Goal: Task Accomplishment & Management: Use online tool/utility

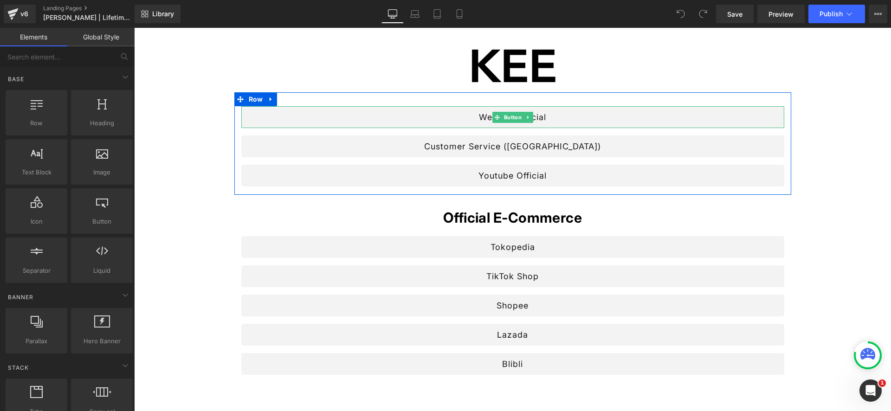
click at [489, 117] on link "Website Official" at bounding box center [512, 117] width 543 height 22
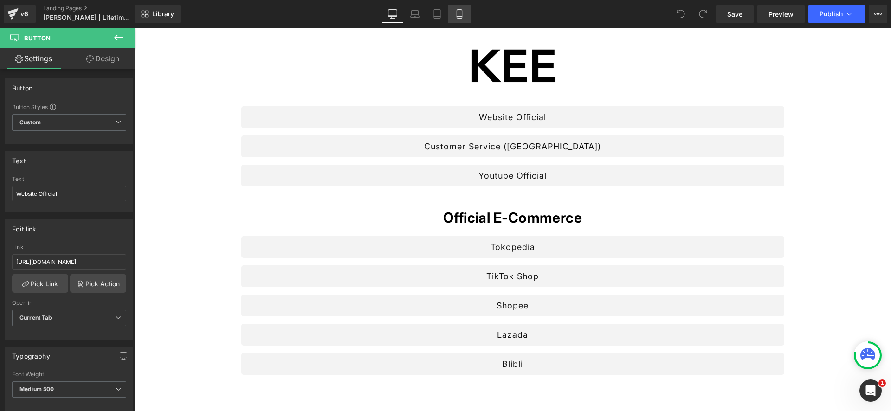
click at [458, 10] on icon at bounding box center [459, 13] width 9 height 9
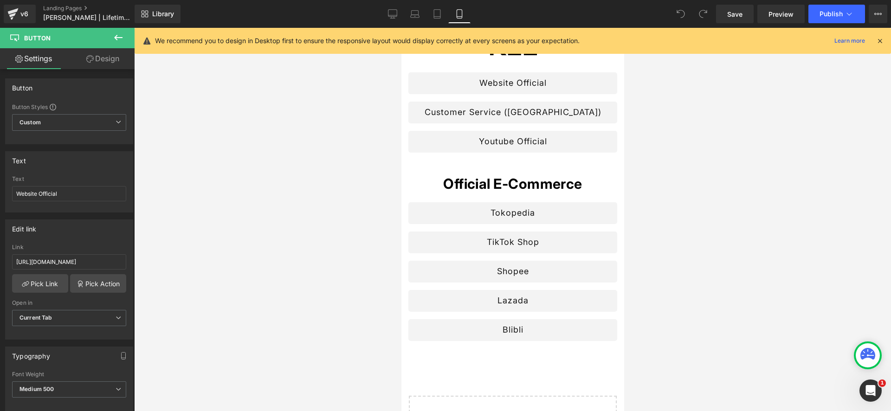
click at [882, 39] on icon at bounding box center [879, 41] width 8 height 8
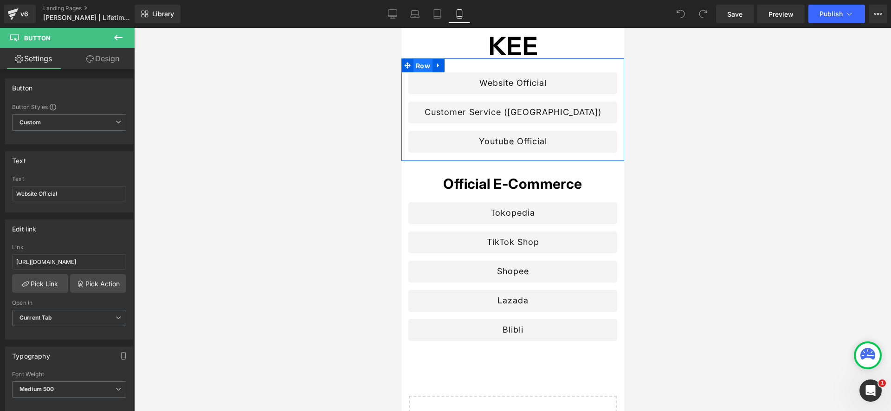
click at [425, 64] on span "Row" at bounding box center [422, 66] width 19 height 14
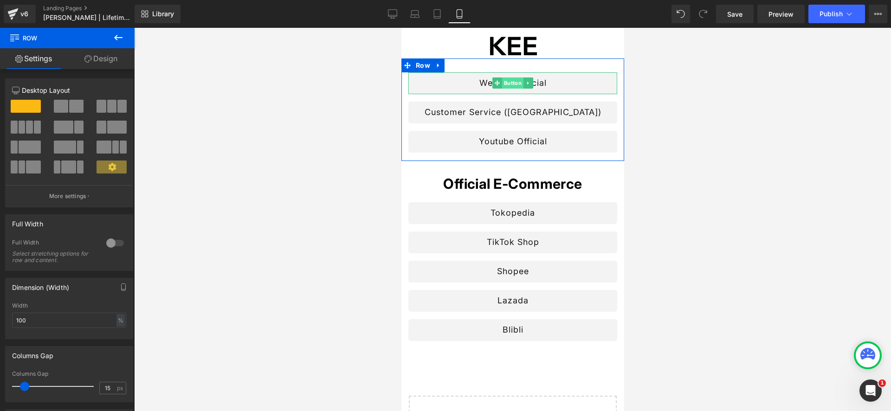
click at [509, 81] on span "Button" at bounding box center [512, 82] width 21 height 11
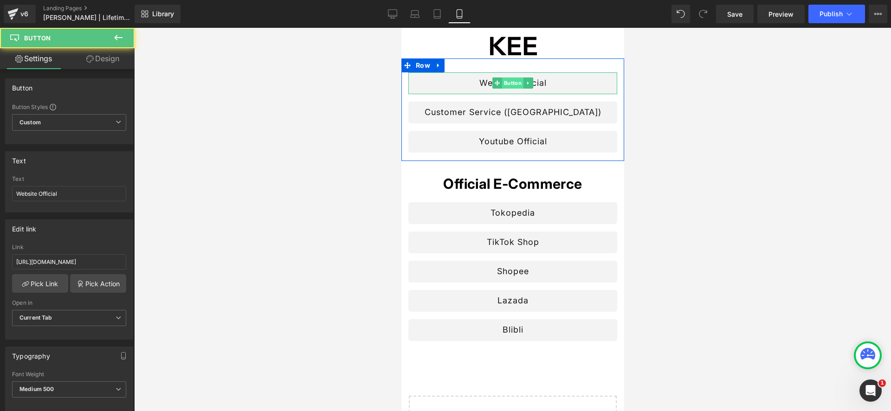
scroll to position [0, 0]
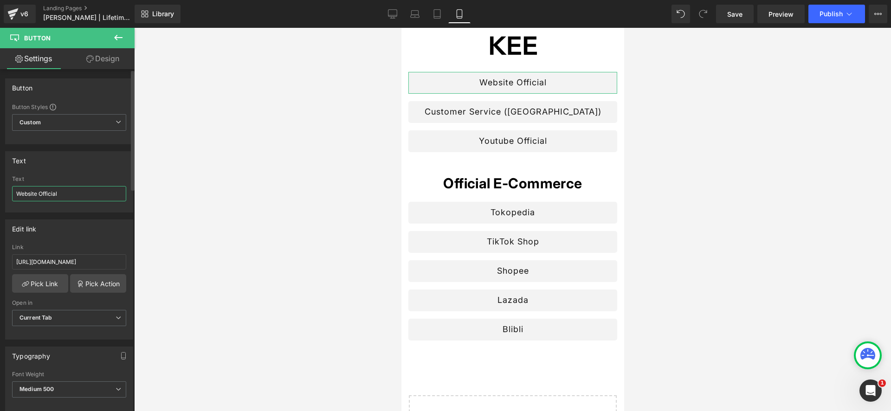
click at [99, 198] on input "Website Official" at bounding box center [69, 193] width 114 height 15
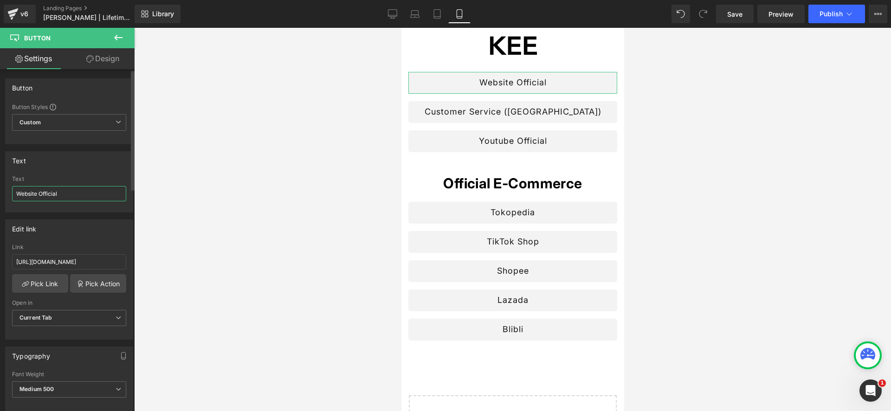
click at [99, 198] on input "Website Official" at bounding box center [69, 193] width 114 height 15
type input "Our Website"
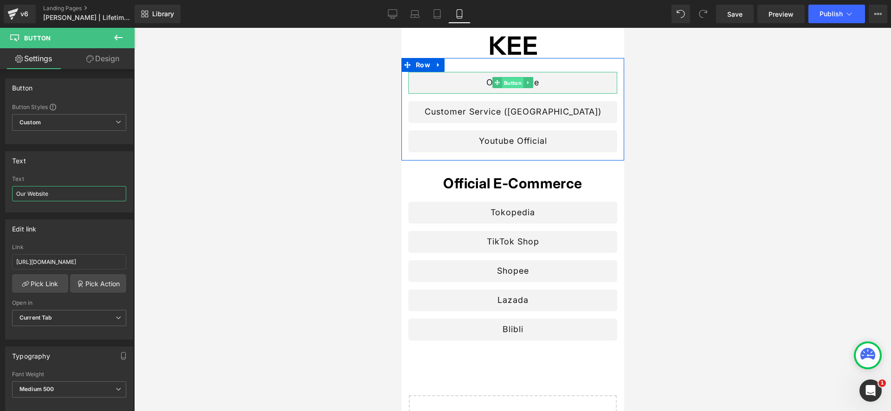
click at [513, 80] on span "Button" at bounding box center [512, 82] width 21 height 11
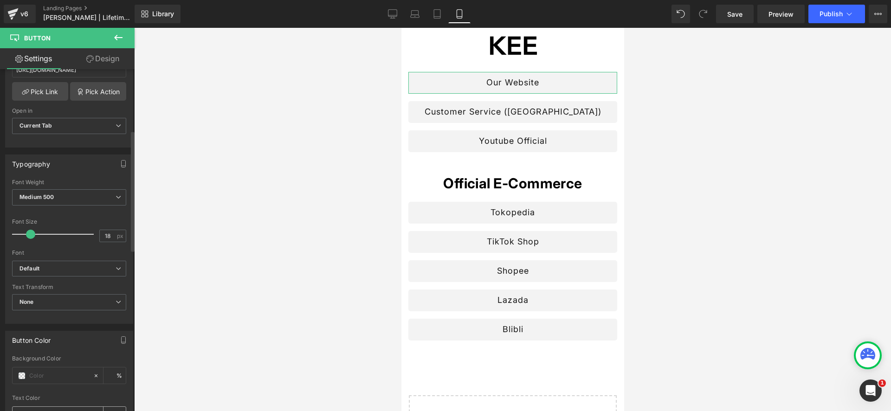
scroll to position [259, 0]
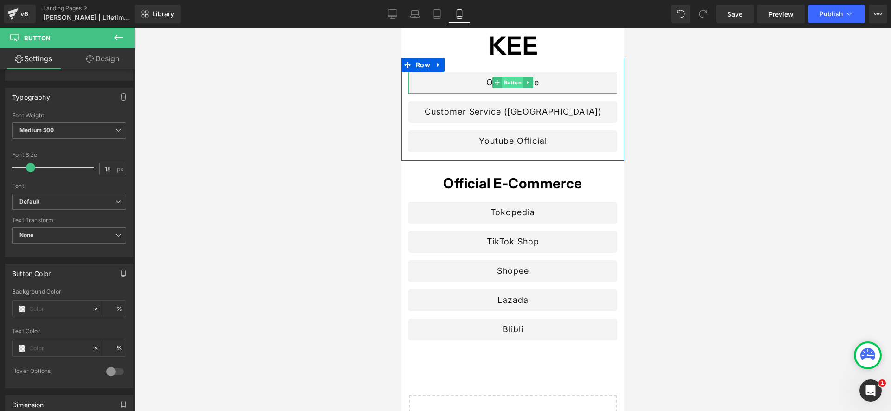
click at [508, 82] on span "Button" at bounding box center [512, 82] width 21 height 11
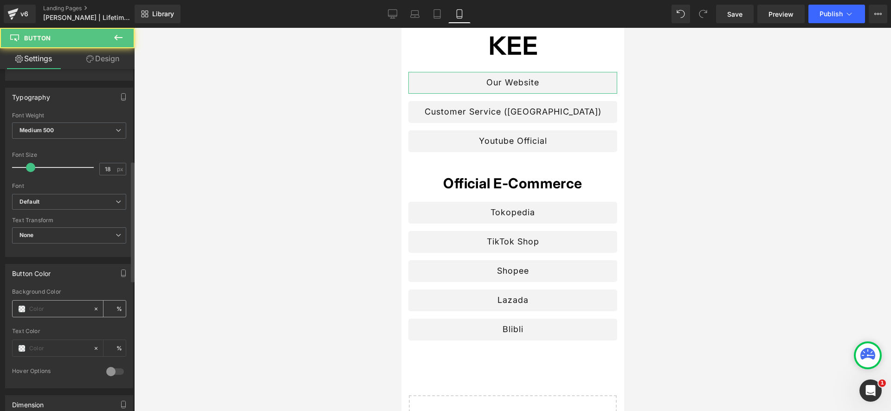
click at [24, 307] on span at bounding box center [21, 308] width 7 height 7
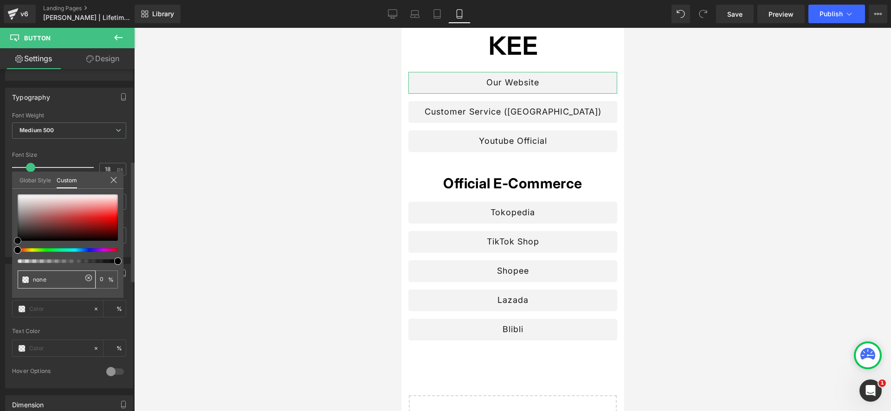
type input "#dfcccc"
type input "100"
type input "#dfcccc"
type input "100"
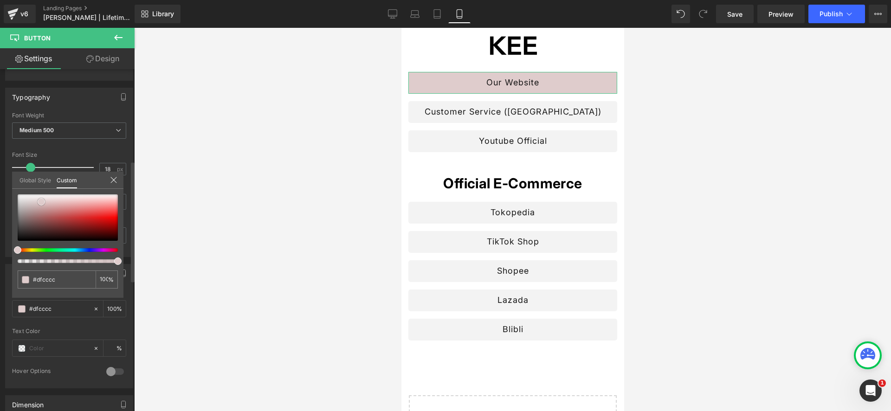
type input "#cdb6b6"
type input "#c5afaf"
type input "#b8a2a2"
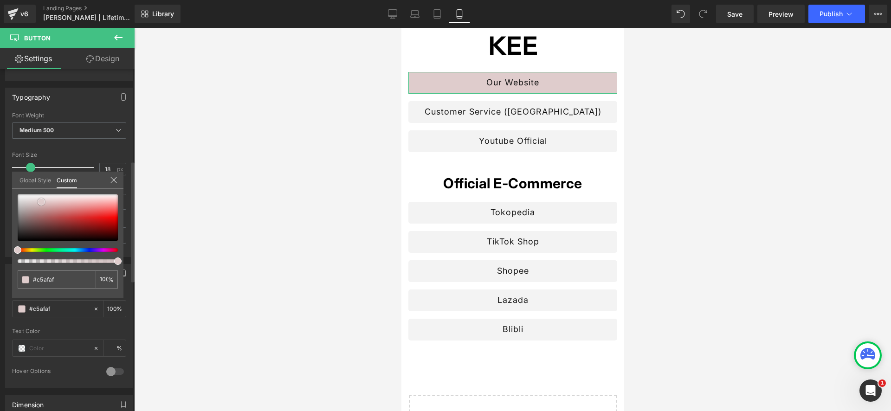
type input "#b8a2a2"
type input "#aa9797"
type input "#998989"
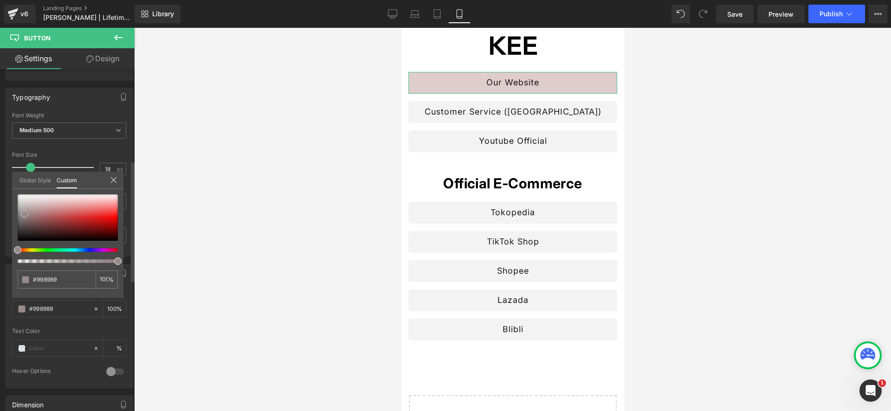
type input "#8d8181"
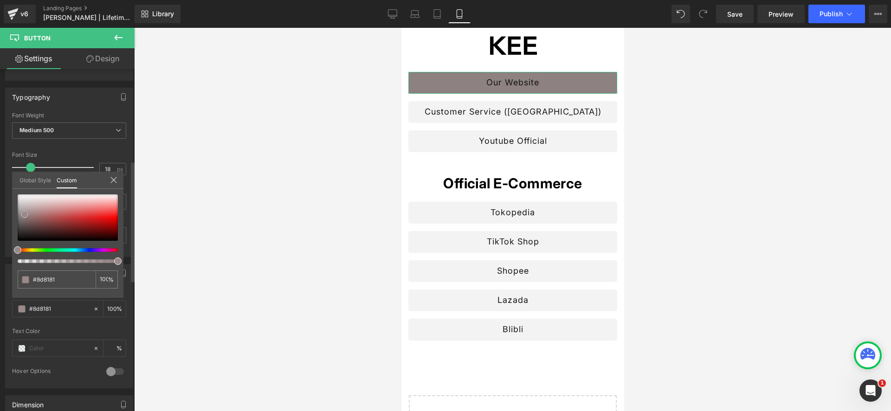
type input "#7c7777"
type input "#727272"
type input "#666666"
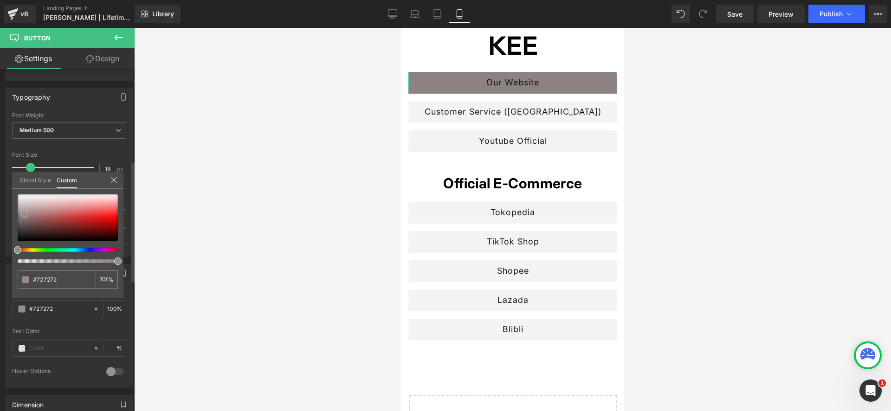
type input "#666666"
type input "#5b5b5b"
type input "#545454"
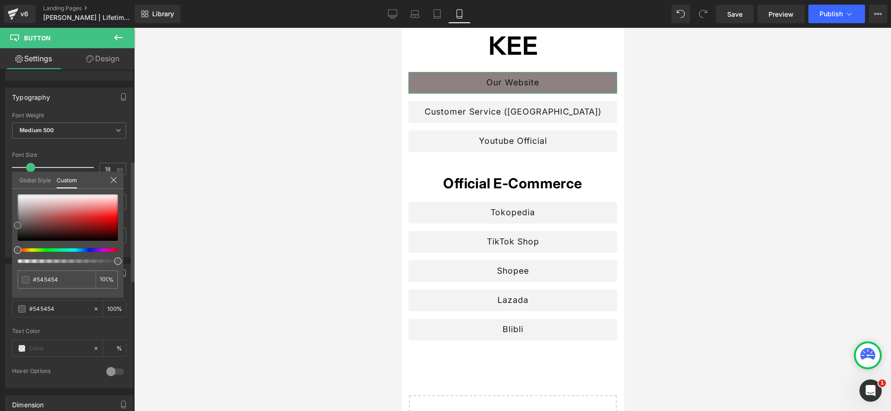
type input "#4f4f4f"
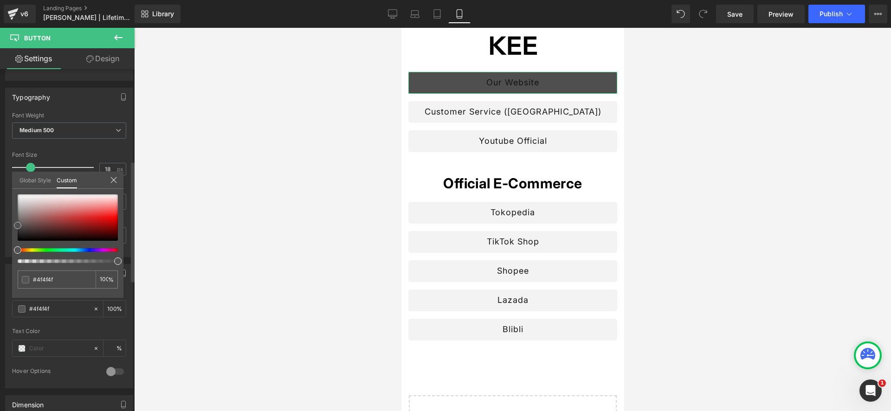
type input "#4c4c4c"
type input "#494949"
type input "#474747"
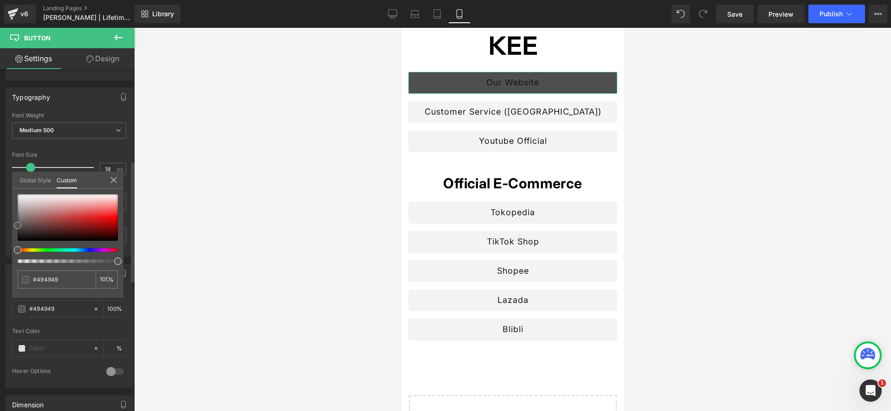
type input "#474747"
type input "#444444"
type input "#4f4f4f"
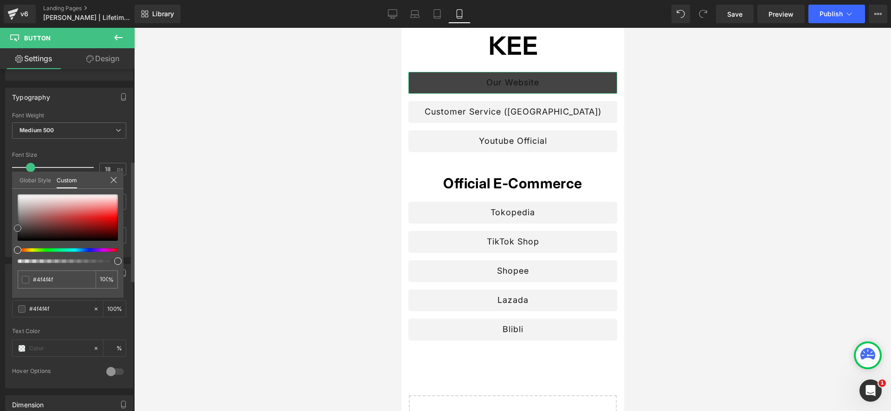
type input "#545454"
type input "#515151"
drag, startPoint x: 41, startPoint y: 202, endPoint x: 6, endPoint y: 226, distance: 42.7
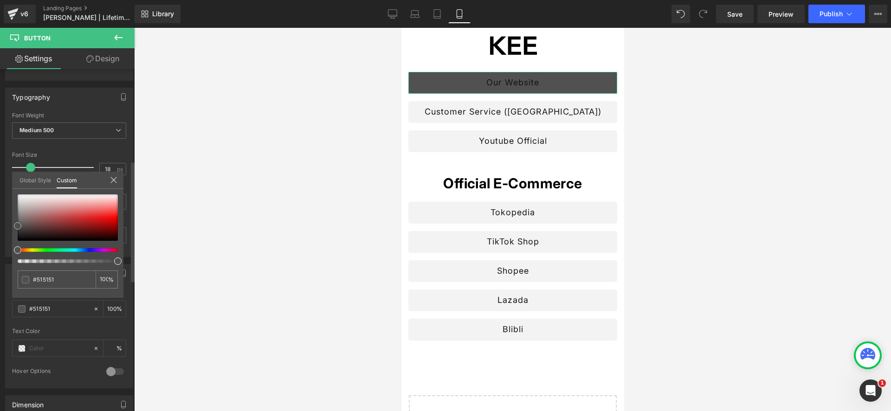
click at [6, 257] on div "Button Color rgba(81, 81, 81, 1) Background Color #515151 100 % Text Color % 0 …" at bounding box center [69, 322] width 139 height 131
type input "#4c4242"
type input "#484141"
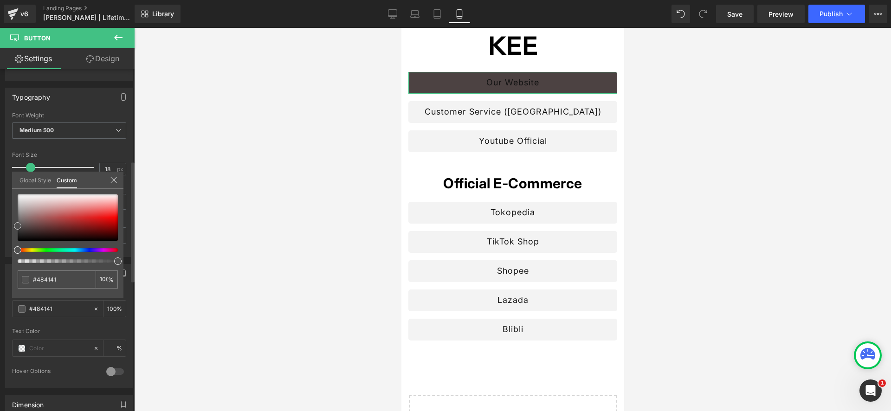
type input "#464242"
type input "#464343"
type input "#424141"
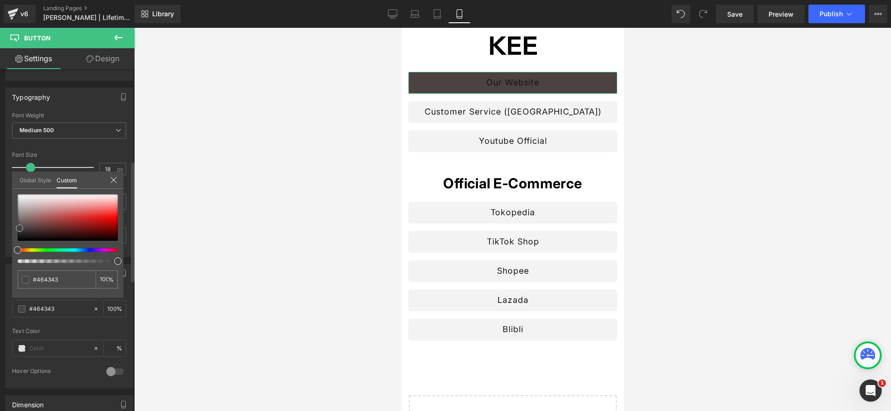
type input "#424141"
type input "#424242"
type input "#3f3f3f"
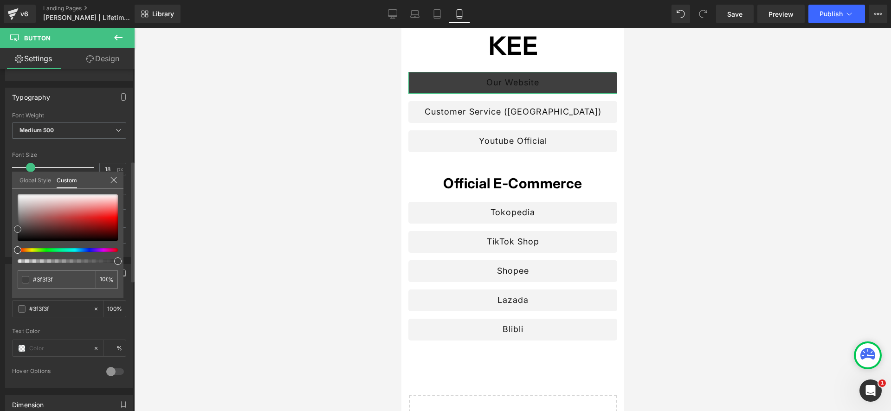
type input "#3d3d3d"
type input "#3a3a3a"
type input "#383838"
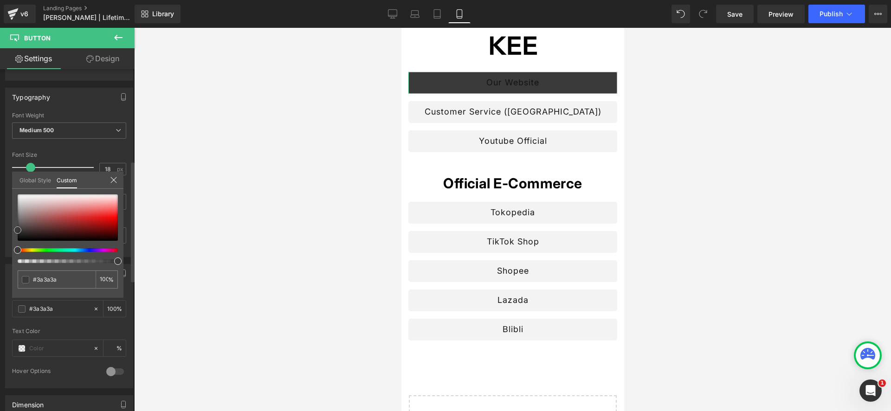
type input "#383838"
type input "#353535"
type input "#333333"
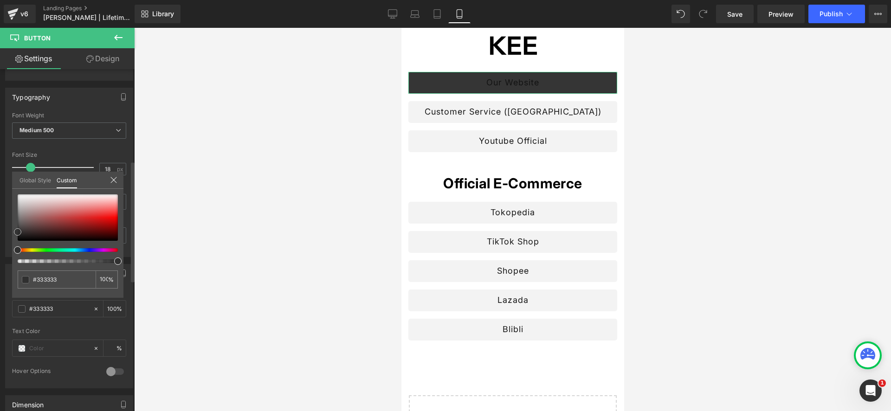
type input "#303030"
drag, startPoint x: 24, startPoint y: 228, endPoint x: 88, endPoint y: 226, distance: 64.1
click at [4, 257] on div "Button Color rgba(48, 48, 48, 1) Background Color #303030 100 % Text Color % 0 …" at bounding box center [69, 322] width 139 height 131
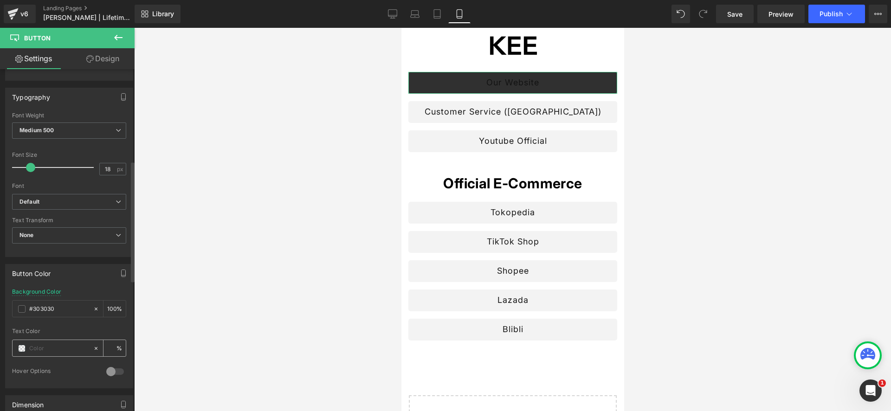
click at [26, 348] on div at bounding box center [53, 348] width 80 height 16
click at [22, 346] on span at bounding box center [21, 348] width 7 height 7
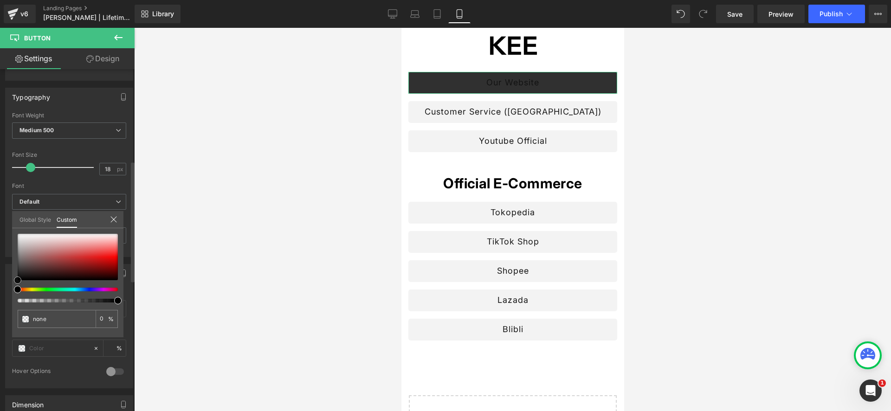
type input "#8b6d6d"
type input "100"
type input "#8b6d6d"
type input "100"
type input "#afabab"
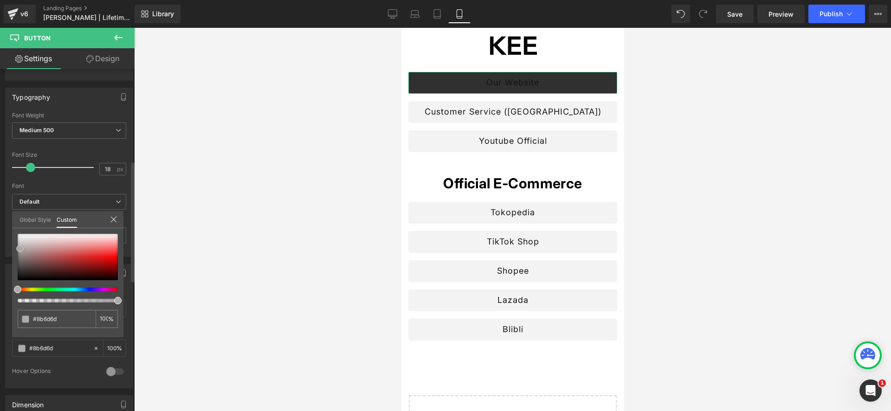
type input "#afabab"
type input "#ffffff"
drag, startPoint x: 27, startPoint y: 256, endPoint x: 0, endPoint y: 210, distance: 53.1
click at [0, 257] on div "Button Color rgba(48, 48, 48, 1) Background Color #303030 100 % rgba(255, 255, …" at bounding box center [69, 322] width 139 height 131
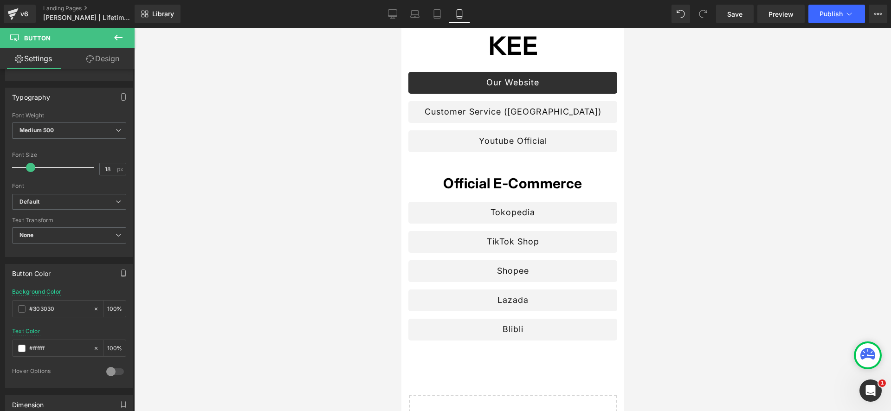
click at [332, 122] on div at bounding box center [512, 219] width 757 height 383
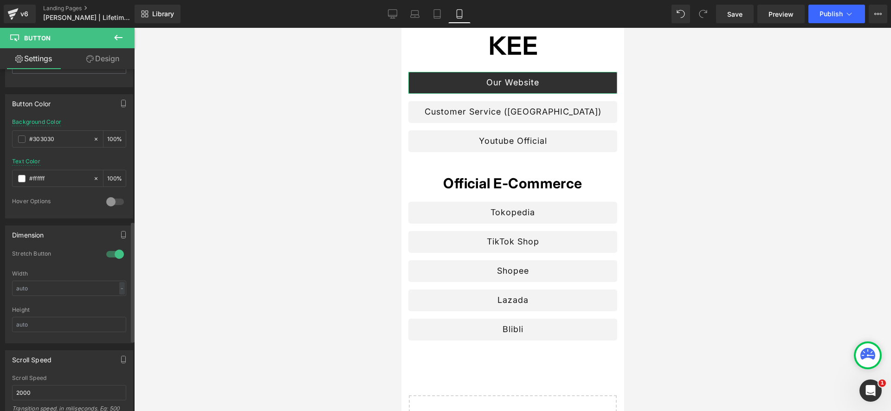
scroll to position [429, 0]
click at [70, 213] on div "Hover Options" at bounding box center [69, 207] width 114 height 20
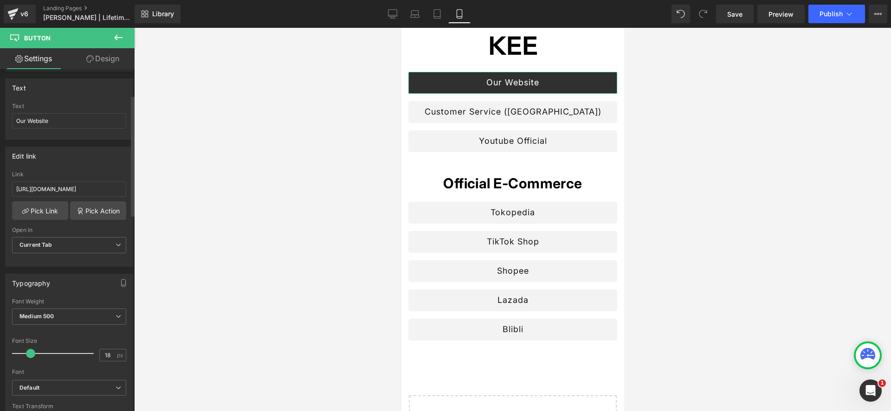
scroll to position [72, 0]
click at [34, 122] on input "Our Website" at bounding box center [69, 121] width 114 height 15
click at [69, 121] on input "Our Website" at bounding box center [69, 121] width 114 height 15
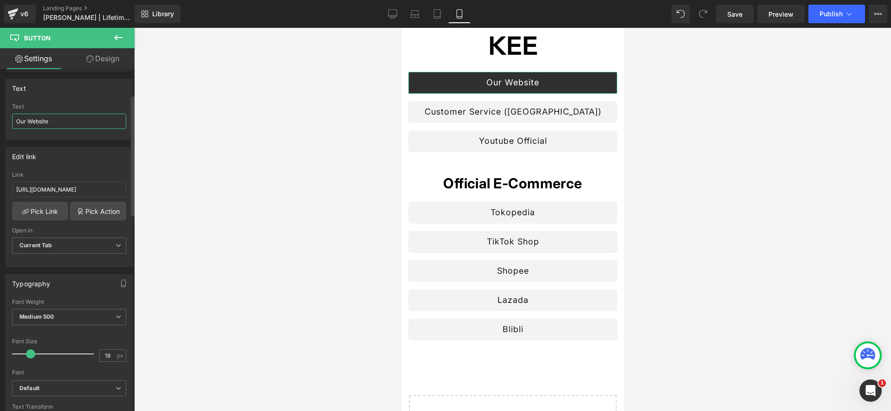
click at [69, 121] on input "Our Website" at bounding box center [69, 121] width 114 height 15
type input "OUR WEBSITE"
type input "12"
drag, startPoint x: 28, startPoint y: 356, endPoint x: 27, endPoint y: 341, distance: 14.9
click at [24, 355] on span at bounding box center [25, 353] width 9 height 9
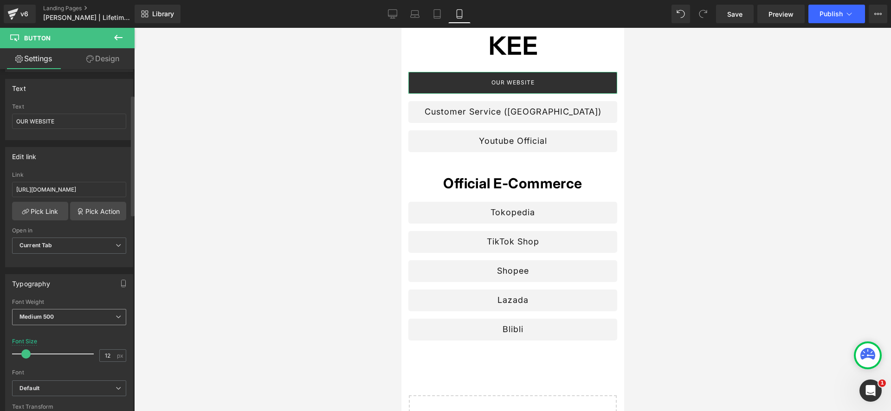
click at [44, 321] on span "Medium 500" at bounding box center [69, 317] width 114 height 16
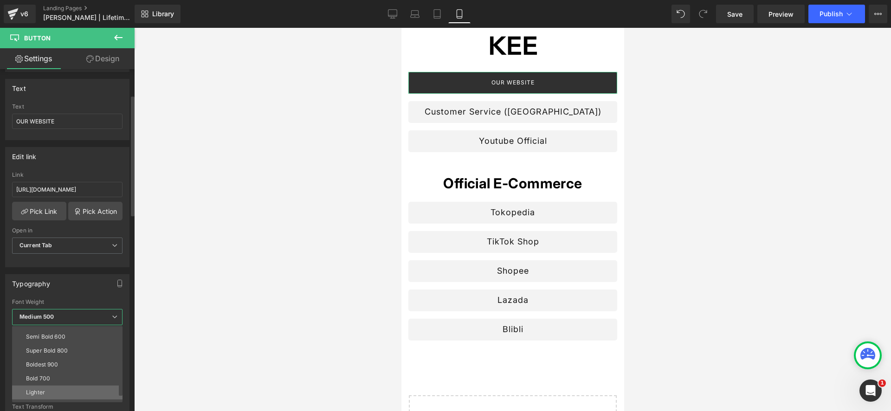
scroll to position [70, 0]
click at [87, 369] on li "Bold 700" at bounding box center [69, 374] width 115 height 14
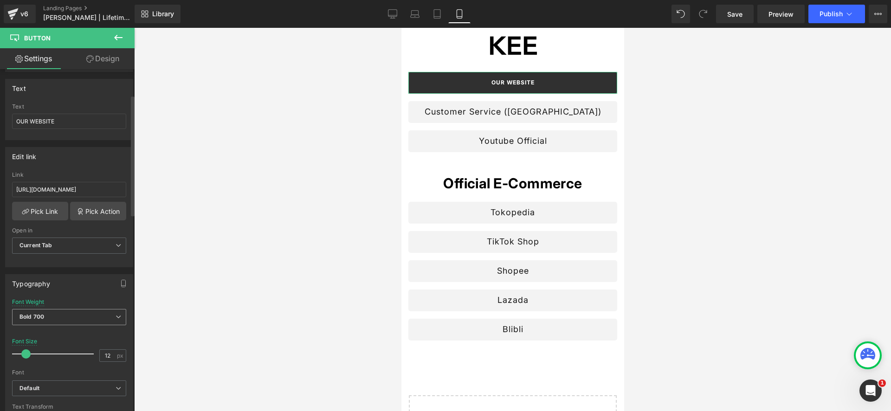
click at [55, 317] on span "Bold 700" at bounding box center [69, 317] width 114 height 16
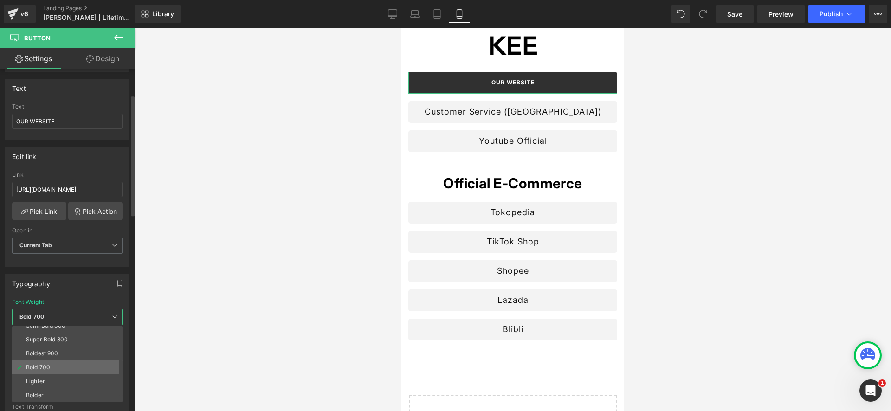
scroll to position [63, 0]
click at [61, 342] on div "Semi Bold 600" at bounding box center [45, 339] width 39 height 6
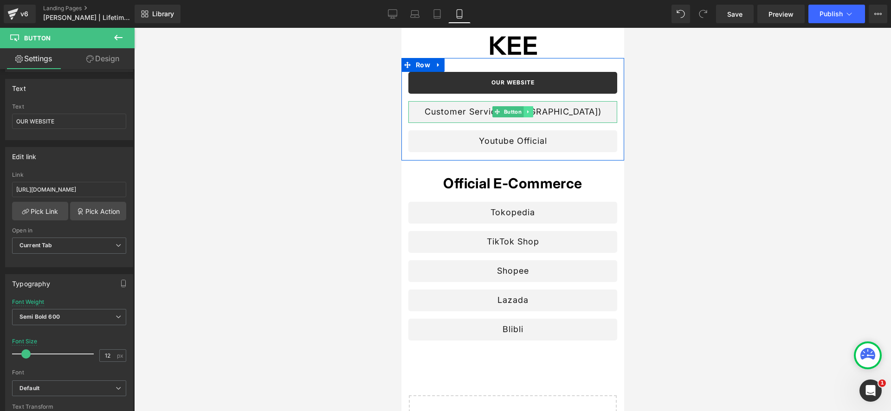
click at [524, 114] on link at bounding box center [528, 111] width 10 height 11
click at [534, 112] on icon at bounding box center [532, 111] width 5 height 5
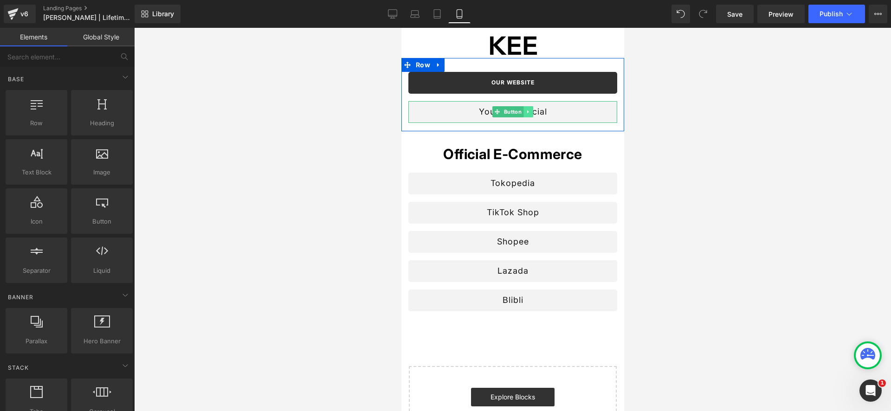
click at [529, 111] on icon at bounding box center [527, 112] width 5 height 6
click at [532, 115] on link at bounding box center [533, 111] width 10 height 11
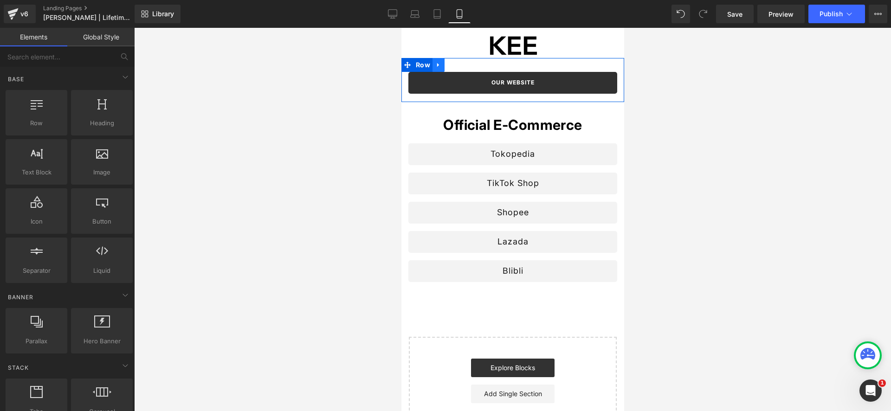
click at [438, 65] on icon at bounding box center [438, 64] width 6 height 7
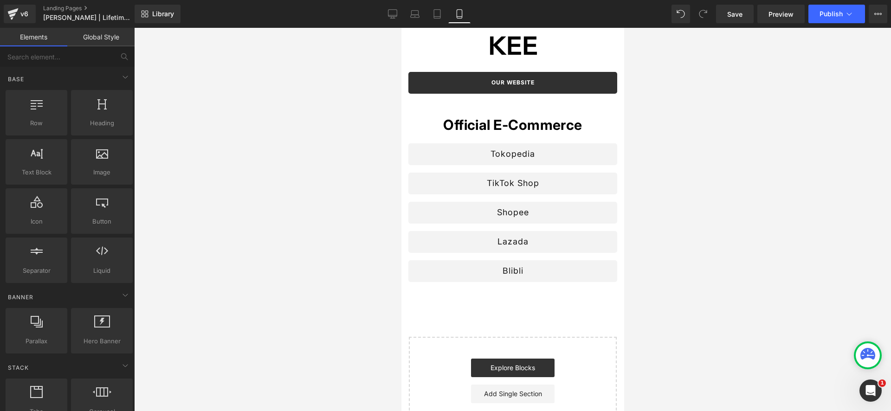
click at [355, 90] on div at bounding box center [512, 219] width 757 height 383
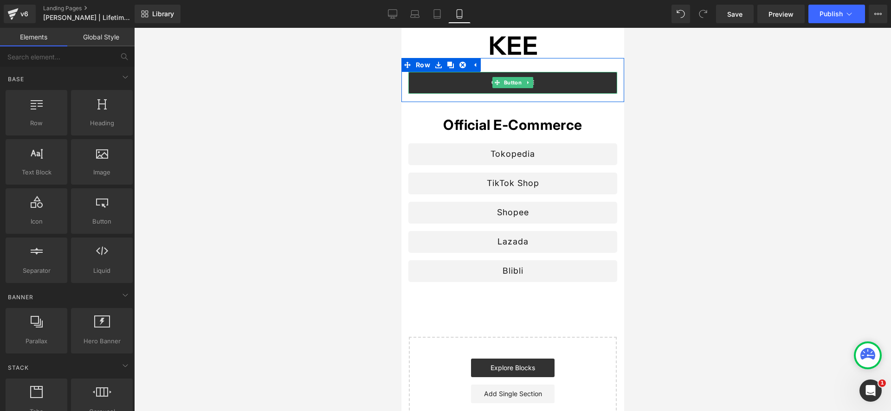
click at [529, 84] on icon at bounding box center [527, 83] width 5 height 6
click at [524, 83] on icon at bounding box center [523, 83] width 5 height 6
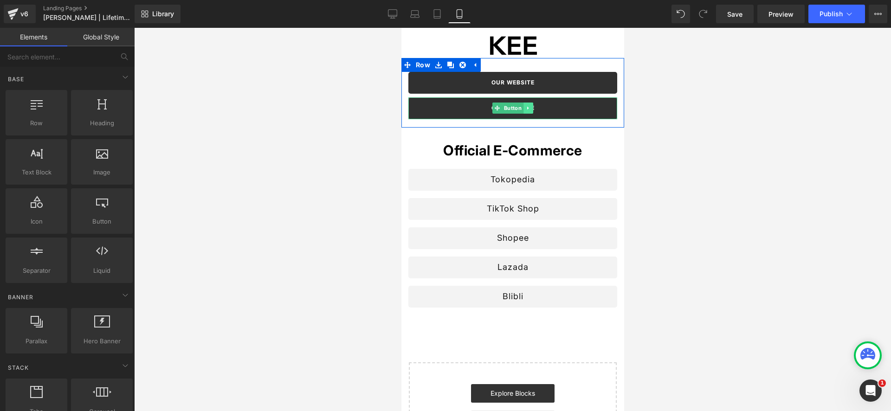
click at [529, 109] on icon at bounding box center [527, 108] width 5 height 6
click at [511, 109] on icon at bounding box center [513, 108] width 5 height 6
drag, startPoint x: 511, startPoint y: 109, endPoint x: 531, endPoint y: 109, distance: 20.0
click at [531, 110] on li at bounding box center [522, 108] width 29 height 11
click at [490, 112] on div "OUR WEBSITE Button" at bounding box center [512, 108] width 209 height 22
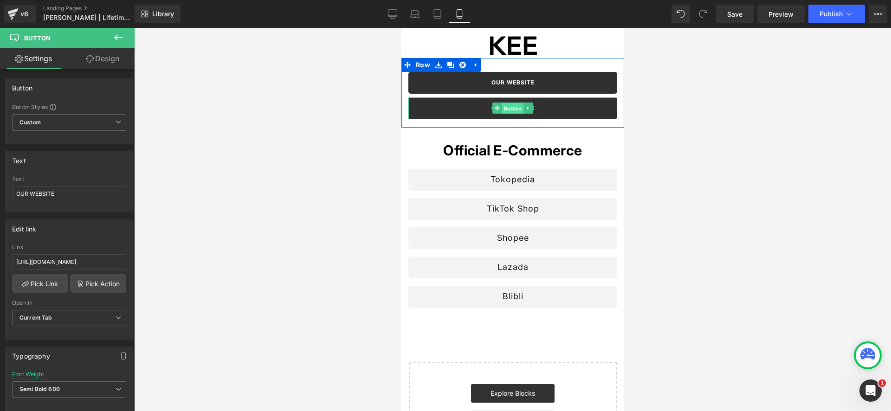
drag, startPoint x: 509, startPoint y: 109, endPoint x: 515, endPoint y: 109, distance: 6.0
click at [509, 109] on span "Button" at bounding box center [512, 108] width 21 height 11
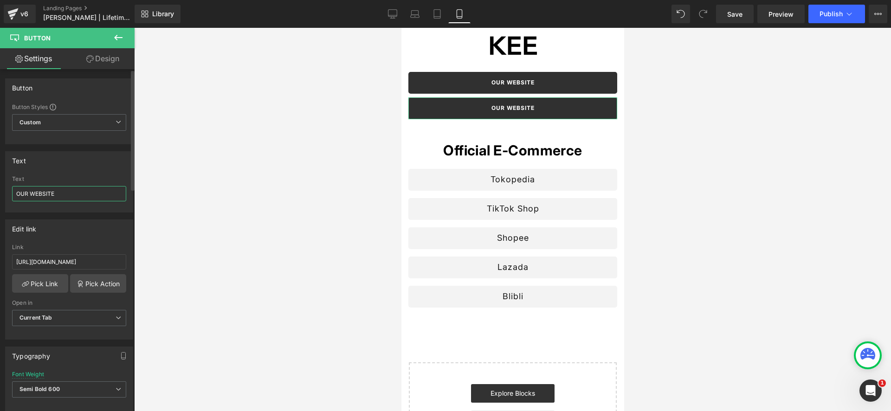
click at [73, 195] on input "OUR WEBSITE" at bounding box center [69, 193] width 114 height 15
type input "TIKTOKSHOP"
click at [92, 259] on input "[URL][DOMAIN_NAME]" at bounding box center [69, 261] width 114 height 15
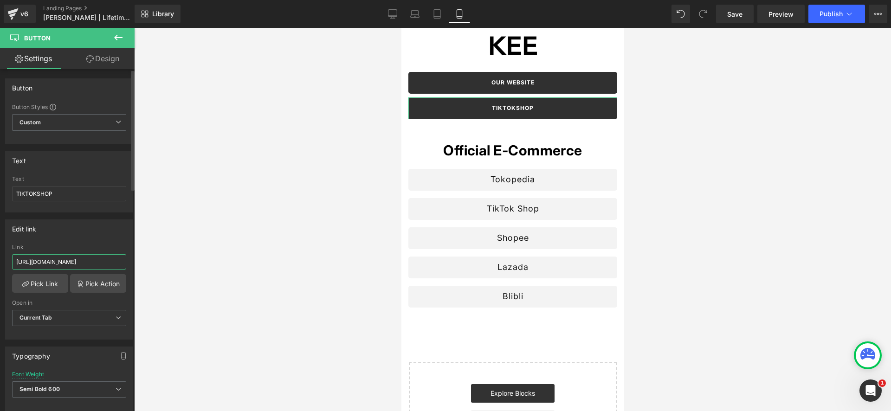
paste input "Check out KEE INDONESIA’s shop! [URL][DOMAIN_NAME]"
type input "Check out KEE INDONESIA’s shop! [URL][DOMAIN_NAME]"
click at [97, 241] on div "Edit link Check out KEE INDONESIA’s shop! [URL][DOMAIN_NAME] Link Check out KEE…" at bounding box center [69, 279] width 128 height 120
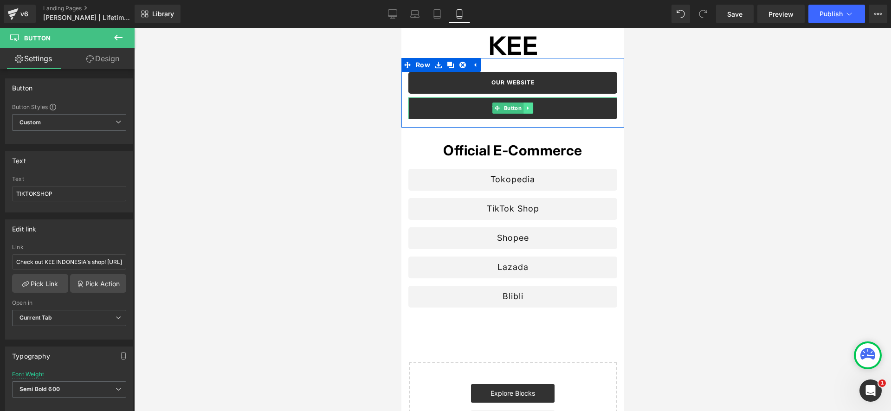
click at [527, 109] on icon at bounding box center [527, 108] width 1 height 3
click at [521, 109] on icon at bounding box center [523, 108] width 5 height 6
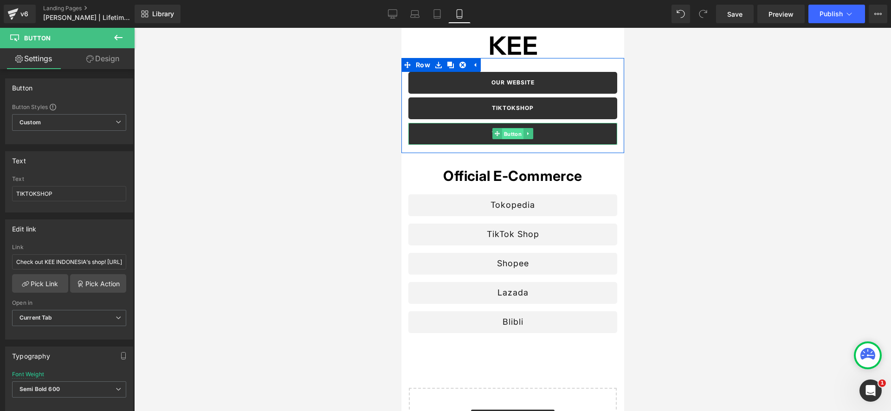
click at [507, 132] on span "Button" at bounding box center [512, 134] width 21 height 11
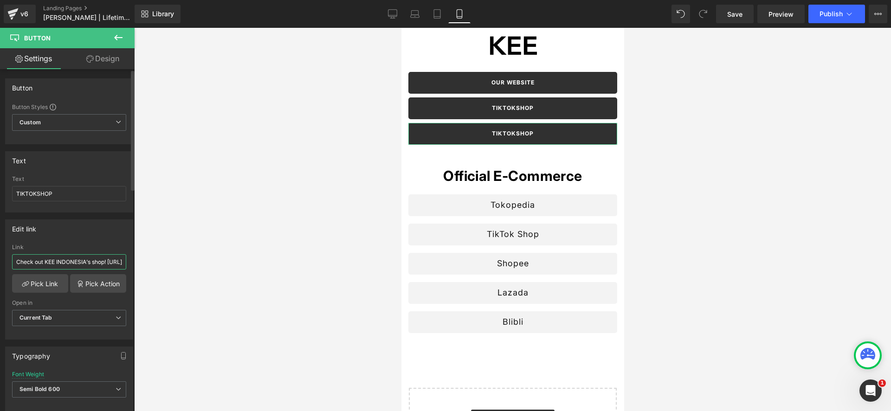
click at [96, 262] on input "Check out KEE INDONESIA’s shop! [URL][DOMAIN_NAME]" at bounding box center [69, 261] width 114 height 15
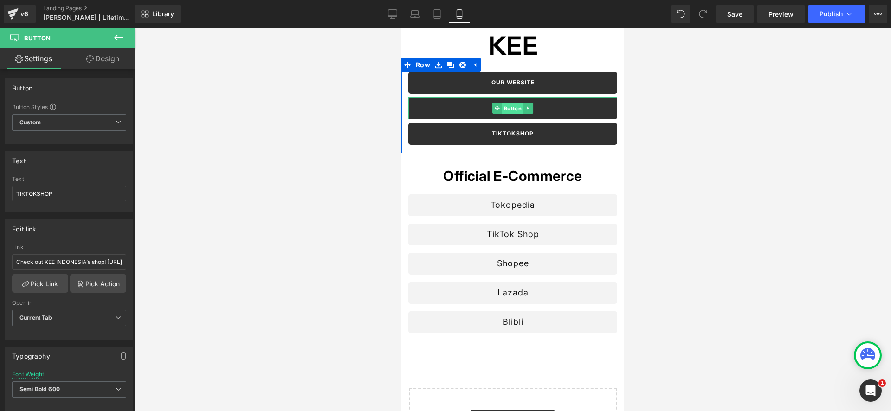
click at [496, 108] on link "Button" at bounding box center [507, 108] width 31 height 11
click at [513, 108] on span "Button" at bounding box center [512, 108] width 21 height 11
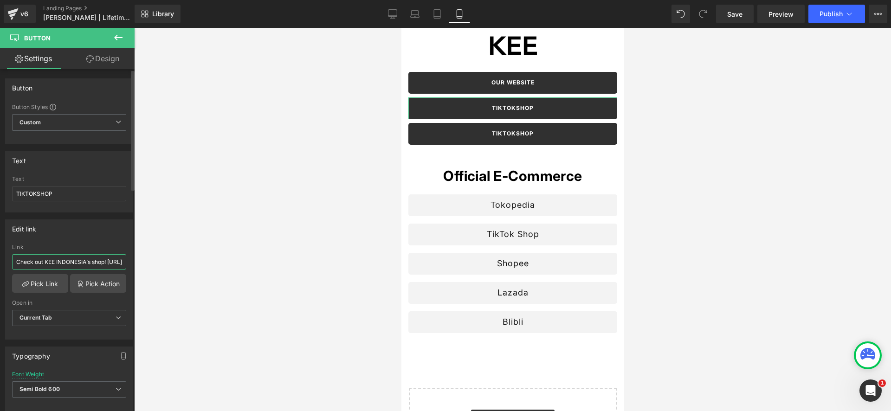
drag, startPoint x: 108, startPoint y: 261, endPoint x: 105, endPoint y: 251, distance: 9.7
click at [105, 251] on div "Link Check out KEE INDONESIA’s shop! [URL][DOMAIN_NAME]" at bounding box center [69, 259] width 114 height 30
type input "[URL][DOMAIN_NAME]"
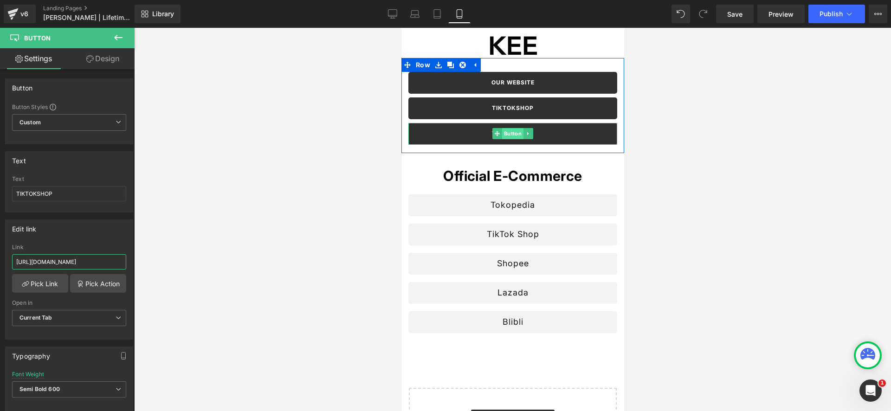
drag, startPoint x: 566, startPoint y: 194, endPoint x: 513, endPoint y: 132, distance: 82.2
click at [513, 132] on span "Button" at bounding box center [512, 133] width 21 height 11
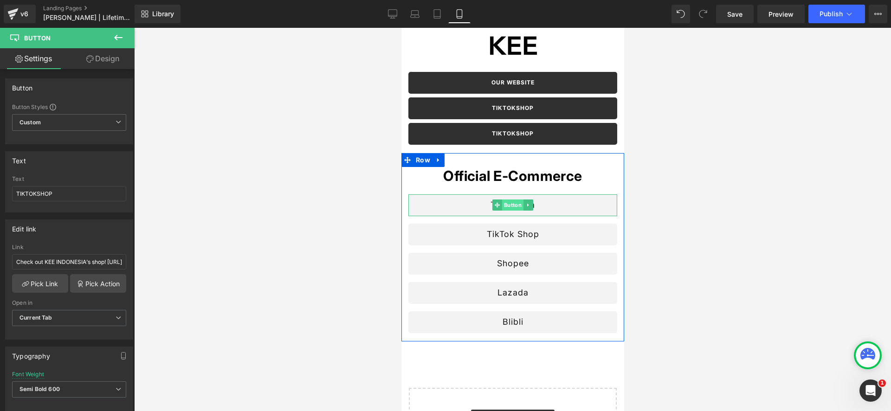
drag, startPoint x: 510, startPoint y: 206, endPoint x: 689, endPoint y: 293, distance: 199.6
click at [510, 206] on span "Button" at bounding box center [512, 204] width 21 height 11
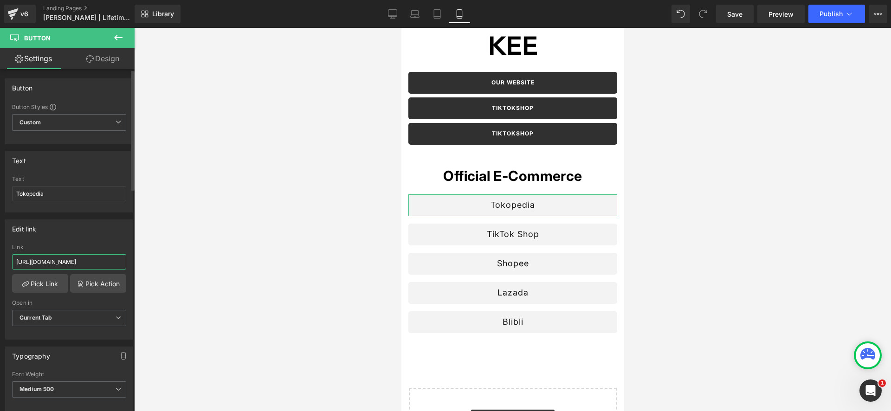
click at [66, 265] on input "[URL][DOMAIN_NAME]" at bounding box center [69, 261] width 114 height 15
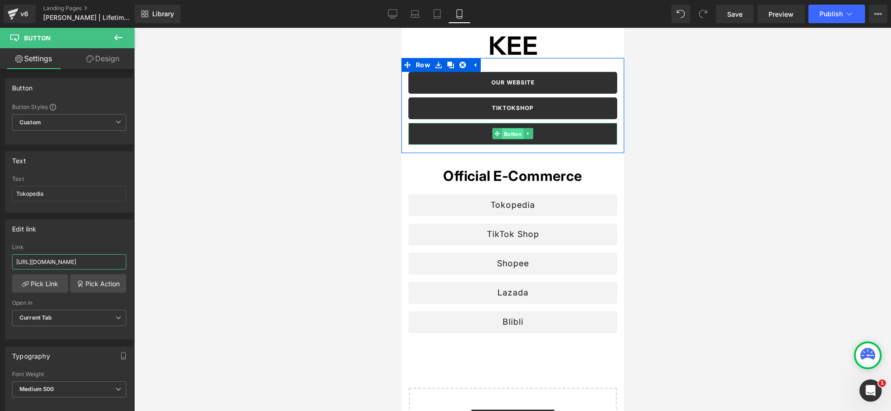
drag, startPoint x: 508, startPoint y: 134, endPoint x: 508, endPoint y: 138, distance: 4.7
click at [508, 135] on span "Button" at bounding box center [512, 134] width 21 height 11
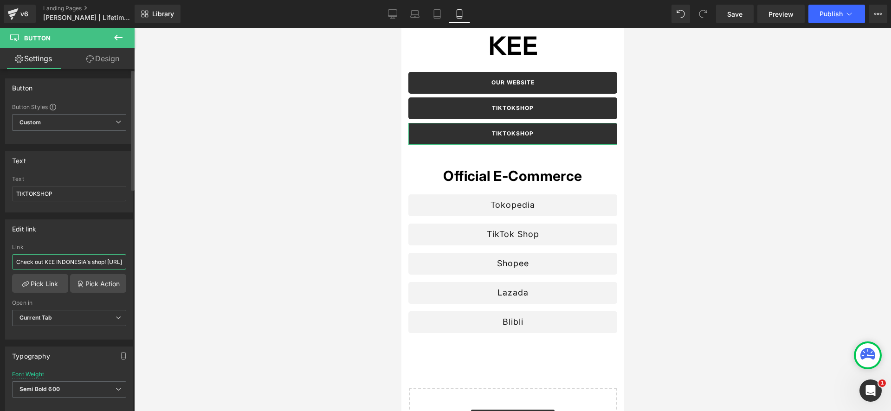
click at [67, 260] on input "Check out KEE INDONESIA’s shop! [URL][DOMAIN_NAME]" at bounding box center [69, 261] width 114 height 15
paste input "[URL][DOMAIN_NAME]"
type input "[URL][DOMAIN_NAME]"
click at [68, 197] on input "TIKTOKSHOP" at bounding box center [69, 193] width 114 height 15
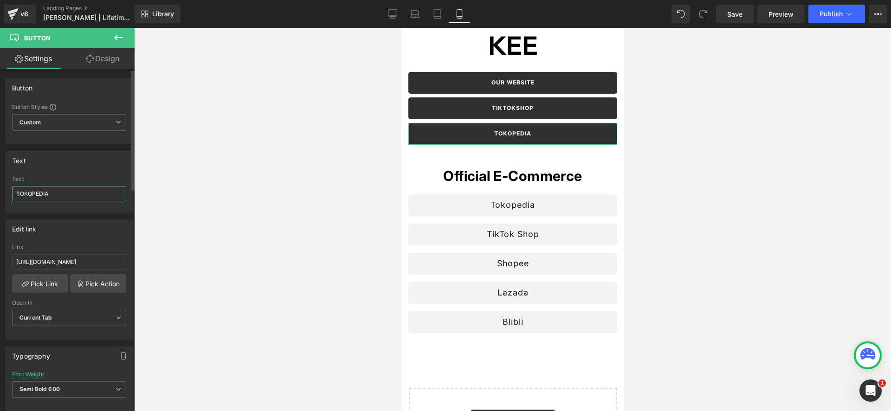
type input "TOKOPEDIA"
drag, startPoint x: 103, startPoint y: 215, endPoint x: 152, endPoint y: 219, distance: 49.7
click at [103, 215] on div "Edit link [URL][DOMAIN_NAME] Link [URL][DOMAIN_NAME] Pick Link Pick Action Curr…" at bounding box center [69, 275] width 139 height 127
drag, startPoint x: 263, startPoint y: 225, endPoint x: 313, endPoint y: 217, distance: 50.7
click at [263, 224] on div at bounding box center [512, 219] width 757 height 383
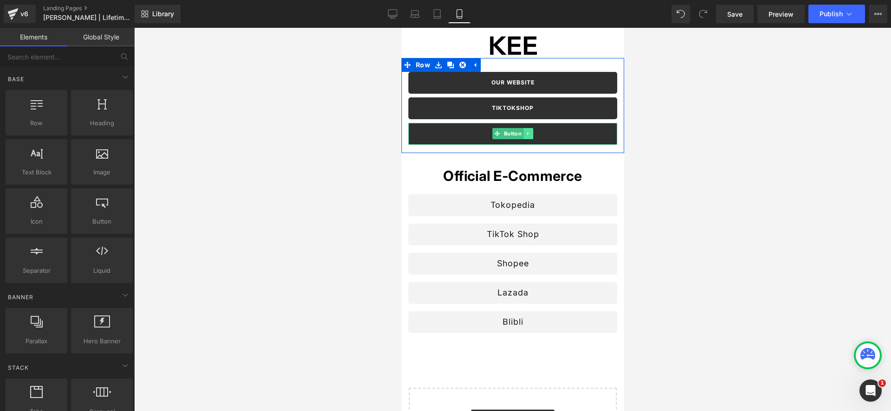
click at [530, 135] on link at bounding box center [528, 133] width 10 height 11
click at [523, 135] on icon at bounding box center [523, 133] width 5 height 5
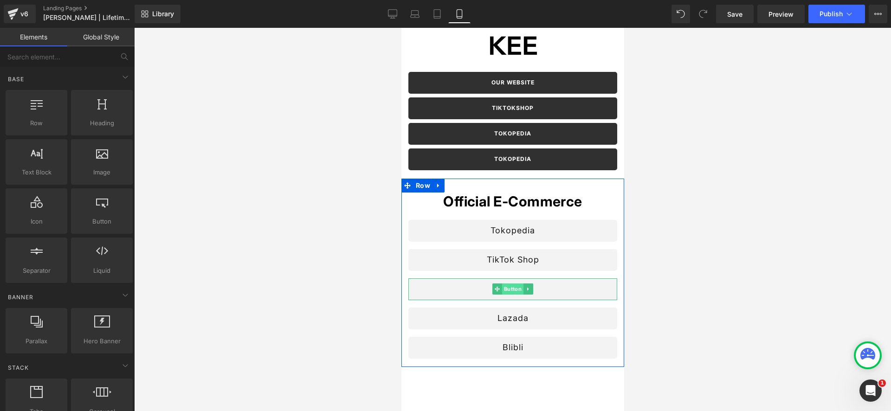
drag, startPoint x: 513, startPoint y: 288, endPoint x: 508, endPoint y: 289, distance: 4.7
click at [508, 289] on span "Button" at bounding box center [512, 288] width 21 height 11
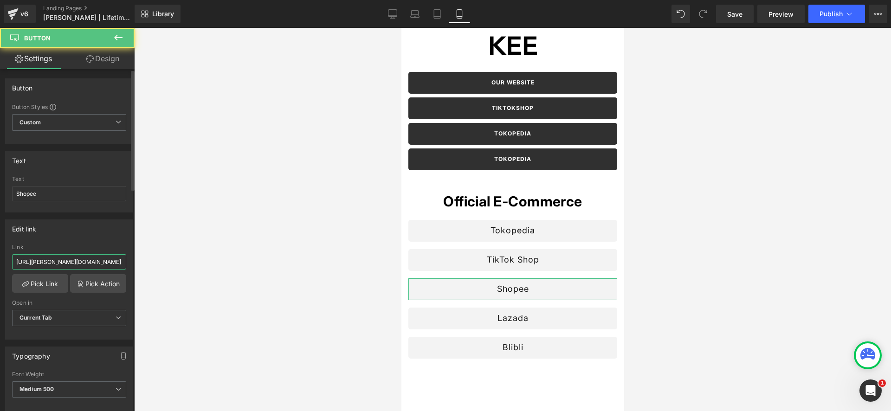
click at [45, 263] on input "[URL][PERSON_NAME][DOMAIN_NAME]" at bounding box center [69, 261] width 114 height 15
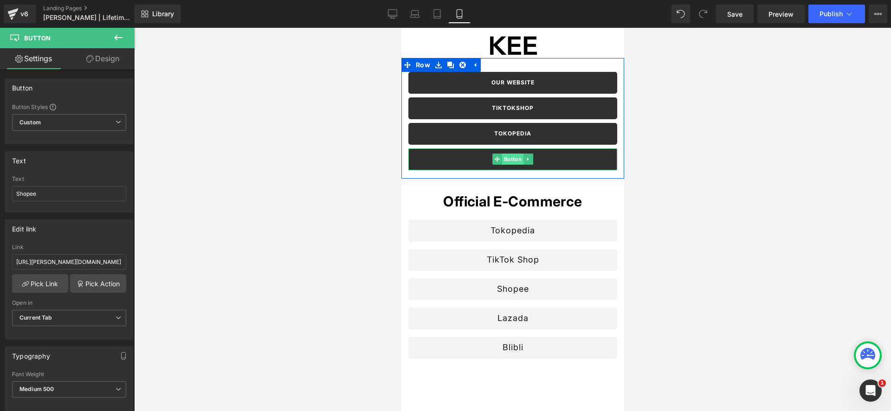
click at [512, 157] on span "Button" at bounding box center [512, 159] width 21 height 11
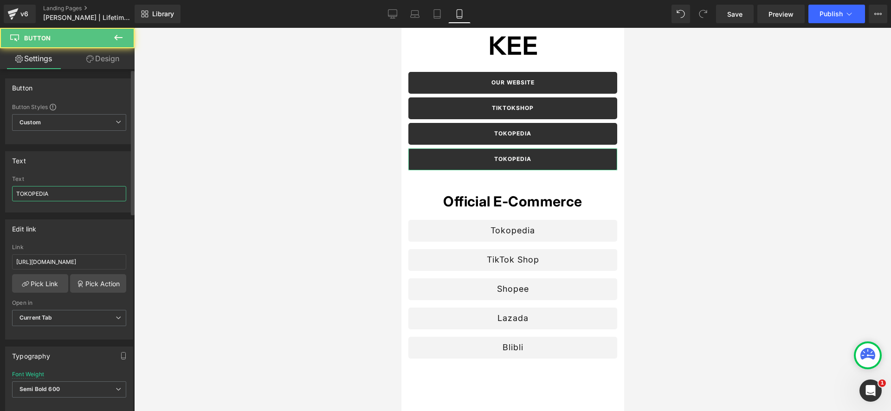
click at [43, 192] on input "TOKOPEDIA" at bounding box center [69, 193] width 114 height 15
type input "SHOPEE"
paste input "[URL][PERSON_NAME][DOMAIN_NAME]"
type input "[URL][PERSON_NAME][DOMAIN_NAME]"
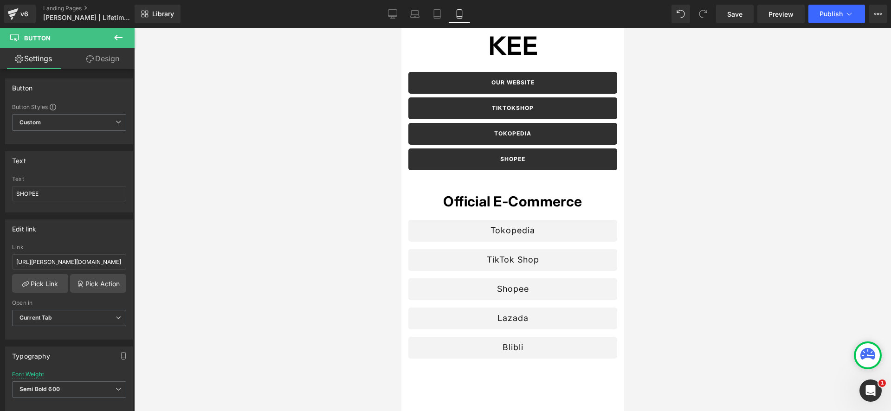
click at [260, 258] on div at bounding box center [512, 219] width 757 height 383
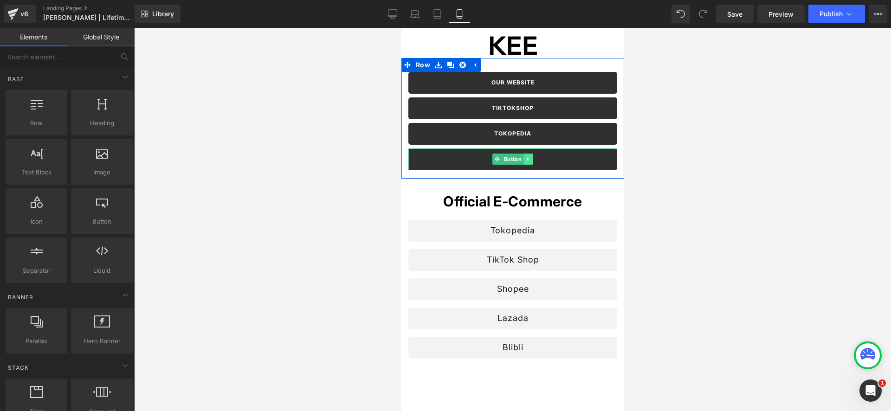
click at [527, 159] on icon at bounding box center [527, 159] width 1 height 3
click at [525, 159] on icon at bounding box center [523, 159] width 5 height 5
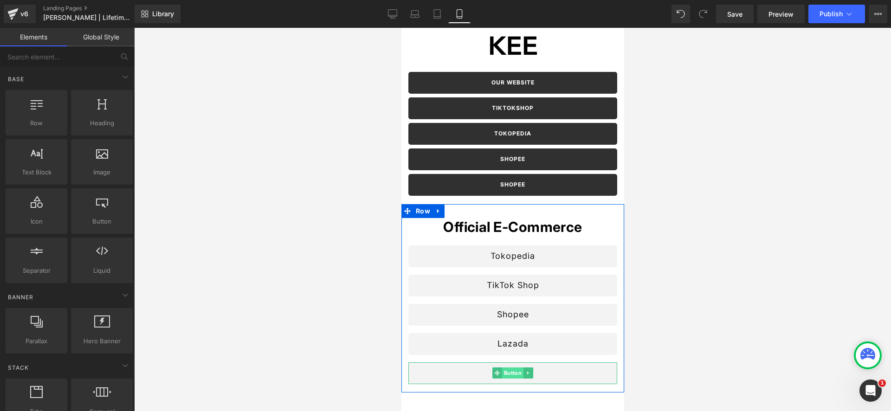
click at [513, 373] on span "Button" at bounding box center [512, 372] width 21 height 11
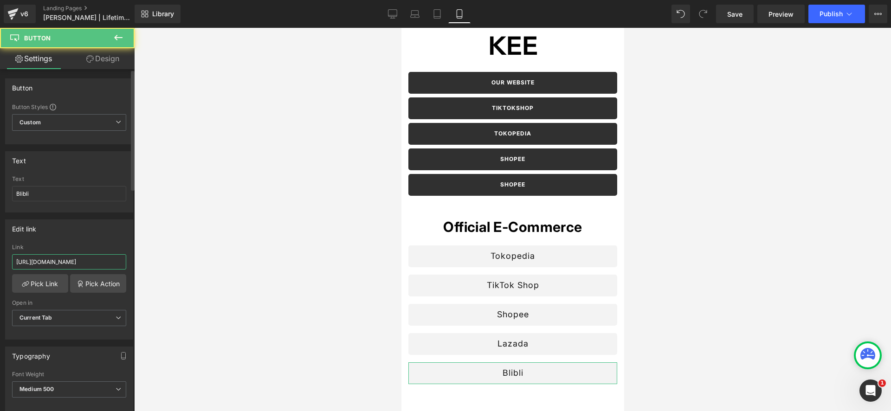
click at [85, 255] on input "[URL][DOMAIN_NAME]" at bounding box center [69, 261] width 114 height 15
click at [84, 259] on input "[URL][DOMAIN_NAME]" at bounding box center [69, 261] width 114 height 15
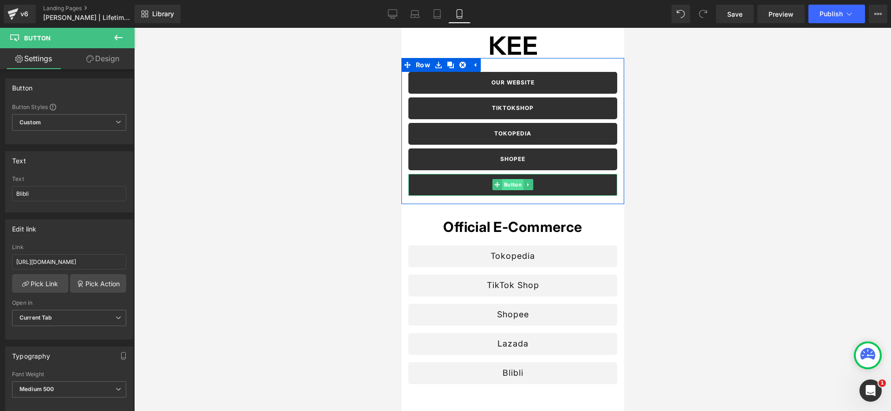
click at [511, 187] on span "Button" at bounding box center [512, 184] width 21 height 11
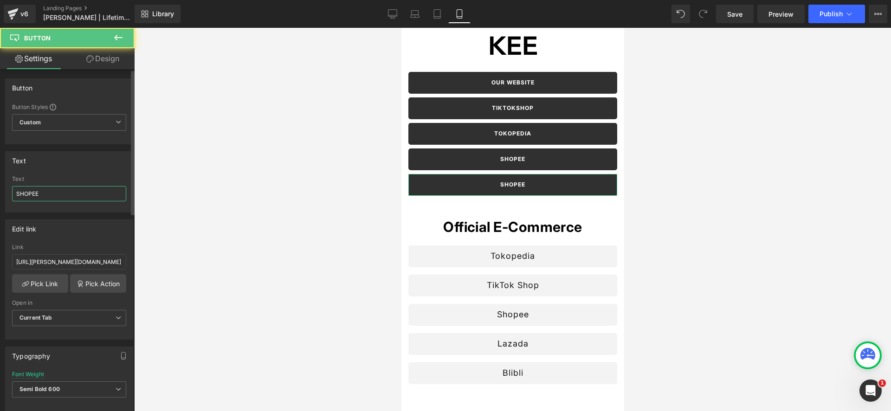
click at [54, 194] on input "SHOPEE" at bounding box center [69, 193] width 114 height 15
type input "BLIBLI"
click at [76, 252] on div "Link [URL][PERSON_NAME][DOMAIN_NAME]" at bounding box center [69, 259] width 114 height 30
click at [80, 261] on input "[URL][PERSON_NAME][DOMAIN_NAME]" at bounding box center [69, 261] width 114 height 15
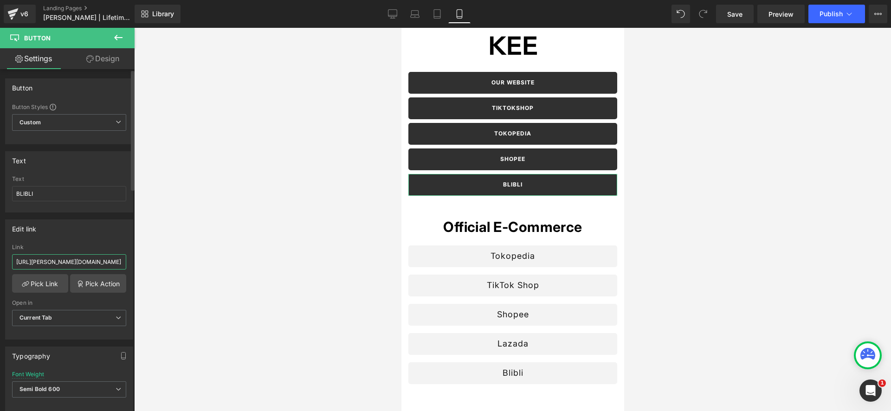
paste input "[DOMAIN_NAME][URL]"
type input "[URL][DOMAIN_NAME]"
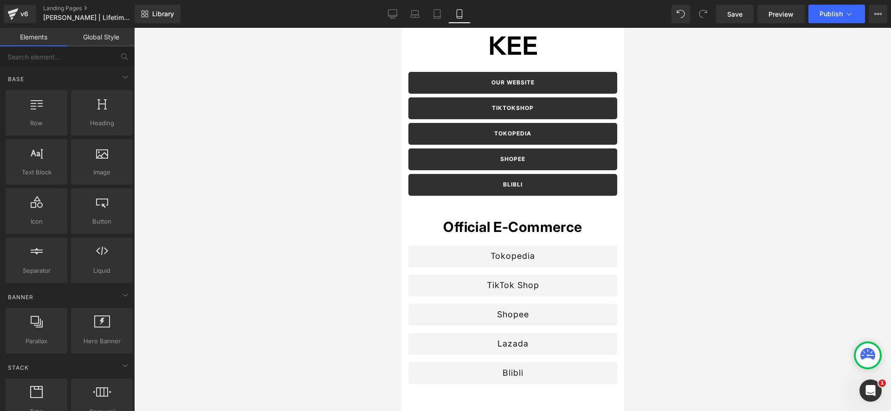
click at [236, 234] on div at bounding box center [512, 219] width 757 height 383
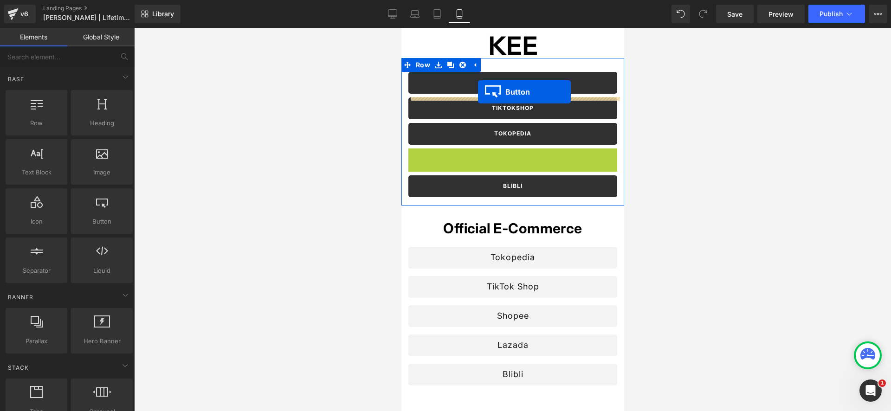
drag, startPoint x: 483, startPoint y: 159, endPoint x: 477, endPoint y: 92, distance: 67.0
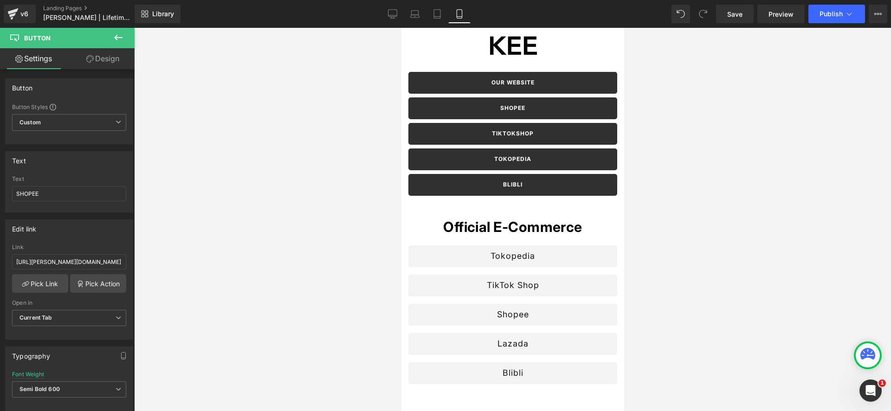
click at [508, 226] on span "Heading" at bounding box center [508, 226] width 26 height 11
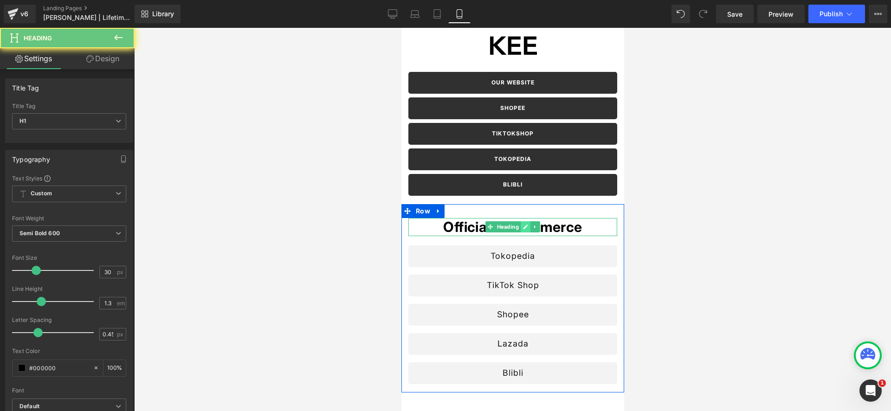
click at [528, 226] on link at bounding box center [525, 226] width 10 height 11
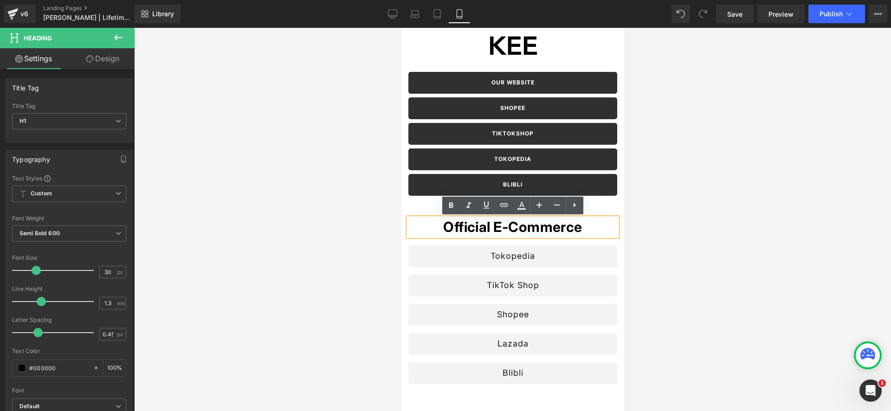
click at [525, 227] on h1 "Official E-Commerce" at bounding box center [512, 227] width 209 height 18
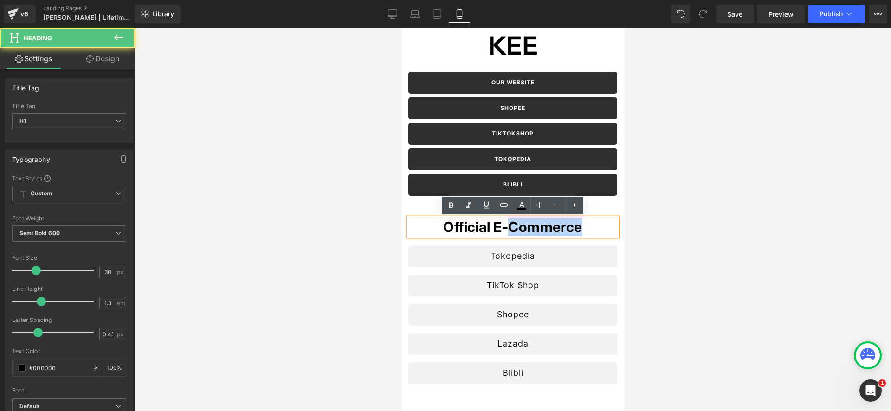
click at [525, 227] on h1 "Official E-Commerce" at bounding box center [512, 227] width 209 height 18
click at [530, 226] on h1 "Official E-Commerce" at bounding box center [512, 227] width 209 height 18
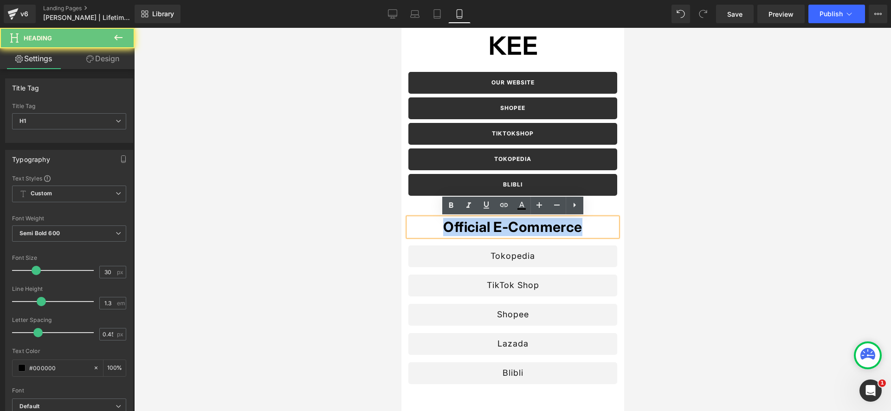
click at [530, 226] on h1 "Official E-Commerce" at bounding box center [512, 227] width 209 height 18
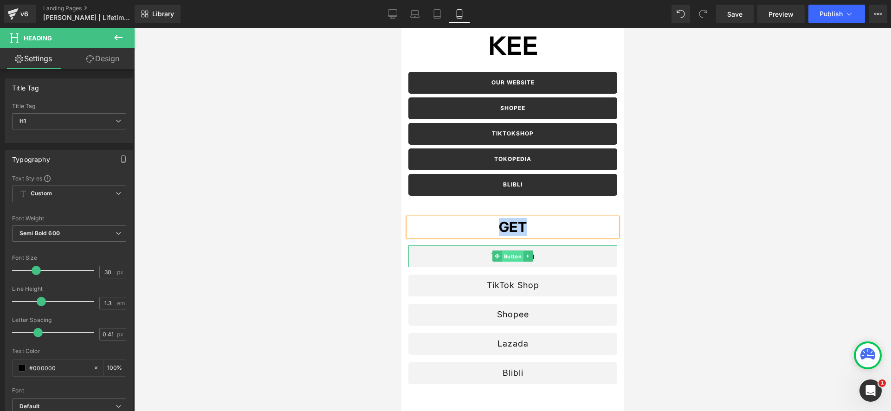
click at [507, 257] on span "Button" at bounding box center [512, 256] width 21 height 11
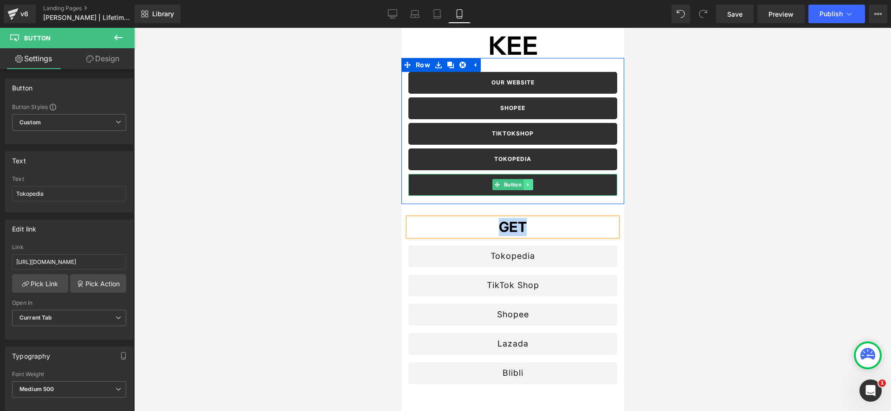
click at [527, 183] on icon at bounding box center [527, 184] width 1 height 3
click at [524, 184] on icon at bounding box center [523, 185] width 5 height 6
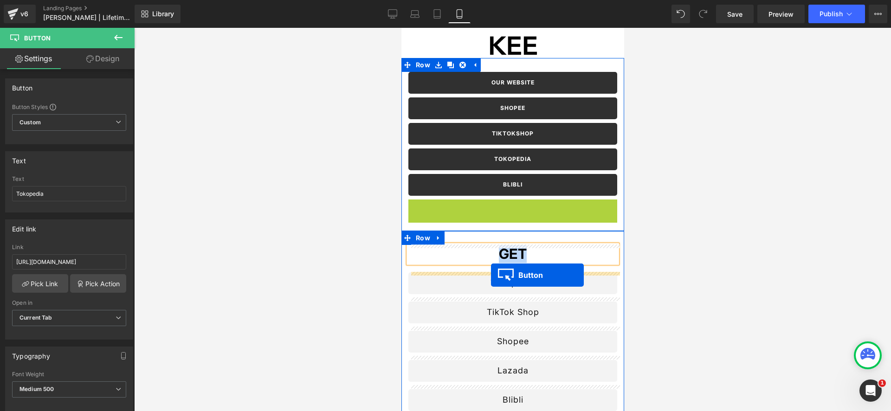
drag, startPoint x: 497, startPoint y: 212, endPoint x: 490, endPoint y: 275, distance: 63.9
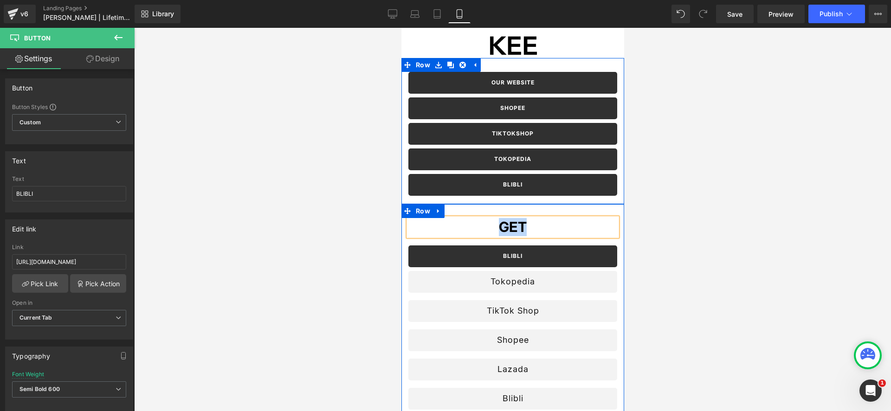
click at [484, 225] on h1 "GET" at bounding box center [512, 227] width 209 height 18
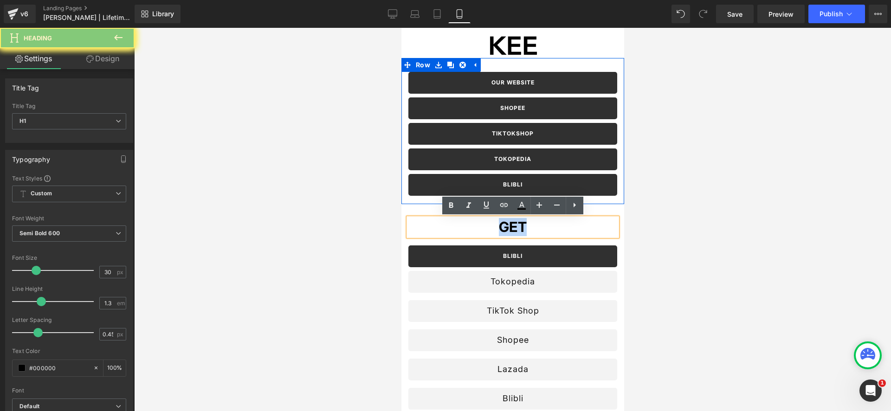
click at [498, 225] on h1 "GET" at bounding box center [512, 227] width 209 height 18
click at [519, 226] on h1 "GET" at bounding box center [512, 227] width 209 height 18
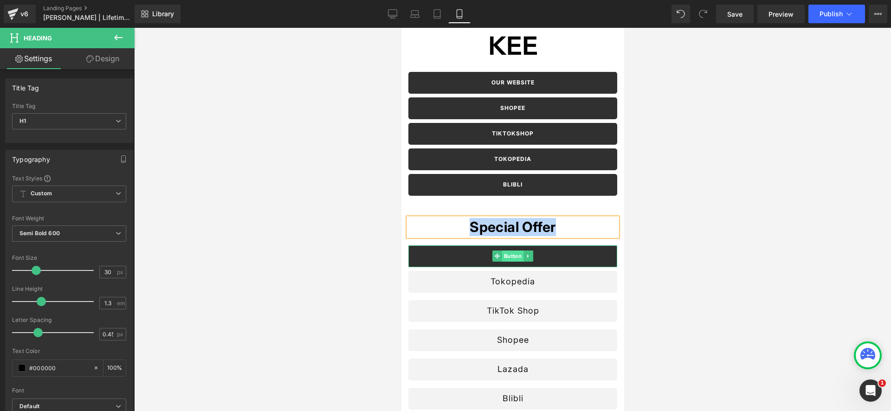
click at [515, 254] on span "Button" at bounding box center [512, 256] width 21 height 11
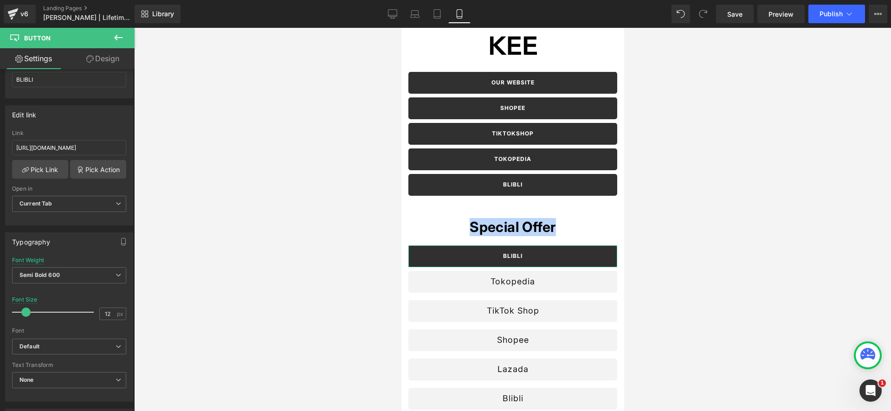
scroll to position [116, 0]
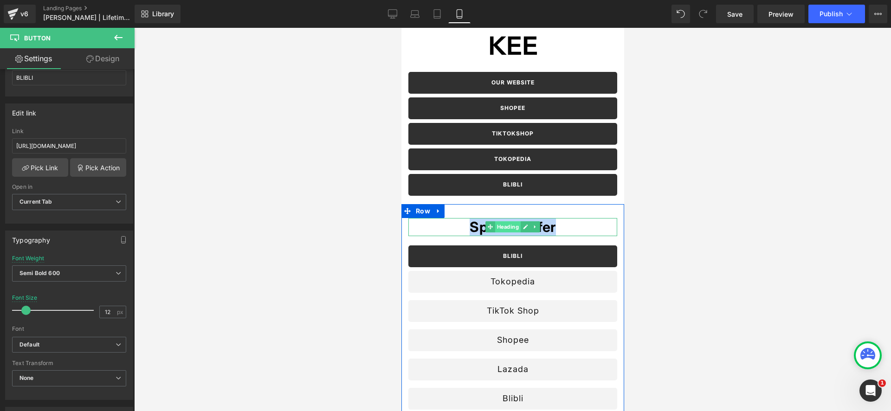
click at [508, 225] on span "Heading" at bounding box center [508, 226] width 26 height 11
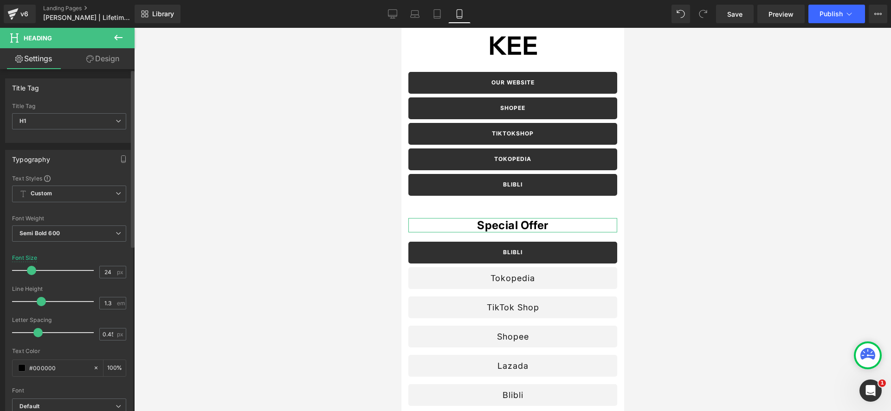
click at [33, 270] on span at bounding box center [31, 270] width 9 height 9
click at [69, 234] on span "Semi Bold 600" at bounding box center [69, 233] width 114 height 16
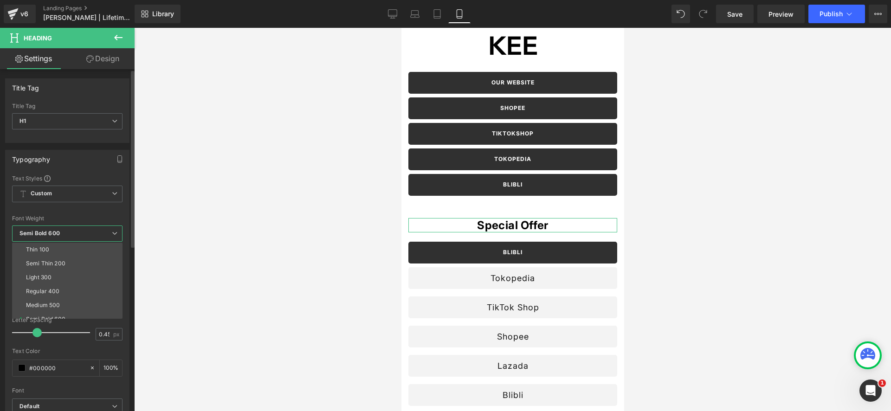
click at [71, 211] on div at bounding box center [67, 210] width 110 height 6
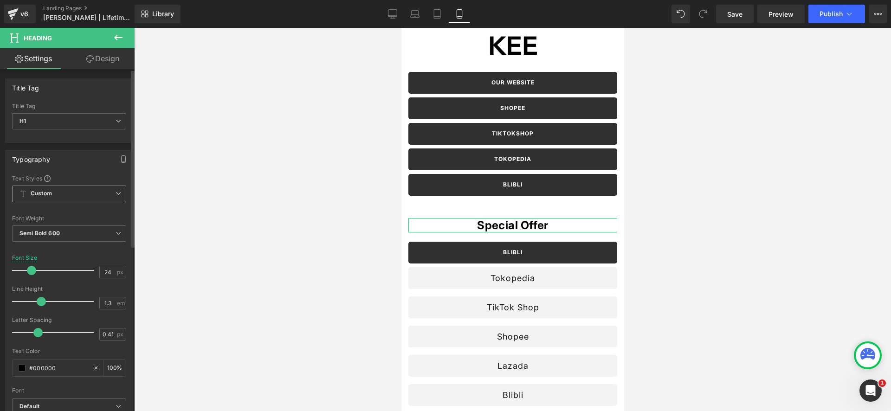
click at [72, 194] on span "Custom Setup Global Style" at bounding box center [69, 194] width 114 height 17
click at [77, 176] on div "Text Styles" at bounding box center [69, 177] width 114 height 7
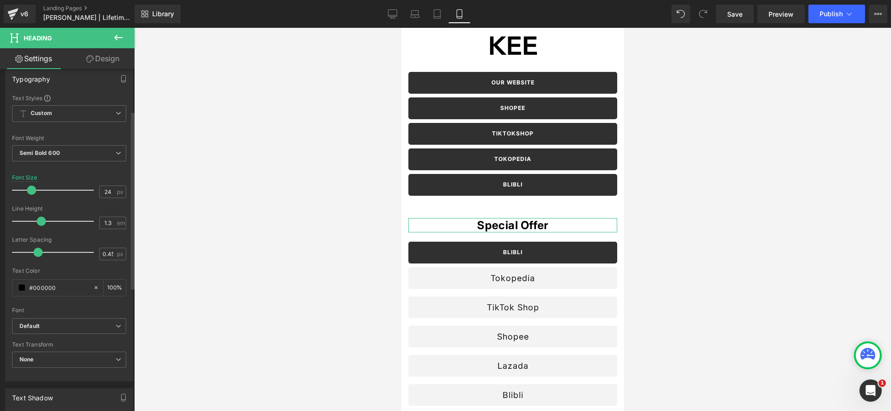
scroll to position [84, 0]
click at [78, 322] on b "Default" at bounding box center [67, 323] width 96 height 8
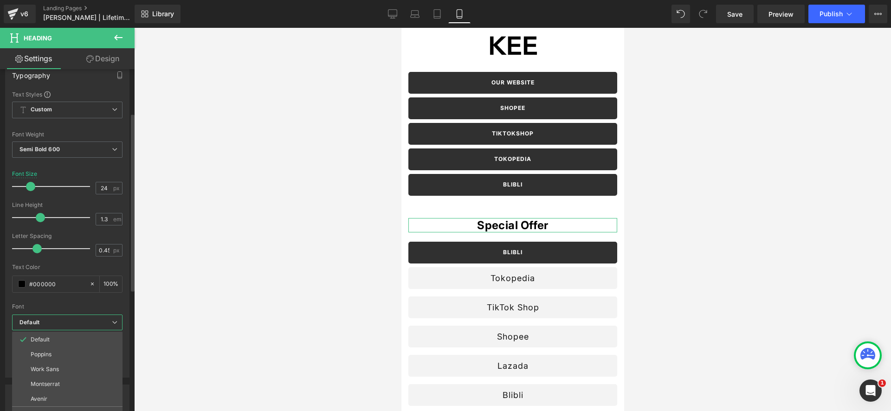
drag, startPoint x: 83, startPoint y: 305, endPoint x: 81, endPoint y: 310, distance: 6.0
click at [83, 306] on div "Font" at bounding box center [67, 306] width 110 height 6
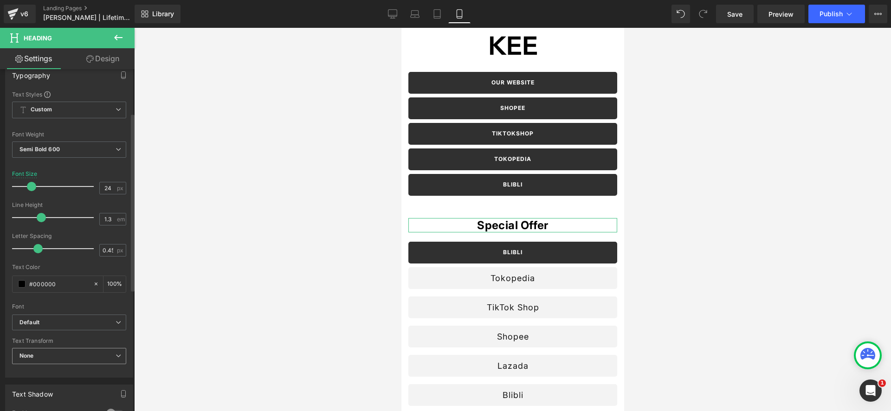
click at [70, 350] on span "None" at bounding box center [69, 356] width 114 height 16
click at [63, 391] on li "Uppercase" at bounding box center [67, 387] width 110 height 14
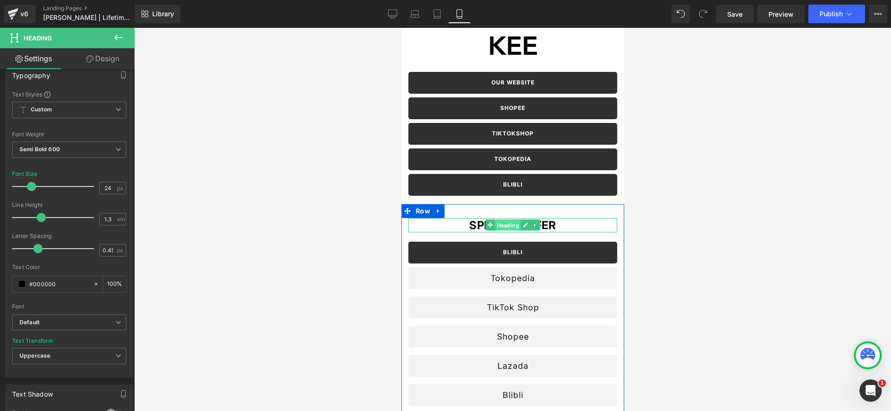
click at [498, 229] on span "Heading" at bounding box center [508, 225] width 26 height 11
click at [454, 225] on h1 "Special Offer" at bounding box center [512, 225] width 209 height 14
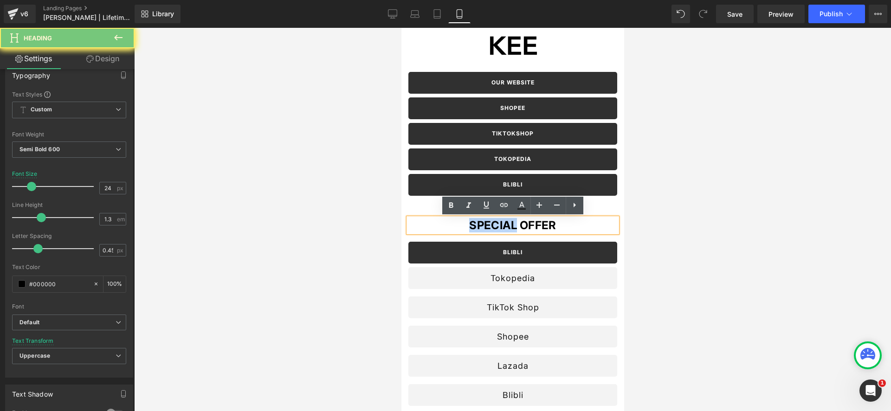
click at [454, 225] on h1 "Special Offer" at bounding box center [512, 225] width 209 height 14
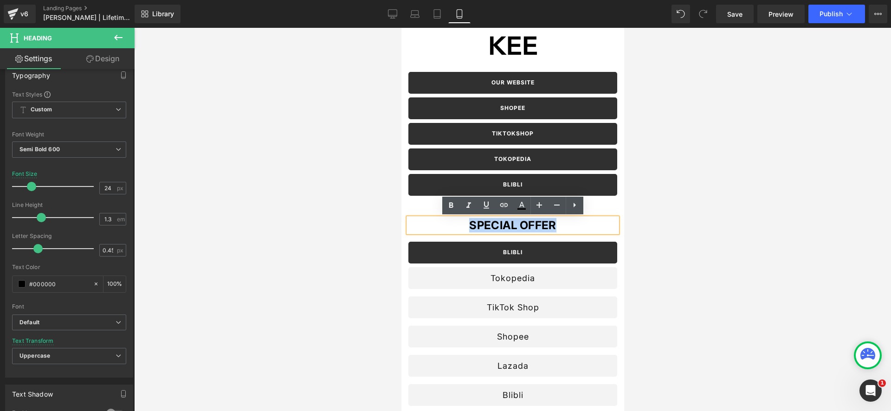
click at [454, 225] on h1 "Special Offer" at bounding box center [512, 225] width 209 height 14
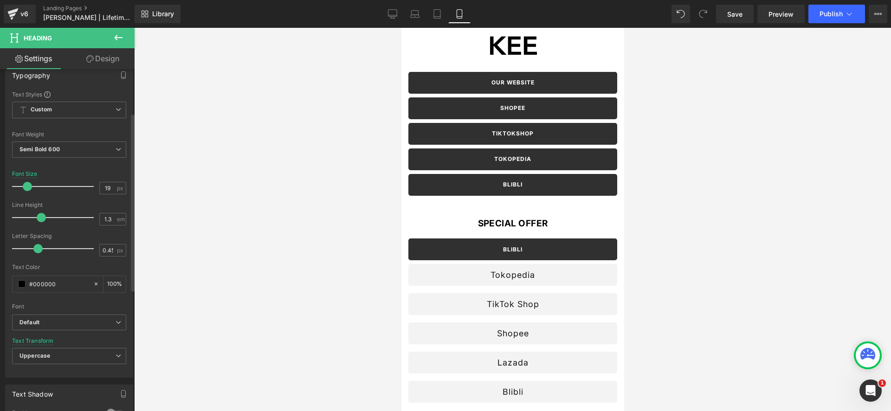
type input "18"
drag, startPoint x: 33, startPoint y: 188, endPoint x: 26, endPoint y: 200, distance: 14.6
click at [26, 200] on div "Font Size 18 px" at bounding box center [69, 186] width 114 height 31
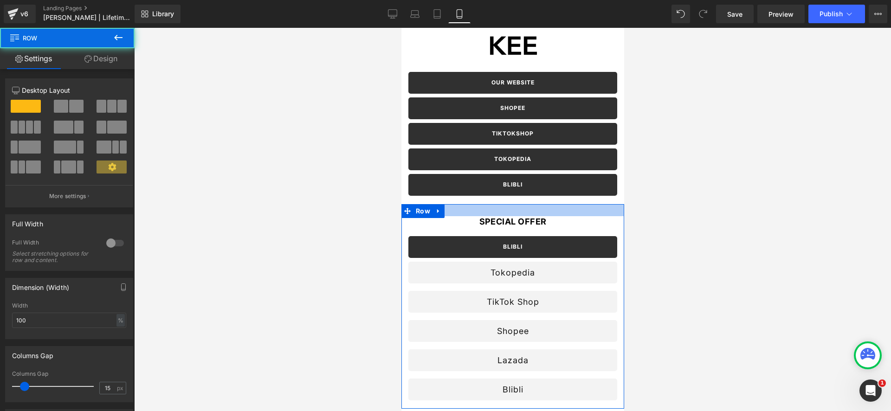
scroll to position [0, 0]
click at [533, 206] on div at bounding box center [512, 210] width 223 height 11
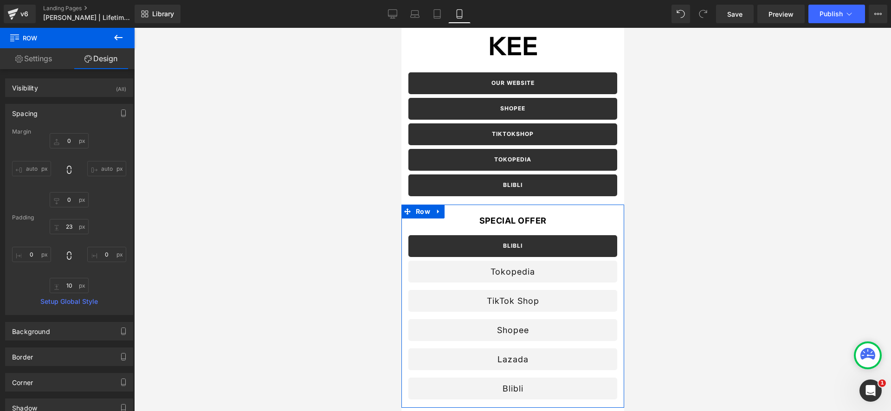
scroll to position [0, 0]
click at [71, 226] on input "23" at bounding box center [69, 226] width 39 height 15
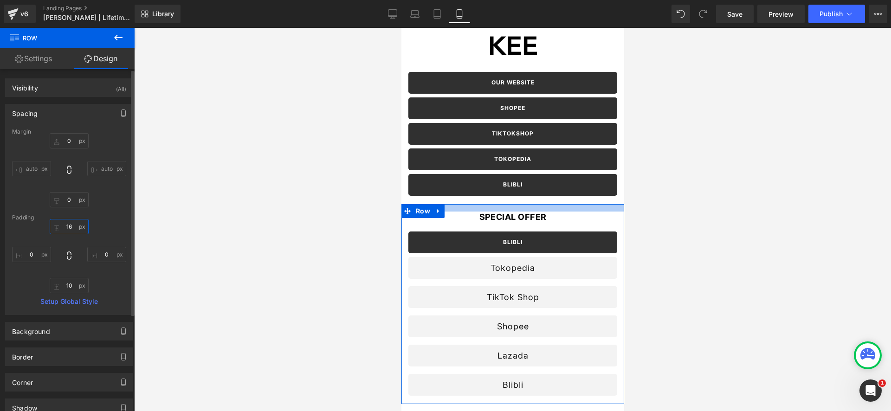
click at [58, 223] on input "16" at bounding box center [69, 226] width 39 height 15
click at [60, 224] on input "16" at bounding box center [69, 226] width 39 height 15
type input "8"
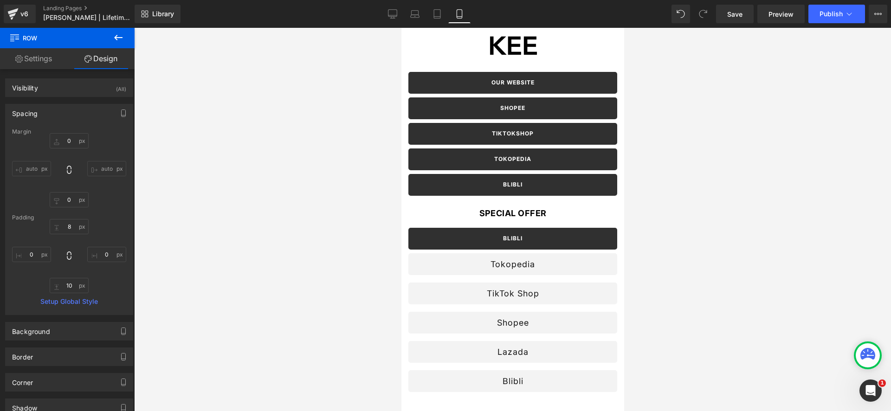
click at [274, 232] on div at bounding box center [512, 219] width 757 height 383
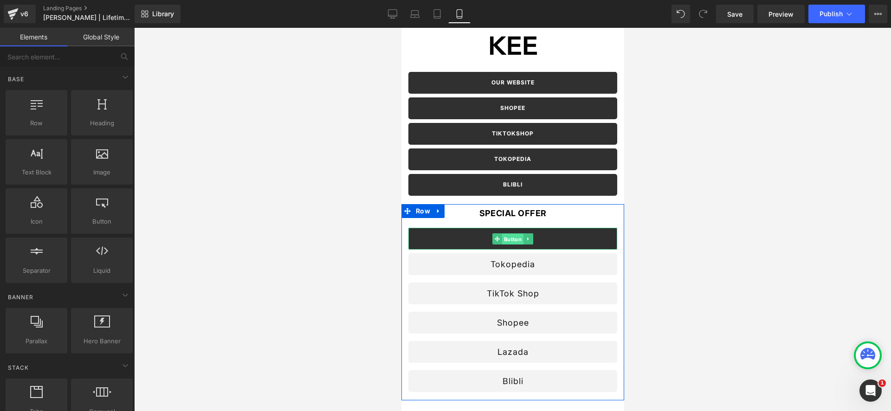
drag, startPoint x: 512, startPoint y: 238, endPoint x: 658, endPoint y: 244, distance: 146.3
click at [512, 238] on span "Button" at bounding box center [512, 238] width 21 height 11
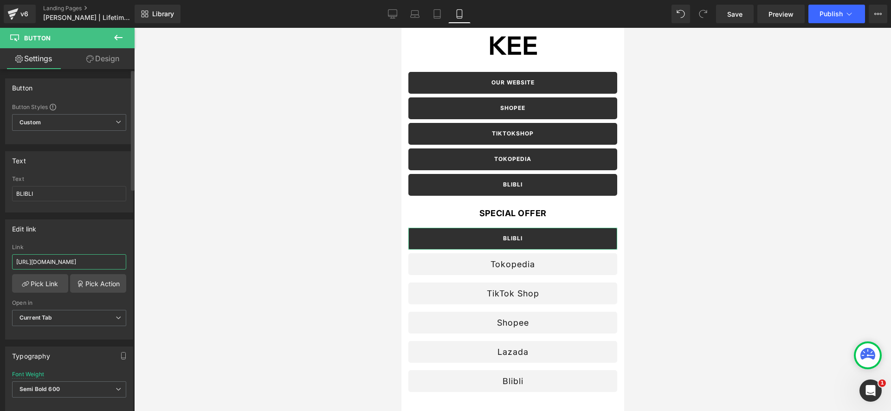
click at [71, 260] on input "[URL][DOMAIN_NAME]" at bounding box center [69, 261] width 114 height 15
type input "GET FREE STRAP"
click at [258, 277] on div at bounding box center [512, 219] width 757 height 383
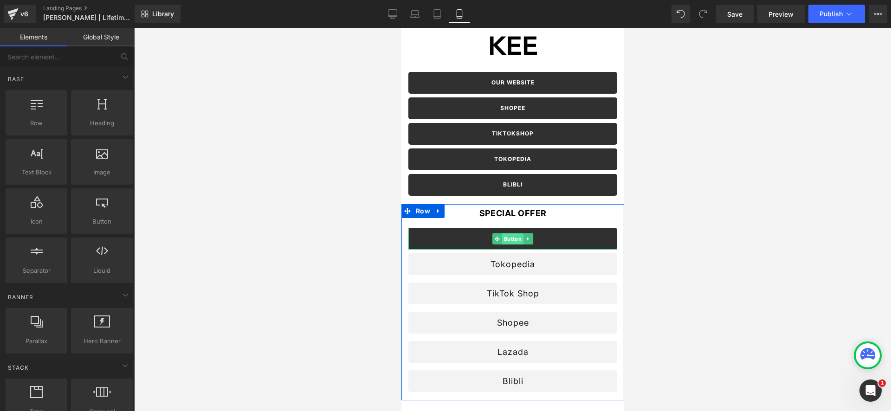
click at [515, 238] on span "Button" at bounding box center [512, 238] width 21 height 11
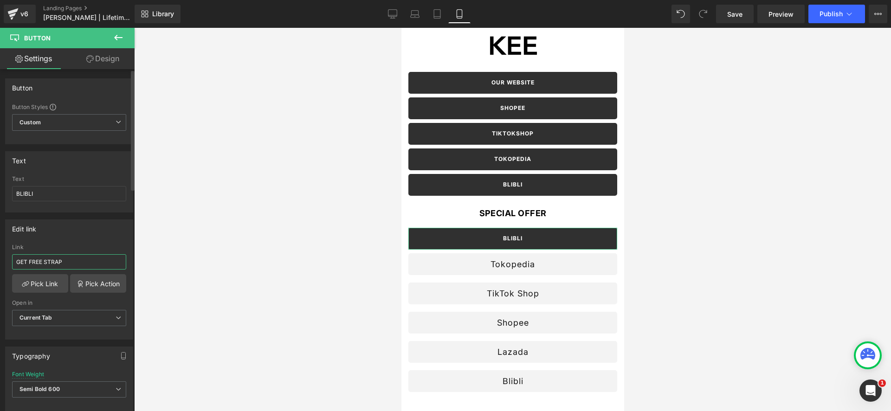
click at [47, 262] on input "GET FREE STRAP" at bounding box center [69, 261] width 114 height 15
click at [70, 190] on input "BLIBLI" at bounding box center [69, 193] width 114 height 15
paste input "GET FREE STRAP"
type input "GET FREE STRAP"
click at [72, 265] on input "GET FREE STRAP" at bounding box center [69, 261] width 114 height 15
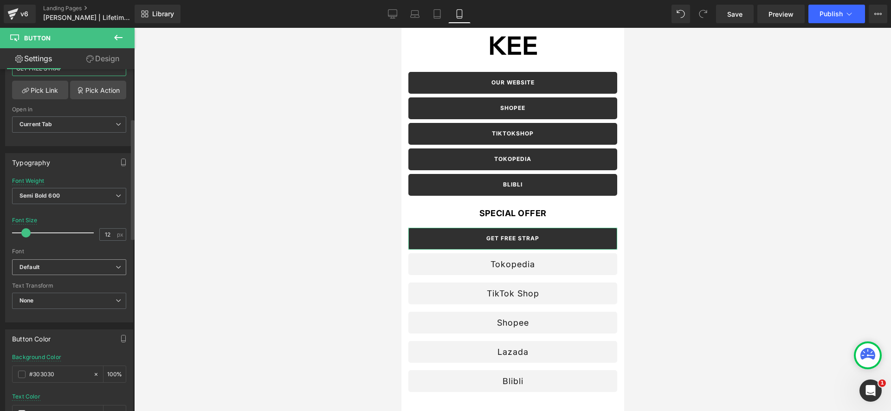
scroll to position [213, 0]
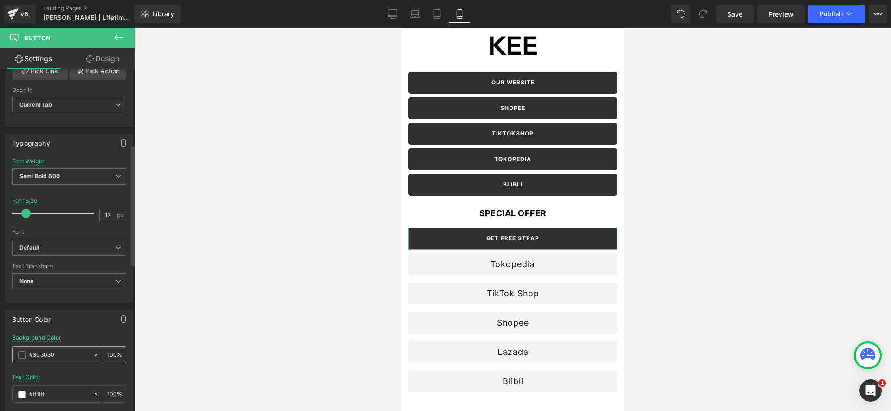
click at [19, 355] on span at bounding box center [21, 354] width 7 height 7
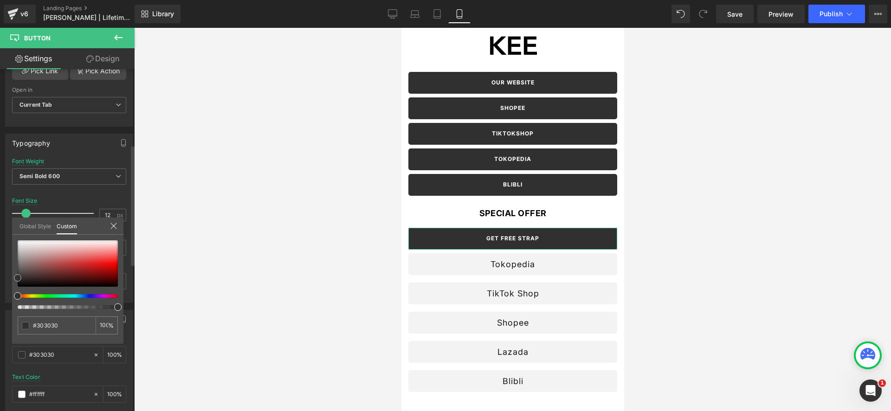
type input "#b45959"
type input "#b35a5a"
type input "#a86161"
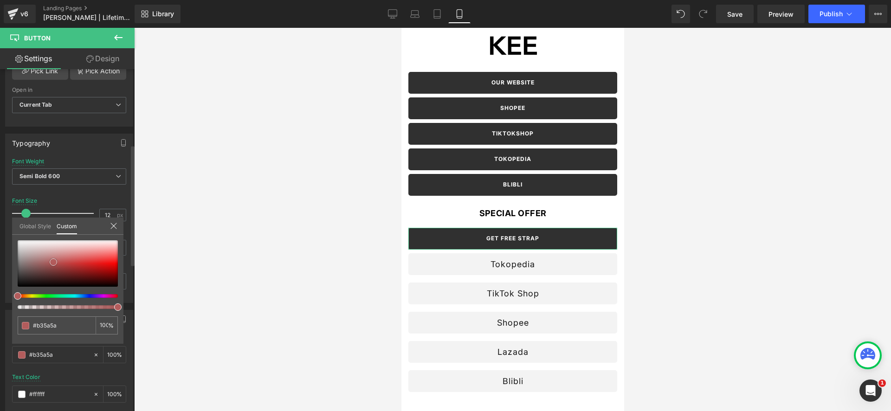
type input "#a86161"
type input "#a16262"
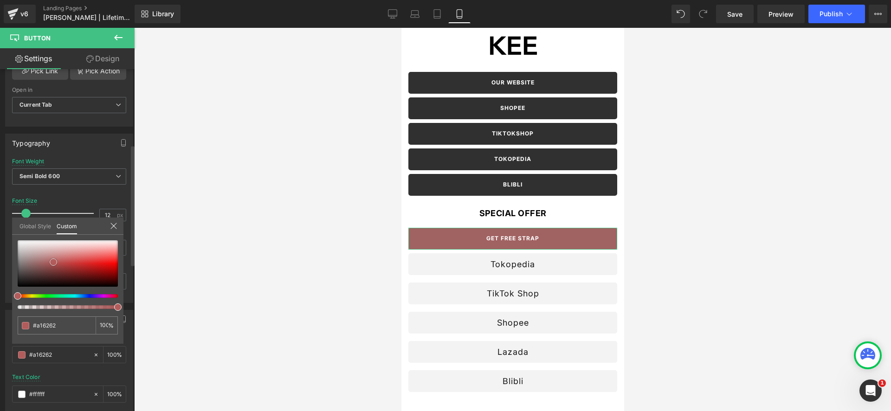
type input "#987171"
type input "#8d7c7c"
type input "#878787"
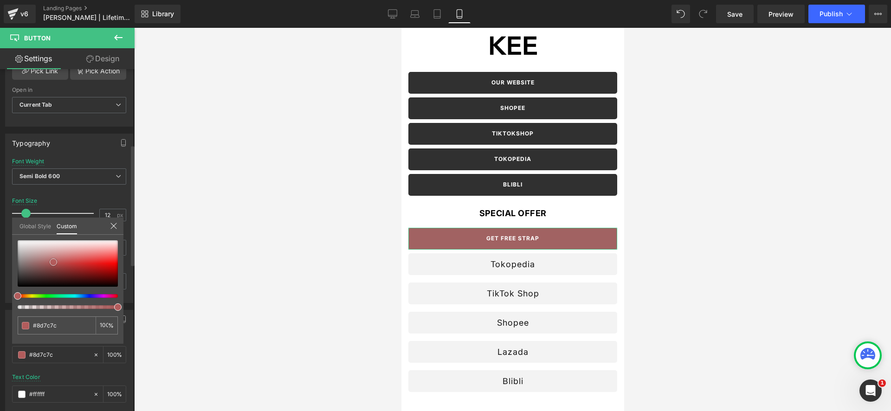
type input "#878787"
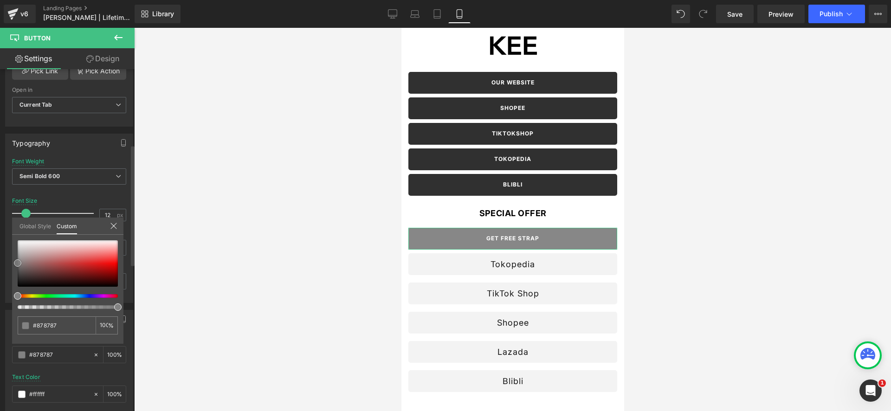
type input "#828282"
type input "#7f7f7f"
type input "#7c7c7c"
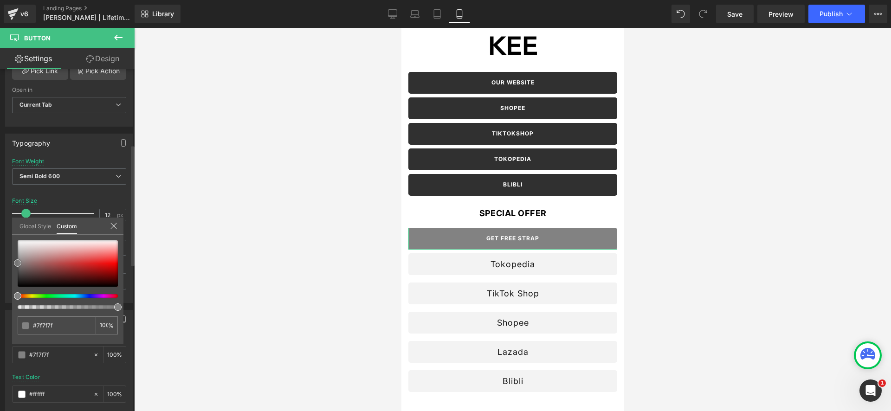
type input "#7c7c7c"
type input "#7a7a7a"
type input "#777777"
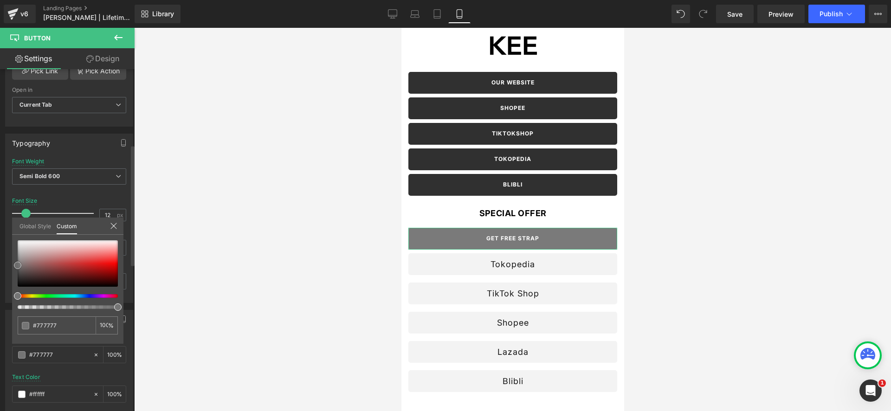
type input "#757575"
type input "#727272"
type input "#707070"
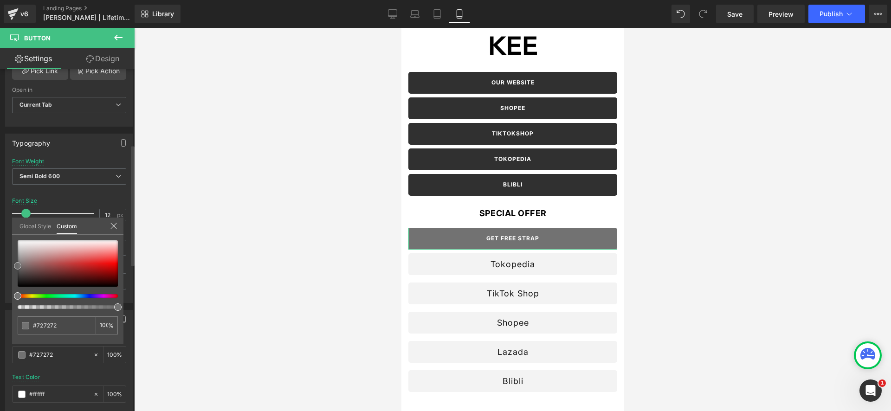
type input "#707070"
type input "#6d6d6d"
type input "#6b6b6b"
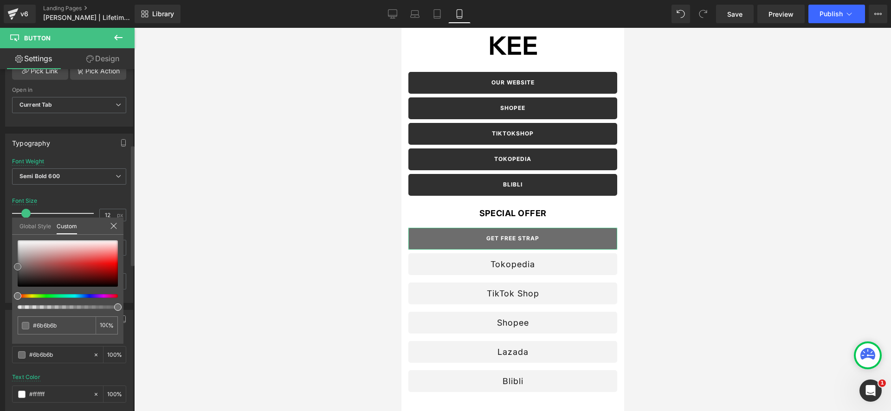
type input "#686868"
type input "#666666"
type input "#636363"
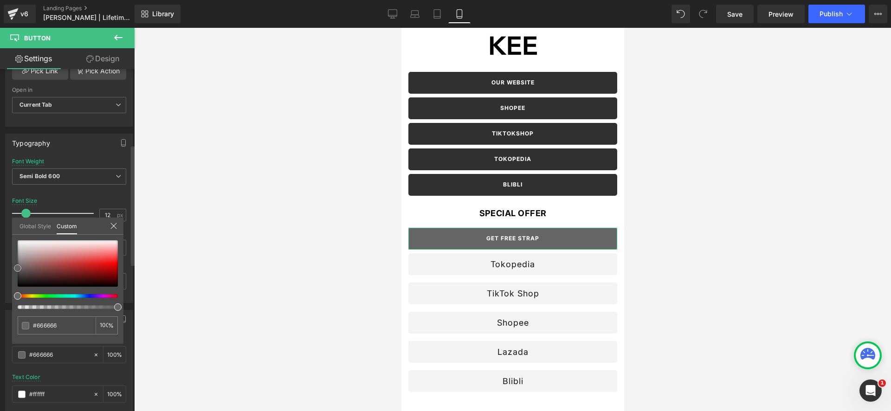
type input "#636363"
type input "#606060"
type input "#5e5e5e"
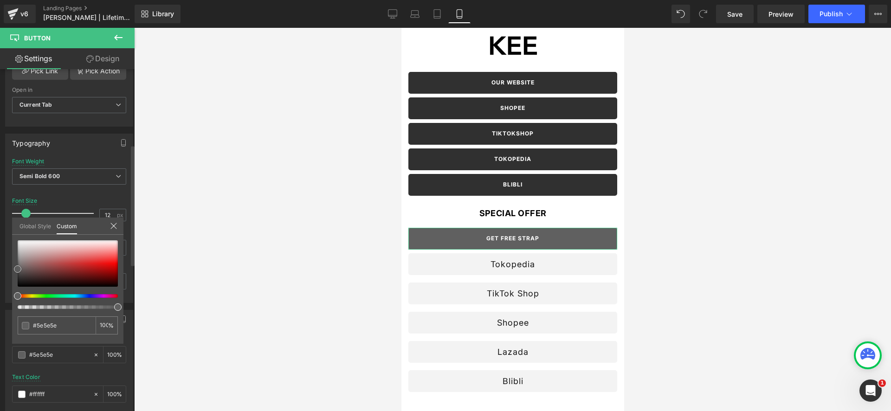
type input "#595959"
type input "#515151"
type input "#474747"
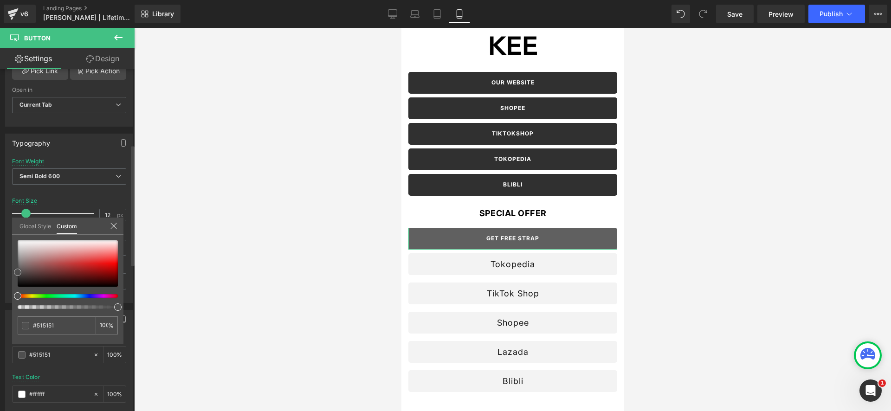
type input "#474747"
type input "#3a3a3a"
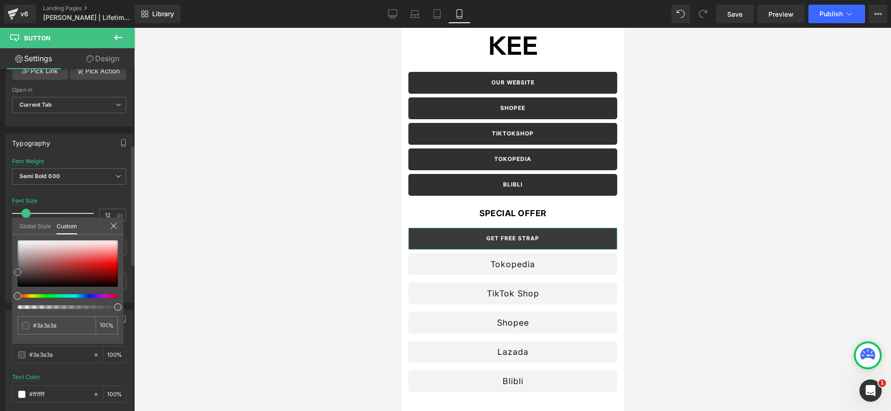
type input "#333333"
type input "#303030"
type input "#2d2d2d"
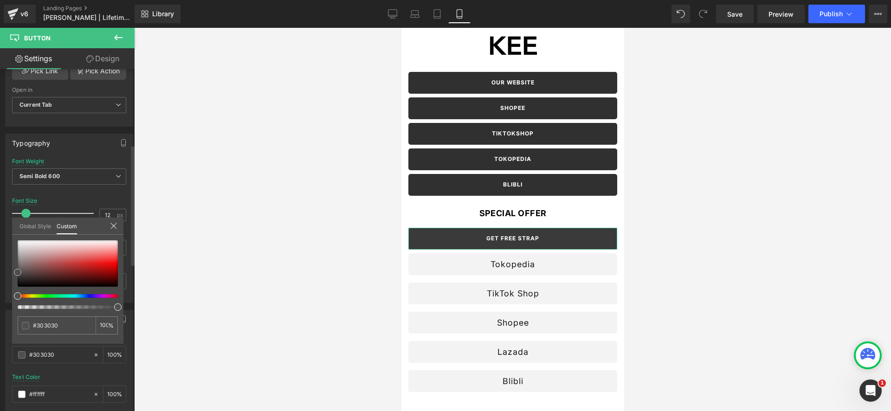
type input "#2d2d2d"
type input "#262626"
type input "#1e1e1e"
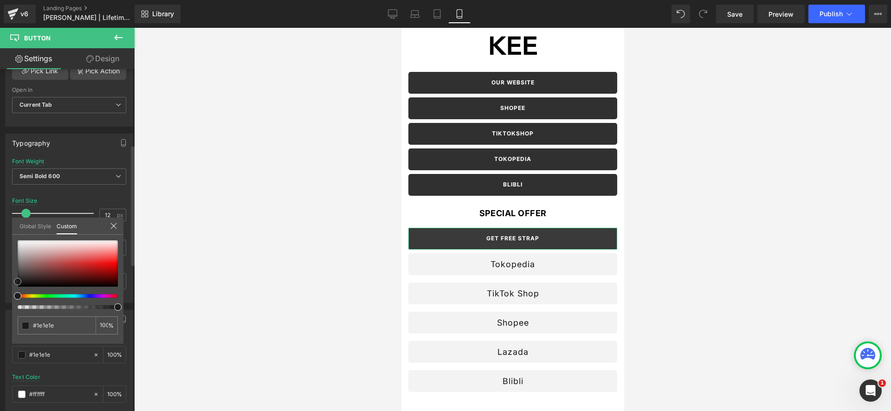
type input "#191919"
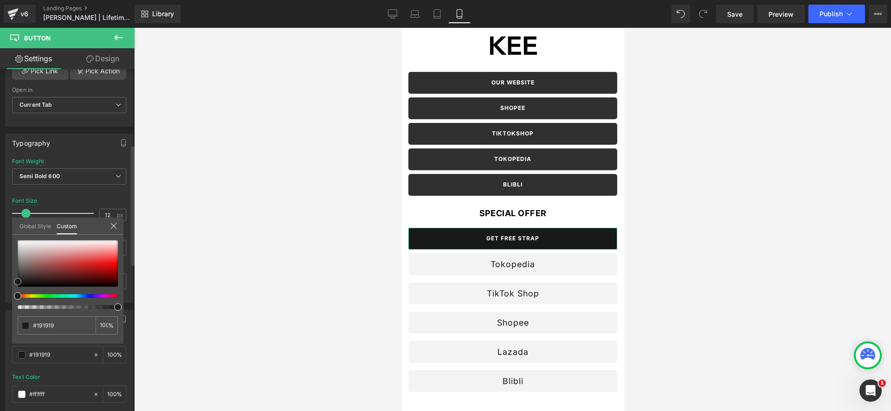
type input "#111111"
type input "#0a0a0a"
type input "#050505"
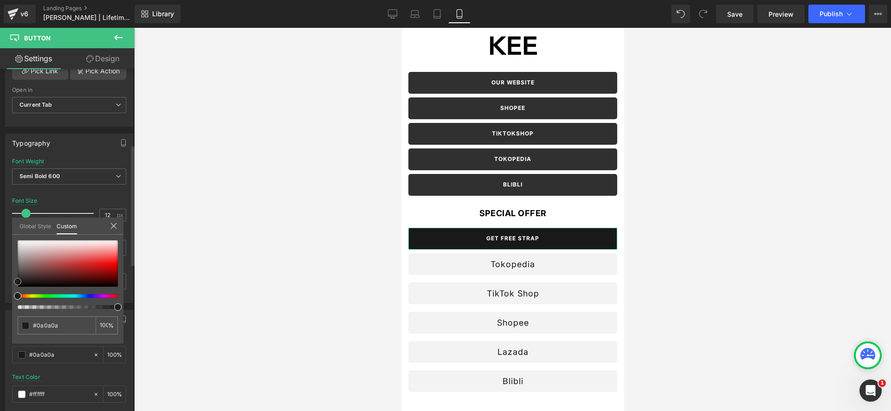
type input "#050505"
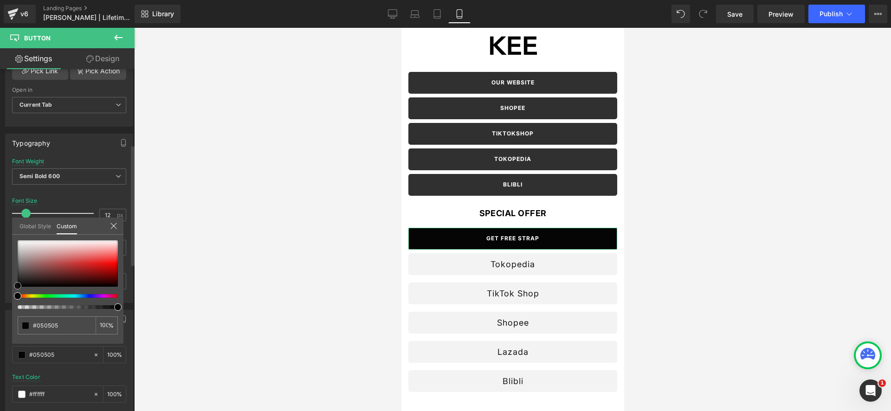
type input "#070707"
type input "#111111"
type input "#191919"
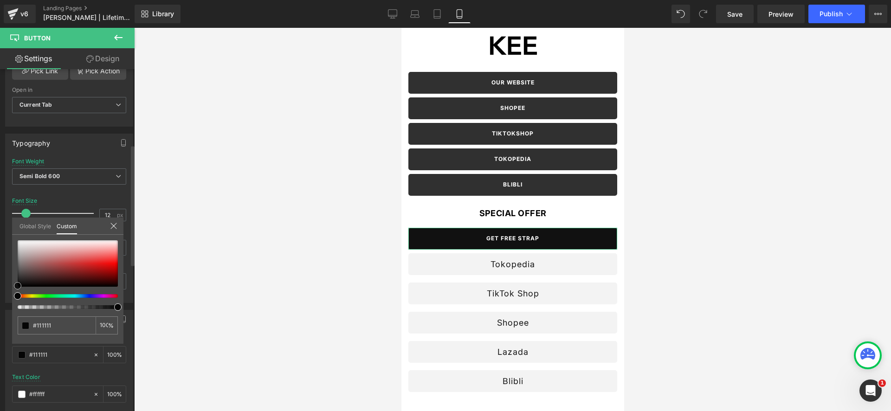
type input "#191919"
type input "#1c1c1c"
type input "#212121"
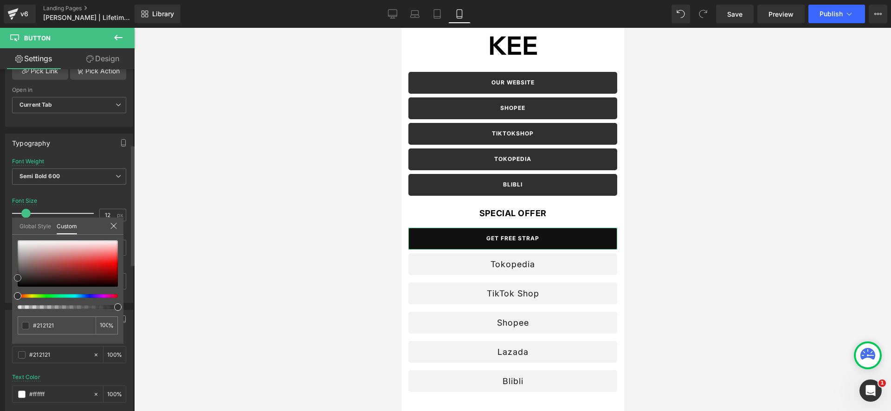
type input "#262626"
type input "#2b2b2b"
type input "#3f3f3f"
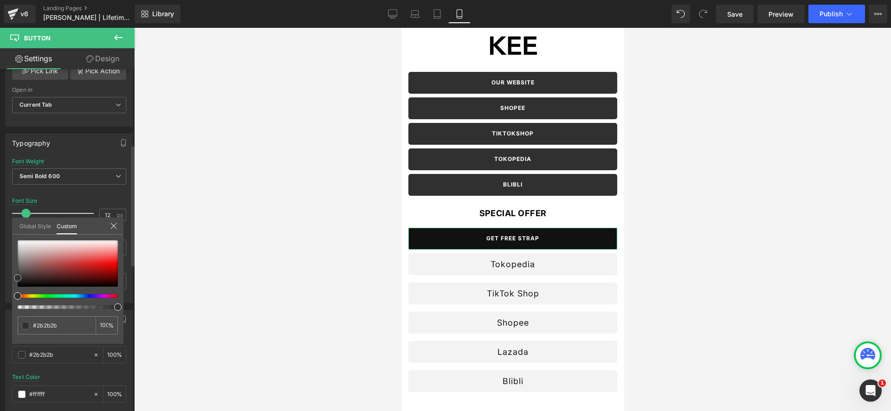
type input "#3f3f3f"
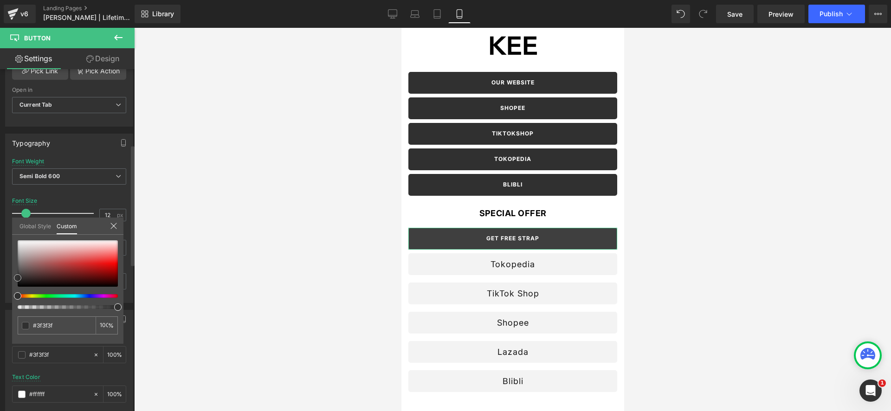
type input "#625050"
type input "#894242"
type input "#992d2d"
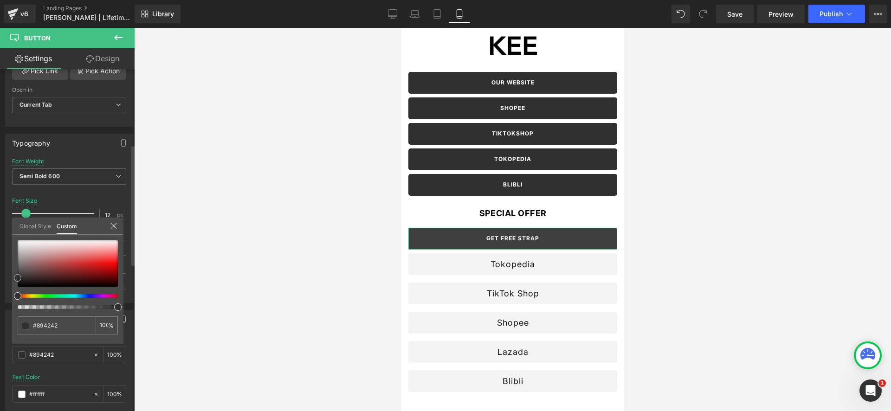
type input "#992d2d"
type input "#992222"
type input "#991e1e"
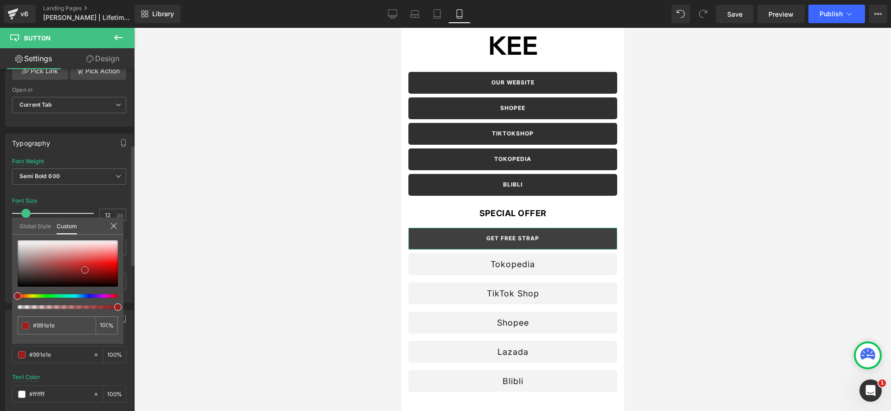
type input "#951717"
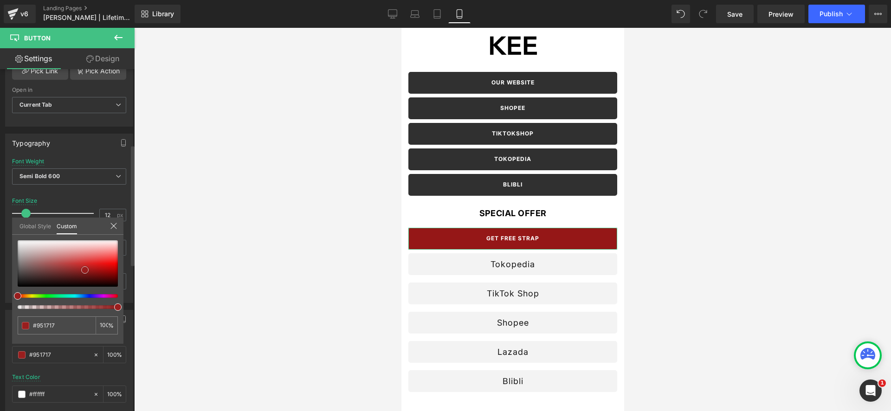
type input "#911111"
type input "#8b0d0d"
type input "#850909"
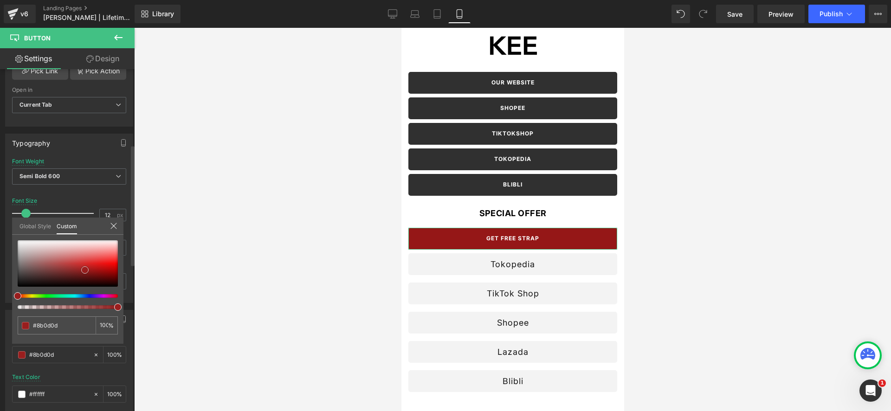
type input "#850909"
type input "#790606"
type input "#6d0202"
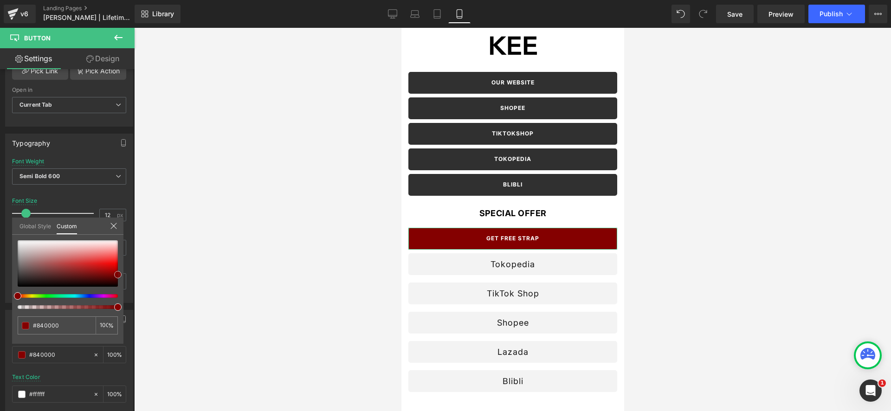
drag, startPoint x: 53, startPoint y: 262, endPoint x: 136, endPoint y: 275, distance: 83.6
click at [133, 275] on div "Button Button Styles Custom Custom Setup Global Style Custom Setup Global Style…" at bounding box center [67, 242] width 135 height 346
click at [250, 264] on div at bounding box center [512, 219] width 757 height 383
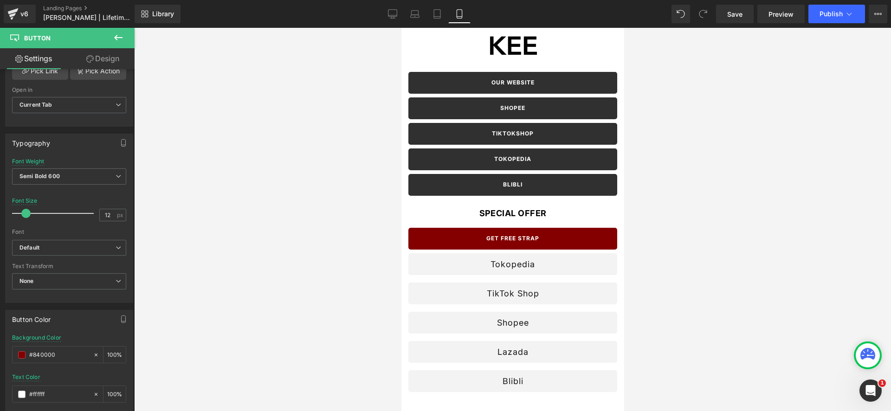
scroll to position [0, 0]
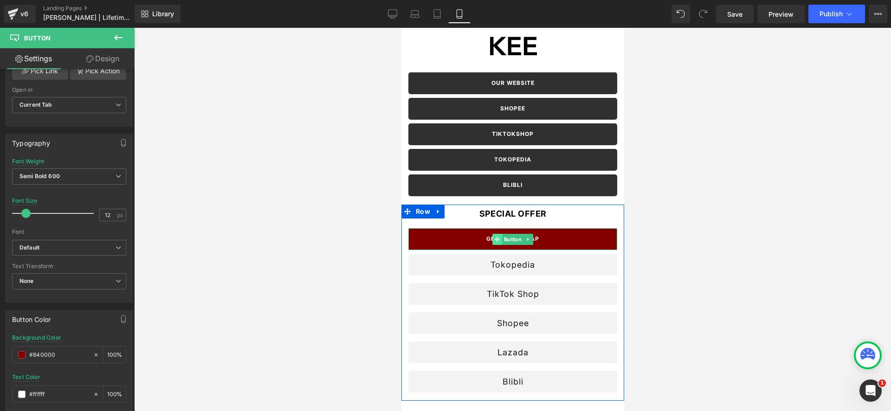
drag, startPoint x: 513, startPoint y: 239, endPoint x: 497, endPoint y: 240, distance: 16.2
click at [509, 239] on span "Button" at bounding box center [512, 239] width 21 height 11
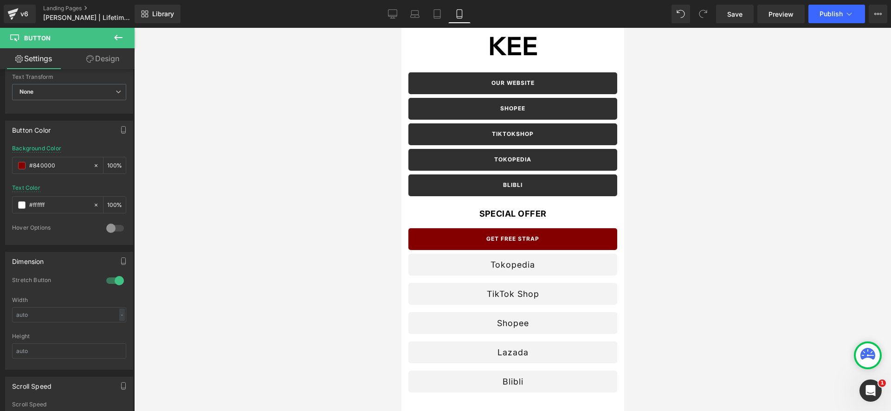
scroll to position [450, 0]
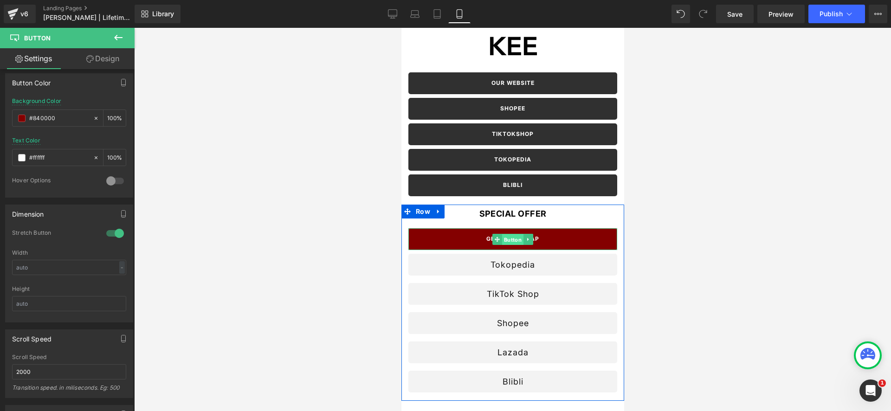
click at [515, 238] on span "Button" at bounding box center [512, 239] width 21 height 11
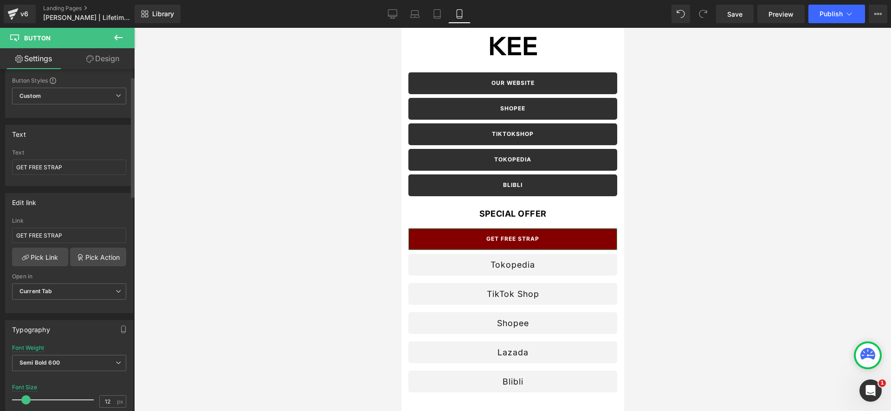
scroll to position [0, 0]
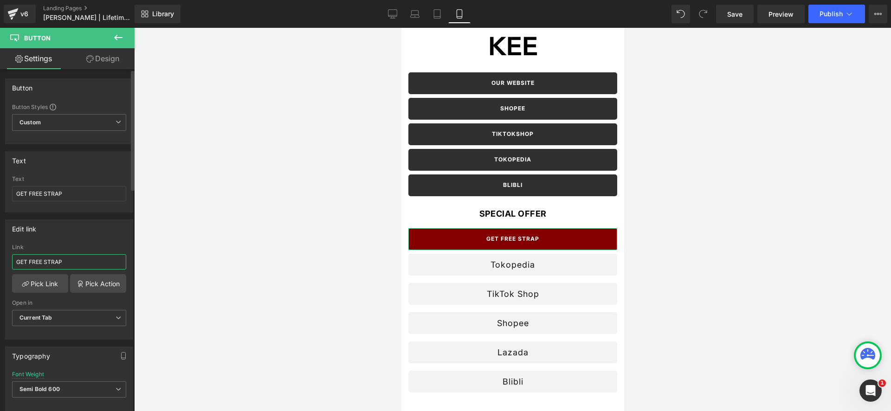
paste input "[URL][DOMAIN_NAME][PHONE_NUMBER]"
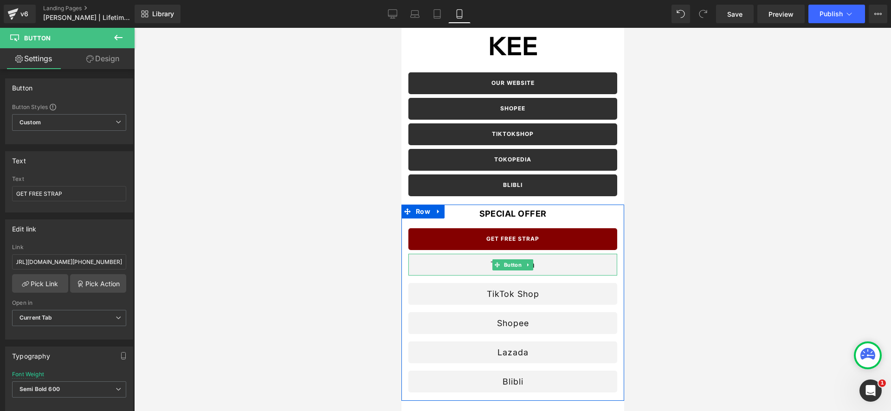
click at [529, 264] on icon at bounding box center [527, 265] width 5 height 6
click at [532, 264] on icon at bounding box center [532, 265] width 5 height 6
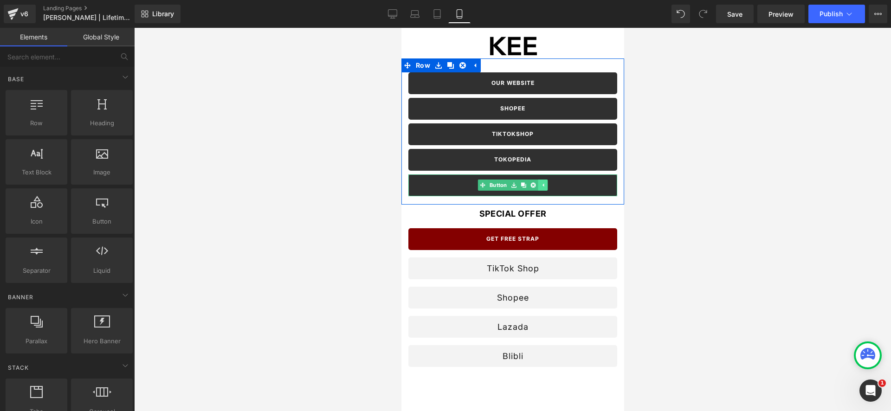
click at [542, 185] on icon at bounding box center [542, 185] width 1 height 3
click at [527, 185] on icon at bounding box center [527, 184] width 1 height 3
click at [521, 185] on icon at bounding box center [523, 184] width 5 height 5
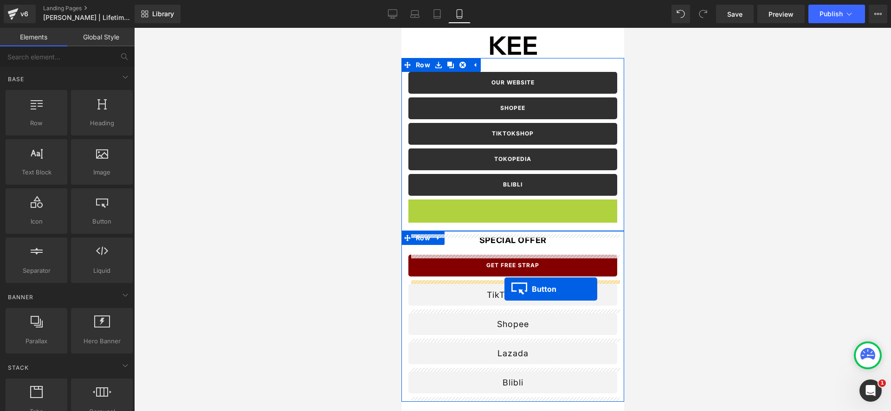
drag, startPoint x: 499, startPoint y: 211, endPoint x: 510, endPoint y: 284, distance: 74.1
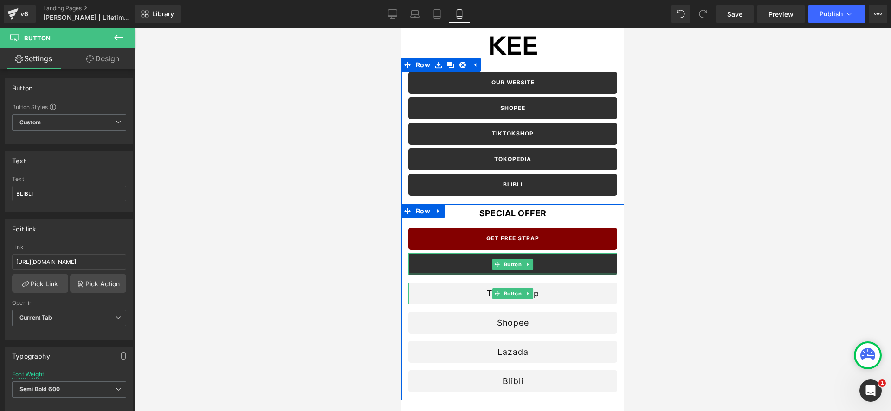
click at [530, 295] on link at bounding box center [528, 293] width 10 height 11
click at [534, 293] on icon at bounding box center [532, 293] width 5 height 5
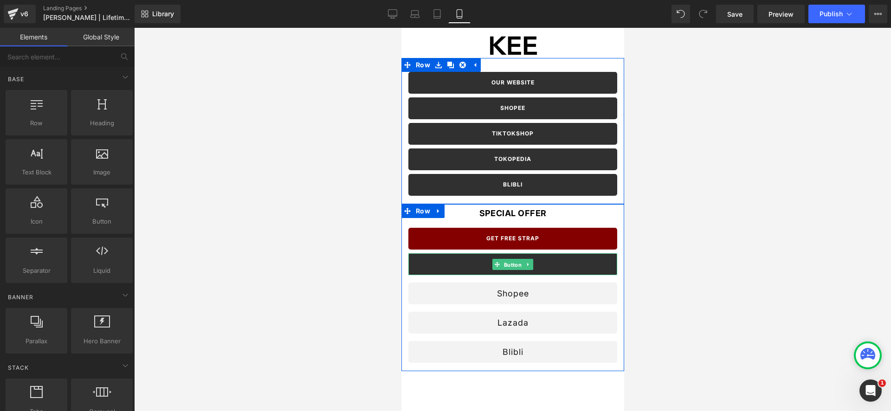
drag, startPoint x: 513, startPoint y: 267, endPoint x: 489, endPoint y: 202, distance: 69.0
click at [513, 267] on span "Button" at bounding box center [512, 264] width 21 height 11
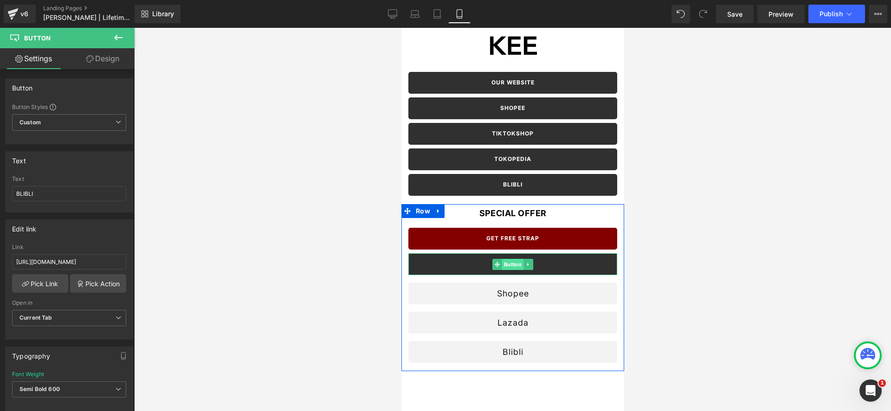
click at [510, 264] on span "Button" at bounding box center [512, 264] width 21 height 11
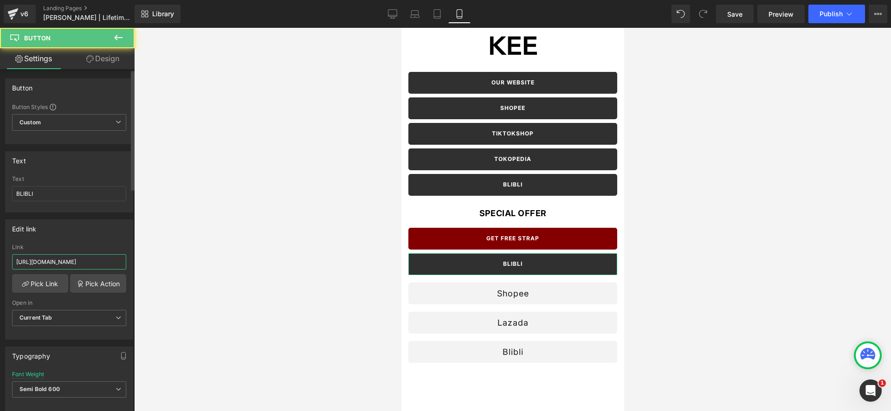
click at [38, 261] on input "[URL][DOMAIN_NAME]" at bounding box center [69, 261] width 114 height 15
paste input "[DOMAIN_NAME][URL][PHONE_NUMBER][PERSON_NAME][PERSON_NAME]"
click at [62, 199] on input "BLIBLI" at bounding box center [69, 193] width 114 height 15
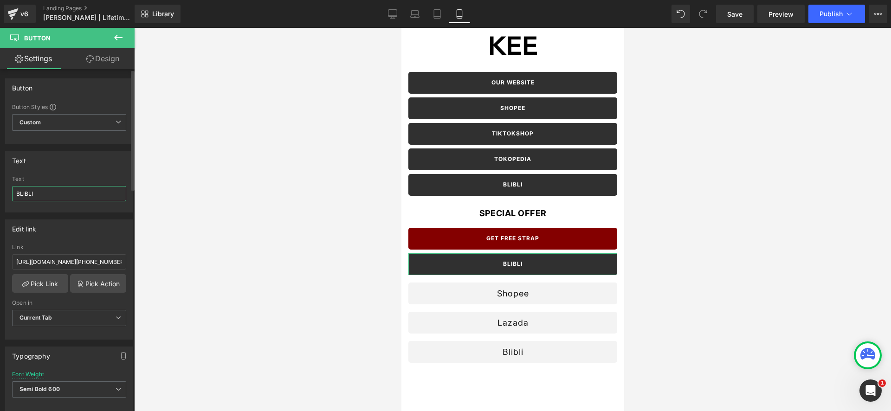
click at [62, 199] on input "BLIBLI" at bounding box center [69, 193] width 114 height 15
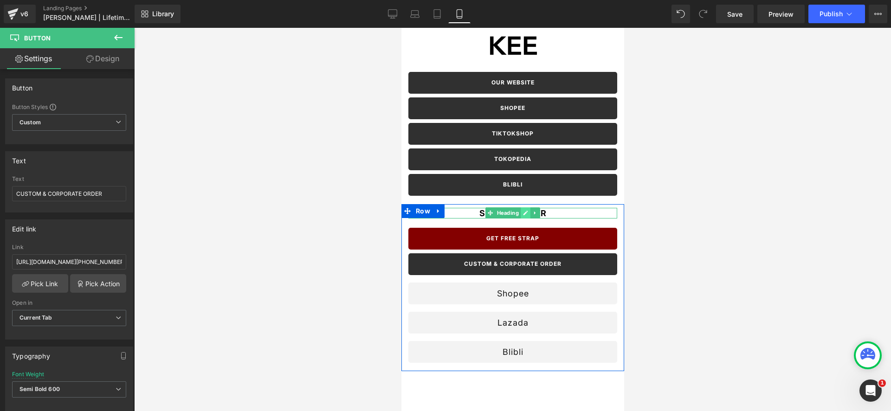
click at [527, 212] on icon at bounding box center [524, 213] width 5 height 6
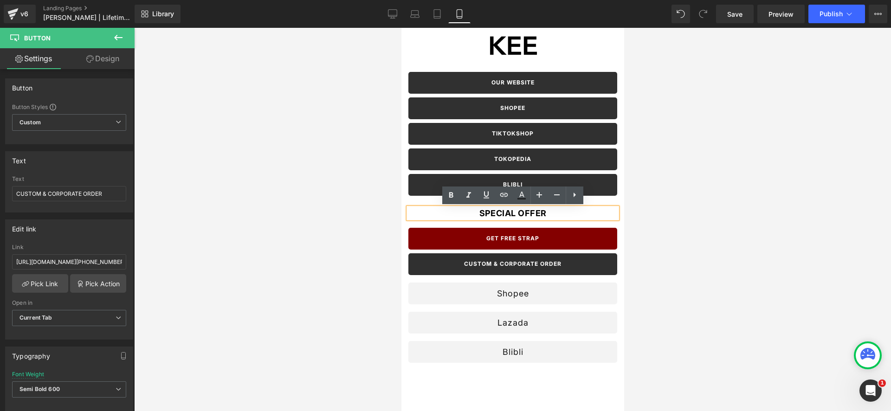
click at [527, 212] on h1 "Special Offer" at bounding box center [512, 213] width 209 height 11
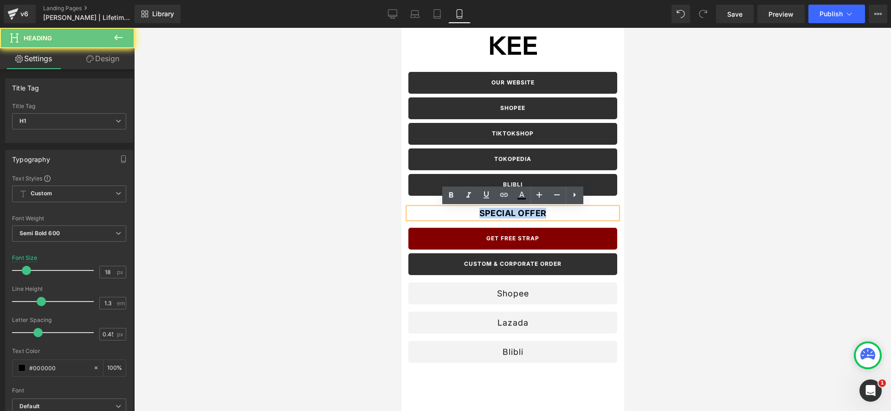
click at [528, 212] on h1 "Special Offer" at bounding box center [512, 213] width 209 height 11
click at [529, 214] on h1 "Special Offer" at bounding box center [512, 213] width 209 height 11
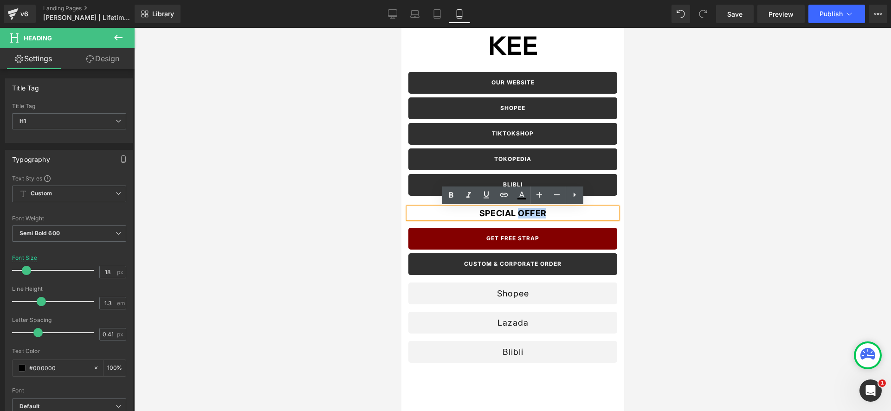
click at [529, 214] on h1 "Special Offer" at bounding box center [512, 213] width 209 height 11
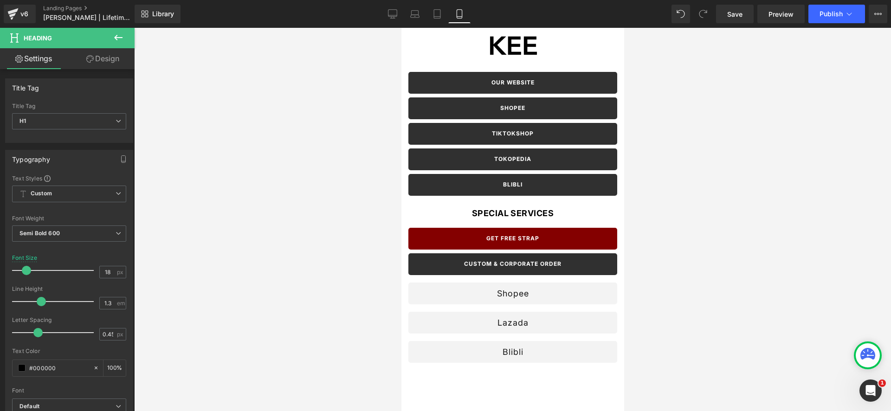
click at [286, 225] on div at bounding box center [512, 219] width 757 height 383
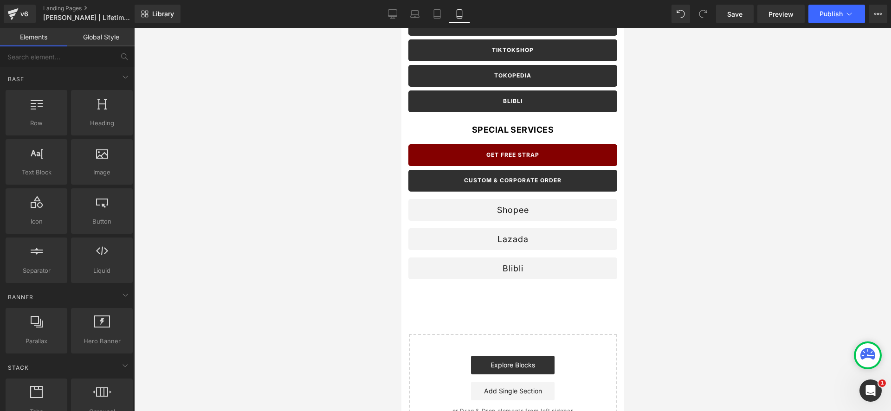
scroll to position [86, 0]
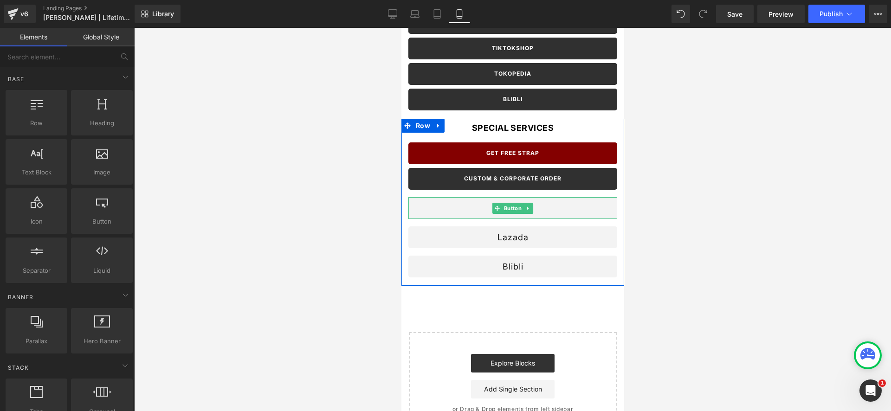
click at [528, 207] on icon at bounding box center [527, 209] width 5 height 6
click at [532, 209] on icon at bounding box center [532, 209] width 5 height 6
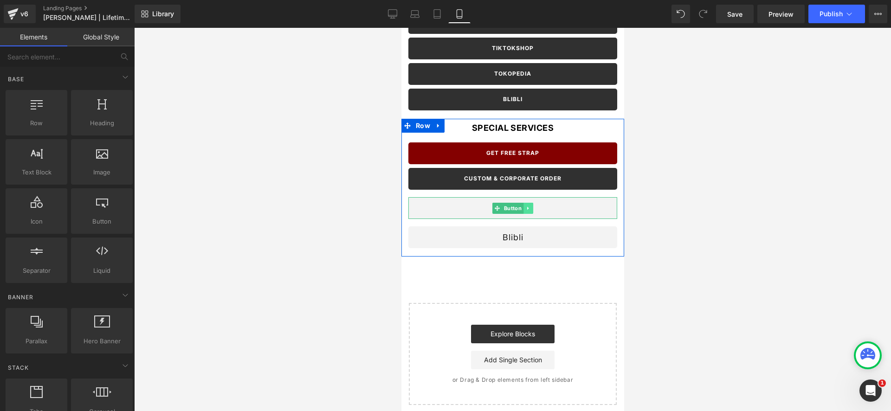
click at [530, 209] on link at bounding box center [528, 208] width 10 height 11
click at [534, 210] on icon at bounding box center [532, 209] width 5 height 6
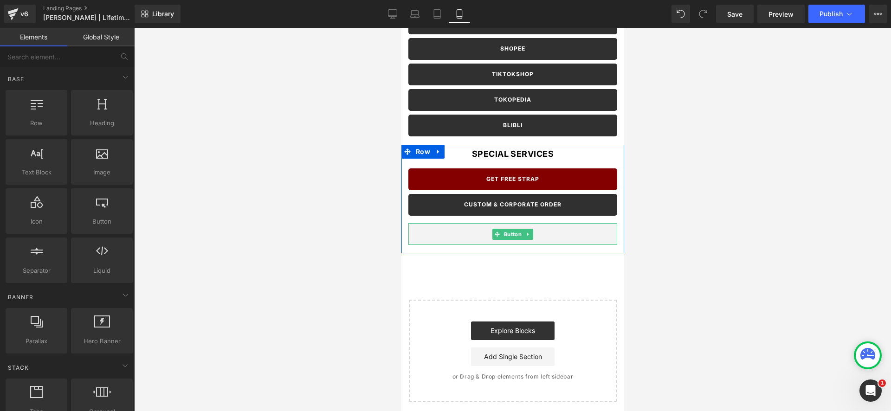
drag, startPoint x: 525, startPoint y: 234, endPoint x: 530, endPoint y: 234, distance: 5.1
click at [526, 234] on icon at bounding box center [527, 235] width 5 height 6
click at [531, 234] on icon at bounding box center [532, 234] width 5 height 5
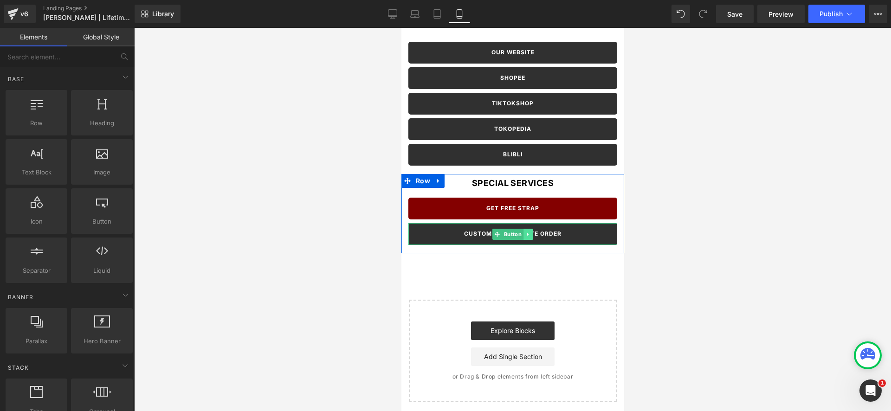
click at [529, 234] on icon at bounding box center [527, 235] width 5 height 6
click at [521, 233] on icon at bounding box center [523, 234] width 5 height 5
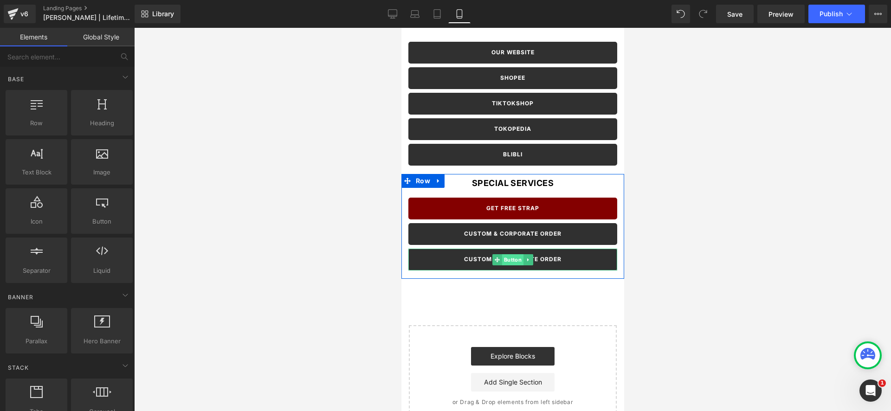
click at [511, 259] on span "Button" at bounding box center [512, 259] width 21 height 11
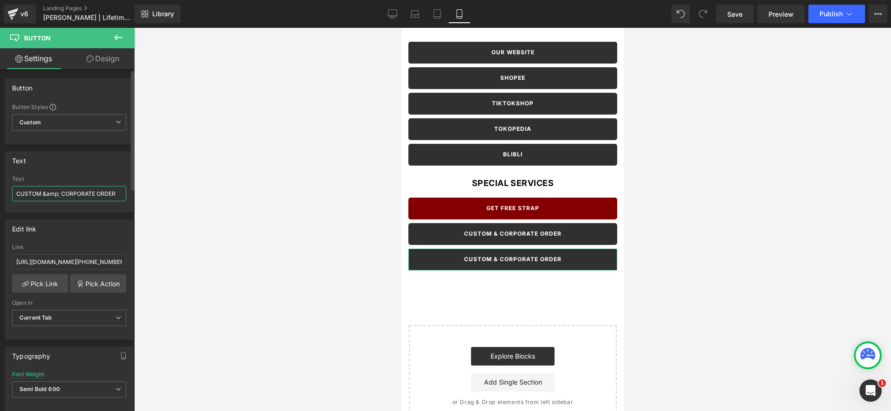
click at [69, 195] on input "CUSTOM &amp; CORPORATE ORDER" at bounding box center [69, 193] width 114 height 15
click at [58, 194] on input "CUSTOM &amp; CORPORATE ORDER" at bounding box center [69, 193] width 114 height 15
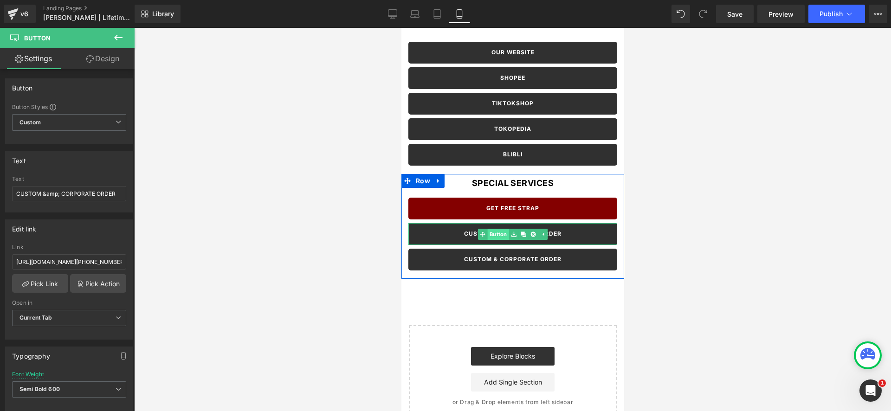
click at [493, 234] on link "Button" at bounding box center [492, 234] width 31 height 11
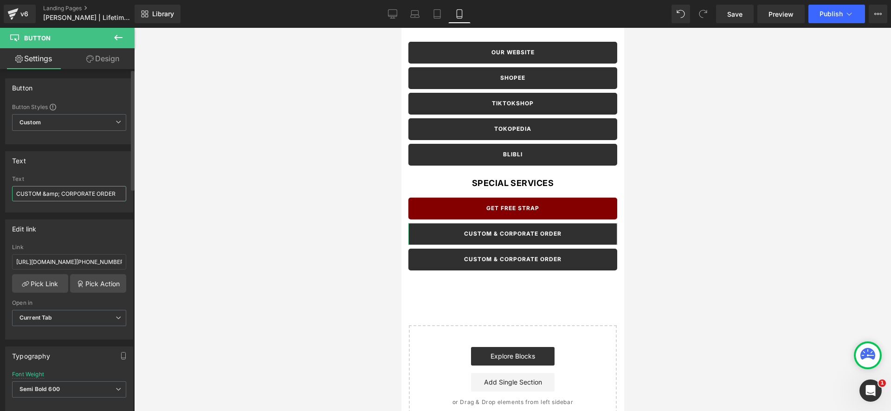
drag, startPoint x: 61, startPoint y: 193, endPoint x: 46, endPoint y: 193, distance: 14.4
click at [44, 193] on input "CUSTOM &amp; CORPORATE ORDER" at bounding box center [69, 193] width 114 height 15
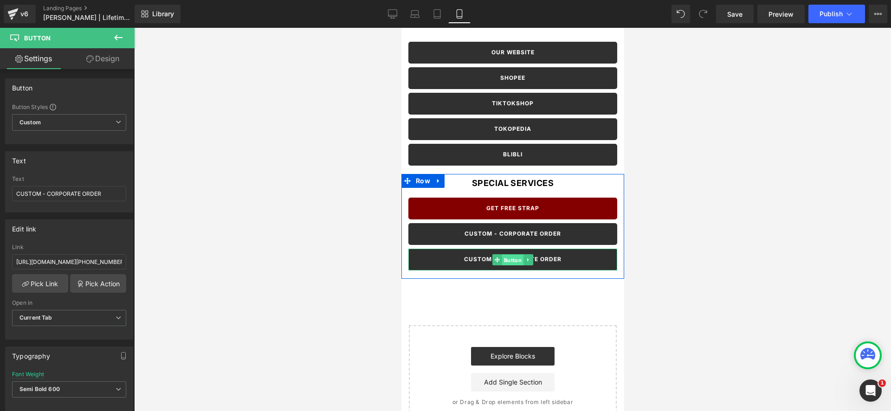
click at [510, 263] on span "Button" at bounding box center [512, 259] width 21 height 11
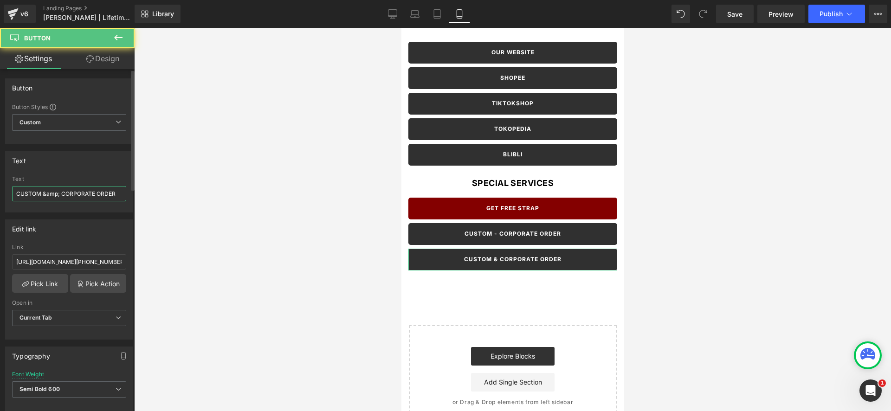
click at [25, 194] on input "CUSTOM &amp; CORPORATE ORDER" at bounding box center [69, 193] width 114 height 15
click at [74, 196] on input "SPONSORSHIP EVENT" at bounding box center [69, 193] width 114 height 15
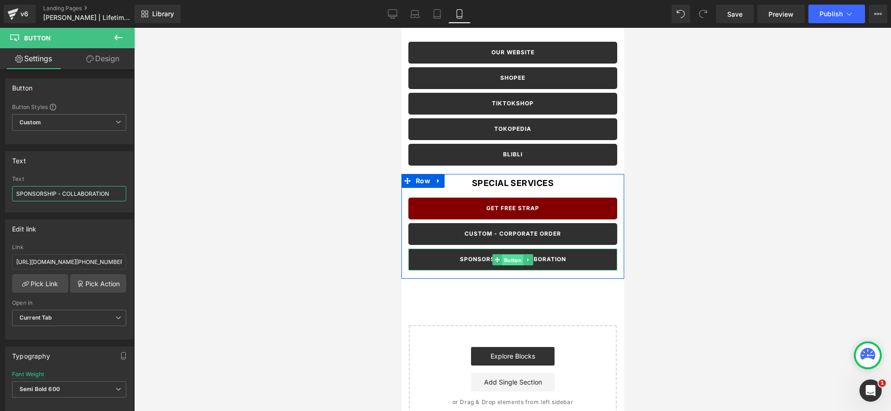
click at [513, 258] on span "Button" at bounding box center [512, 259] width 21 height 11
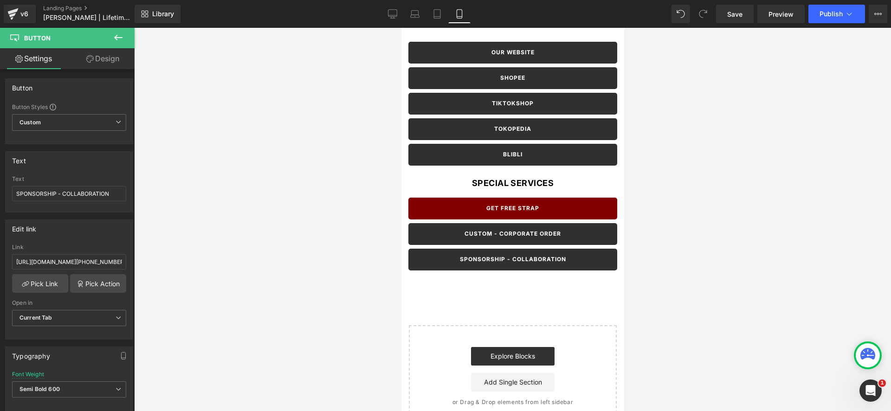
drag, startPoint x: 699, startPoint y: 232, endPoint x: 677, endPoint y: 227, distance: 22.4
click at [687, 229] on div at bounding box center [512, 219] width 757 height 383
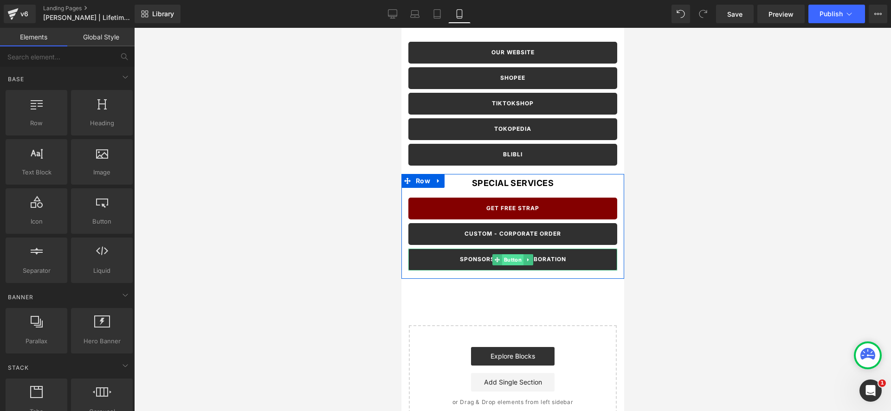
click at [508, 258] on span "Button" at bounding box center [512, 259] width 21 height 11
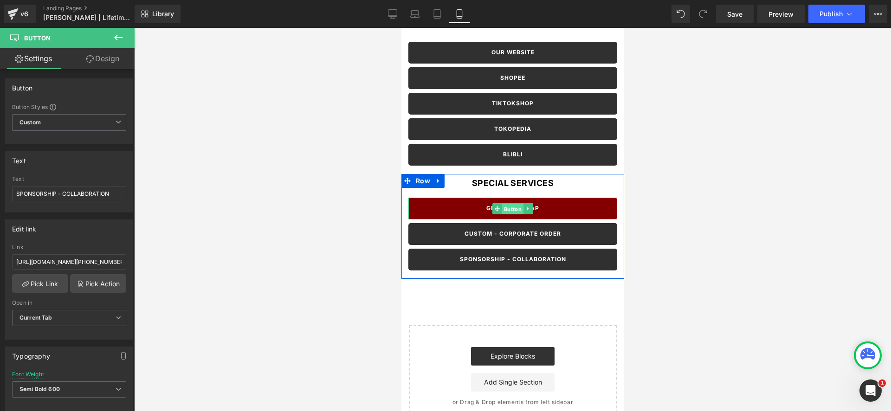
drag, startPoint x: 511, startPoint y: 210, endPoint x: 1124, endPoint y: 304, distance: 620.6
click at [511, 210] on span "Button" at bounding box center [512, 208] width 21 height 11
click at [509, 262] on span "Button" at bounding box center [512, 259] width 21 height 11
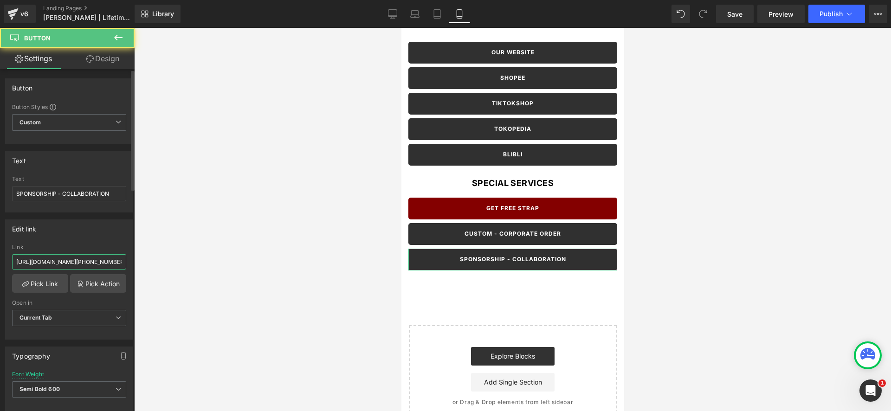
click at [55, 266] on input "[URL][DOMAIN_NAME][PHONE_NUMBER][PERSON_NAME]" at bounding box center [69, 261] width 114 height 15
click at [65, 264] on input "[URL][DOMAIN_NAME][PHONE_NUMBER][PERSON_NAME]" at bounding box center [69, 261] width 114 height 15
paste input "[URL][DOMAIN_NAME][PHONE_NUMBER][PERSON_NAME]"
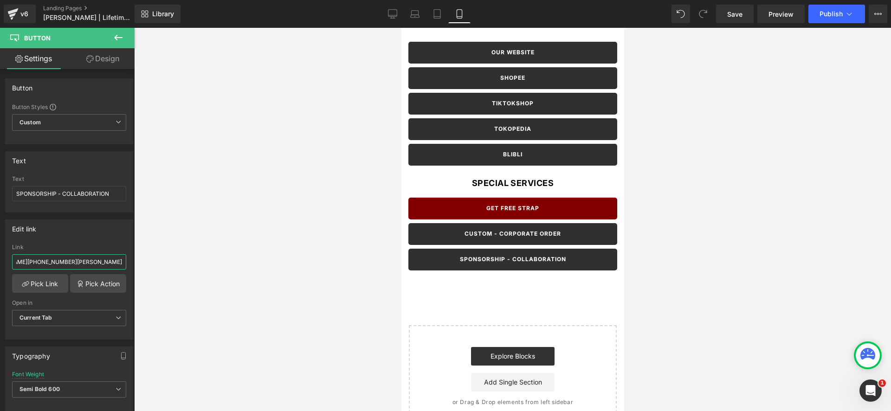
paste input "[URL][DOMAIN_NAME][PHONE_NUMBER][PERSON_NAME]"
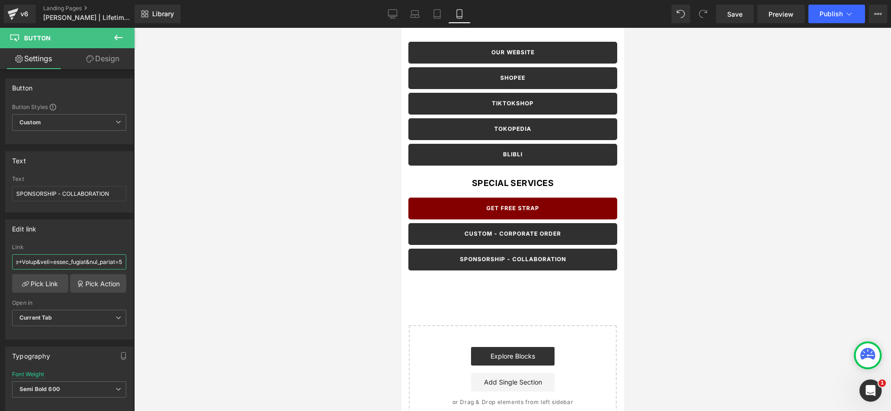
paste input "[URL][DOMAIN_NAME][PHONE_NUMBER][PERSON_NAME]"
paste
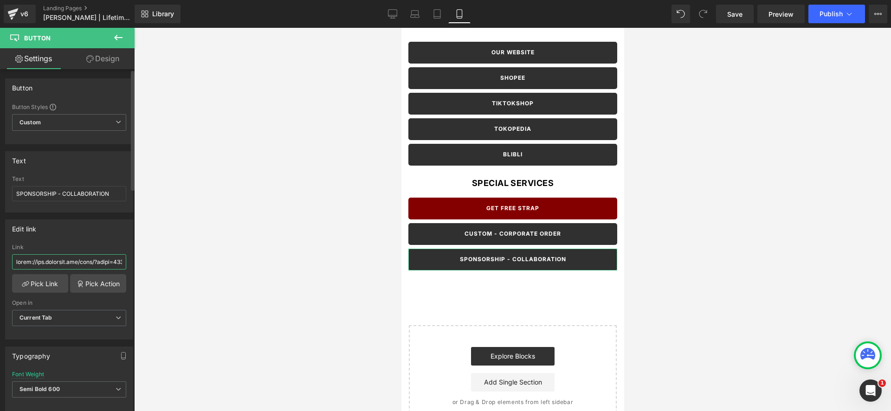
click at [78, 264] on input "text" at bounding box center [69, 261] width 114 height 15
click at [81, 261] on input "text" at bounding box center [69, 261] width 114 height 15
paste input "text"
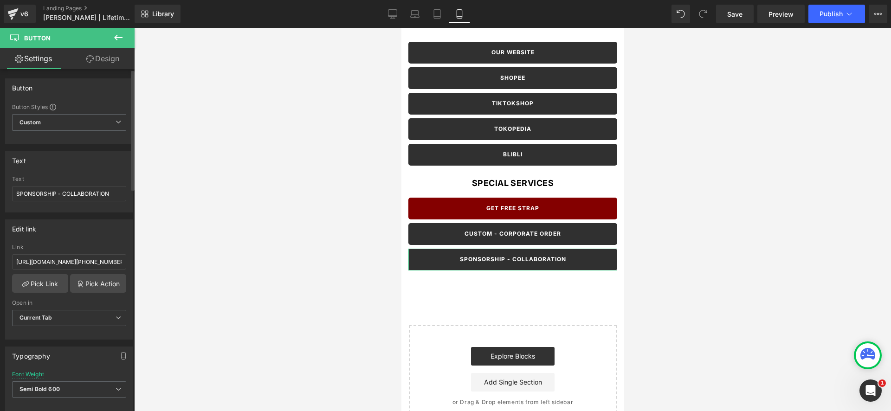
drag, startPoint x: 108, startPoint y: 220, endPoint x: 100, endPoint y: 242, distance: 23.4
click at [109, 220] on div "Edit link" at bounding box center [69, 229] width 127 height 18
paste input "[URL][DOMAIN_NAME][PHONE_NUMBER][PERSON_NAME]"
click at [97, 262] on input "[URL][DOMAIN_NAME][PHONE_NUMBER][PERSON_NAME]" at bounding box center [69, 261] width 114 height 15
paste input "[URL][DOMAIN_NAME][PHONE_NUMBER][PERSON_NAME]"
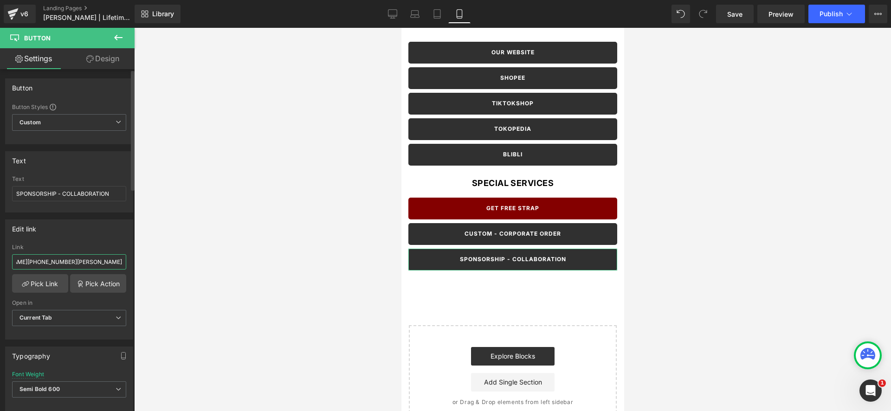
paste input "[URL][DOMAIN_NAME][PHONE_NUMBER][PERSON_NAME]"
click at [97, 262] on input "[URL][DOMAIN_NAME][DOMAIN_NAME][PHONE_NUMBER][PERSON_NAME][DOMAIN_NAME][PHONE_N…" at bounding box center [69, 261] width 114 height 15
paste input "[URL][DOMAIN_NAME][PHONE_NUMBER][PERSON_NAME]"
paste input "text"
click at [97, 262] on input "[URL][DOMAIN_NAME][PHONE_NUMBER][PERSON_NAME]" at bounding box center [69, 261] width 114 height 15
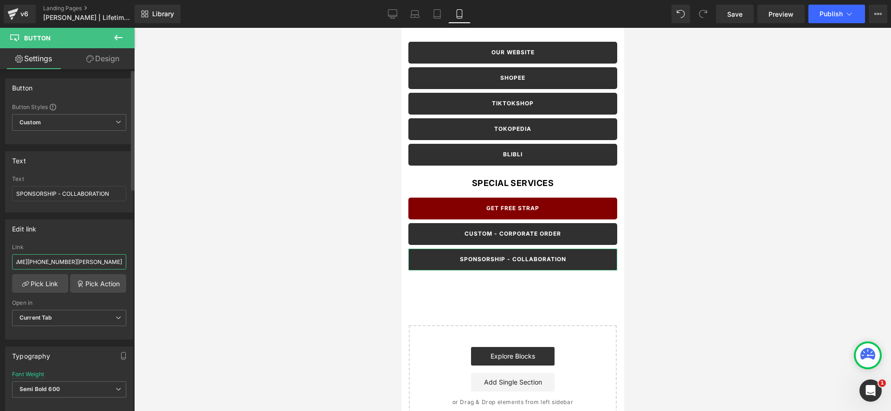
paste input "[URL][DOMAIN_NAME][PHONE_NUMBER][PERSON_NAME]"
click at [744, 14] on link "Save" at bounding box center [735, 14] width 38 height 19
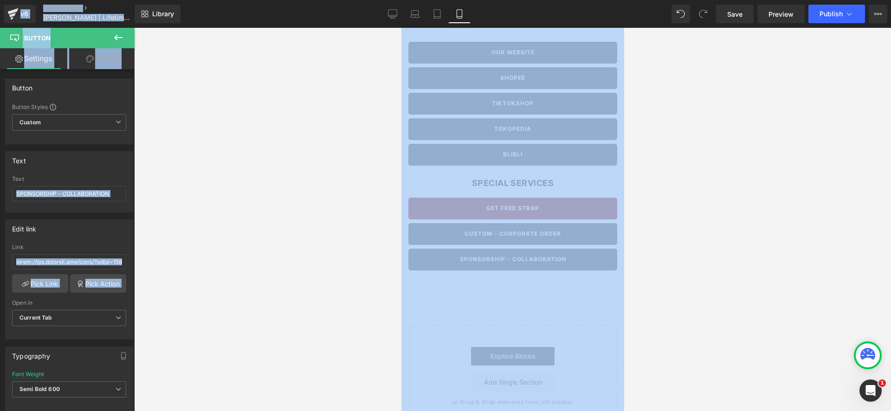
click at [748, 73] on div at bounding box center [512, 219] width 757 height 383
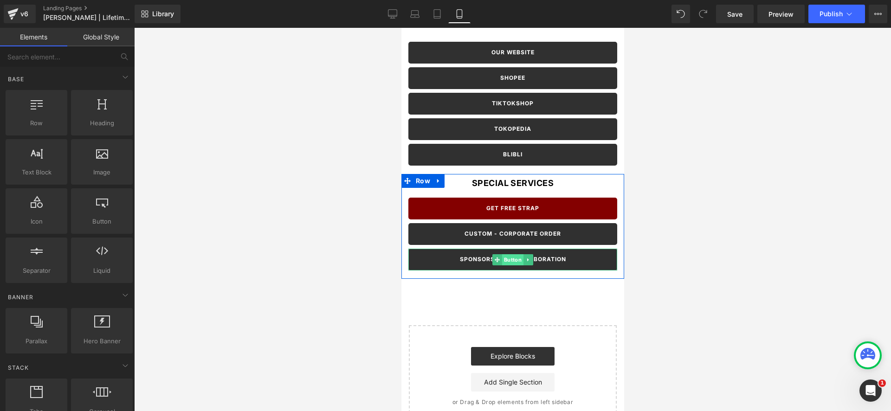
click at [521, 258] on span "Button" at bounding box center [512, 259] width 21 height 11
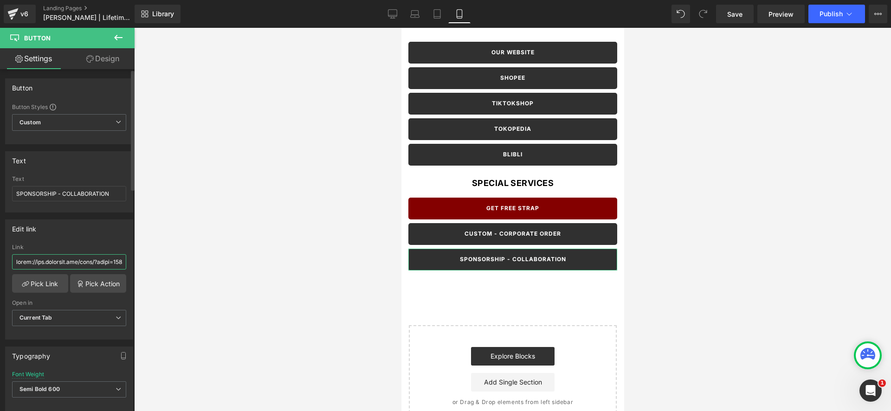
click at [69, 262] on input "text" at bounding box center [69, 261] width 114 height 15
click at [330, 222] on div at bounding box center [512, 219] width 757 height 383
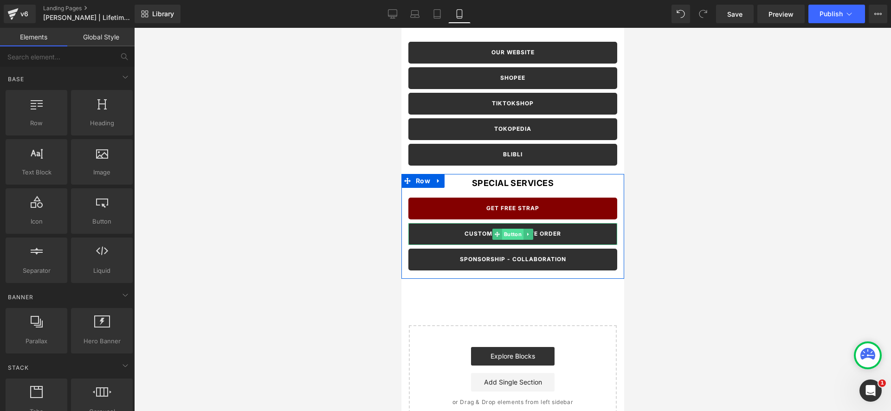
click at [517, 236] on span "Button" at bounding box center [512, 234] width 21 height 11
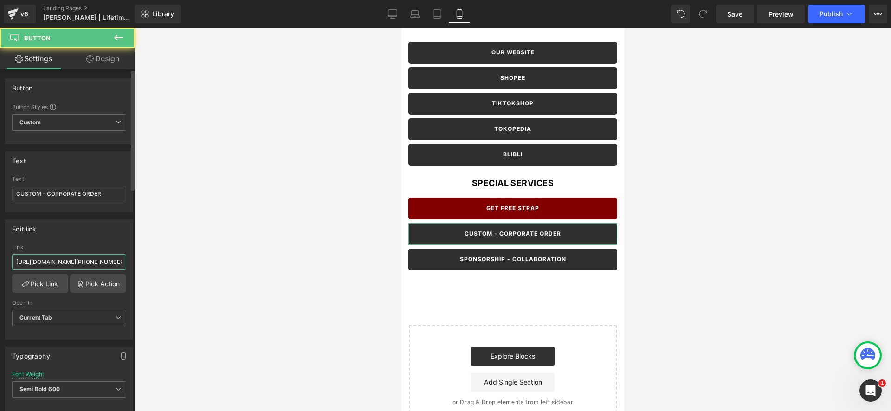
click at [81, 262] on input "[URL][DOMAIN_NAME][PHONE_NUMBER][PERSON_NAME]" at bounding box center [69, 261] width 114 height 15
paste input "text"
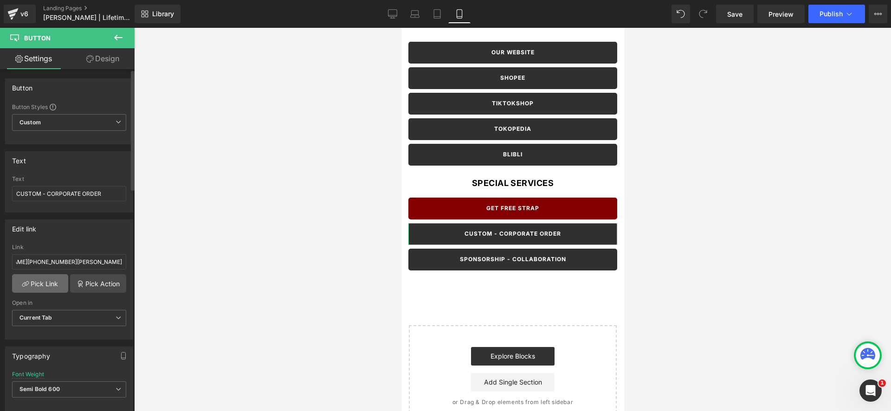
click at [57, 282] on link "Pick Link" at bounding box center [40, 283] width 56 height 19
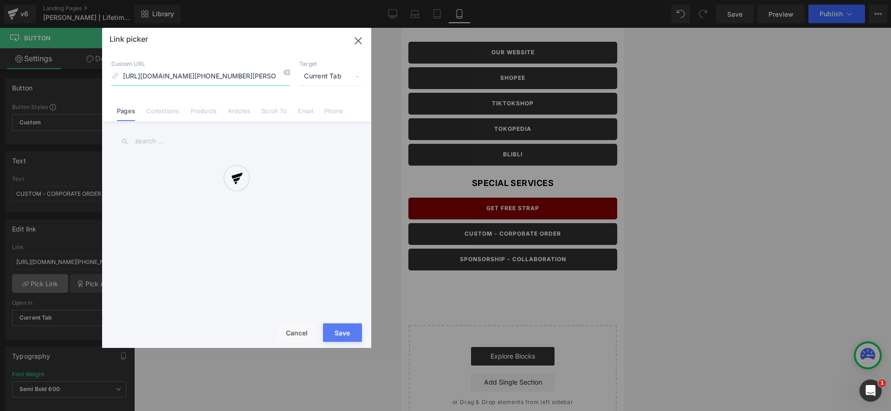
scroll to position [0, 281]
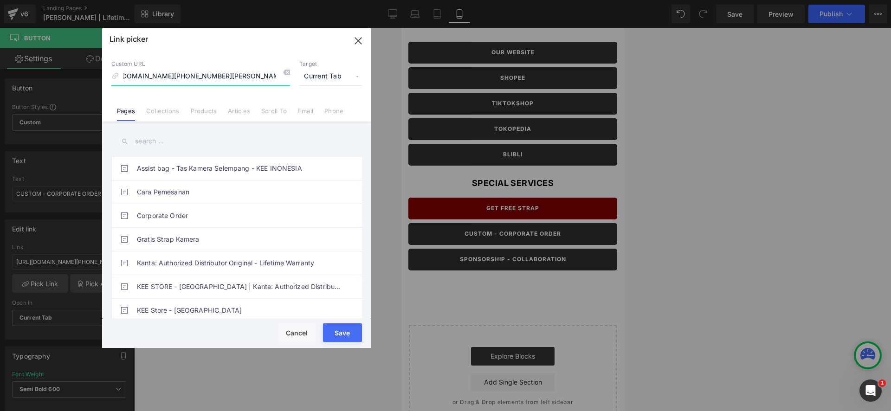
click at [258, 80] on input "[URL][DOMAIN_NAME][PHONE_NUMBER][PERSON_NAME]" at bounding box center [200, 77] width 179 height 18
click at [262, 76] on input "[URL][DOMAIN_NAME][PHONE_NUMBER][PERSON_NAME]" at bounding box center [200, 77] width 179 height 18
drag, startPoint x: 297, startPoint y: 332, endPoint x: 273, endPoint y: 330, distance: 24.2
click at [290, 332] on button "Cancel" at bounding box center [296, 332] width 37 height 19
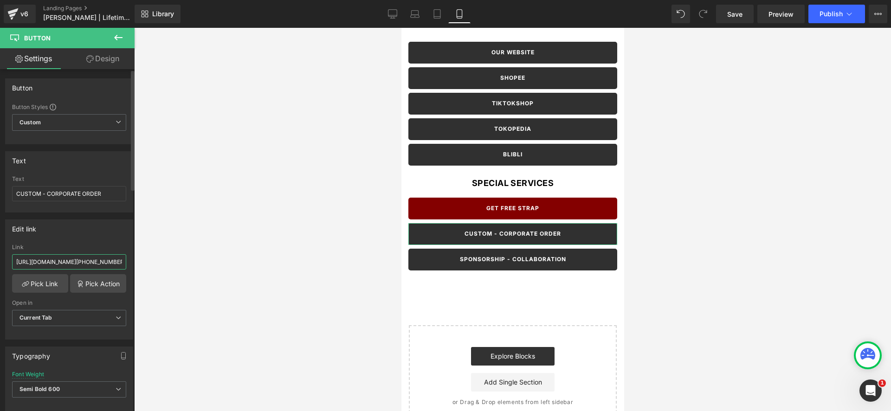
click at [101, 266] on input "[URL][DOMAIN_NAME][PHONE_NUMBER][PERSON_NAME]" at bounding box center [69, 261] width 114 height 15
drag, startPoint x: 266, startPoint y: 258, endPoint x: 386, endPoint y: 257, distance: 119.7
click at [270, 258] on div at bounding box center [512, 219] width 757 height 383
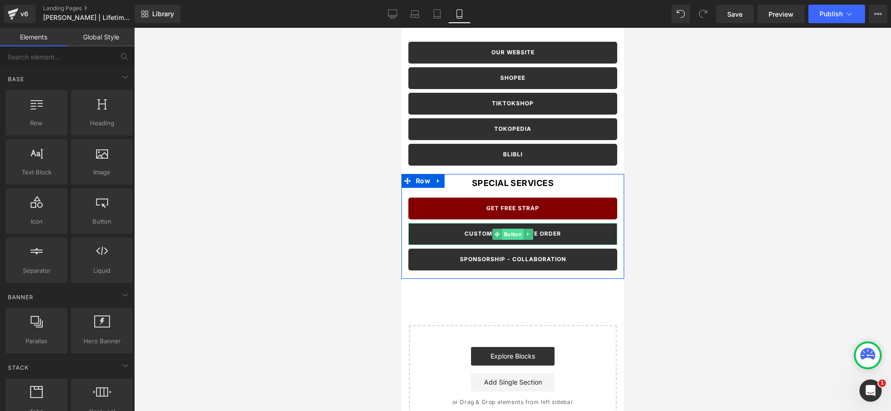
click at [517, 234] on span "Button" at bounding box center [512, 234] width 21 height 11
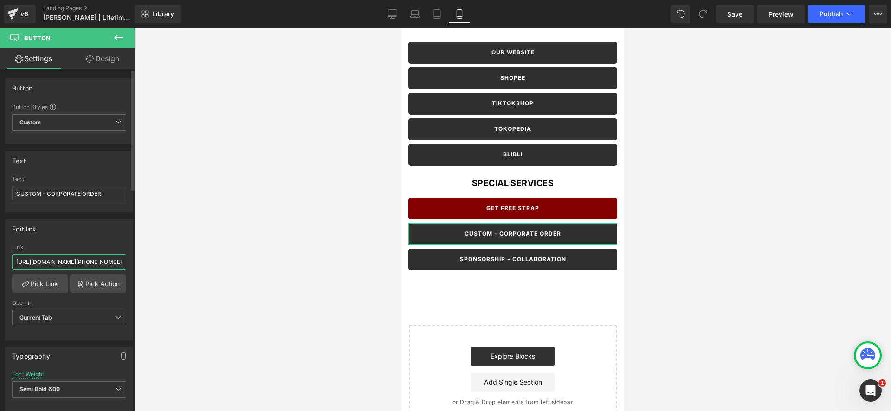
click at [32, 258] on input "[URL][DOMAIN_NAME][PHONE_NUMBER][PERSON_NAME]" at bounding box center [69, 261] width 114 height 15
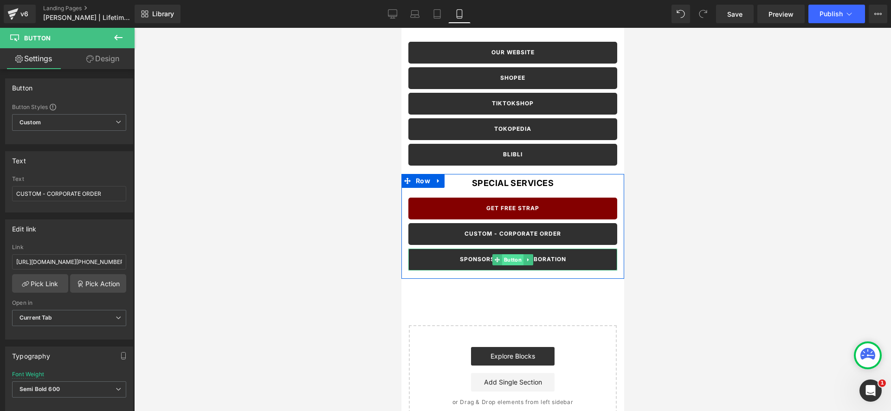
click at [510, 259] on span "Button" at bounding box center [512, 259] width 21 height 11
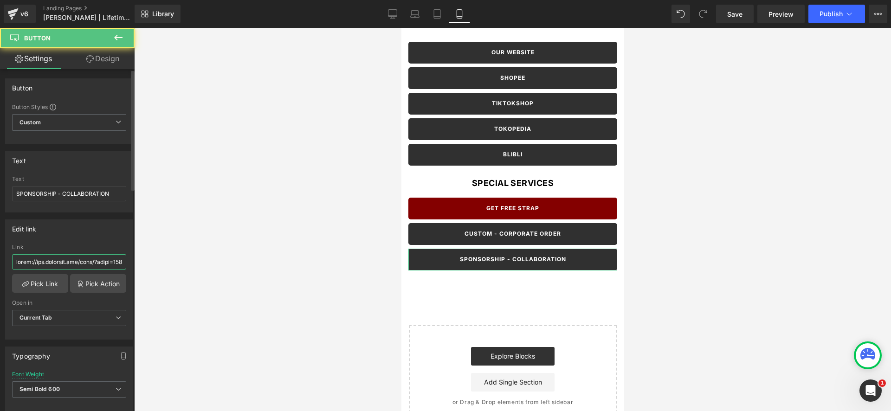
click at [93, 263] on input "text" at bounding box center [69, 261] width 114 height 15
paste input "7&text=Hello,%20saya%20ingin%20mengajak%20KEE%20untuk%20berkolaborasi%20atau%20…"
click at [170, 241] on div at bounding box center [512, 219] width 757 height 383
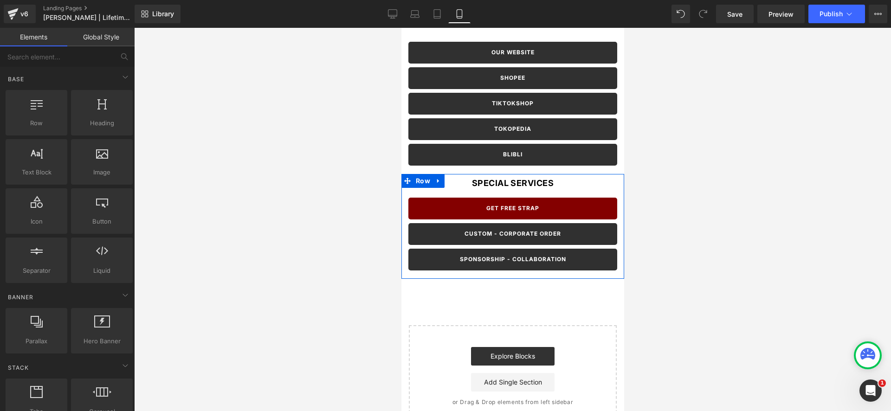
scroll to position [0, 0]
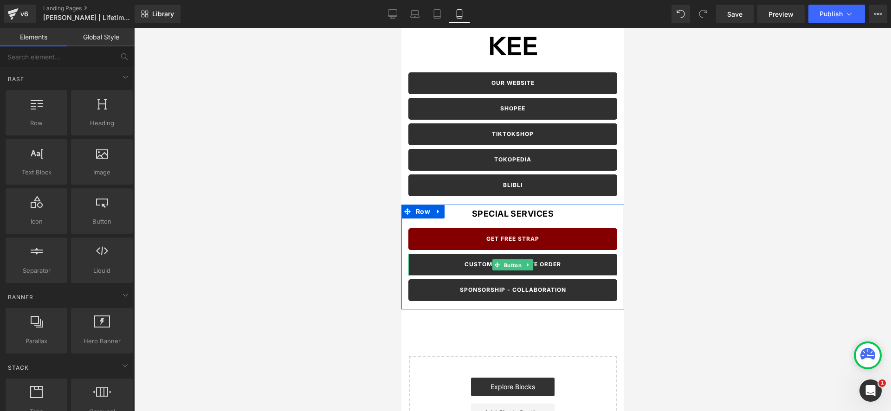
drag, startPoint x: 515, startPoint y: 263, endPoint x: 419, endPoint y: 255, distance: 96.3
click at [515, 263] on span "Button" at bounding box center [512, 264] width 21 height 11
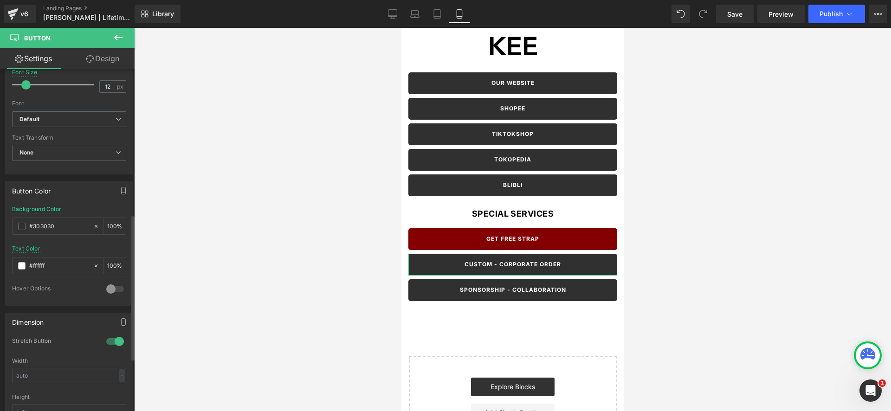
scroll to position [342, 0]
click at [24, 229] on span at bounding box center [21, 225] width 7 height 7
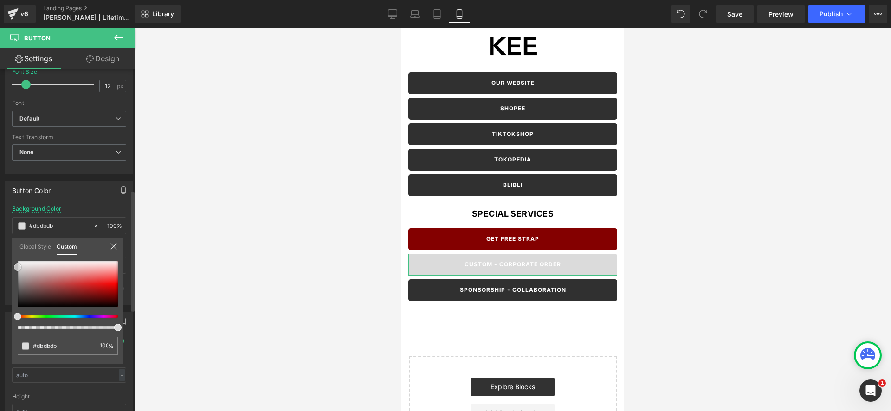
drag, startPoint x: 45, startPoint y: 270, endPoint x: 3, endPoint y: 265, distance: 42.9
click at [2, 267] on div "Button Color rgba(219, 219, 219, 1) Background Color #dbdbdb 100 % rgba(255, 25…" at bounding box center [69, 239] width 139 height 131
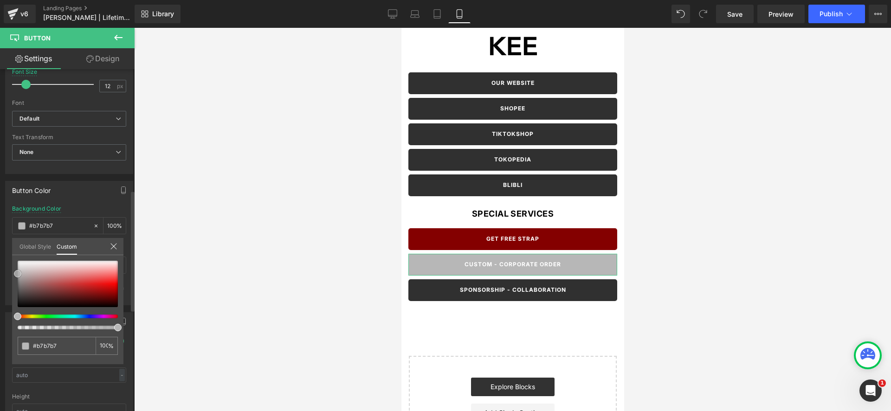
drag, startPoint x: 30, startPoint y: 285, endPoint x: 3, endPoint y: 276, distance: 28.3
click at [0, 274] on div "Button Color rgba(183, 183, 183, 1) Background Color #b7b7b7 100 % rgba(255, 25…" at bounding box center [69, 239] width 139 height 131
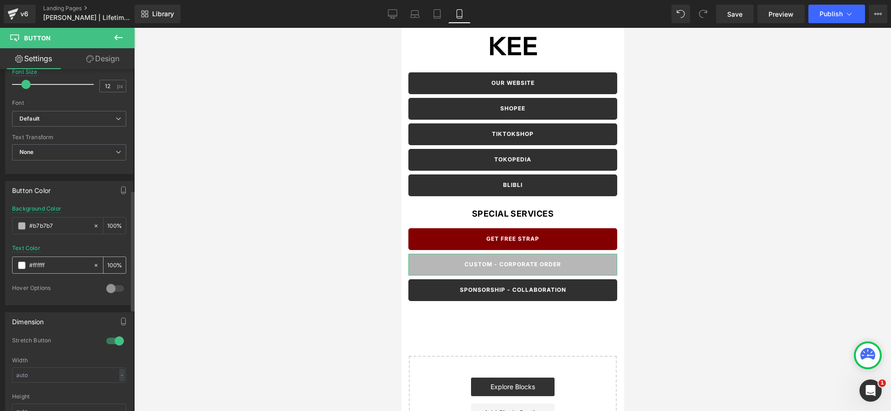
click at [20, 264] on span at bounding box center [21, 265] width 7 height 7
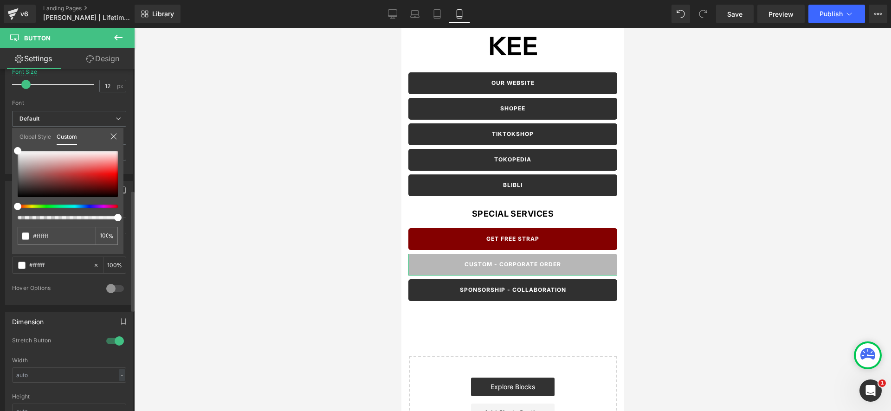
drag, startPoint x: 31, startPoint y: 271, endPoint x: 31, endPoint y: 253, distance: 18.6
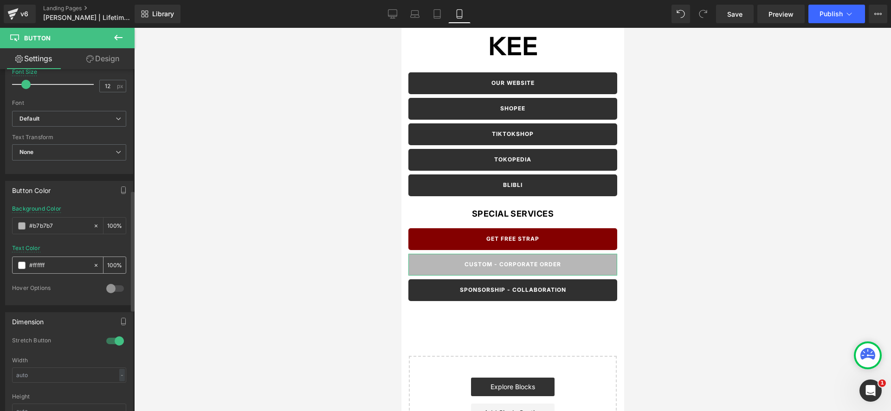
click at [19, 263] on span at bounding box center [21, 265] width 7 height 7
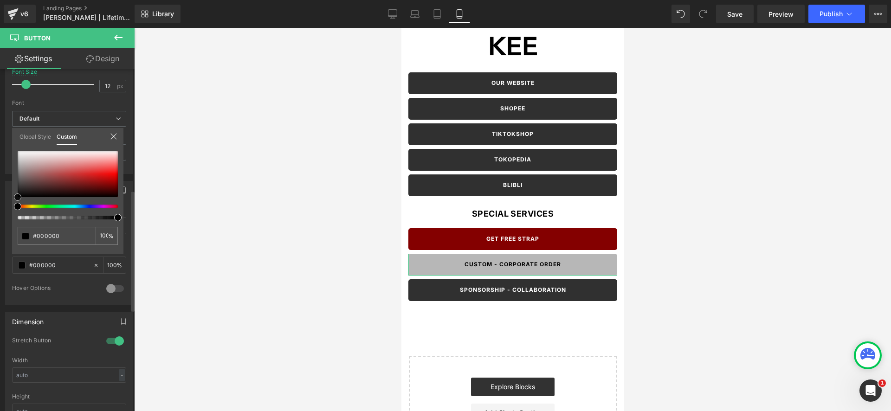
drag, startPoint x: 22, startPoint y: 193, endPoint x: 0, endPoint y: 219, distance: 34.2
click at [0, 219] on div "Button Color rgba(183, 183, 183, 1) Background Color #b7b7b7 100 % rgba(0, 0, 0…" at bounding box center [69, 239] width 139 height 131
drag, startPoint x: 47, startPoint y: 187, endPoint x: 13, endPoint y: 144, distance: 55.1
click at [0, 174] on div "Button Color rgba(183, 183, 183, 1) Background Color #b7b7b7 100 % rgba(255, 25…" at bounding box center [69, 239] width 139 height 131
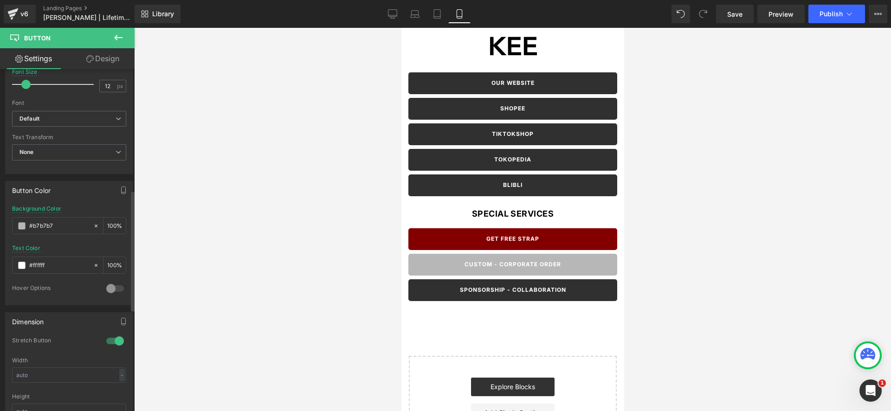
drag, startPoint x: 515, startPoint y: 268, endPoint x: 505, endPoint y: 278, distance: 13.8
click at [515, 268] on body "Image Row OUR WEBSITE Button SHOPEE Button TIKTOKSHOP Button TOKOPEDIA Button B…" at bounding box center [512, 250] width 223 height 444
click at [21, 225] on span at bounding box center [21, 225] width 7 height 7
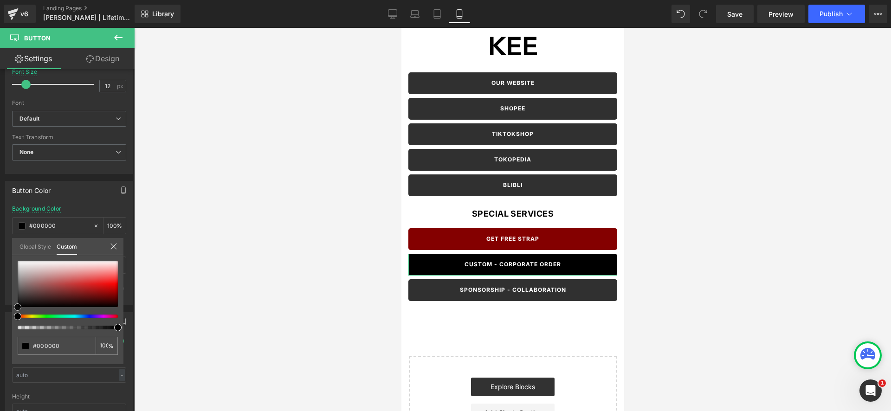
drag, startPoint x: 24, startPoint y: 272, endPoint x: 188, endPoint y: 322, distance: 171.7
click at [1, 305] on div "Button Color rgba(0, 0, 0, 1) Background Color #000000 100 % rgba(255, 255, 255…" at bounding box center [69, 239] width 139 height 131
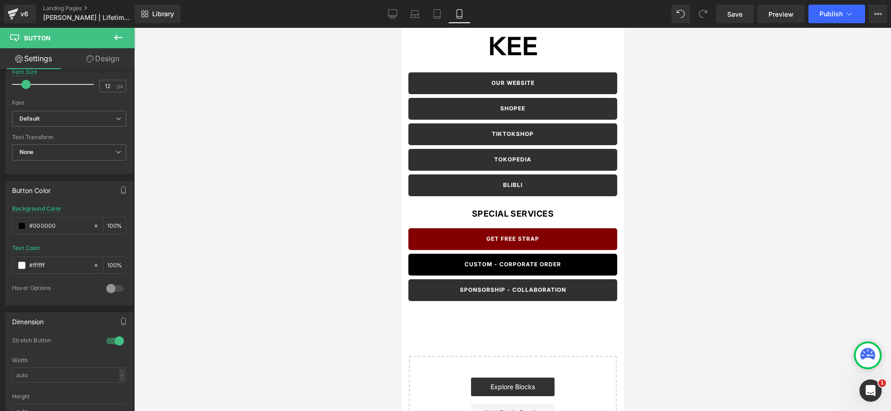
click at [521, 292] on body "Image Row OUR WEBSITE Button SHOPEE Button TIKTOKSHOP Button TOKOPEDIA Button B…" at bounding box center [512, 250] width 223 height 444
click at [517, 290] on span "Button" at bounding box center [512, 290] width 21 height 11
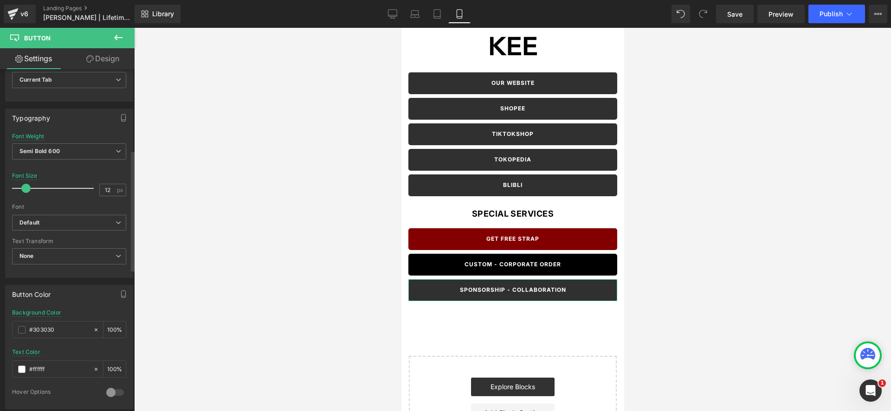
scroll to position [240, 0]
click at [19, 328] on span at bounding box center [21, 327] width 7 height 7
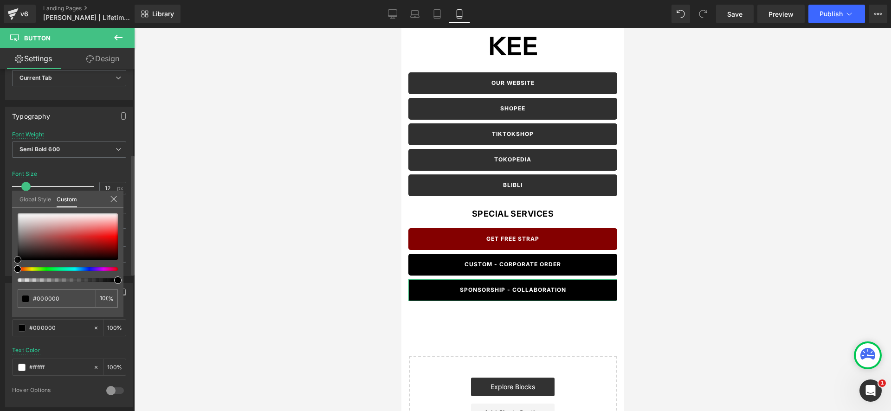
drag, startPoint x: 46, startPoint y: 257, endPoint x: 27, endPoint y: 303, distance: 49.7
click at [3, 304] on div "Button Color rgba(0, 0, 0, 1) Background Color #000000 100 % rgba(255, 255, 255…" at bounding box center [69, 341] width 139 height 131
click at [373, 288] on div at bounding box center [512, 219] width 757 height 383
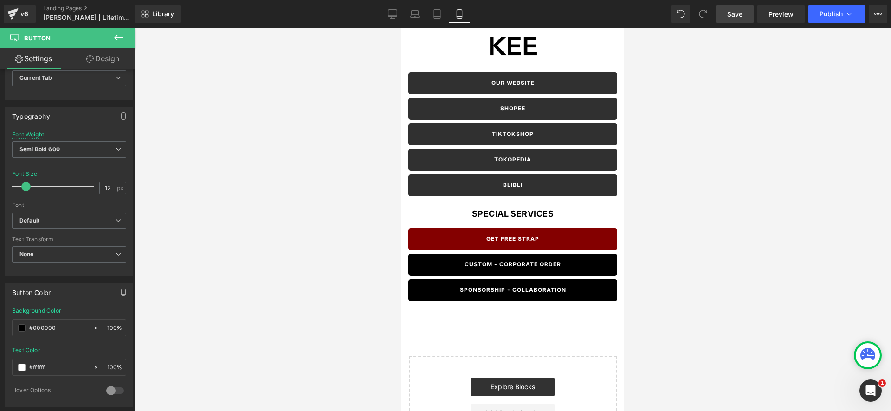
click at [744, 13] on link "Save" at bounding box center [735, 14] width 38 height 19
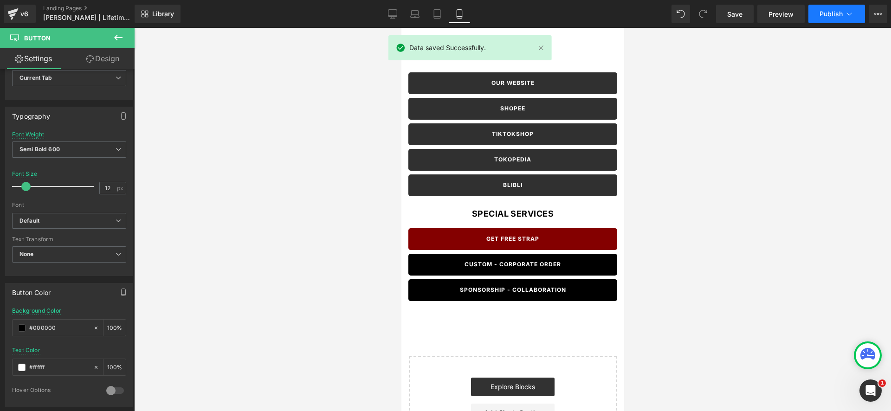
click at [826, 14] on span "Publish" at bounding box center [830, 13] width 23 height 7
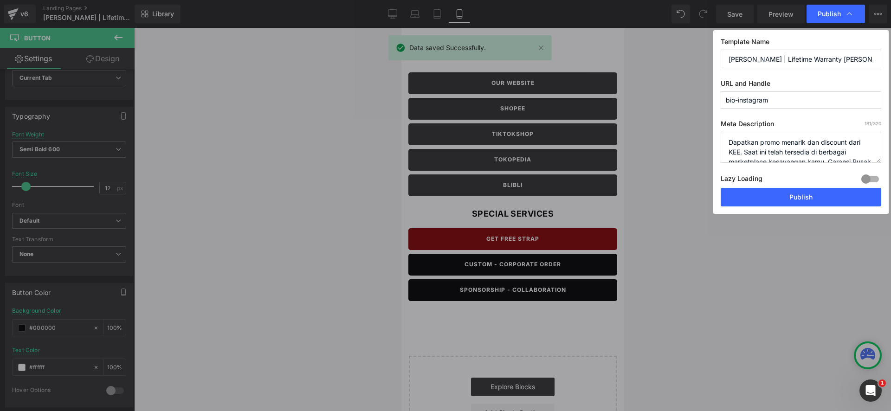
click at [787, 148] on textarea "Dapatkan promo menarik dan discount dari KEE. Saat ini telah tersedia di berbag…" at bounding box center [801, 147] width 161 height 31
click at [779, 60] on input "[PERSON_NAME] | Lifetime Warranty [PERSON_NAME] Free Shipping | KEE [GEOGRAPHIC…" at bounding box center [801, 59] width 161 height 19
click at [842, 59] on input "[PERSON_NAME] | Lifetime Warranty [PERSON_NAME] Free Shipping | KEE [GEOGRAPHIC…" at bounding box center [801, 59] width 161 height 19
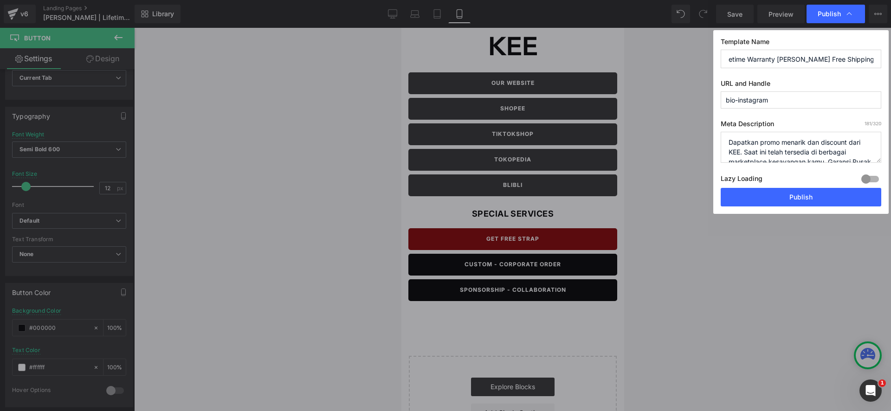
click at [858, 59] on input "[PERSON_NAME] | Lifetime Warranty [PERSON_NAME] Free Shipping | KEE [GEOGRAPHIC…" at bounding box center [801, 59] width 161 height 19
click at [826, 190] on button "Publish" at bounding box center [801, 197] width 161 height 19
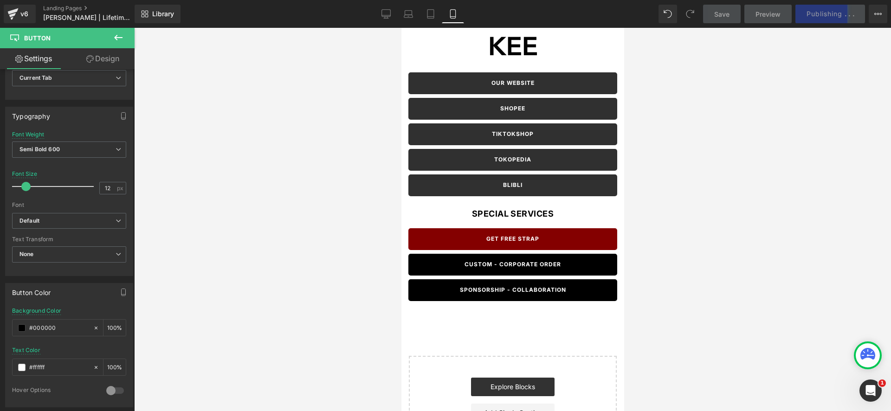
scroll to position [61, 0]
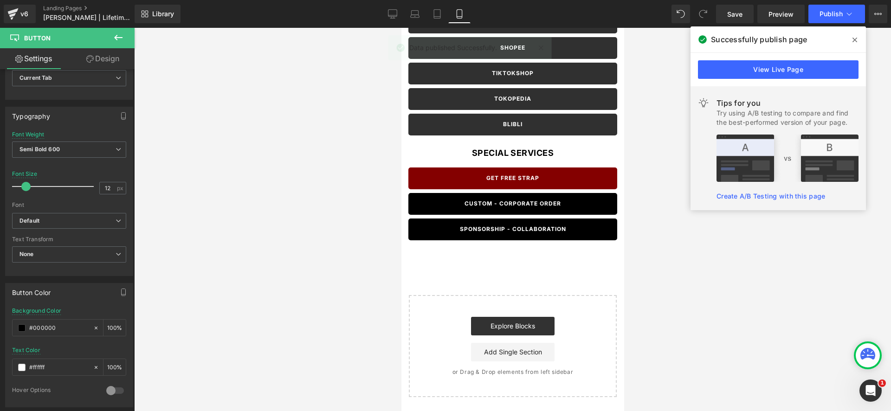
click at [856, 40] on icon at bounding box center [854, 39] width 5 height 7
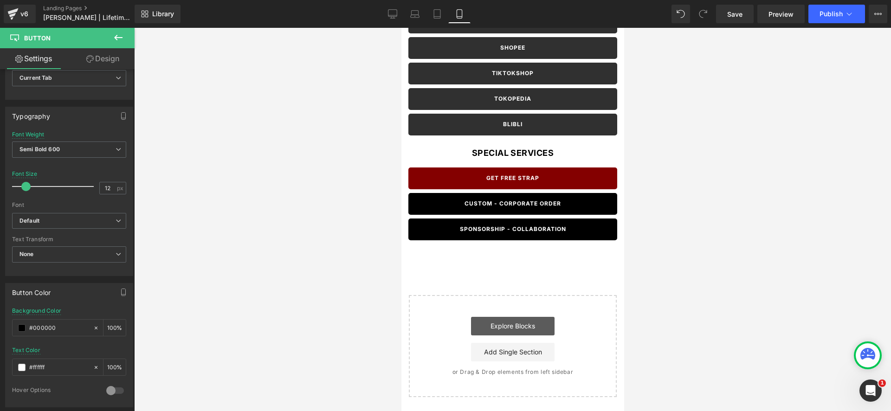
click at [531, 324] on link "Explore Blocks" at bounding box center [512, 326] width 84 height 19
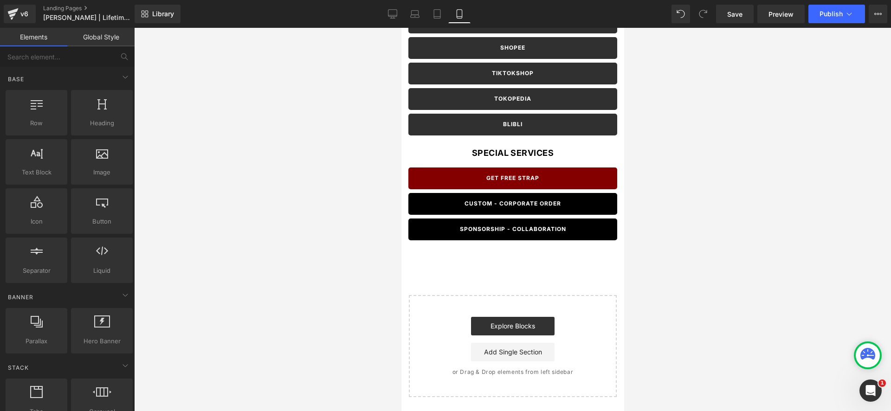
drag, startPoint x: 354, startPoint y: 154, endPoint x: 389, endPoint y: 154, distance: 34.3
click at [356, 154] on div at bounding box center [512, 219] width 757 height 383
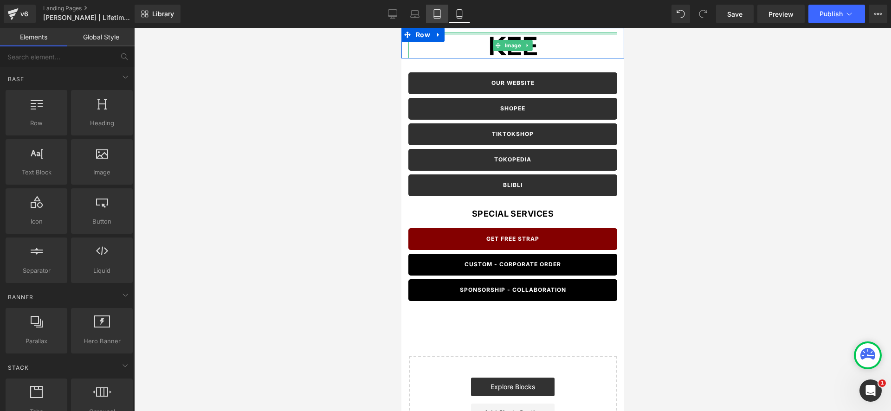
click at [443, 17] on link "Tablet" at bounding box center [437, 14] width 22 height 19
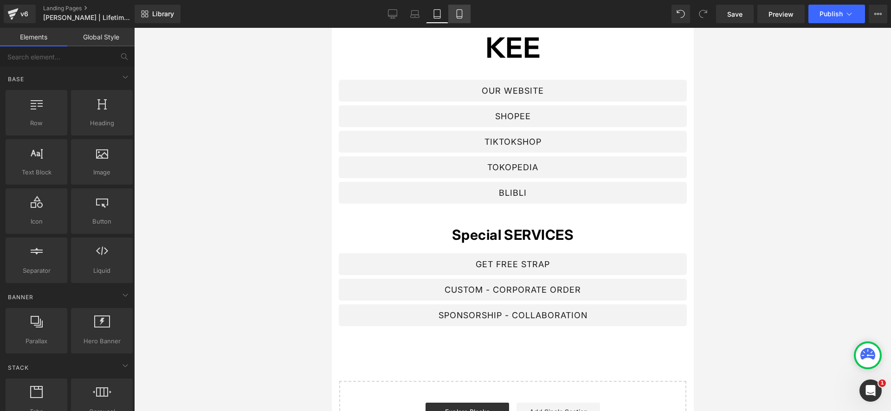
click at [457, 15] on icon at bounding box center [459, 13] width 9 height 9
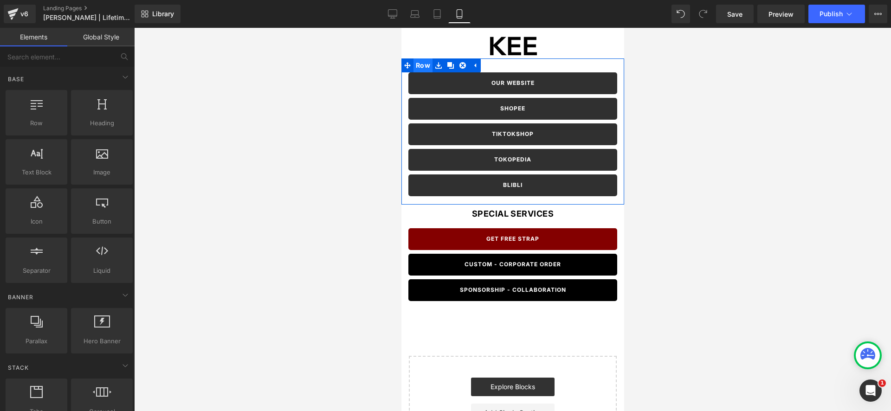
click at [418, 66] on span "Row" at bounding box center [422, 65] width 19 height 14
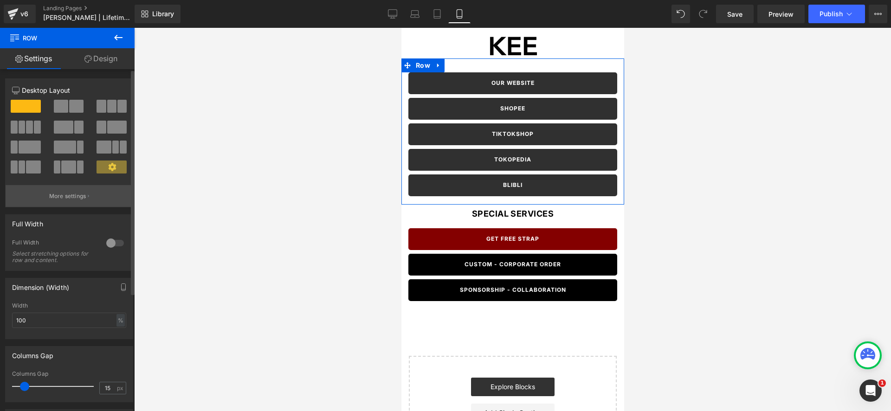
click at [79, 192] on p "More settings" at bounding box center [67, 196] width 37 height 8
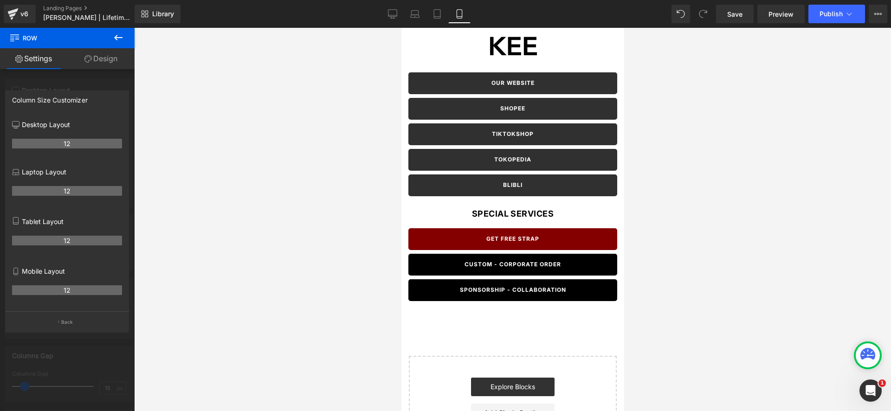
click at [115, 39] on icon at bounding box center [118, 37] width 11 height 11
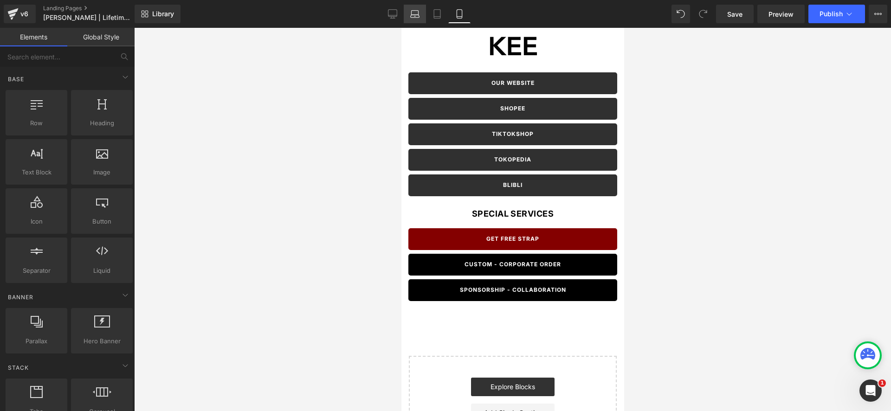
click at [415, 16] on icon at bounding box center [414, 16] width 1 height 0
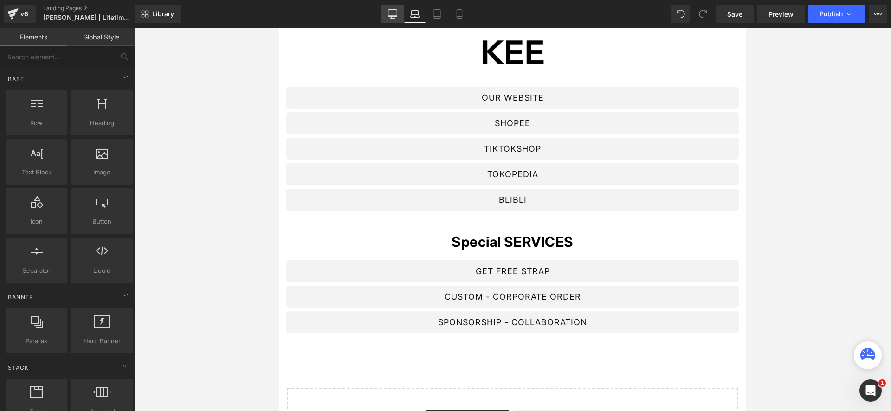
click at [393, 15] on icon at bounding box center [392, 13] width 9 height 9
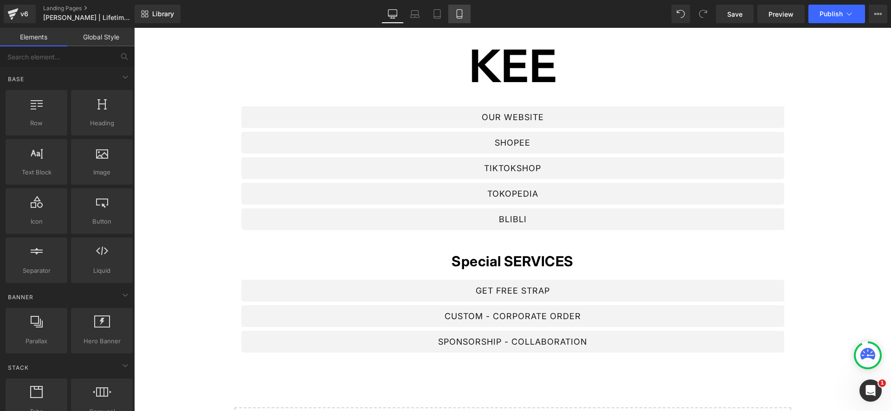
click at [460, 13] on icon at bounding box center [459, 13] width 9 height 9
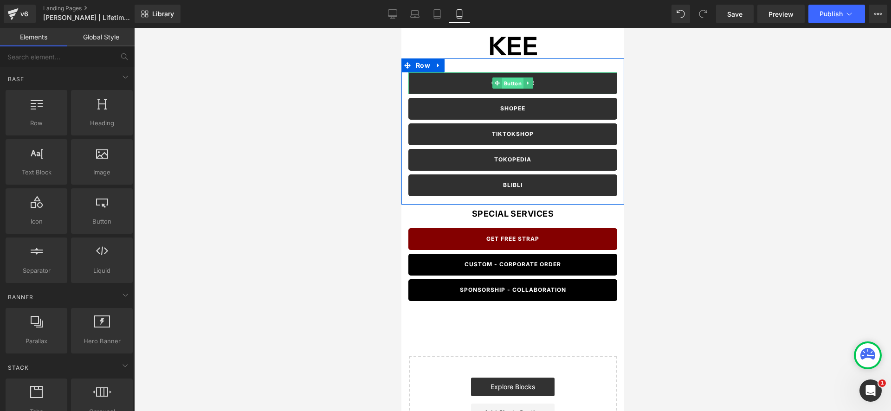
click at [499, 83] on link "Button" at bounding box center [507, 82] width 31 height 11
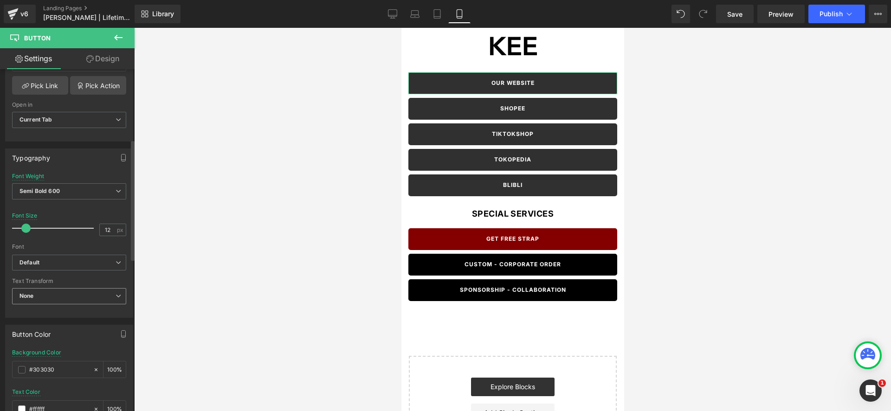
scroll to position [217, 0]
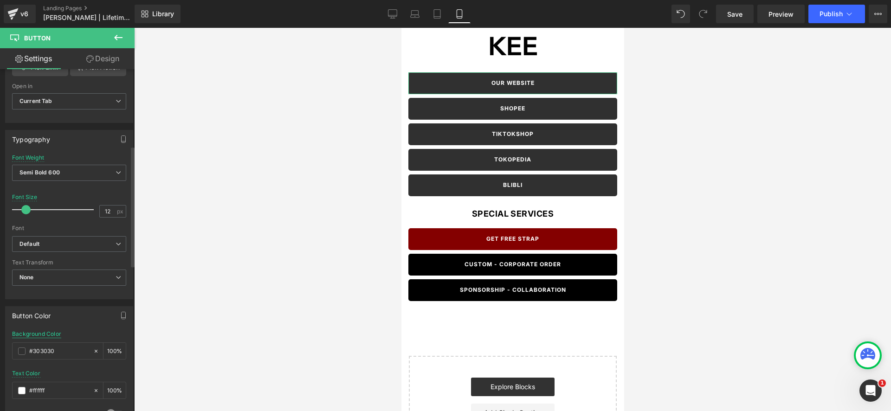
click at [46, 333] on div "Background Color" at bounding box center [36, 334] width 49 height 6
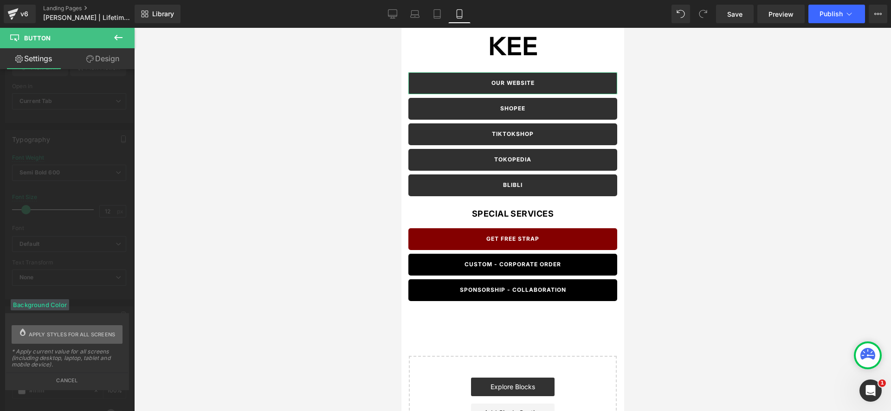
click at [53, 334] on span "Apply styles for all screens" at bounding box center [72, 334] width 87 height 19
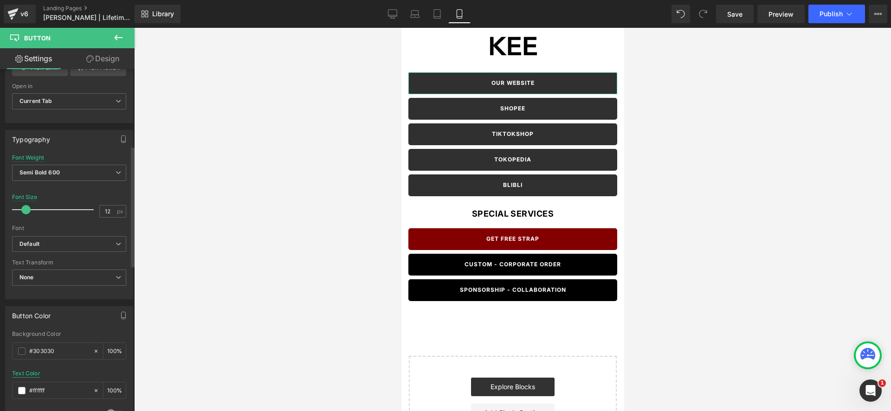
click at [34, 376] on div "Text Color" at bounding box center [26, 373] width 28 height 6
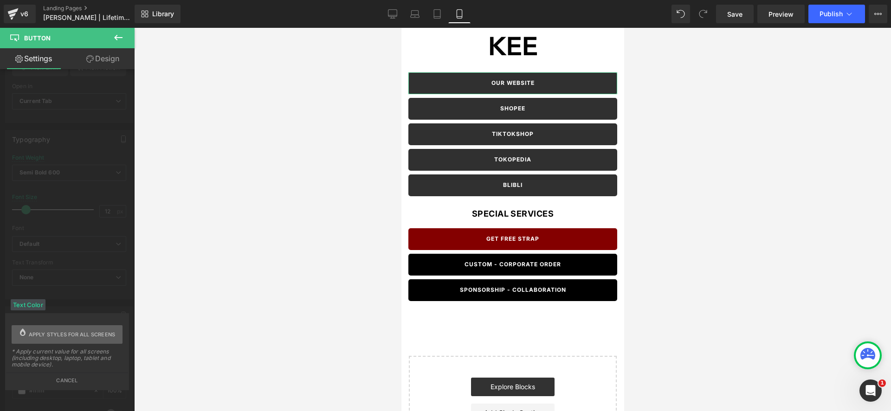
click at [57, 339] on span "Apply styles for all screens" at bounding box center [72, 334] width 87 height 19
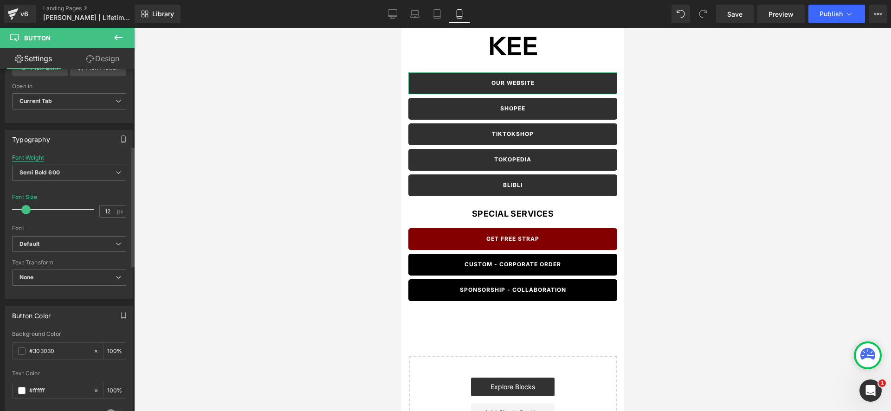
click at [36, 158] on div "Font Weight" at bounding box center [28, 157] width 32 height 6
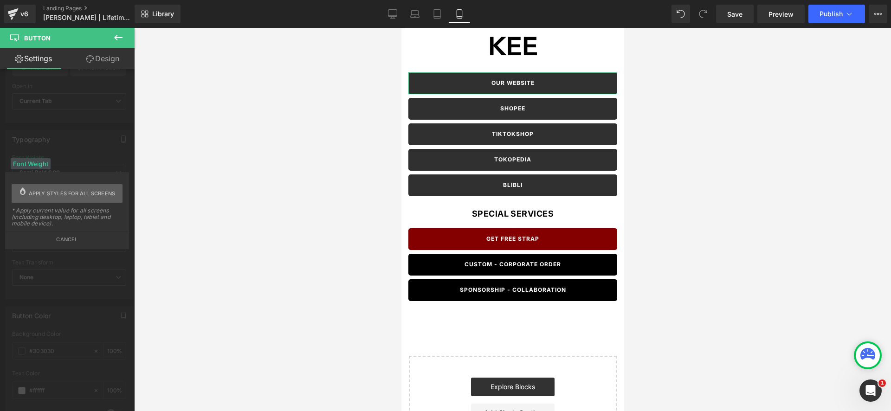
click at [70, 193] on span "Apply styles for all screens" at bounding box center [72, 193] width 87 height 19
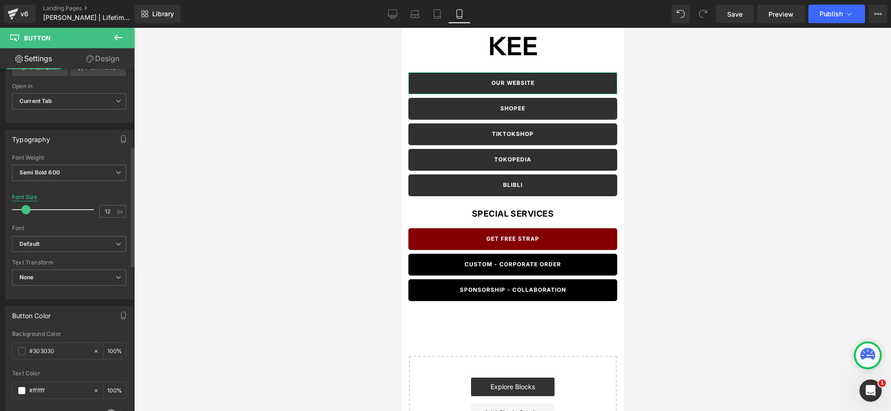
click at [30, 196] on div "Font Size" at bounding box center [25, 197] width 26 height 6
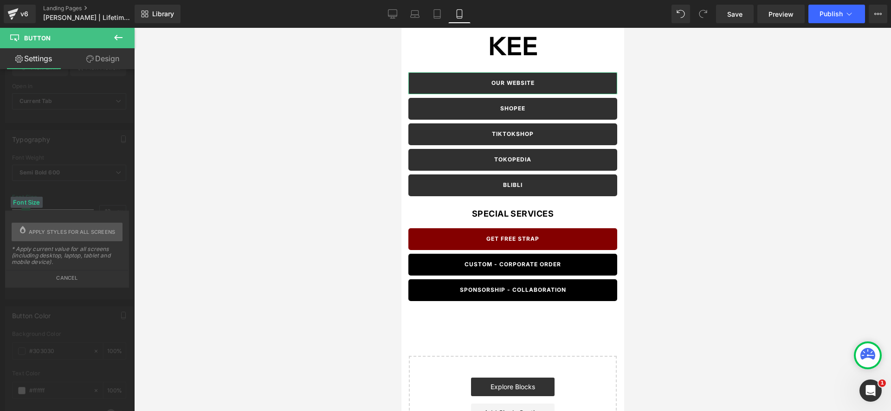
click at [31, 202] on div "Font Size" at bounding box center [27, 202] width 32 height 11
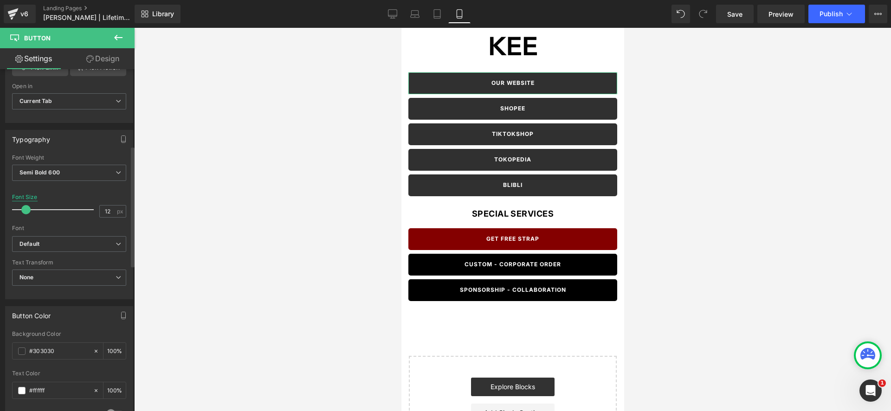
click at [32, 197] on div "Font Size" at bounding box center [25, 197] width 26 height 6
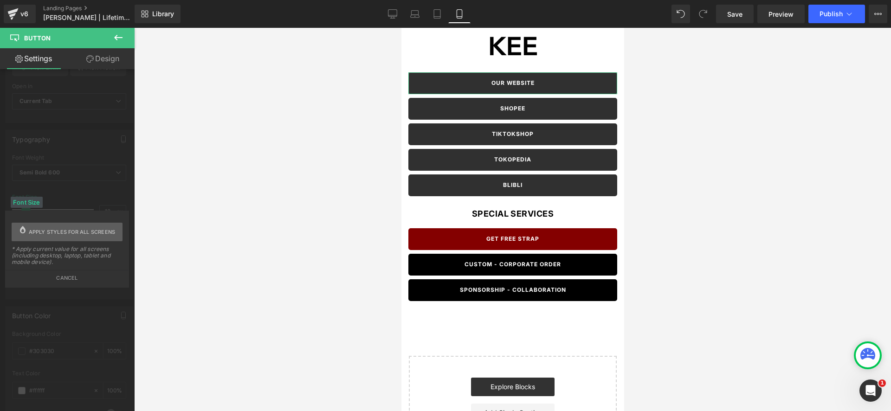
click at [50, 232] on span "Apply styles for all screens" at bounding box center [72, 232] width 87 height 19
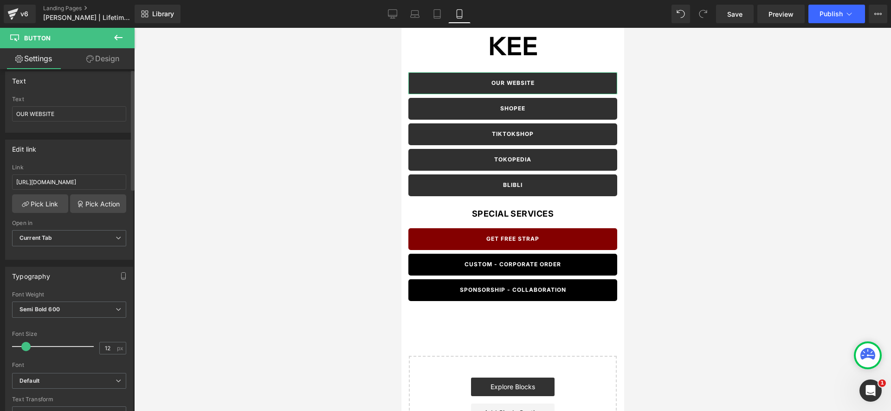
scroll to position [0, 0]
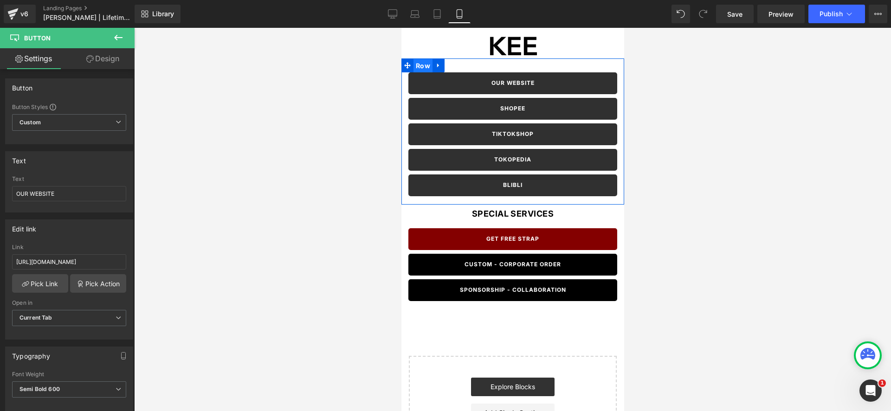
click at [424, 63] on span "Row" at bounding box center [422, 66] width 19 height 14
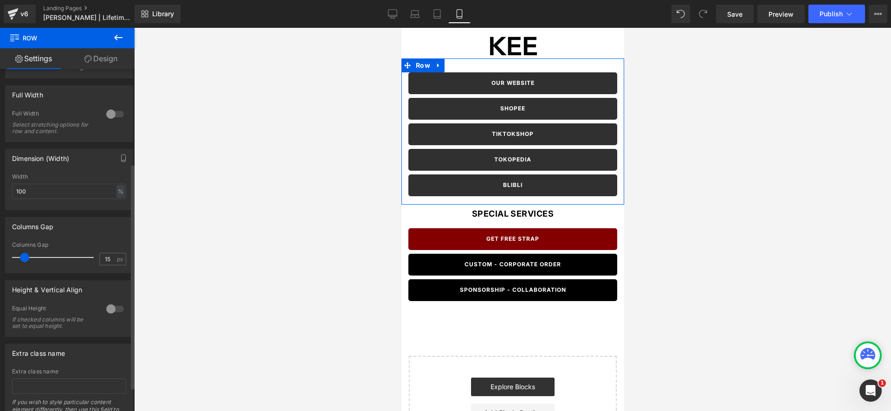
scroll to position [179, 0]
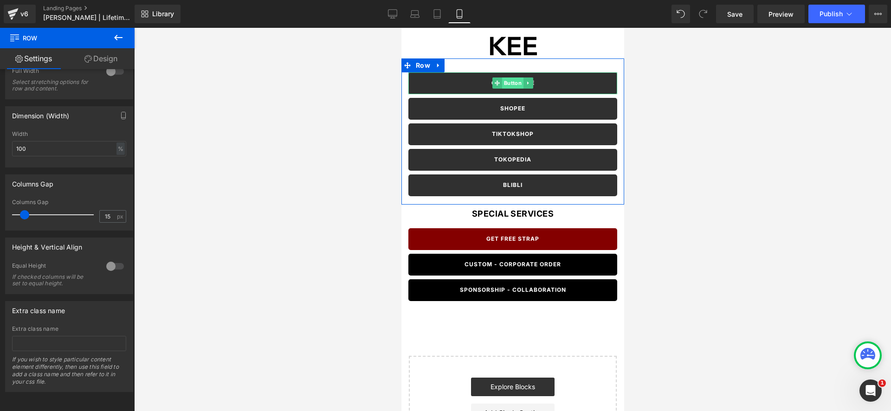
click at [504, 82] on span "Button" at bounding box center [512, 82] width 21 height 11
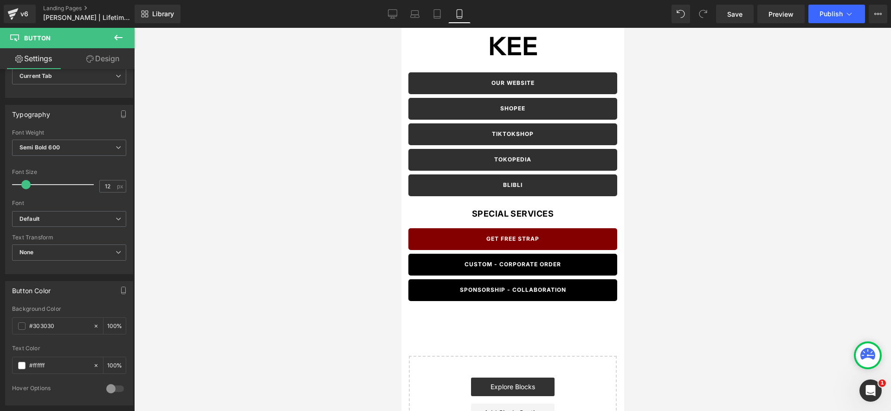
scroll to position [254, 0]
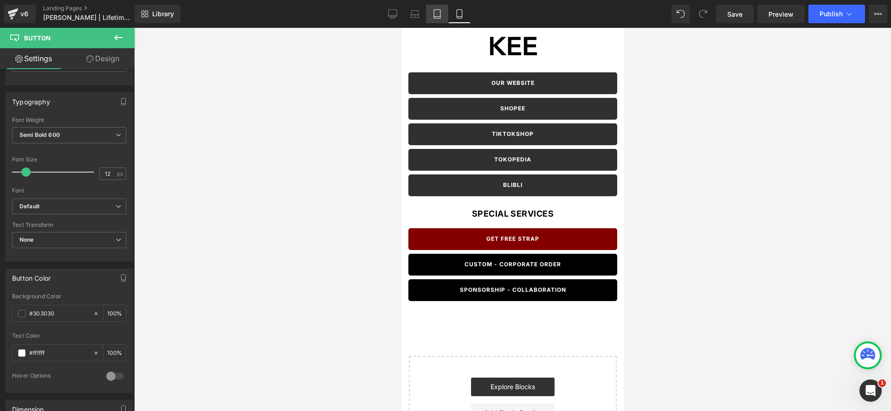
click at [444, 18] on link "Tablet" at bounding box center [437, 14] width 22 height 19
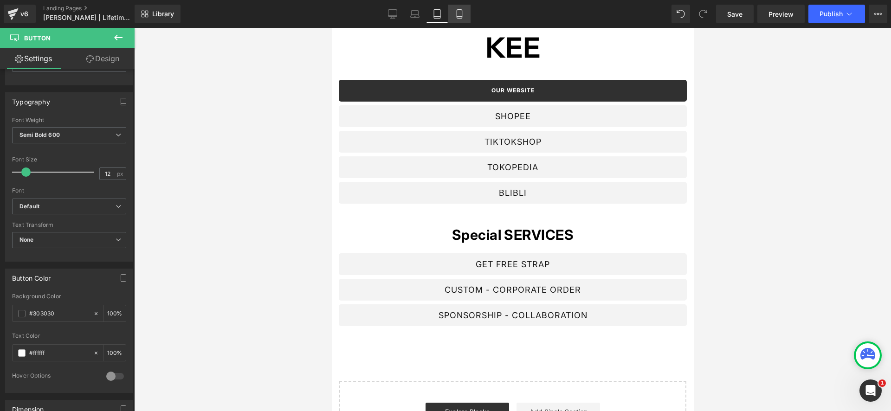
click at [460, 17] on icon at bounding box center [459, 13] width 9 height 9
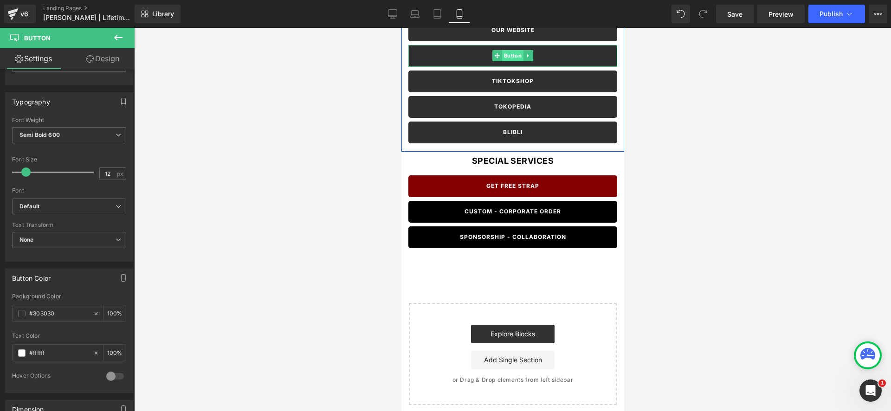
click at [508, 52] on span "Button" at bounding box center [512, 55] width 21 height 11
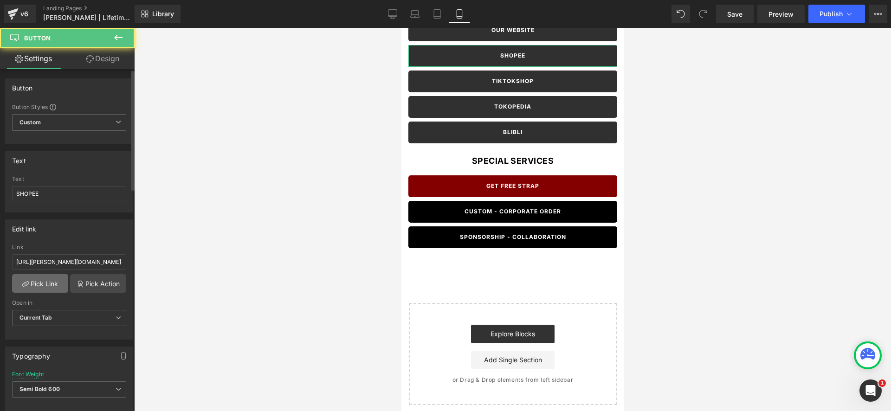
scroll to position [96, 0]
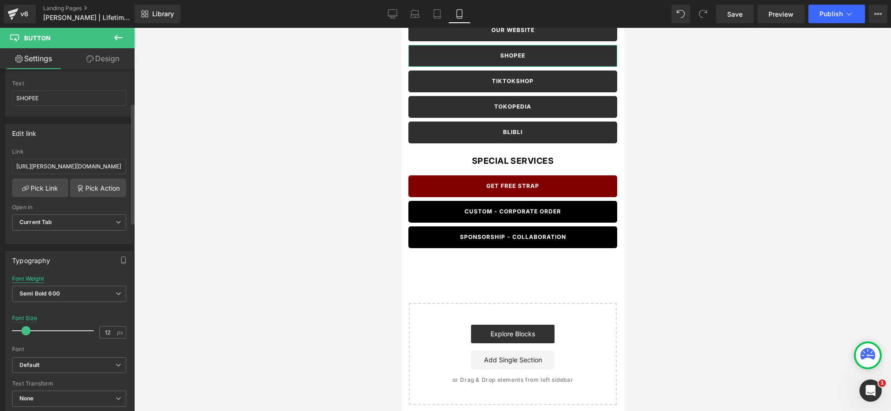
click at [38, 278] on div "Font Weight" at bounding box center [28, 279] width 32 height 6
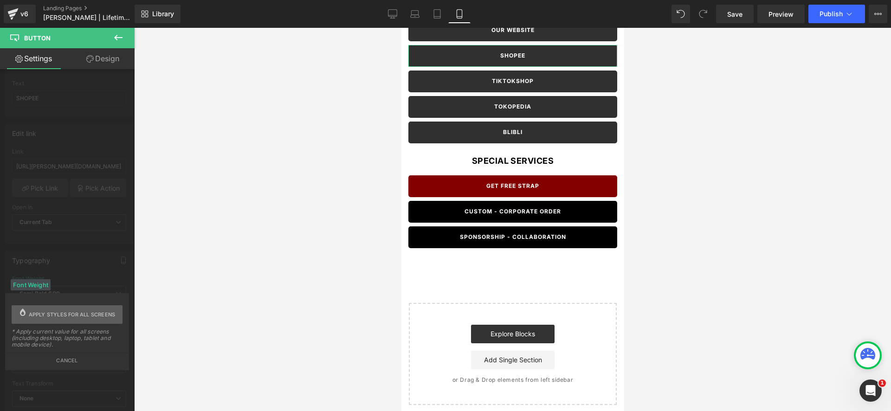
click at [77, 311] on span "Apply styles for all screens" at bounding box center [72, 314] width 87 height 19
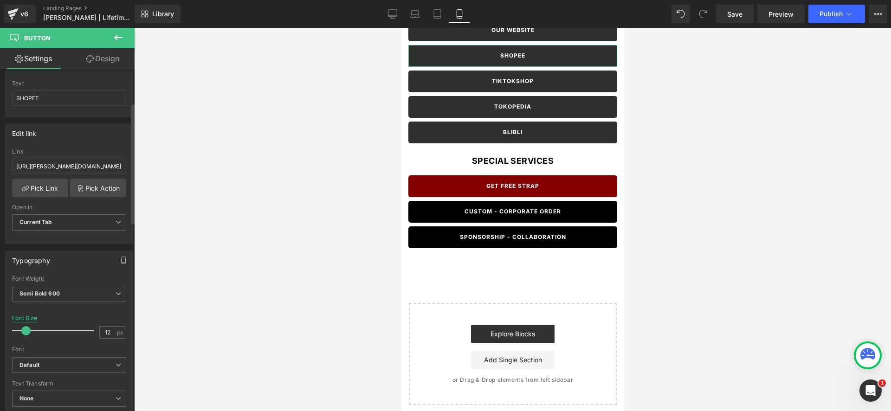
click at [29, 317] on div "Font Size" at bounding box center [25, 318] width 26 height 6
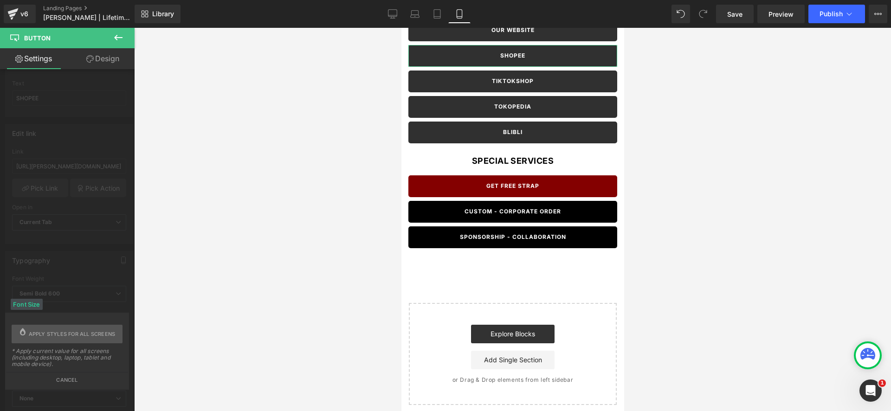
drag, startPoint x: 73, startPoint y: 336, endPoint x: 78, endPoint y: 347, distance: 11.8
click at [73, 337] on span "Apply styles for all screens" at bounding box center [72, 334] width 87 height 19
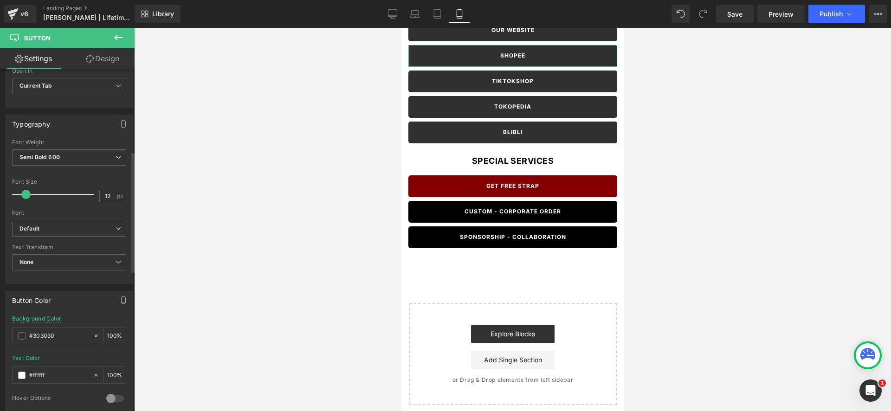
click at [30, 323] on div "Background Color #303030 100 %" at bounding box center [69, 334] width 114 height 39
click at [32, 322] on div "Background Color #303030 100 %" at bounding box center [69, 333] width 114 height 39
click at [35, 318] on div "Background Color" at bounding box center [36, 317] width 49 height 6
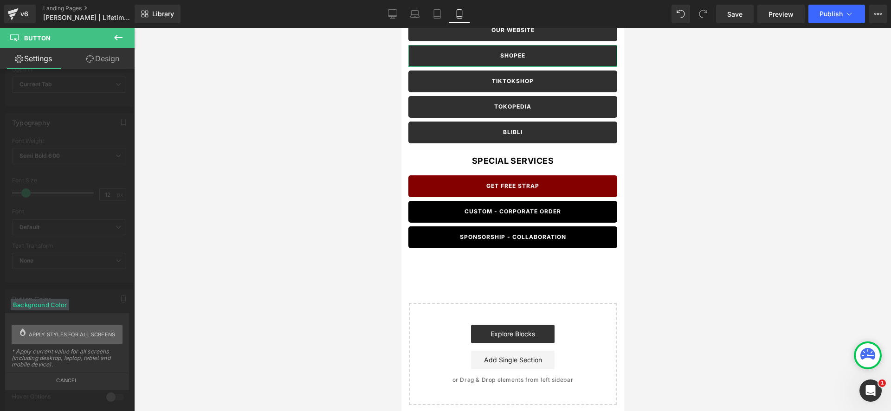
click at [54, 338] on span "Apply styles for all screens" at bounding box center [72, 334] width 87 height 19
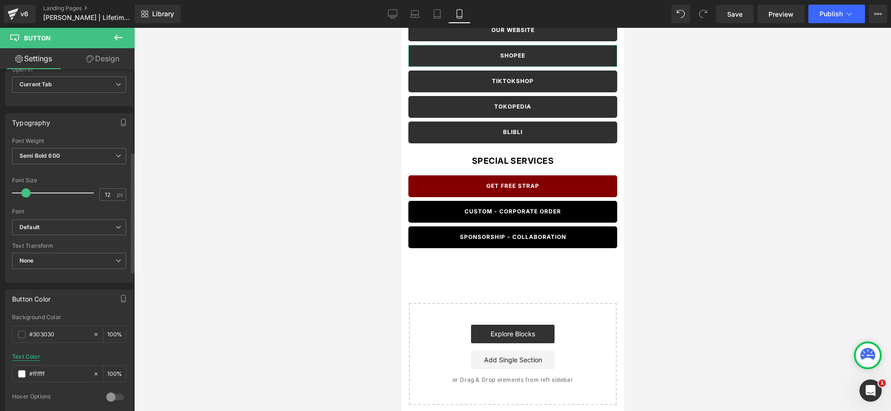
click at [33, 360] on div "Text Color" at bounding box center [26, 357] width 28 height 6
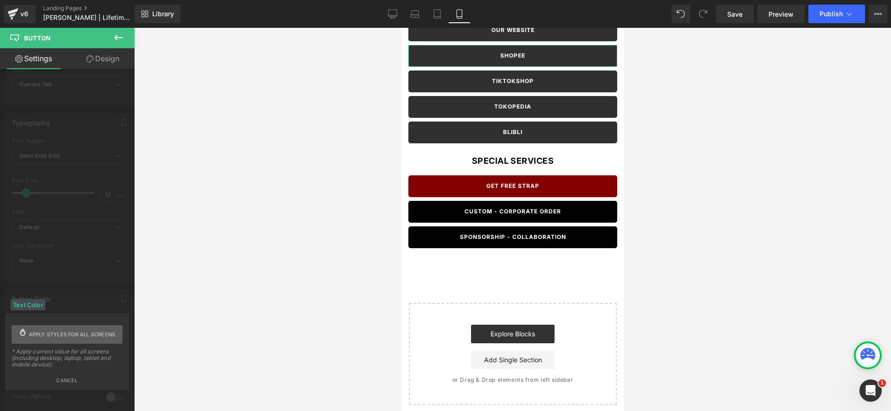
click at [61, 341] on span "Apply styles for all screens" at bounding box center [72, 334] width 87 height 19
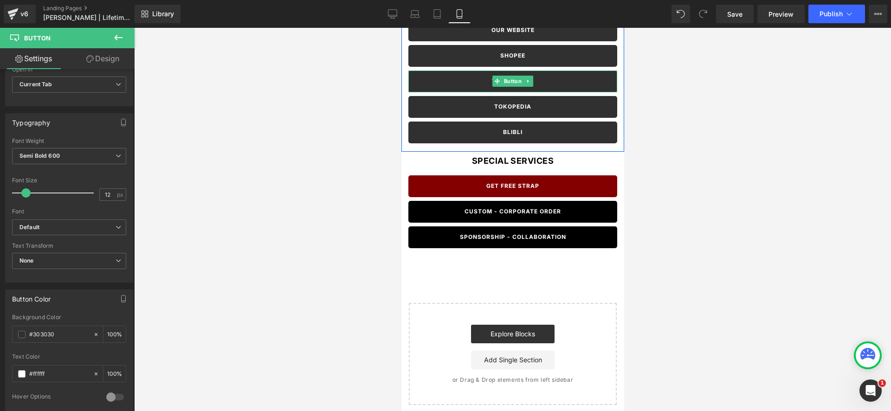
click at [515, 80] on span "Button" at bounding box center [512, 81] width 21 height 11
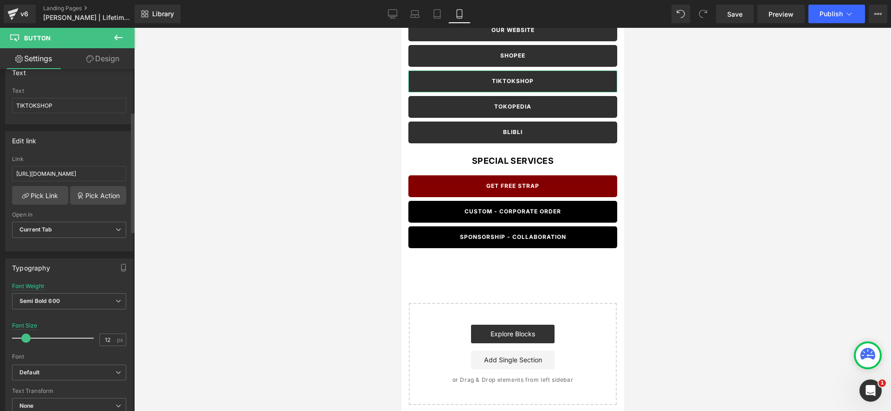
scroll to position [83, 0]
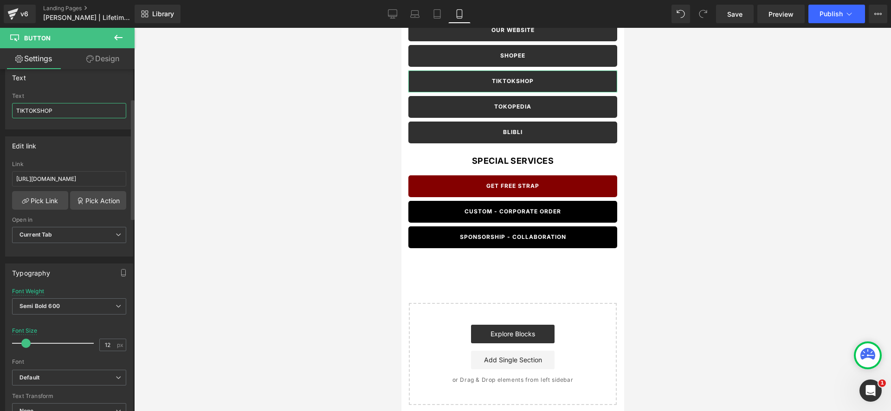
click at [38, 110] on input "TIKTOKSHOP" at bounding box center [69, 110] width 114 height 15
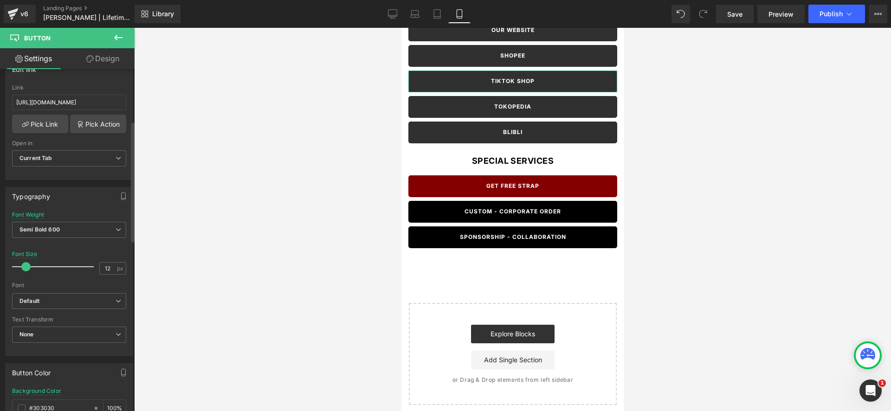
scroll to position [163, 0]
click at [26, 210] on div "Font Weight" at bounding box center [28, 211] width 32 height 6
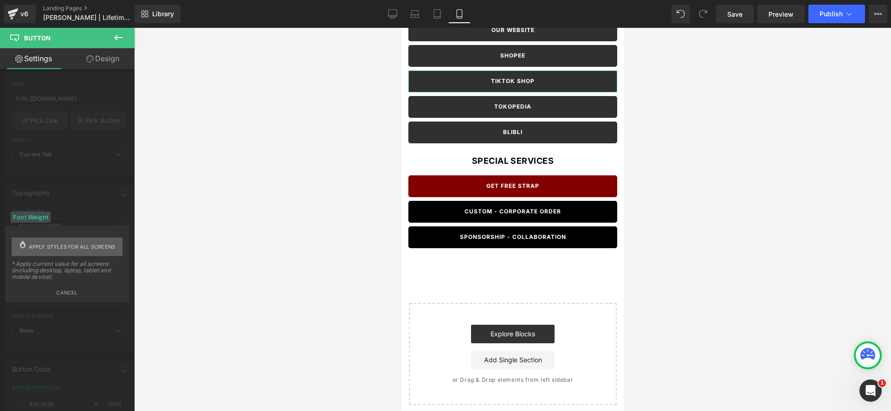
click at [69, 240] on span "Apply styles for all screens" at bounding box center [72, 247] width 87 height 19
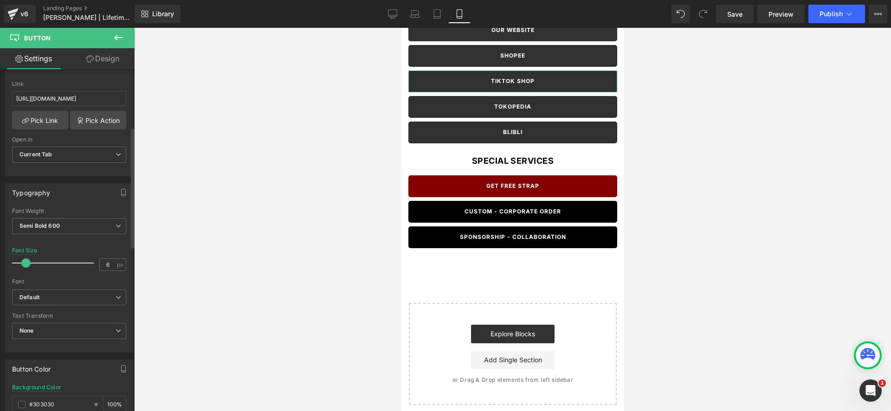
click at [21, 255] on div at bounding box center [55, 263] width 77 height 19
click at [29, 251] on div "Font Size" at bounding box center [69, 250] width 114 height 6
click at [36, 252] on div "Font Size" at bounding box center [69, 250] width 114 height 6
click at [51, 390] on div "Background Color" at bounding box center [36, 387] width 49 height 6
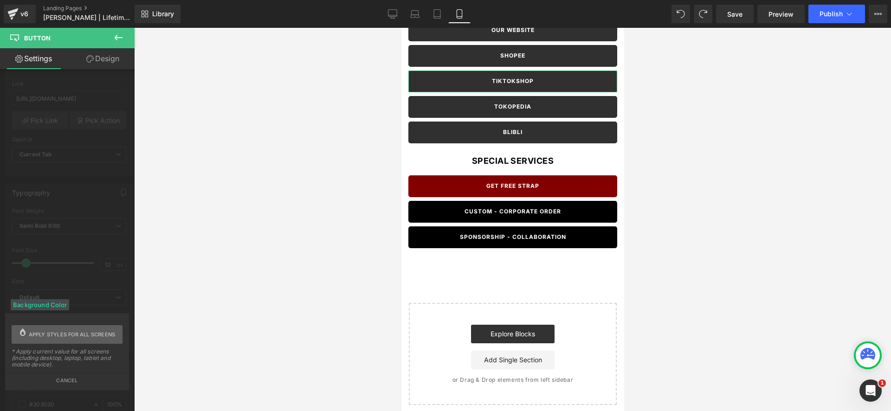
click at [94, 335] on span "Apply styles for all screens" at bounding box center [72, 334] width 87 height 19
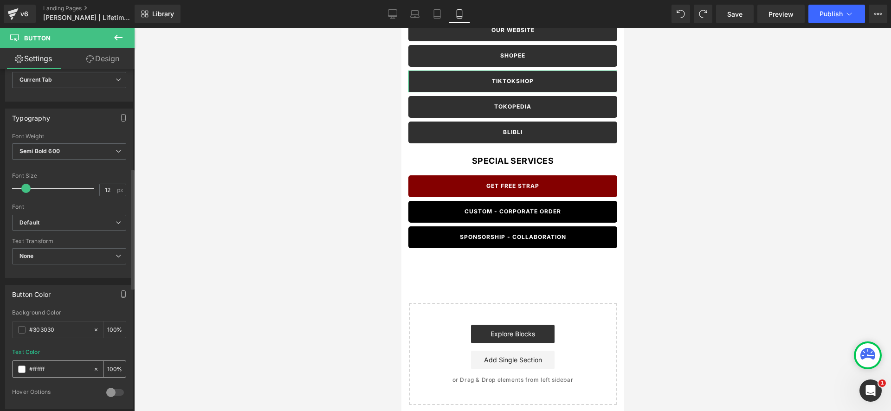
scroll to position [280, 0]
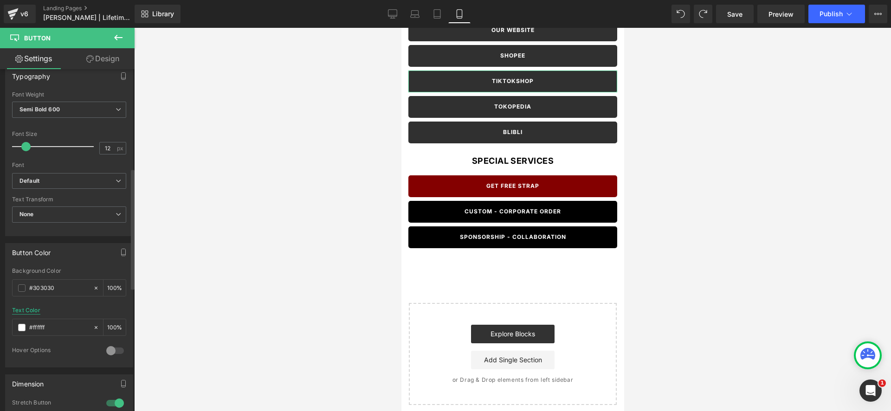
click at [32, 313] on div "Text Color" at bounding box center [26, 310] width 28 height 6
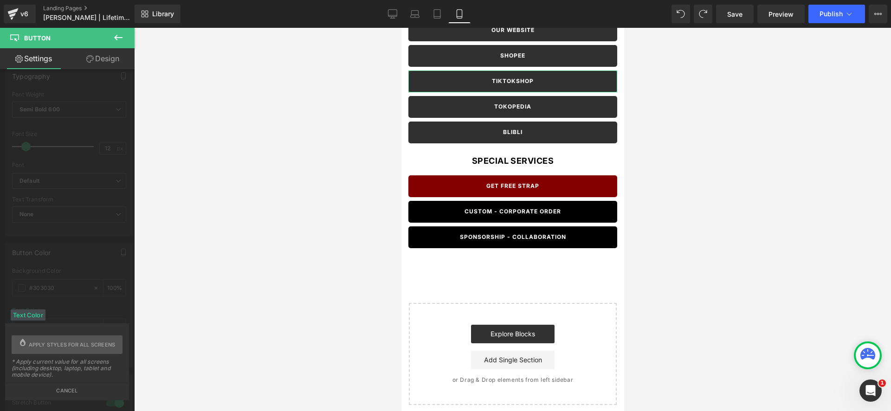
click at [32, 311] on div "Text Color" at bounding box center [28, 314] width 35 height 11
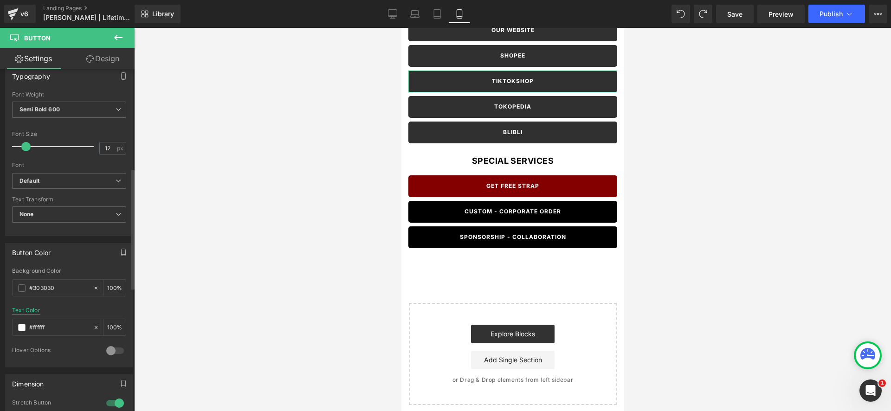
click at [34, 314] on div "Text Color" at bounding box center [26, 310] width 28 height 6
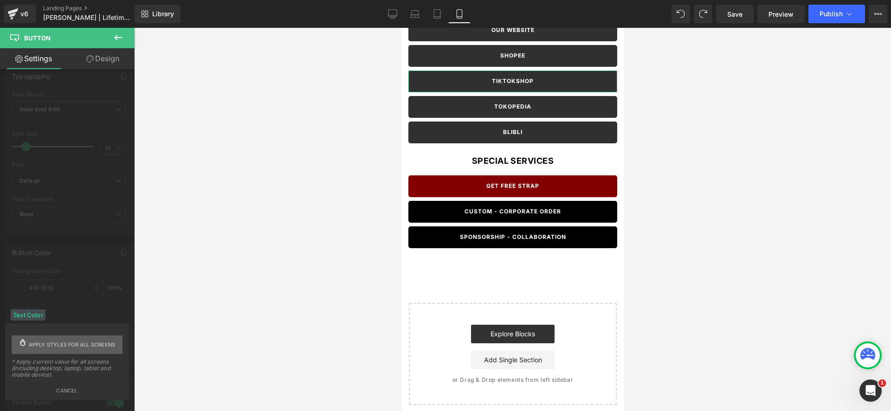
click at [62, 341] on span "Apply styles for all screens" at bounding box center [72, 344] width 87 height 19
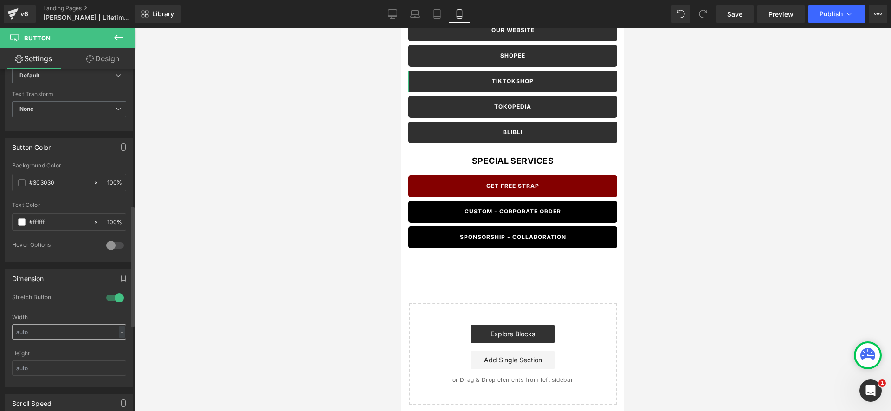
scroll to position [495, 0]
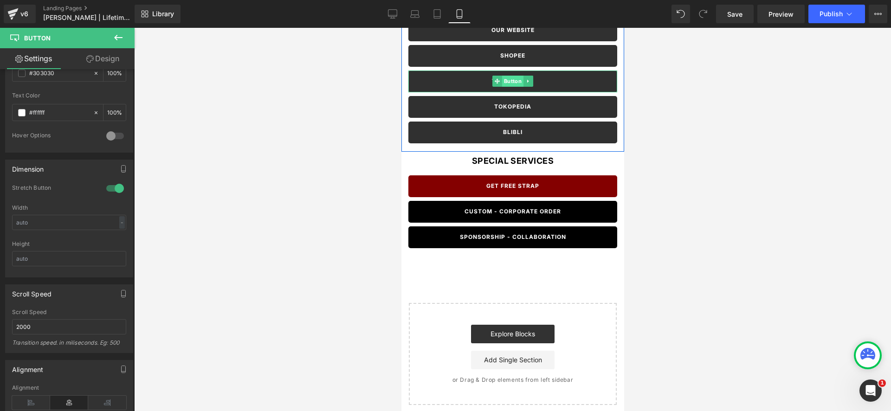
click at [513, 80] on span "Button" at bounding box center [512, 81] width 21 height 11
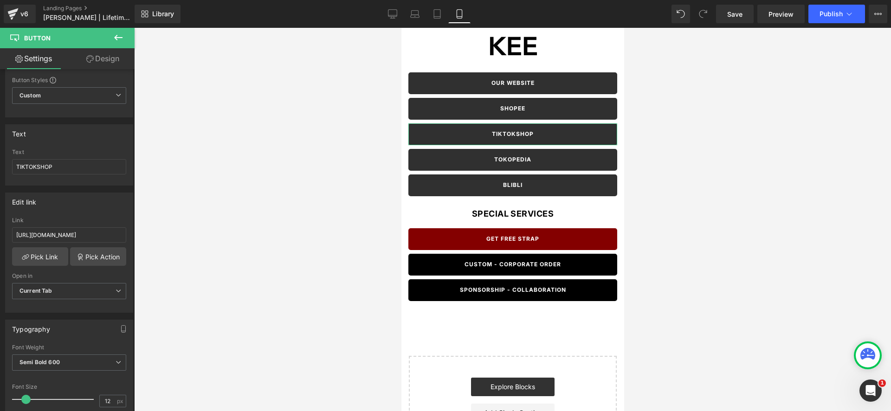
scroll to position [26, 0]
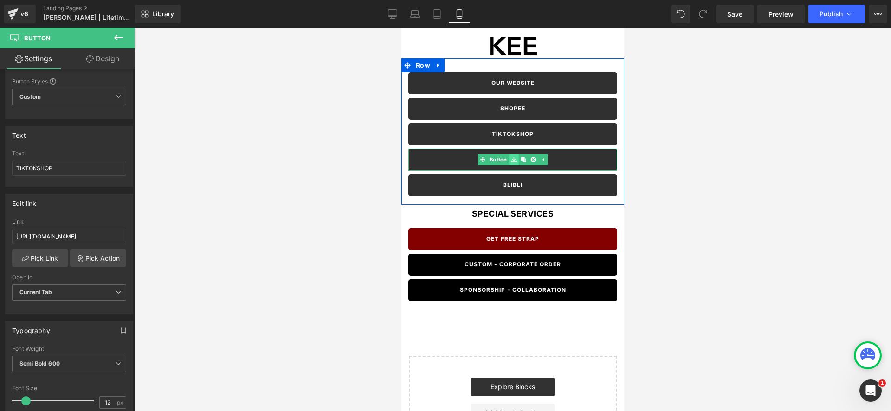
click at [517, 160] on link at bounding box center [513, 159] width 10 height 11
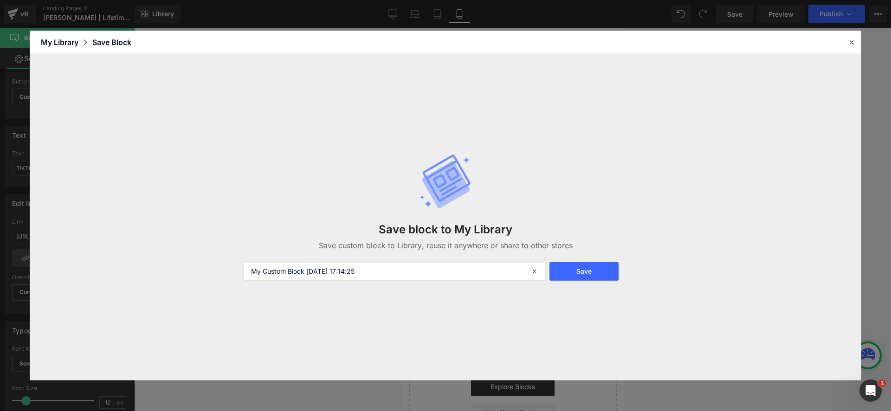
click at [236, 156] on div "Save block to My Library Save custom block to Library, reuse it anywhere or sha…" at bounding box center [445, 217] width 831 height 326
click at [852, 45] on icon at bounding box center [851, 42] width 8 height 8
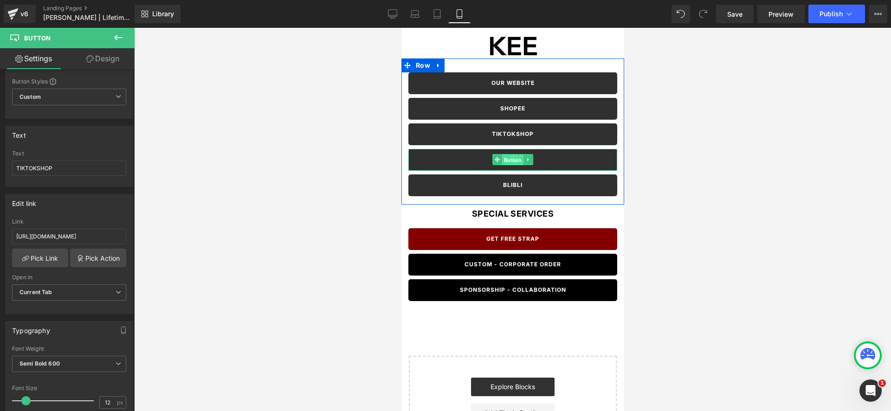
click at [504, 155] on span "Button" at bounding box center [512, 159] width 21 height 11
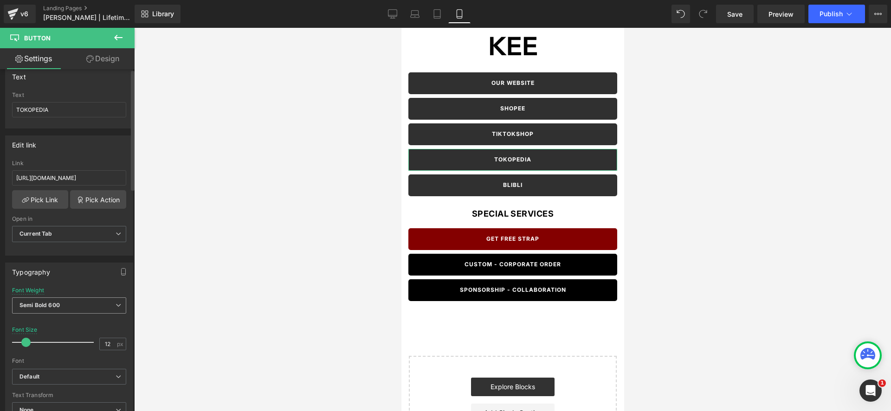
scroll to position [163, 0]
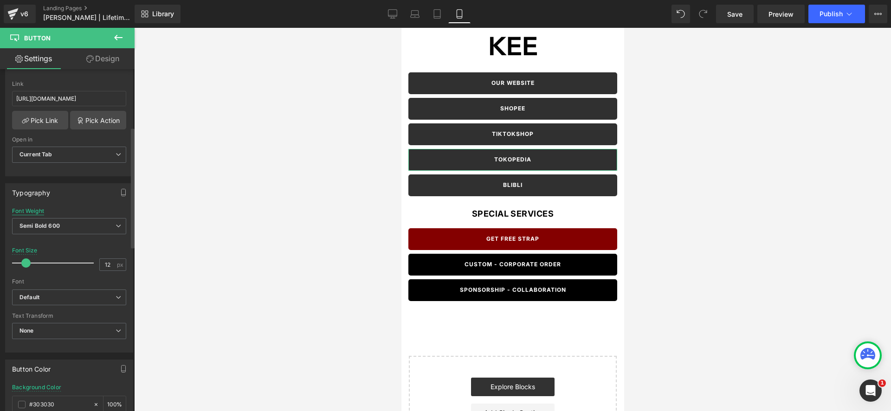
click at [36, 211] on div "Font Weight" at bounding box center [28, 211] width 32 height 6
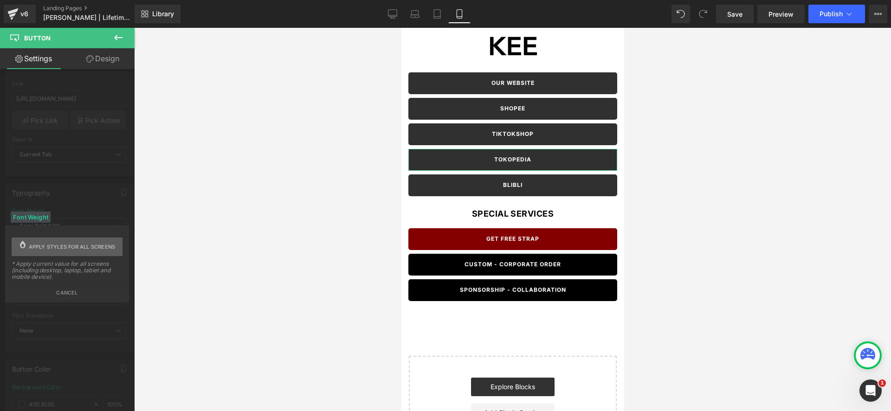
click at [46, 247] on span "Apply styles for all screens" at bounding box center [72, 247] width 87 height 19
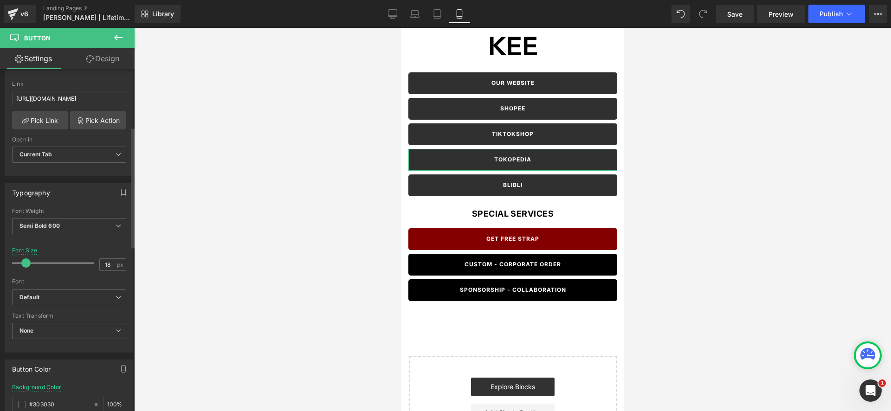
click at [30, 254] on div at bounding box center [55, 263] width 77 height 19
click at [40, 384] on div "Background Color" at bounding box center [36, 387] width 49 height 6
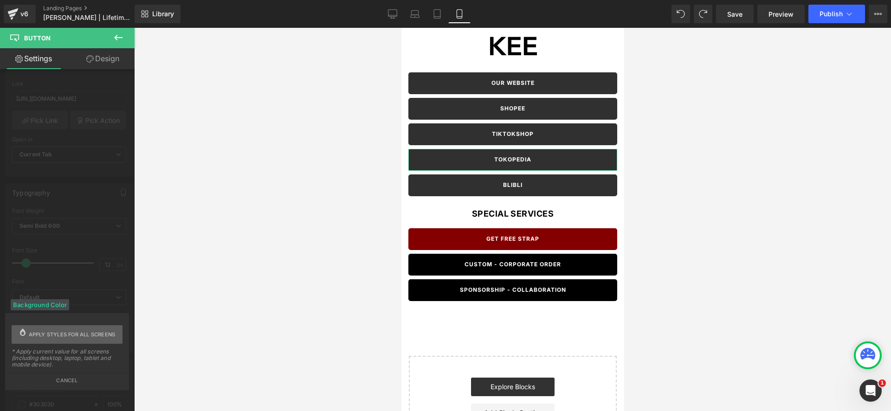
click at [51, 327] on span "Apply styles for all screens" at bounding box center [72, 334] width 87 height 19
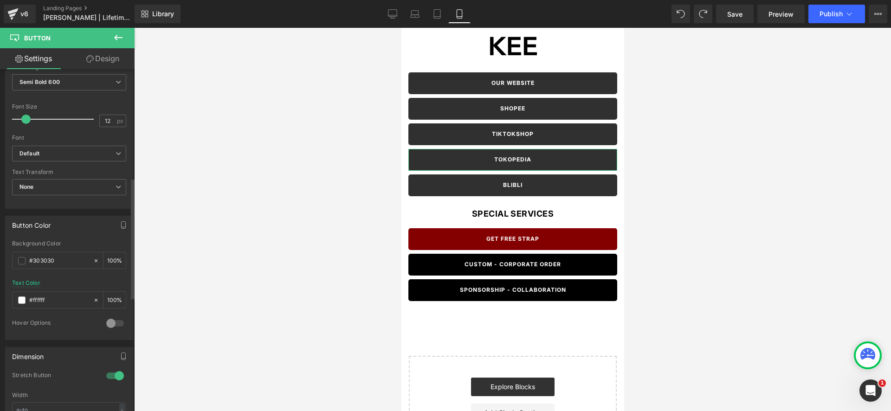
scroll to position [307, 0]
click at [23, 281] on div "Text Color" at bounding box center [26, 283] width 28 height 6
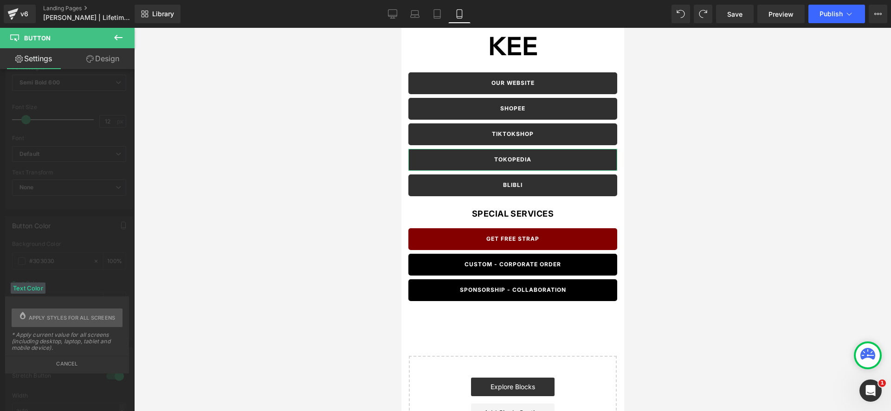
click at [54, 306] on div "Text Color Apply styles for all screens * Apply current value for all screens (…" at bounding box center [67, 335] width 111 height 66
click at [55, 313] on span "Apply styles for all screens" at bounding box center [72, 318] width 87 height 19
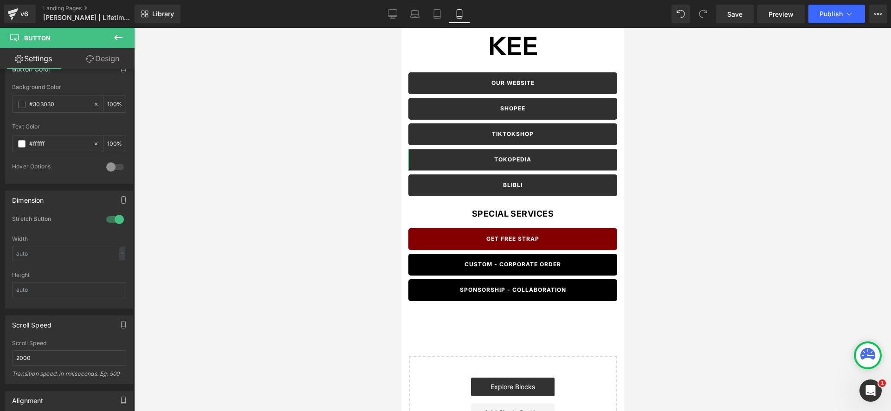
scroll to position [583, 0]
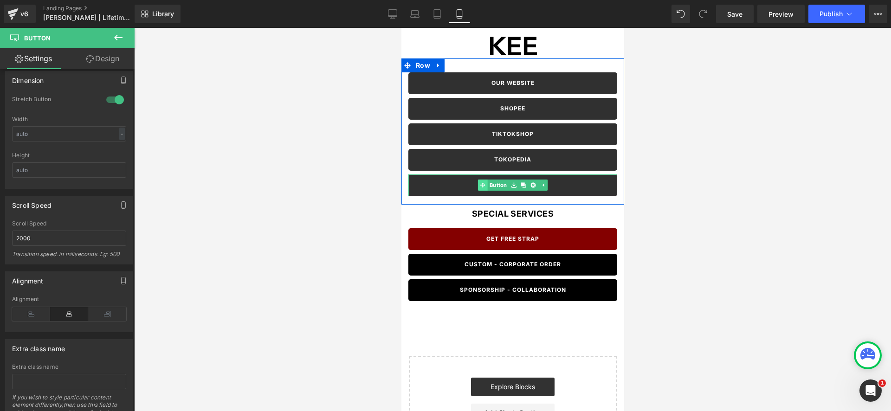
click at [495, 186] on link "Button" at bounding box center [492, 185] width 31 height 11
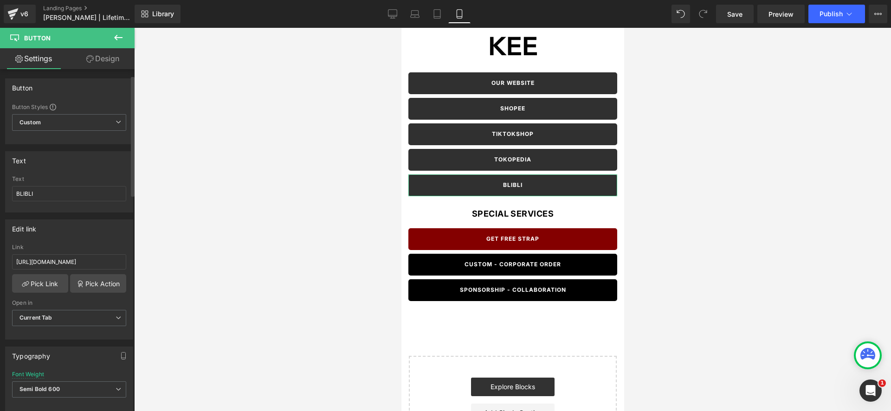
scroll to position [95, 0]
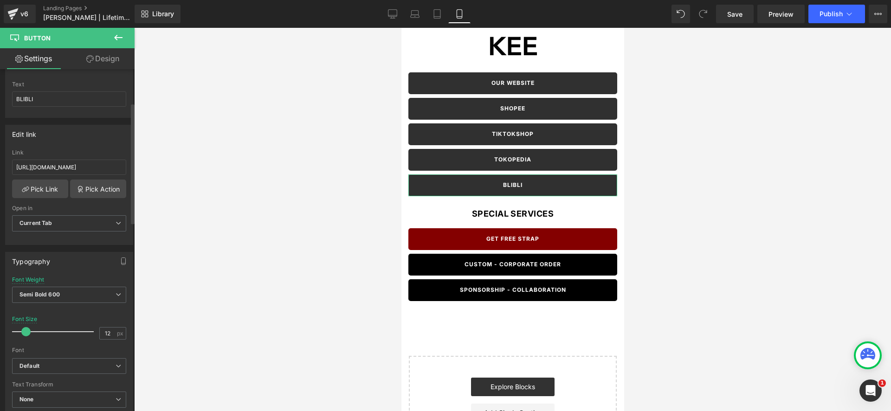
click at [26, 280] on div "Font Weight" at bounding box center [28, 280] width 32 height 6
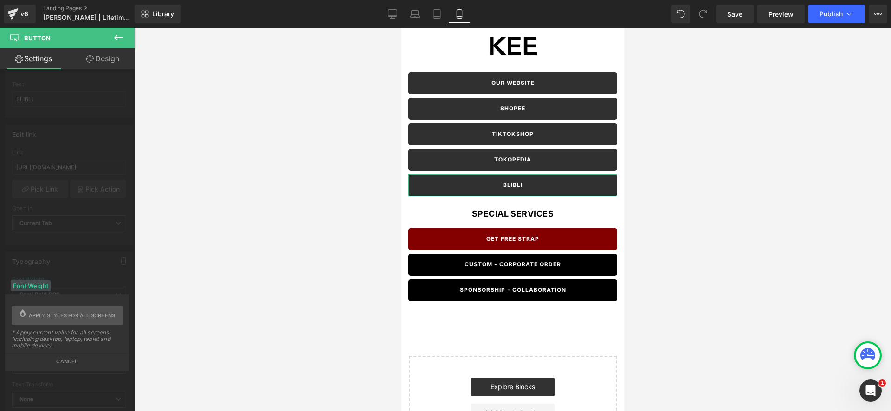
click at [41, 283] on div "Font Weight" at bounding box center [31, 285] width 40 height 11
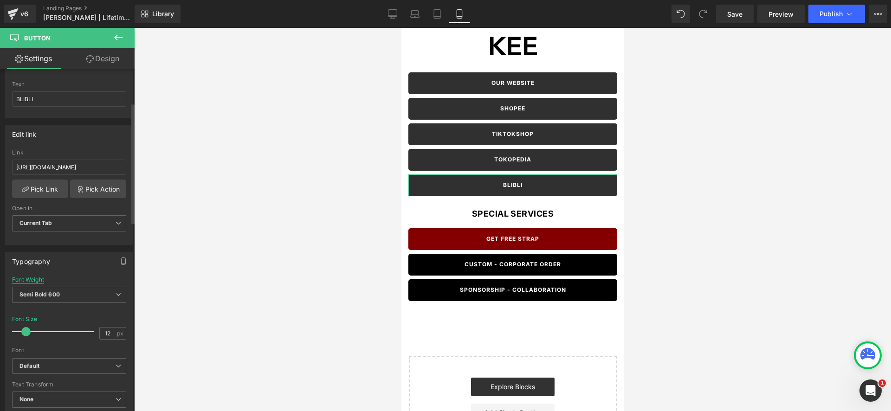
click at [31, 282] on div "Font Weight" at bounding box center [28, 280] width 32 height 6
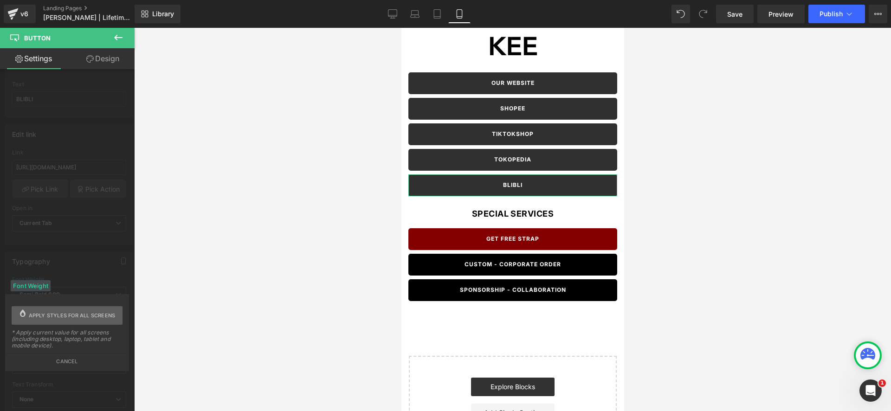
click at [46, 316] on span "Apply styles for all screens" at bounding box center [72, 315] width 87 height 19
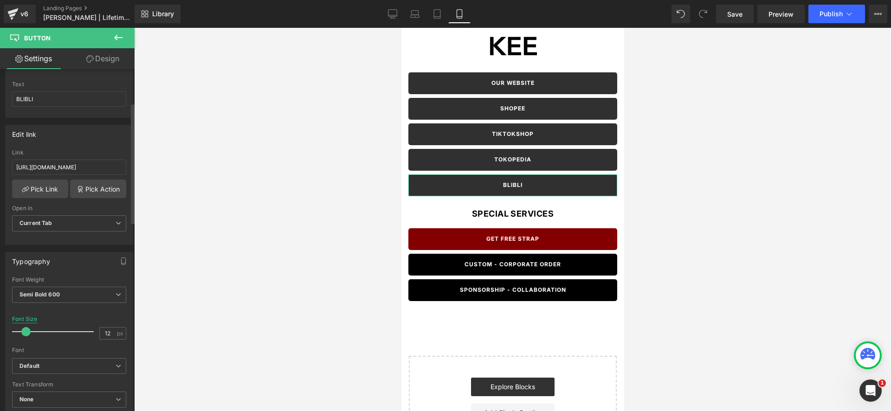
click at [25, 320] on div "Font Size" at bounding box center [25, 319] width 26 height 6
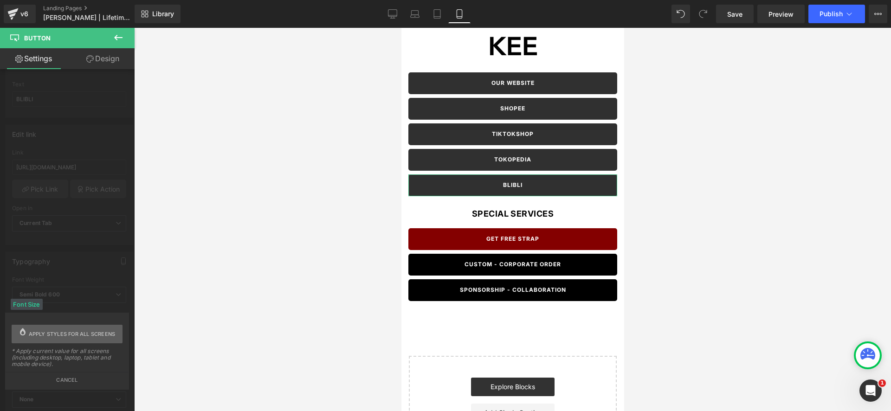
click at [37, 336] on span "Apply styles for all screens" at bounding box center [72, 334] width 87 height 19
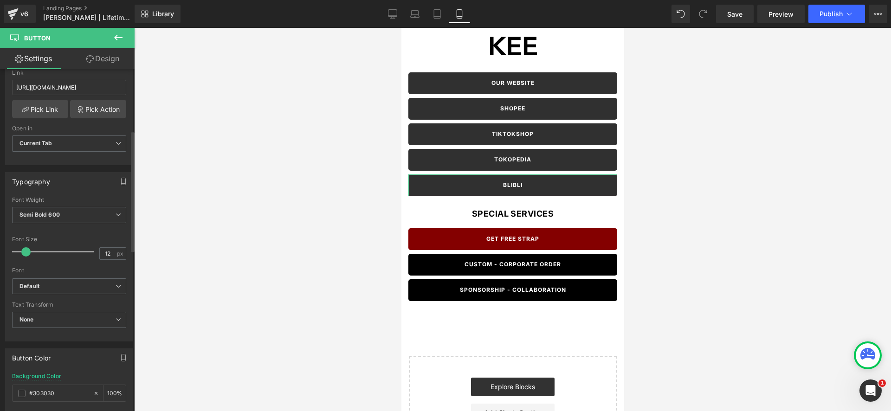
scroll to position [211, 0]
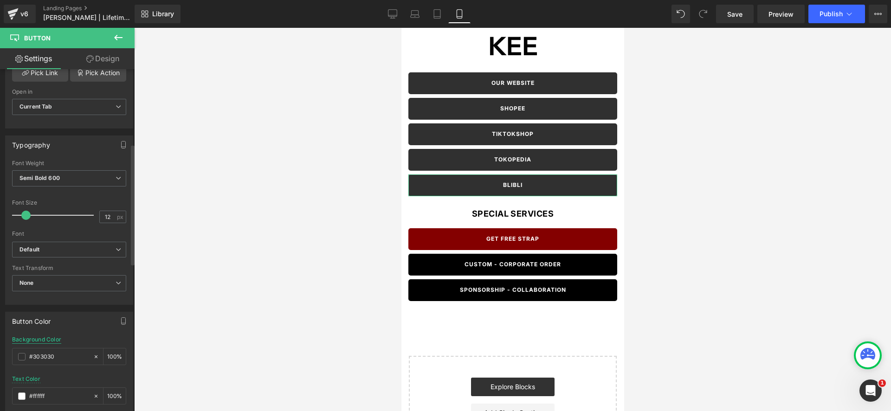
click at [40, 339] on div "Background Color" at bounding box center [36, 339] width 49 height 6
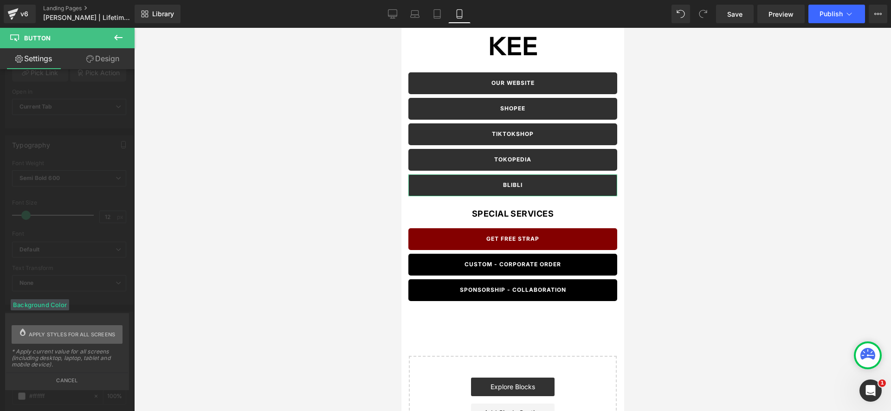
click at [39, 336] on span "Apply styles for all screens" at bounding box center [72, 334] width 87 height 19
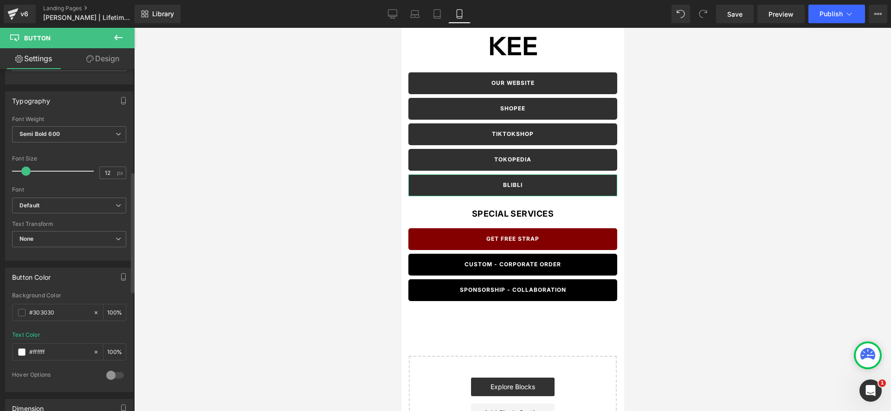
scroll to position [317, 0]
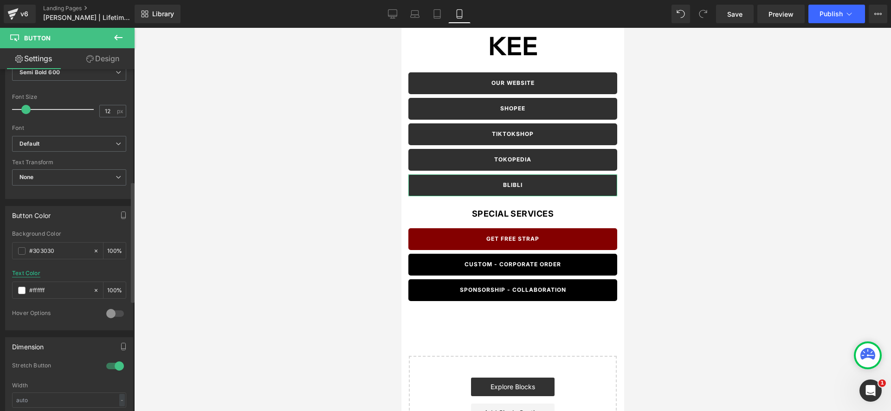
click at [35, 275] on div "Text Color" at bounding box center [26, 273] width 28 height 6
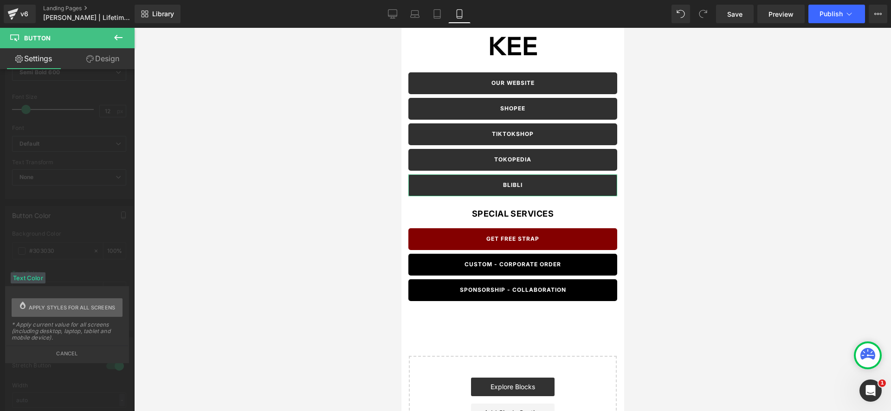
click at [55, 305] on span "Apply styles for all screens" at bounding box center [72, 307] width 87 height 19
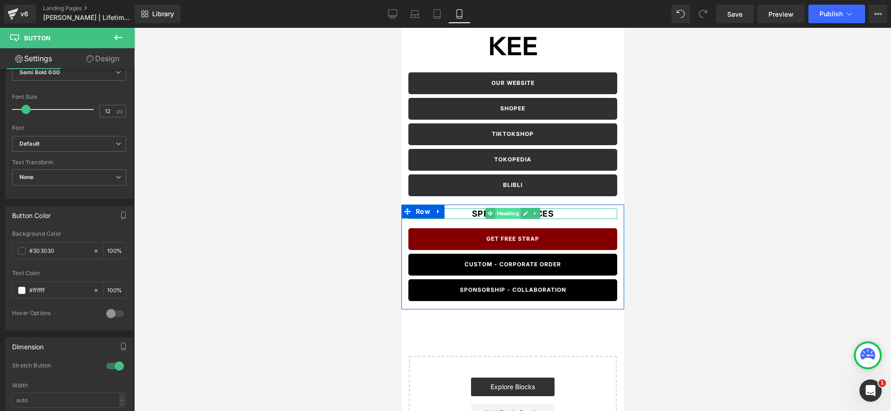
click at [515, 213] on span "Heading" at bounding box center [508, 213] width 26 height 11
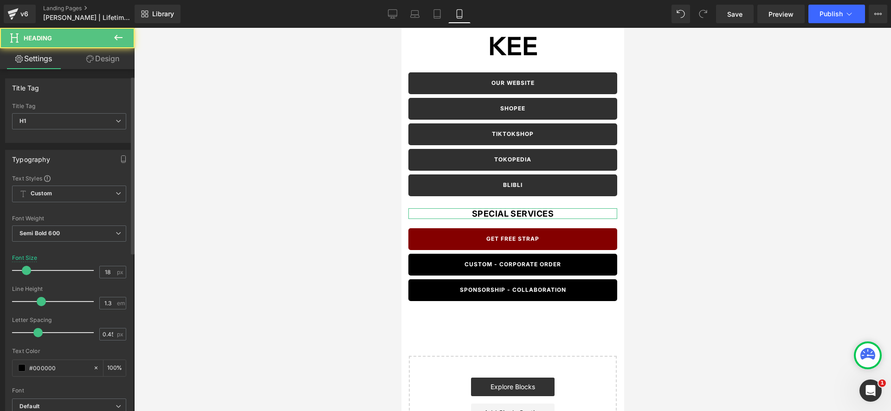
scroll to position [53, 0]
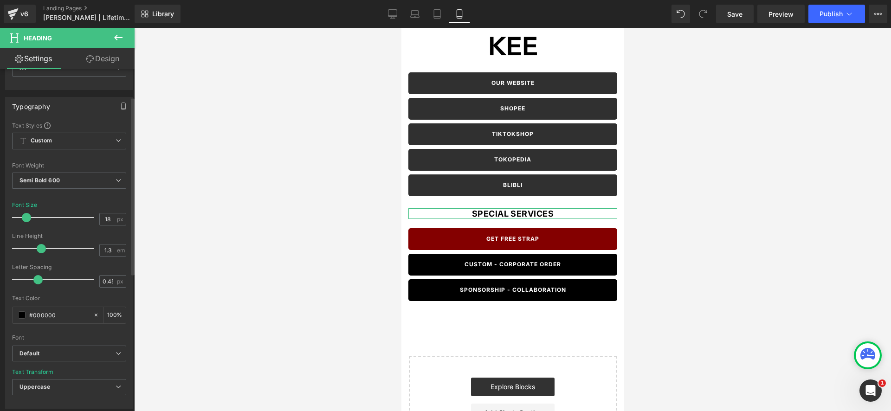
click at [20, 203] on div "Font Size" at bounding box center [25, 205] width 26 height 6
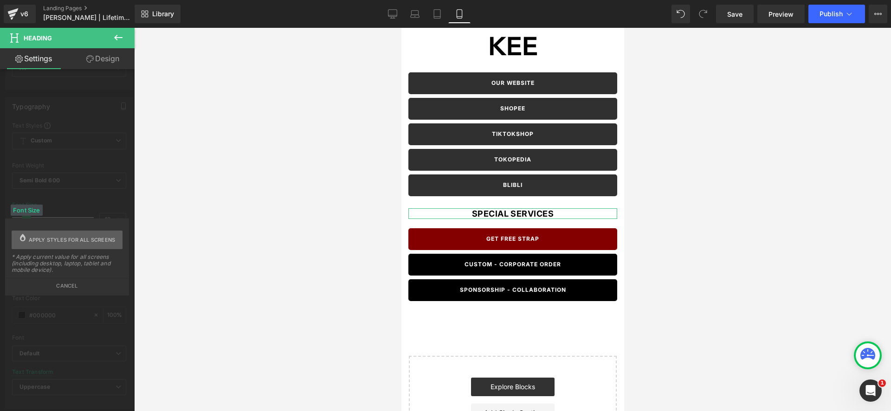
click at [82, 242] on span "Apply styles for all screens" at bounding box center [72, 240] width 87 height 19
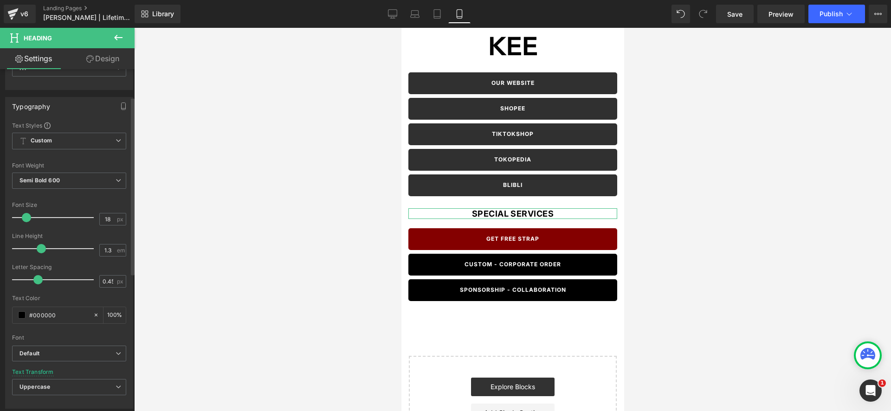
click at [31, 368] on div "Default Poppins Work Sans [GEOGRAPHIC_DATA] Avenir Default Default Poppins Work…" at bounding box center [69, 358] width 114 height 24
click at [31, 369] on div "Text Transform" at bounding box center [33, 372] width 42 height 6
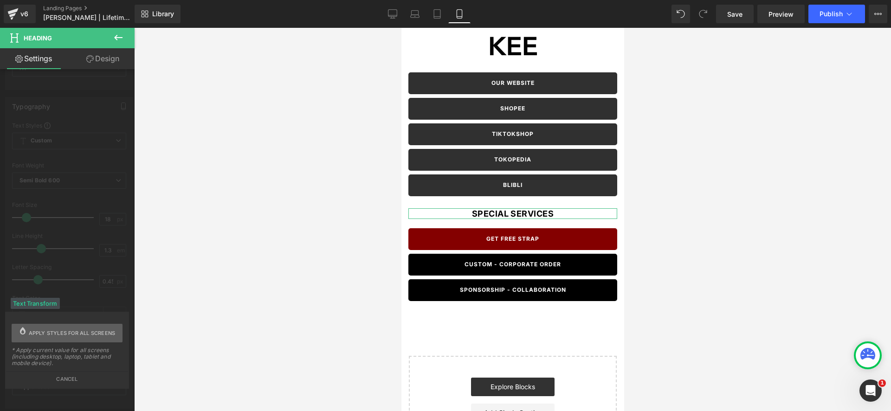
click at [58, 328] on span "Apply styles for all screens" at bounding box center [72, 333] width 87 height 19
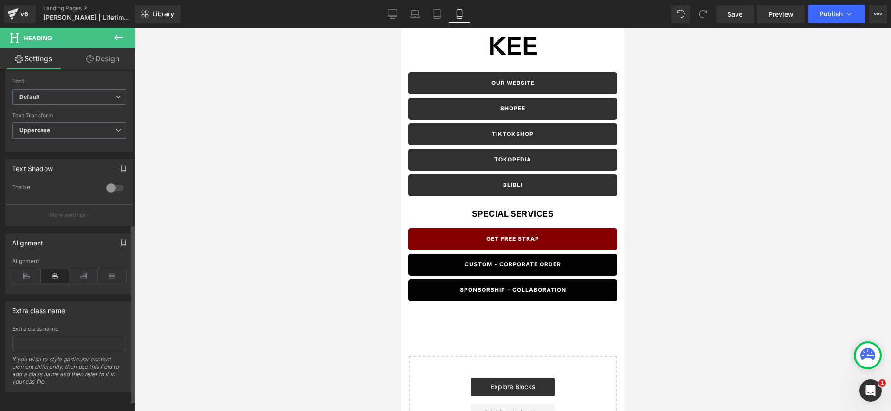
scroll to position [317, 0]
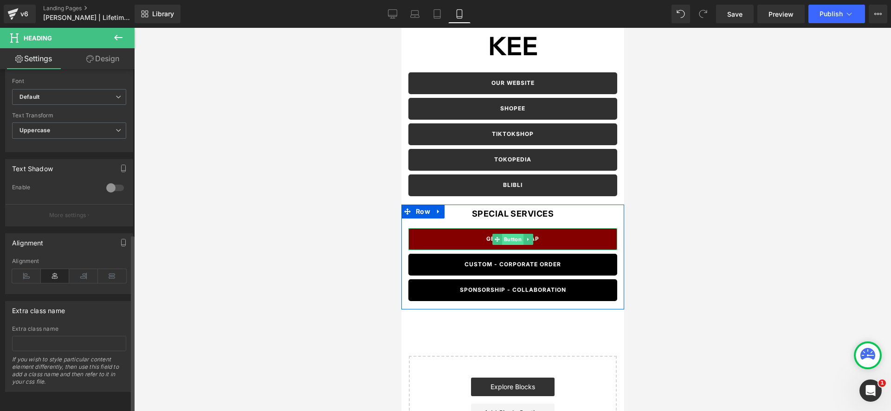
click at [515, 238] on span "Button" at bounding box center [512, 239] width 21 height 11
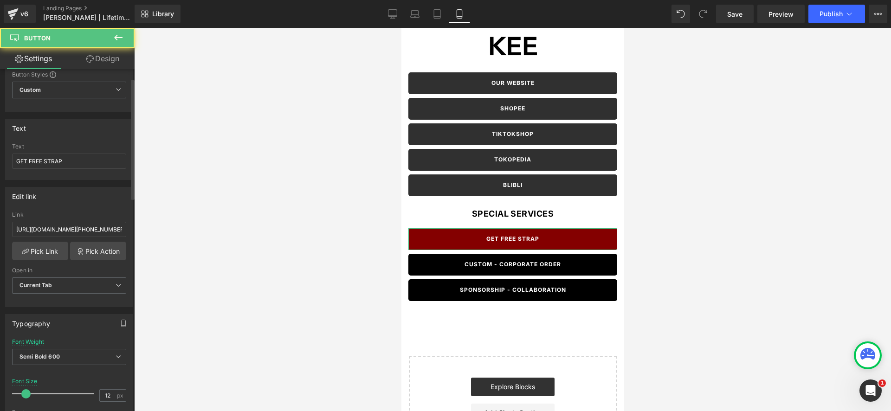
scroll to position [53, 0]
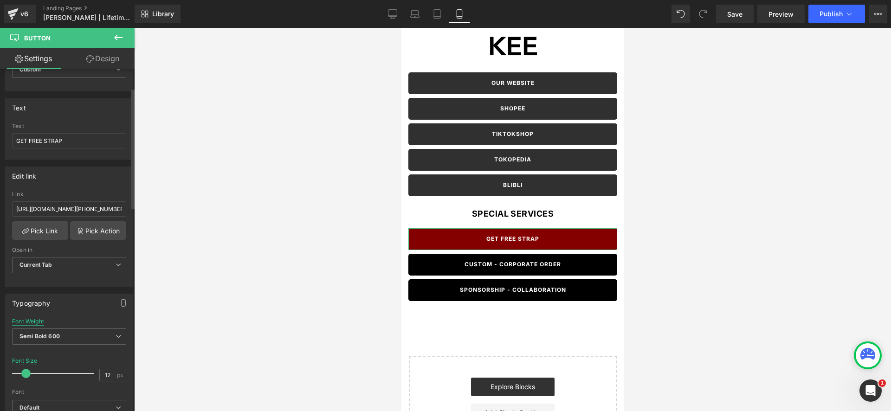
click at [36, 319] on div "Font Weight" at bounding box center [28, 321] width 32 height 6
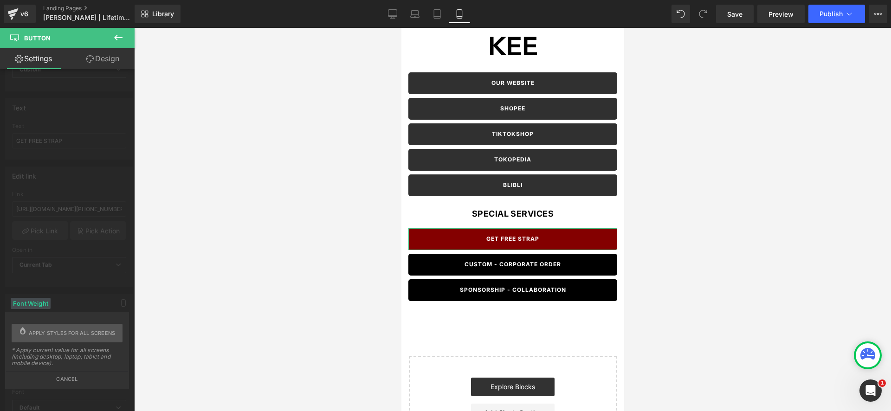
click at [75, 323] on div "Font Weight Apply styles for all screens * Apply current value for all screens …" at bounding box center [67, 350] width 111 height 66
click at [75, 329] on span "Apply styles for all screens" at bounding box center [72, 333] width 87 height 19
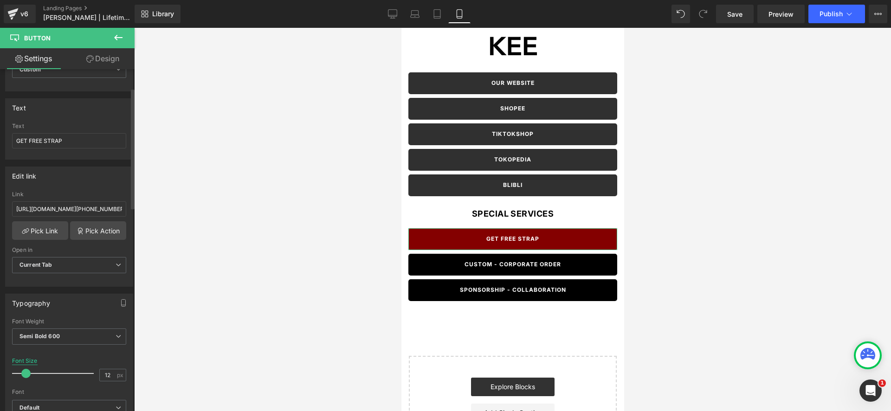
click at [32, 358] on div "Font Size" at bounding box center [25, 361] width 26 height 6
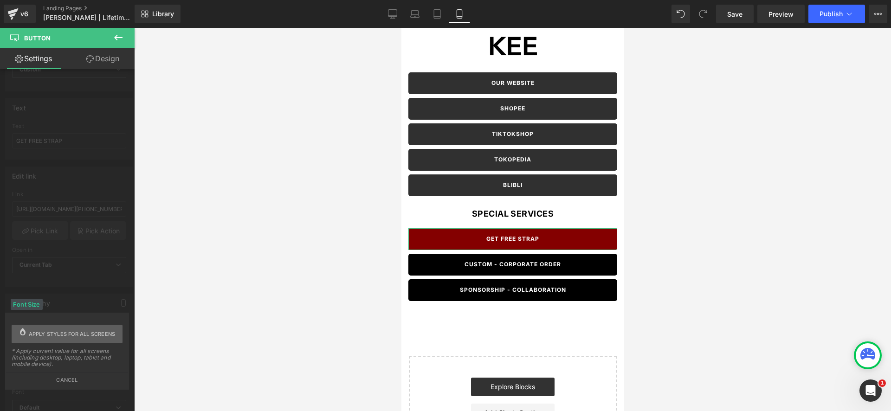
click at [58, 339] on span "Apply styles for all screens" at bounding box center [72, 334] width 87 height 19
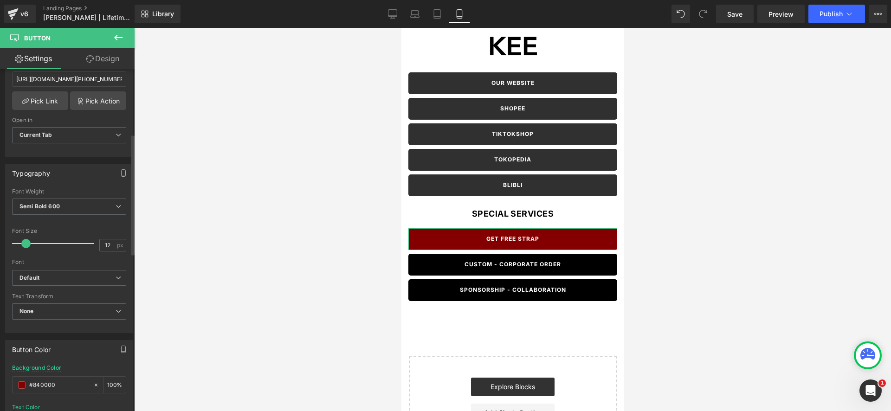
scroll to position [185, 0]
click at [50, 367] on div "Background Color" at bounding box center [36, 366] width 49 height 6
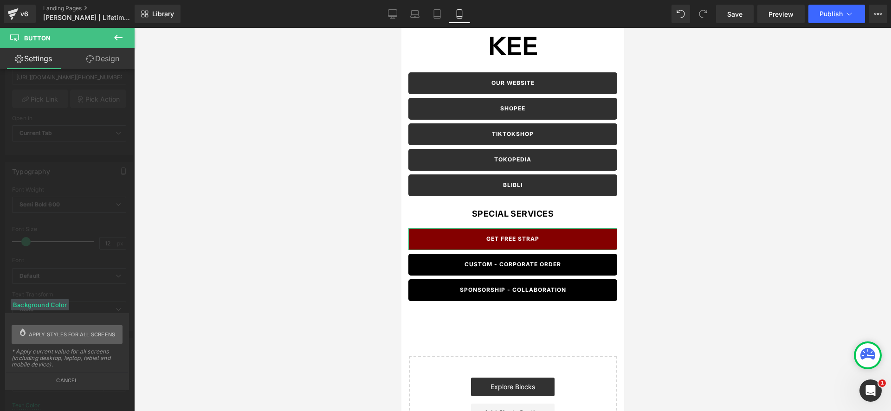
click at [60, 332] on span "Apply styles for all screens" at bounding box center [72, 334] width 87 height 19
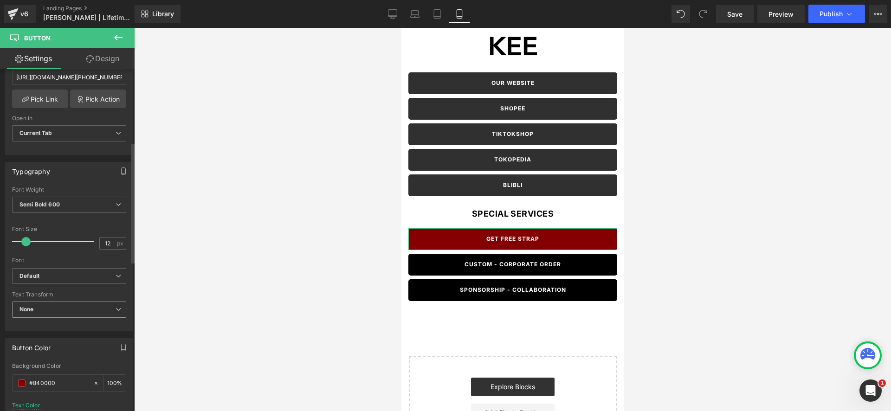
scroll to position [358, 0]
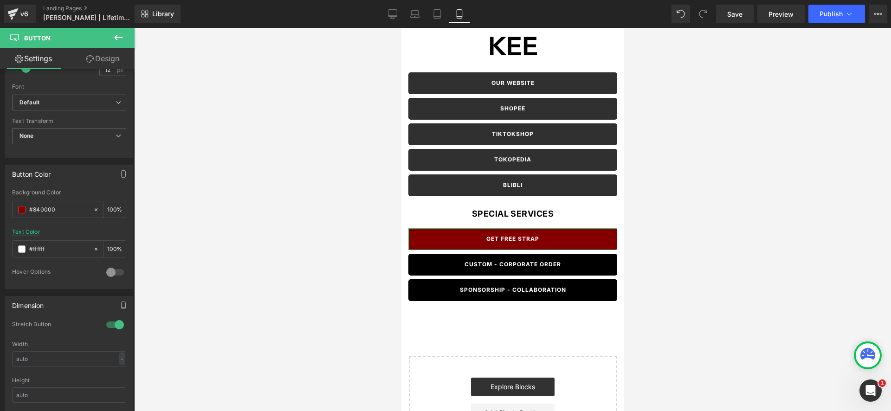
click at [31, 232] on div "Text Color" at bounding box center [26, 232] width 28 height 6
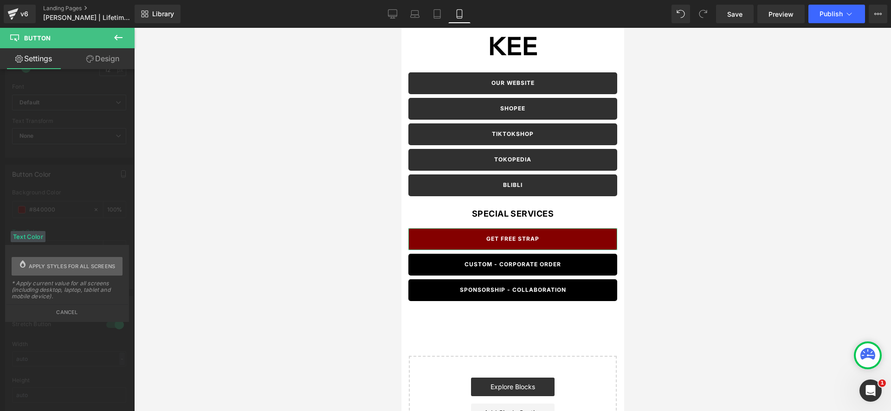
click at [71, 264] on span "Apply styles for all screens" at bounding box center [72, 266] width 87 height 19
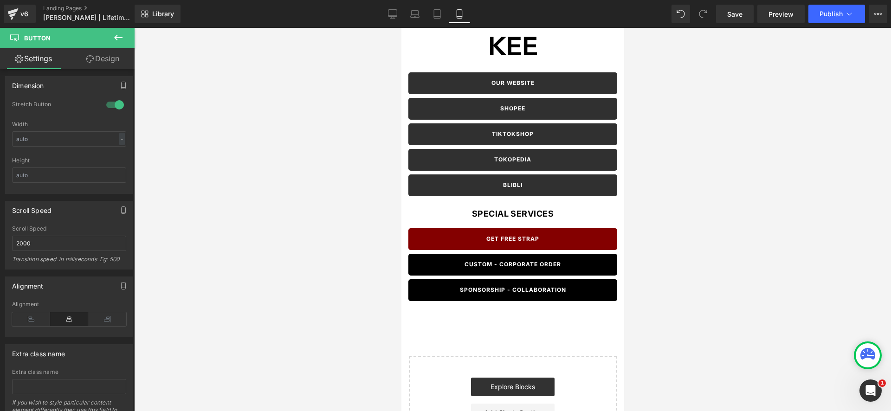
scroll to position [579, 0]
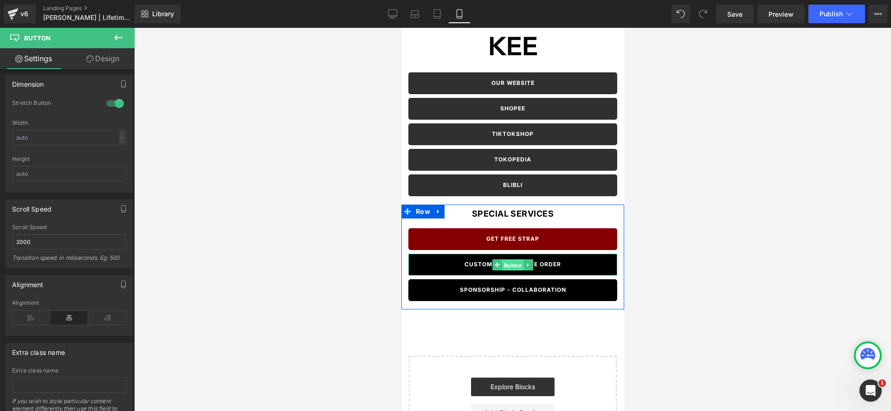
drag, startPoint x: 517, startPoint y: 265, endPoint x: 471, endPoint y: 280, distance: 47.7
click at [517, 265] on span "Button" at bounding box center [512, 264] width 21 height 11
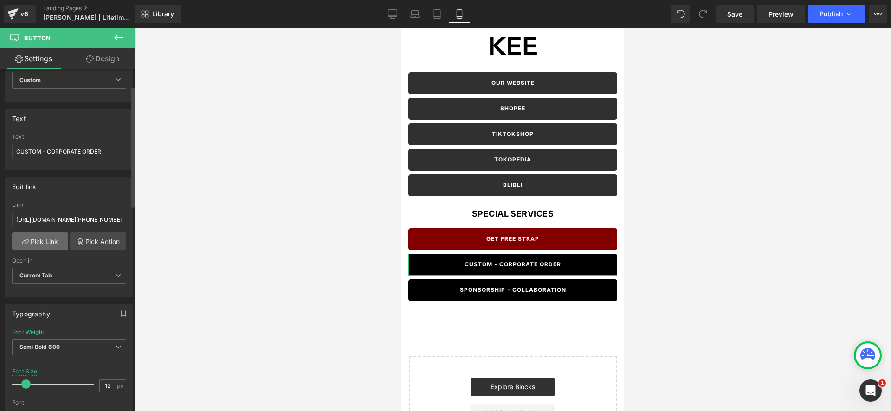
scroll to position [67, 0]
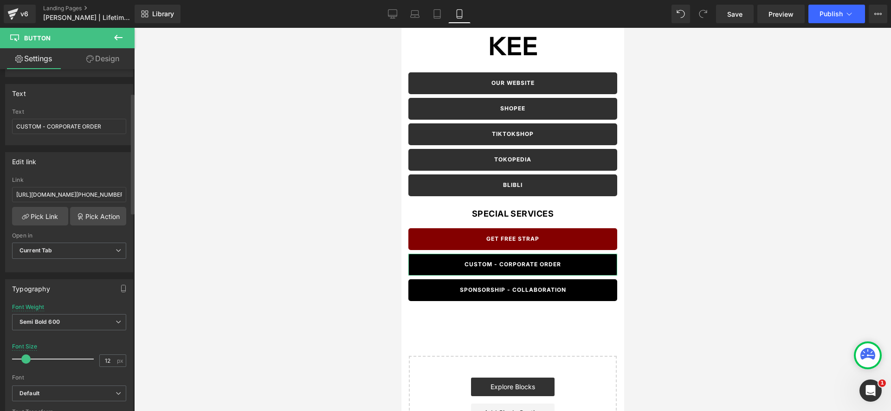
click at [38, 304] on div "Font Weight" at bounding box center [28, 307] width 32 height 6
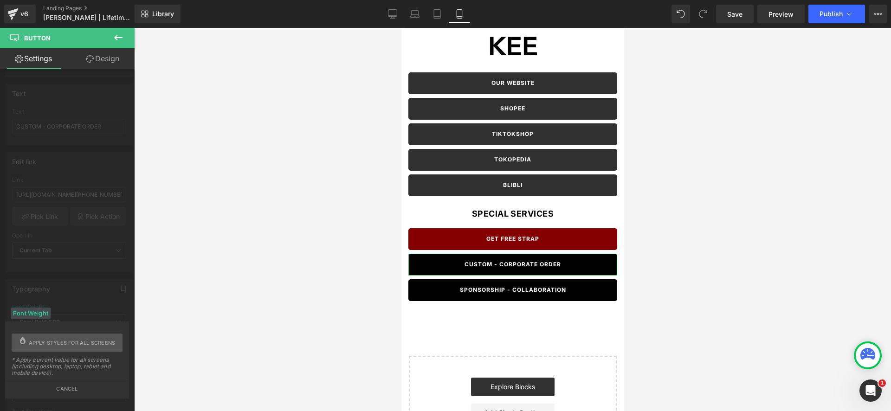
click at [44, 315] on div "Font Weight" at bounding box center [31, 313] width 40 height 11
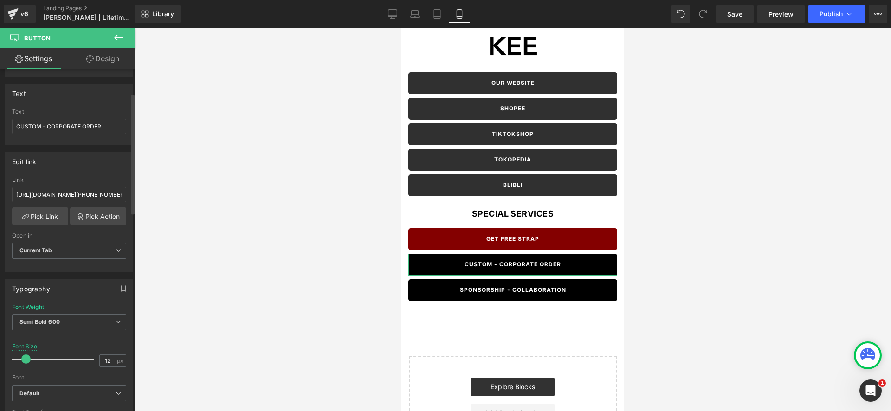
click at [32, 309] on div "Font Weight" at bounding box center [28, 307] width 32 height 6
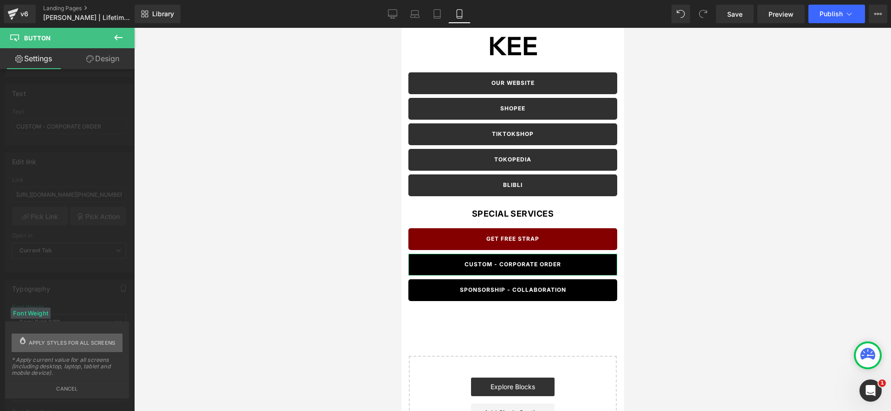
click at [55, 344] on span "Apply styles for all screens" at bounding box center [72, 343] width 87 height 19
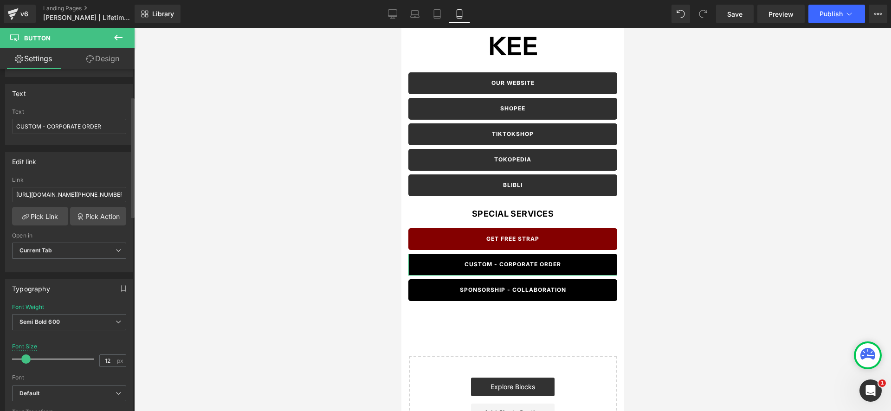
scroll to position [118, 0]
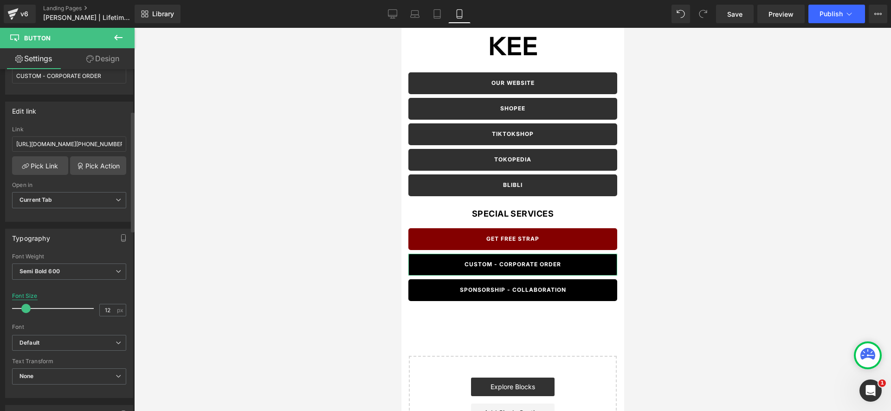
click at [27, 297] on div "Font Size" at bounding box center [25, 296] width 26 height 6
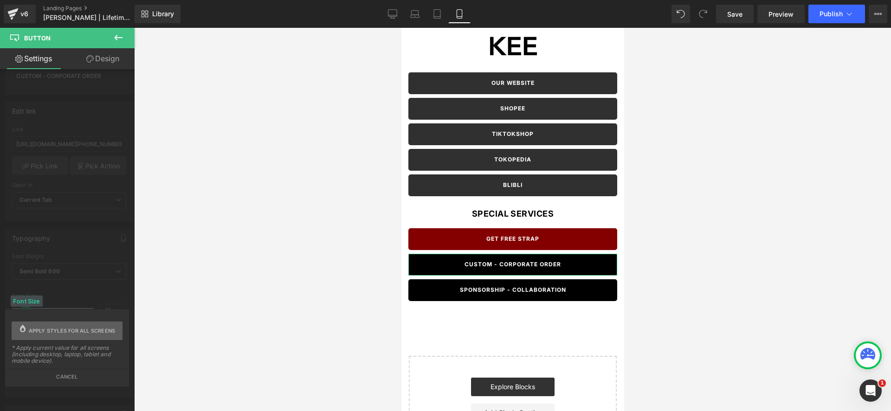
click at [70, 335] on span "Apply styles for all screens" at bounding box center [72, 331] width 87 height 19
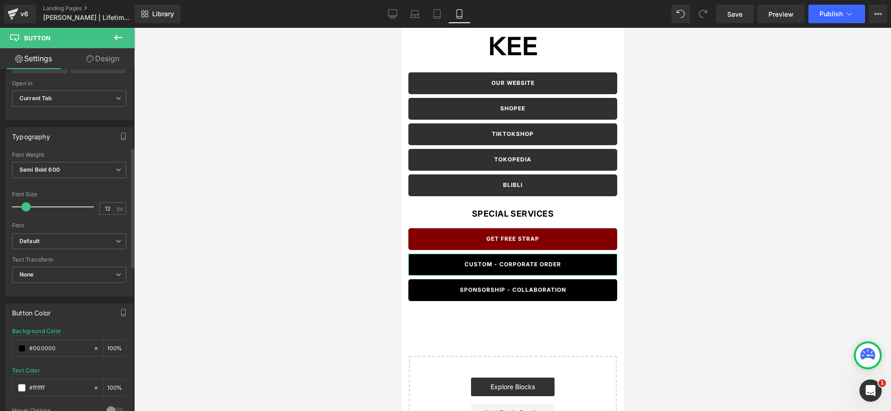
scroll to position [220, 0]
click at [45, 329] on div "Background Color" at bounding box center [36, 330] width 49 height 6
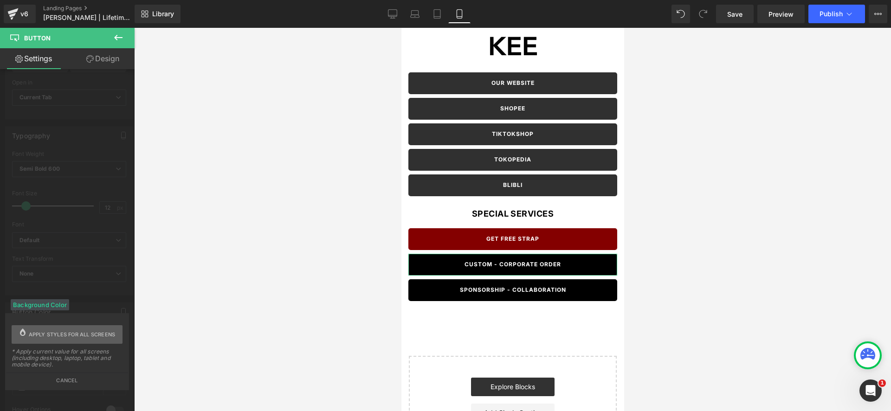
click at [60, 332] on span "Apply styles for all screens" at bounding box center [72, 334] width 87 height 19
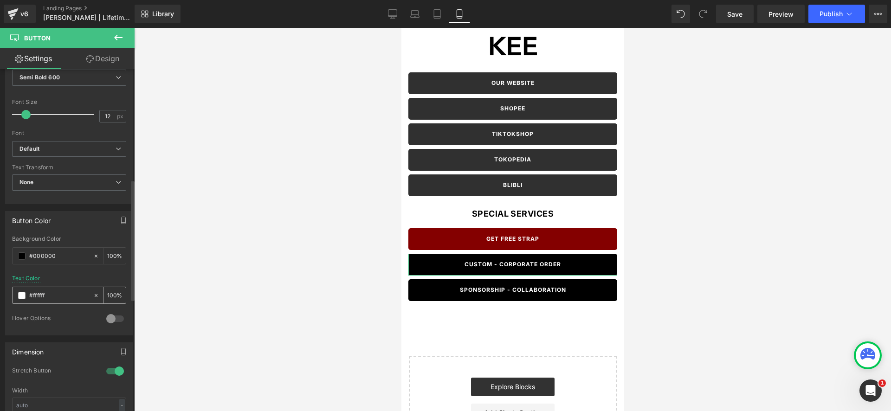
scroll to position [314, 0]
click at [25, 277] on div "Text Color" at bounding box center [26, 276] width 28 height 6
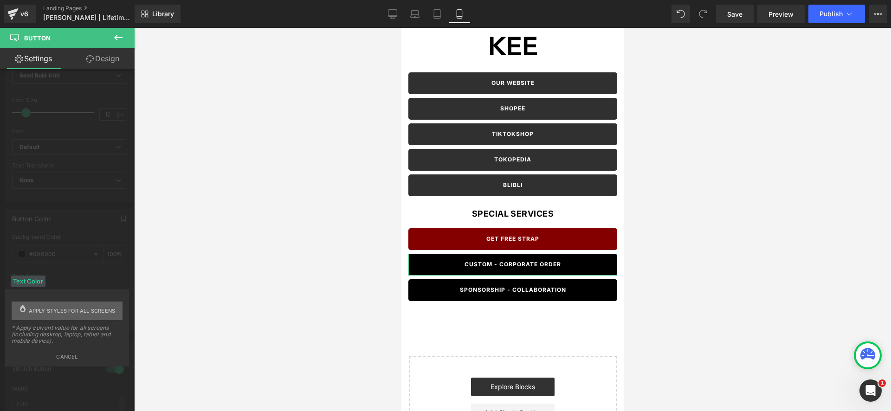
click at [61, 312] on span "Apply styles for all screens" at bounding box center [72, 311] width 87 height 19
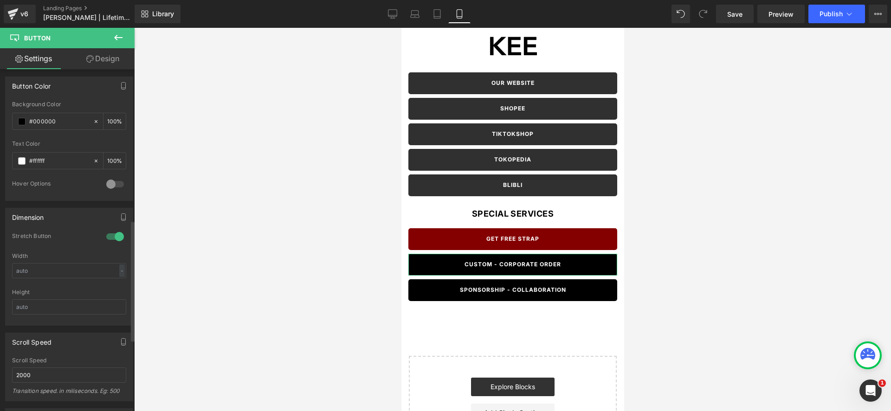
scroll to position [471, 0]
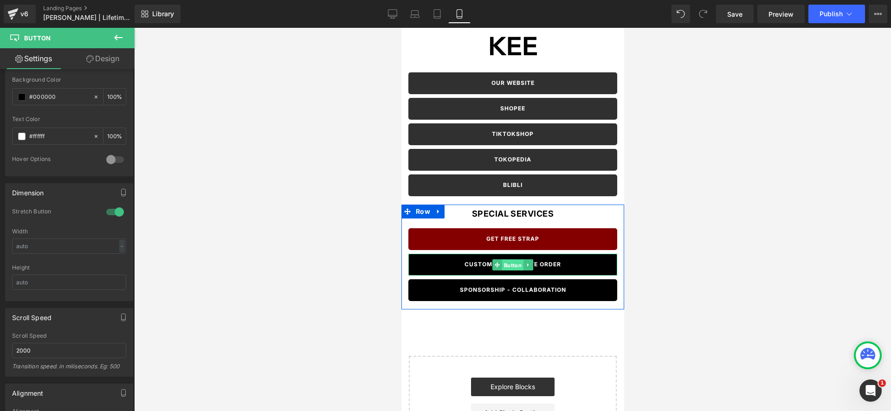
click at [511, 265] on span "Button" at bounding box center [512, 264] width 21 height 11
drag, startPoint x: 505, startPoint y: 261, endPoint x: 491, endPoint y: 262, distance: 14.4
click at [505, 261] on span "Button" at bounding box center [512, 264] width 21 height 11
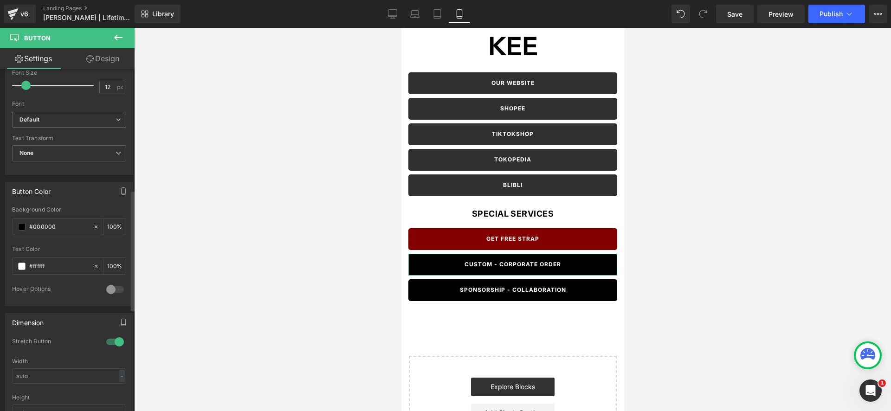
scroll to position [456, 0]
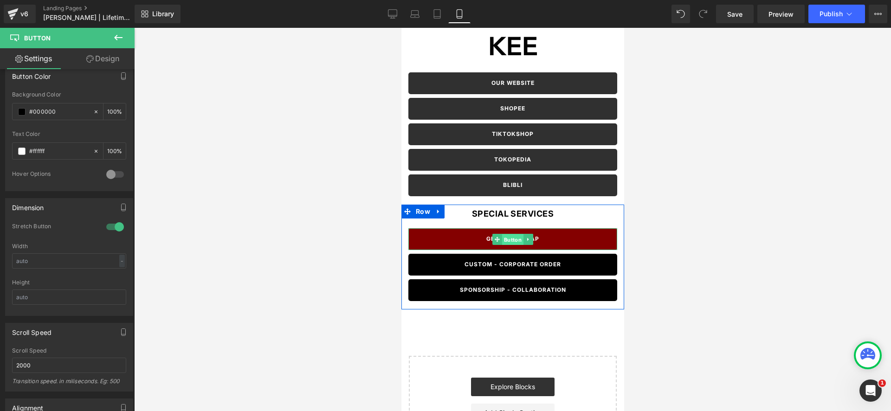
click at [510, 240] on span "Button" at bounding box center [512, 239] width 21 height 11
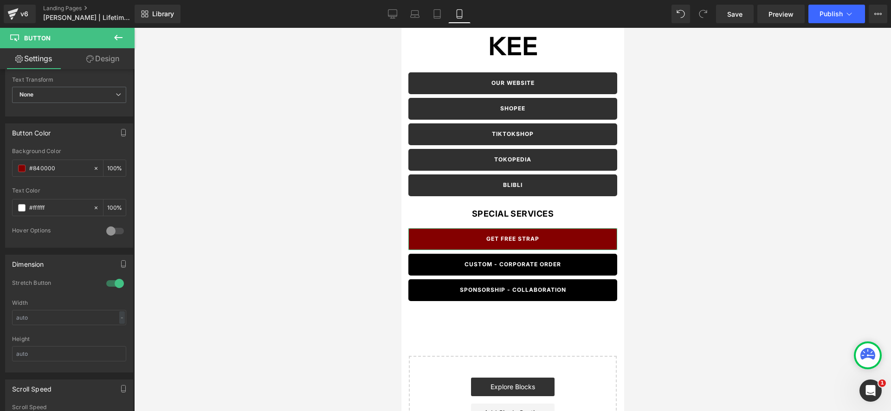
scroll to position [405, 0]
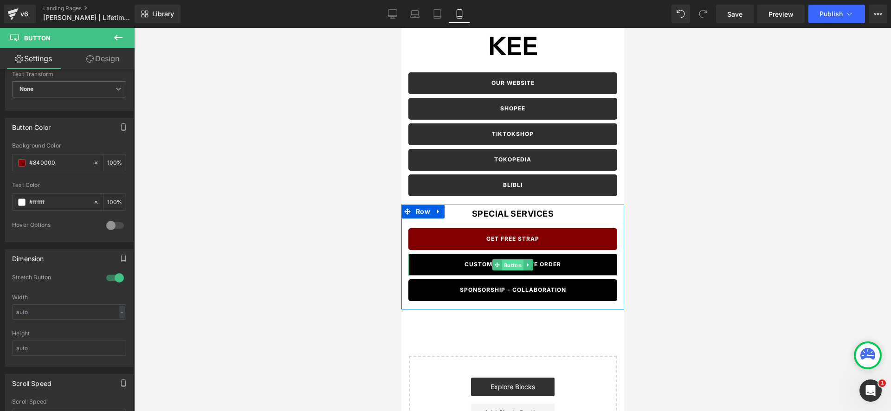
click at [514, 265] on span "Button" at bounding box center [512, 264] width 21 height 11
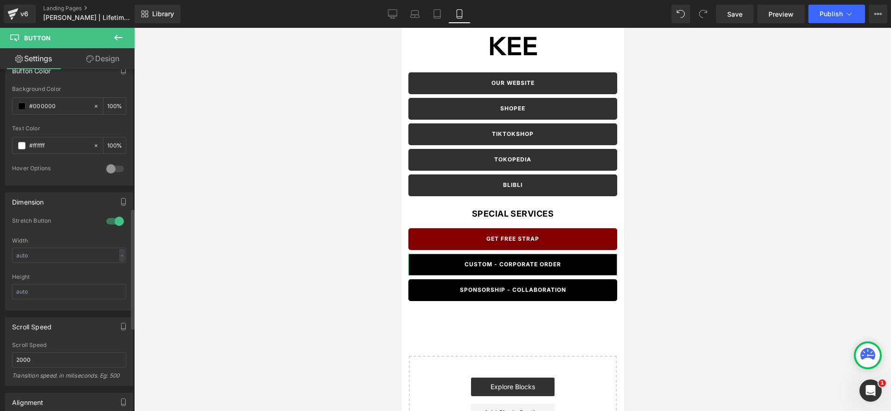
scroll to position [468, 0]
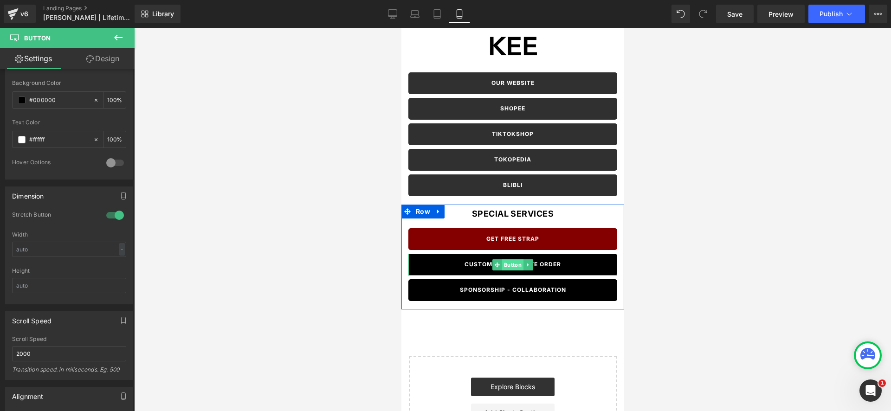
click at [515, 266] on span "Button" at bounding box center [512, 264] width 21 height 11
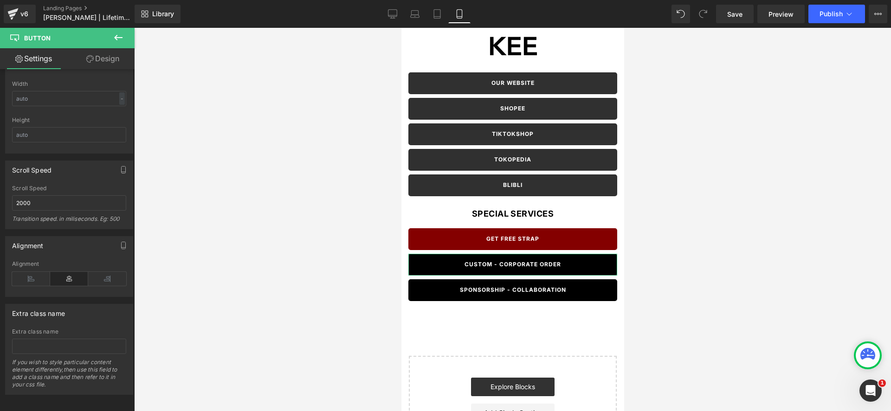
scroll to position [629, 0]
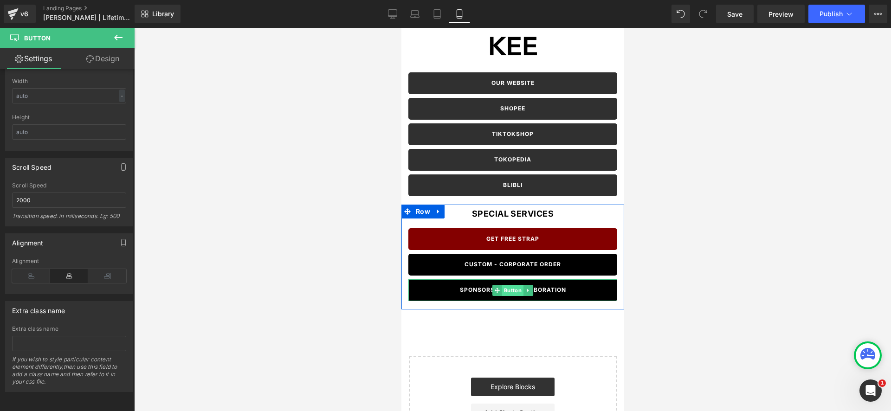
click at [515, 289] on span "Button" at bounding box center [512, 290] width 21 height 11
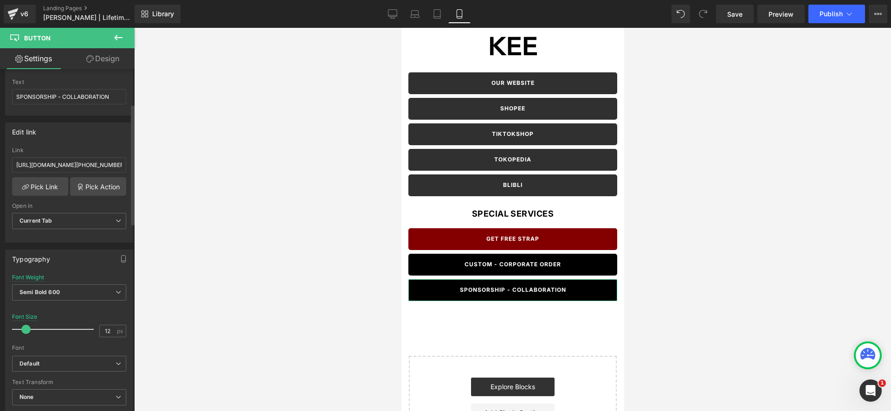
scroll to position [100, 0]
click at [32, 271] on div "Font Weight" at bounding box center [28, 274] width 32 height 6
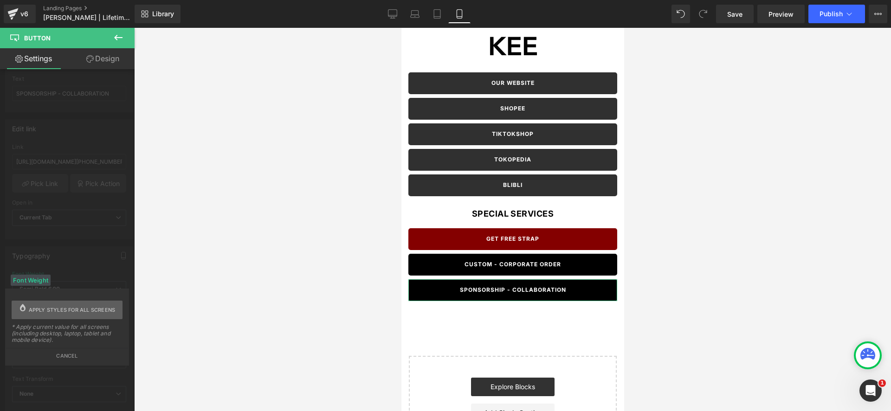
click at [27, 302] on button "Apply styles for all screens" at bounding box center [67, 310] width 111 height 19
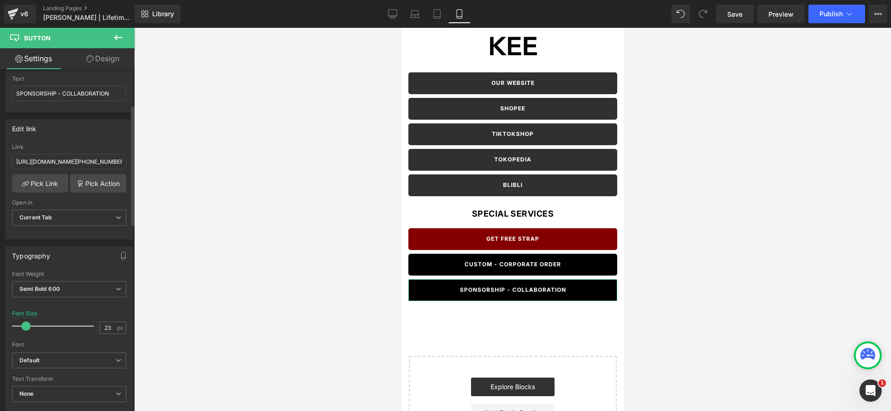
click at [34, 317] on div at bounding box center [55, 326] width 77 height 19
click at [29, 313] on div "Font Size" at bounding box center [69, 313] width 114 height 6
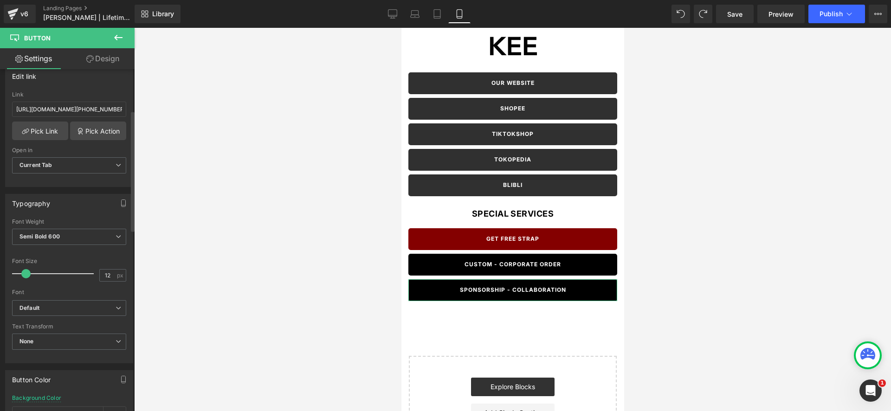
scroll to position [222, 0]
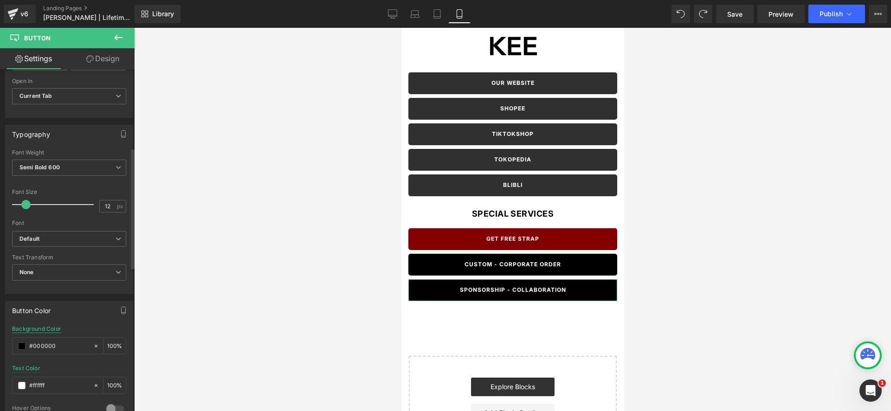
click at [45, 329] on div "Background Color" at bounding box center [36, 329] width 49 height 6
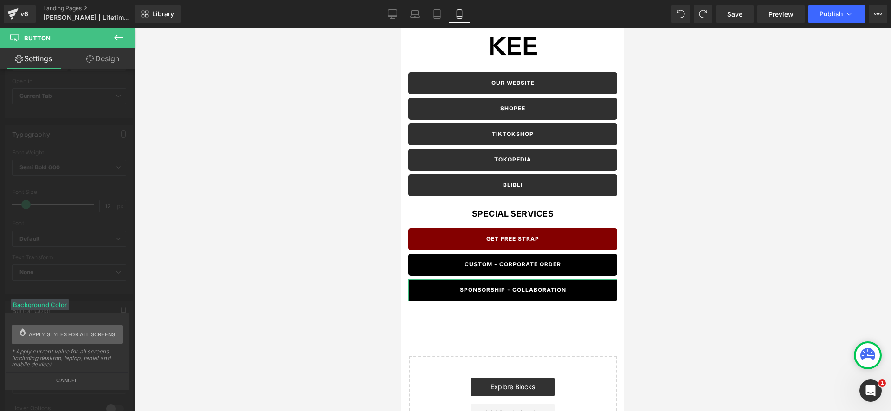
click at [90, 337] on span "Apply styles for all screens" at bounding box center [72, 334] width 87 height 19
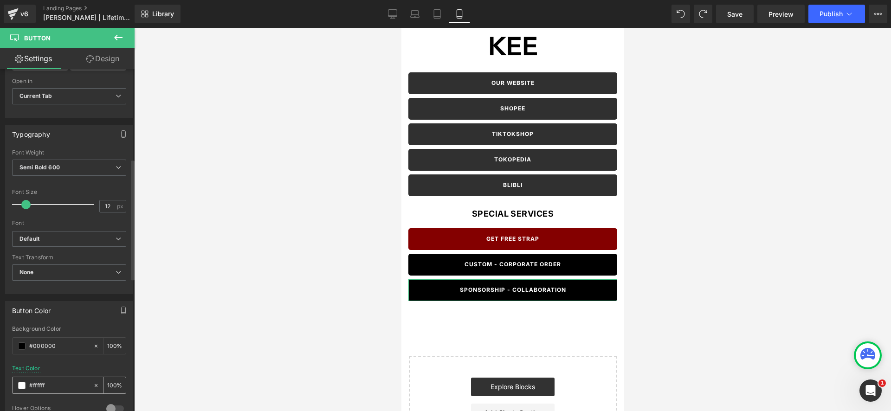
scroll to position [261, 0]
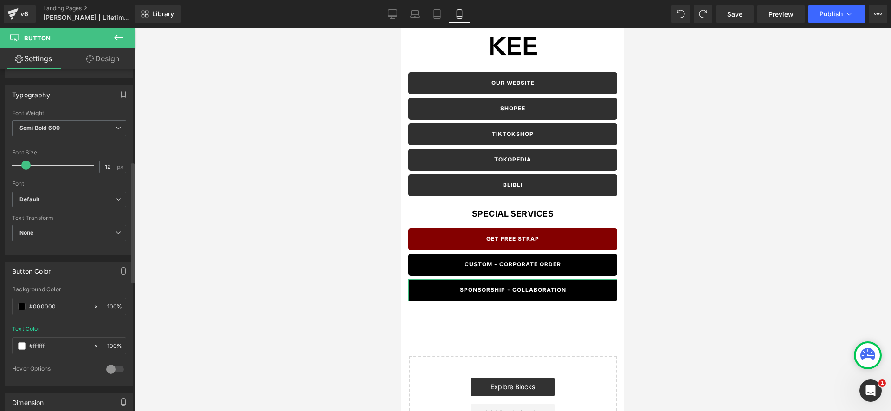
click at [28, 326] on div "Text Color" at bounding box center [26, 329] width 28 height 6
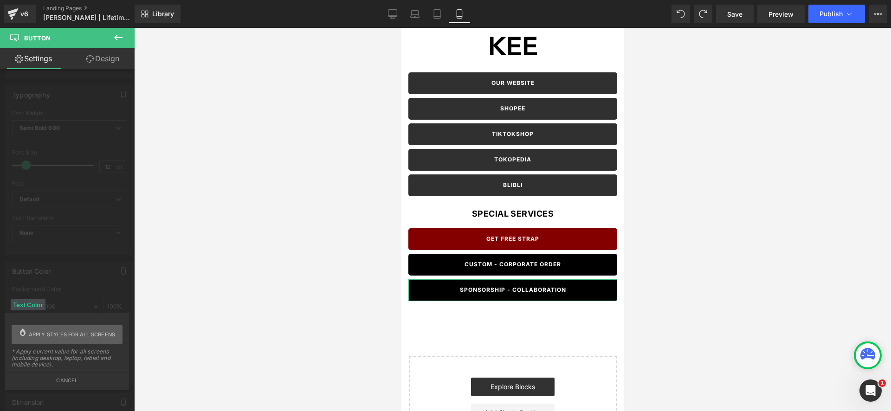
drag, startPoint x: 93, startPoint y: 334, endPoint x: 109, endPoint y: 331, distance: 16.1
click at [93, 334] on span "Apply styles for all screens" at bounding box center [72, 334] width 87 height 19
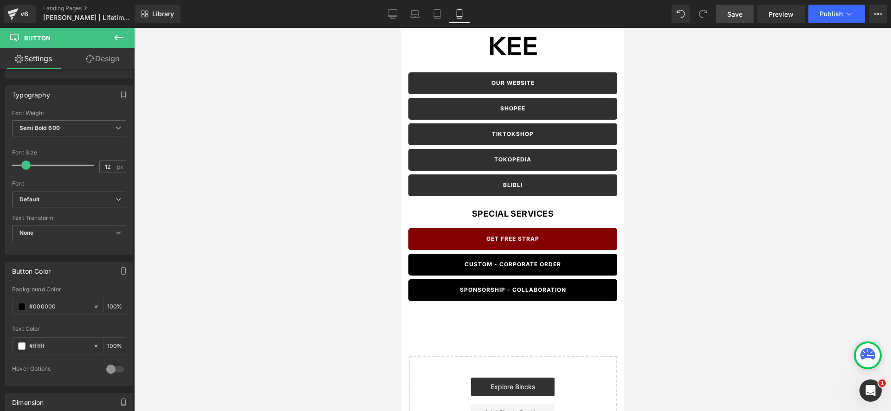
click at [741, 16] on span "Save" at bounding box center [734, 14] width 15 height 10
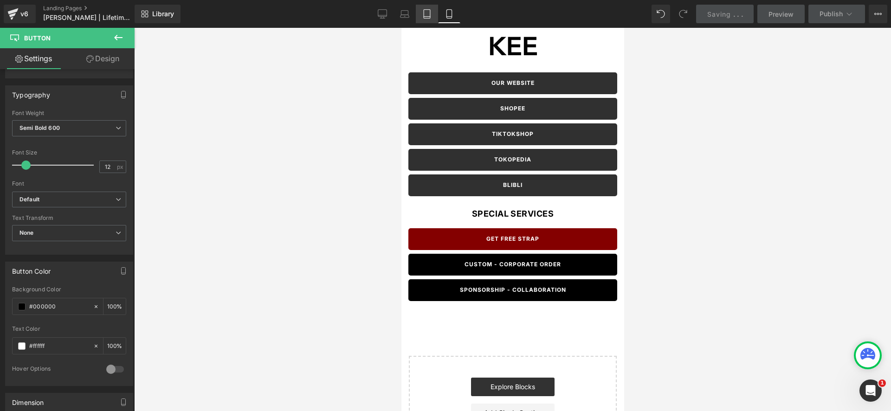
click at [433, 16] on link "Tablet" at bounding box center [427, 14] width 22 height 19
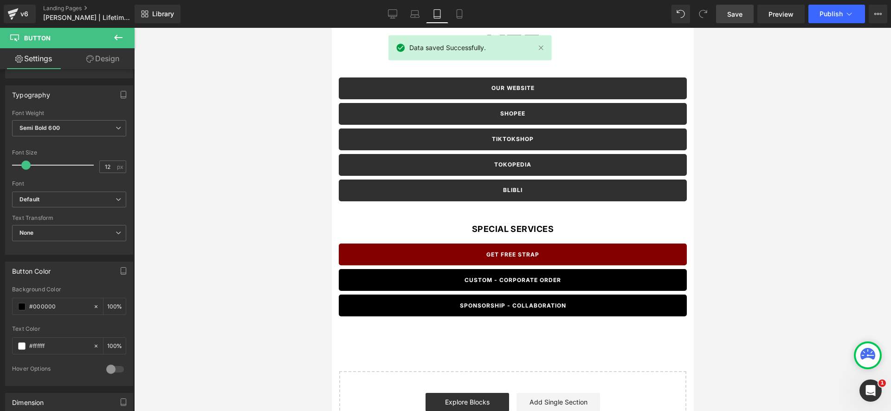
scroll to position [0, 0]
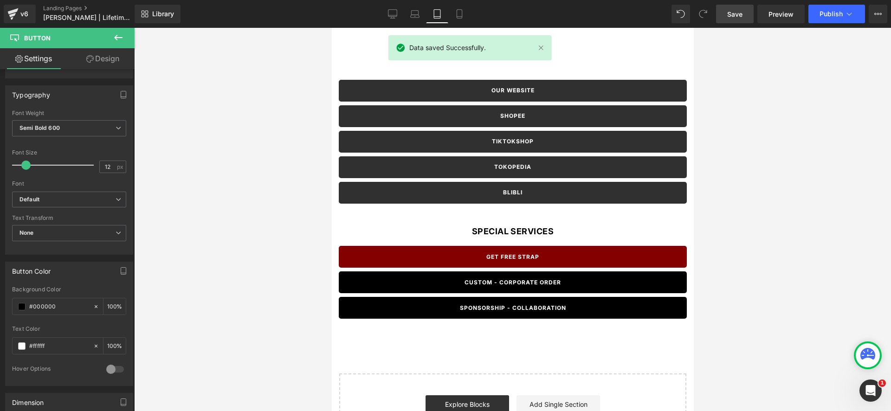
click at [809, 153] on div at bounding box center [512, 219] width 757 height 383
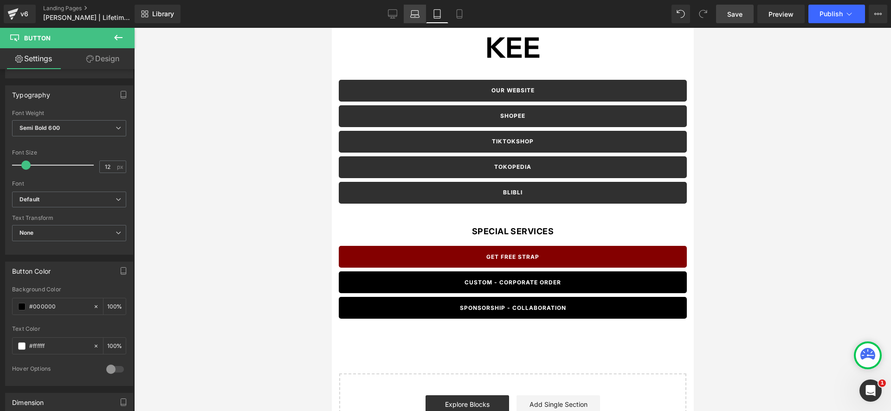
click at [413, 16] on icon at bounding box center [414, 13] width 9 height 9
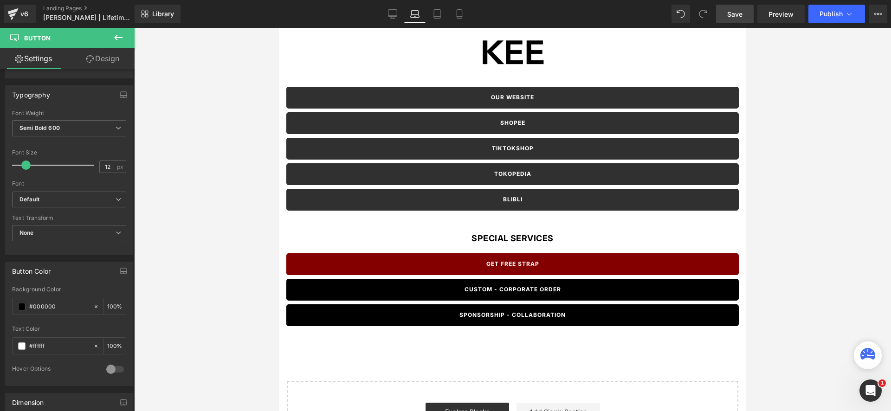
scroll to position [7, 0]
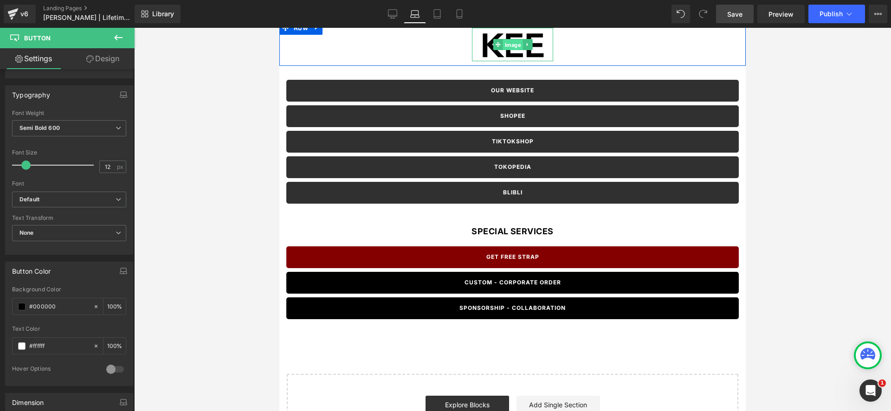
click at [512, 45] on span "Image" at bounding box center [512, 44] width 20 height 11
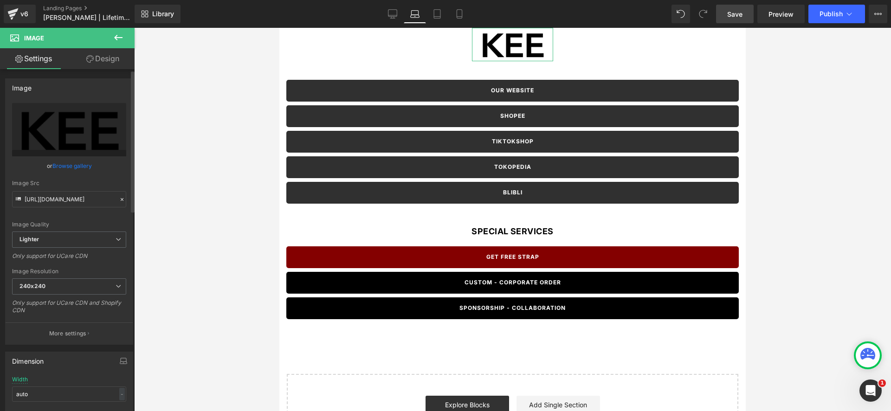
scroll to position [40, 0]
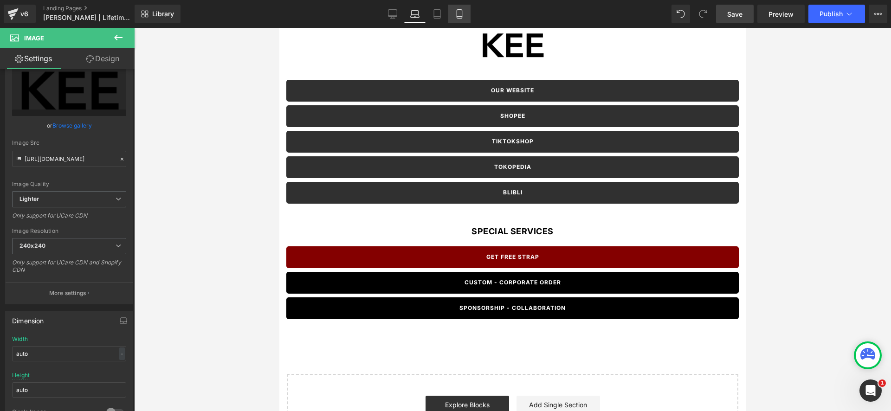
click at [460, 13] on icon at bounding box center [459, 13] width 9 height 9
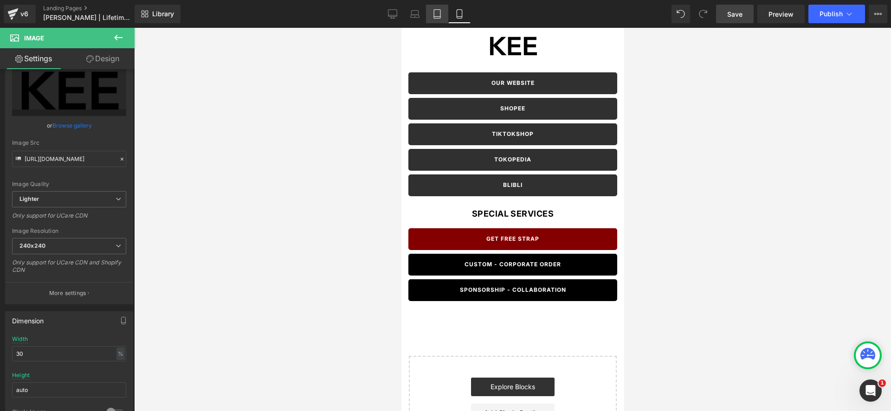
click at [439, 12] on icon at bounding box center [436, 13] width 9 height 9
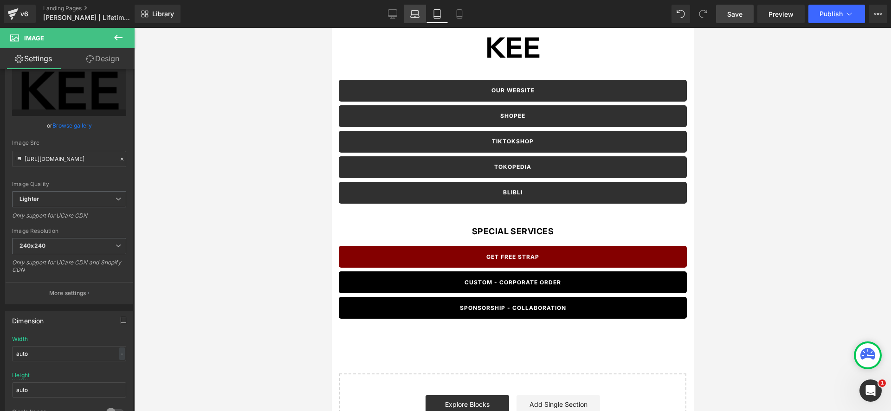
click at [414, 13] on icon at bounding box center [414, 13] width 9 height 9
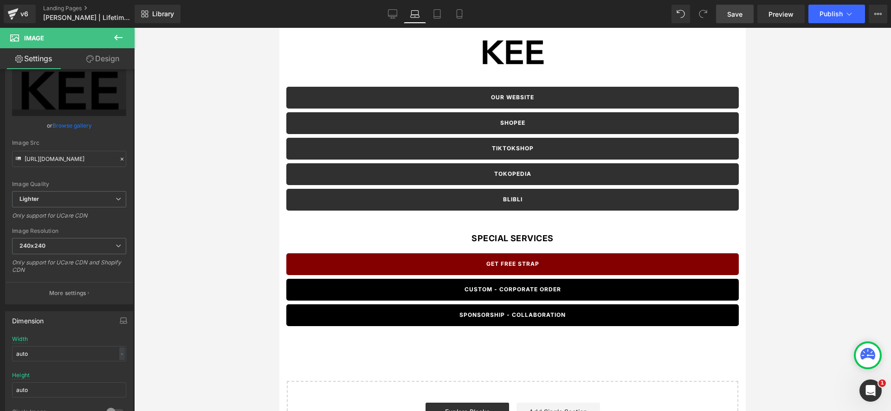
scroll to position [2, 0]
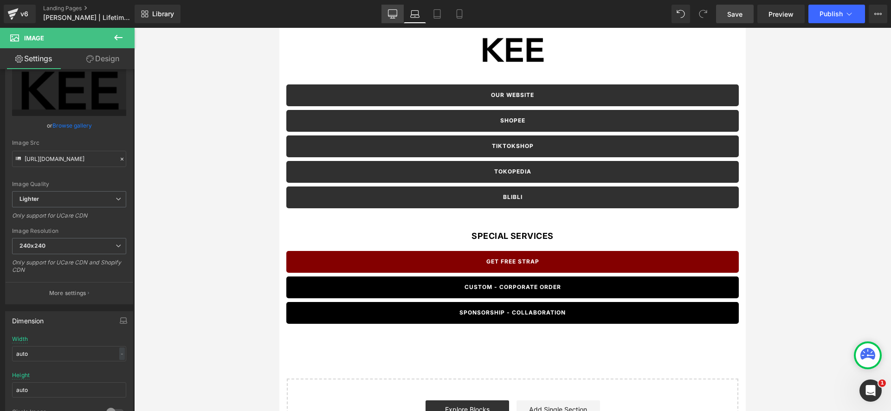
click at [398, 14] on link "Desktop" at bounding box center [392, 14] width 22 height 19
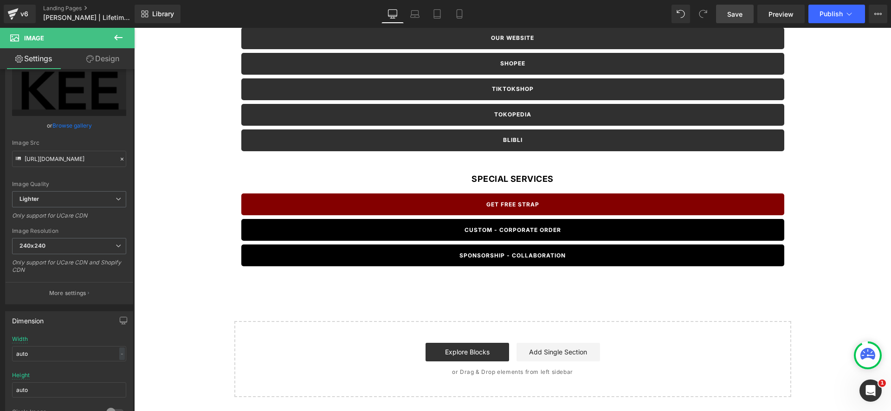
scroll to position [0, 0]
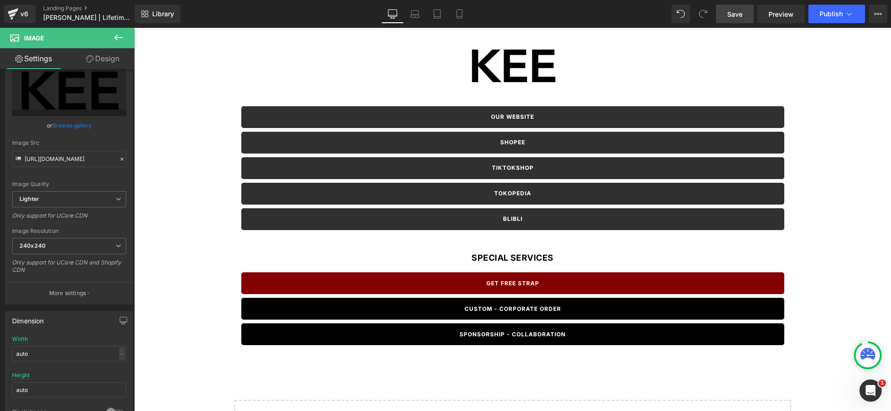
click at [741, 11] on span "Save" at bounding box center [734, 14] width 15 height 10
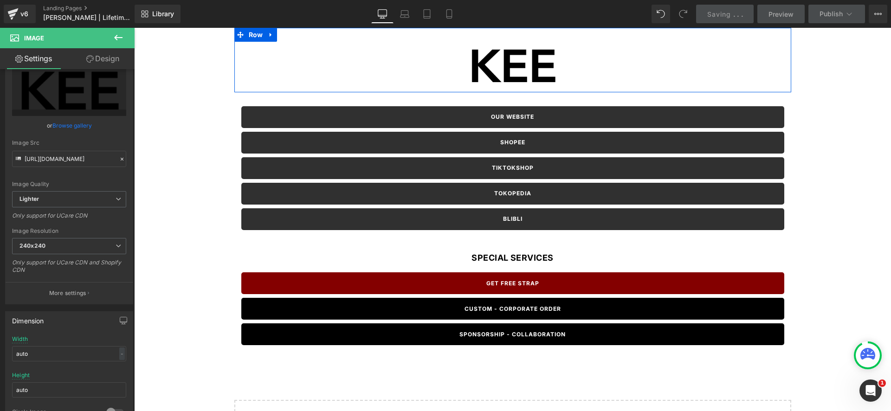
scroll to position [0, 0]
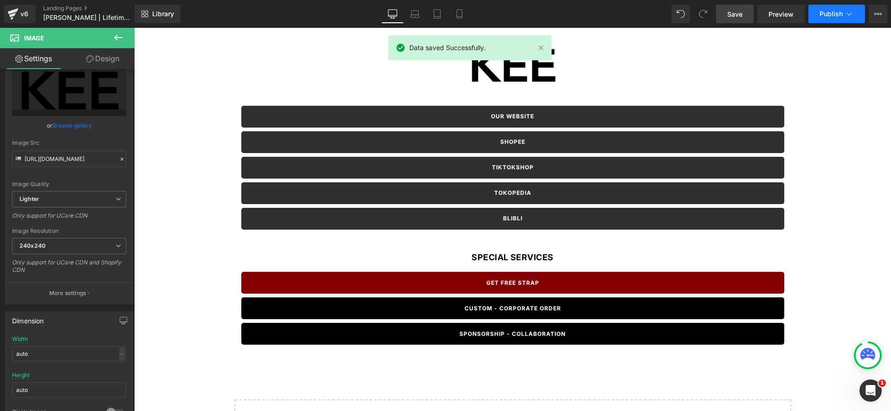
click at [832, 15] on span "Publish" at bounding box center [830, 13] width 23 height 7
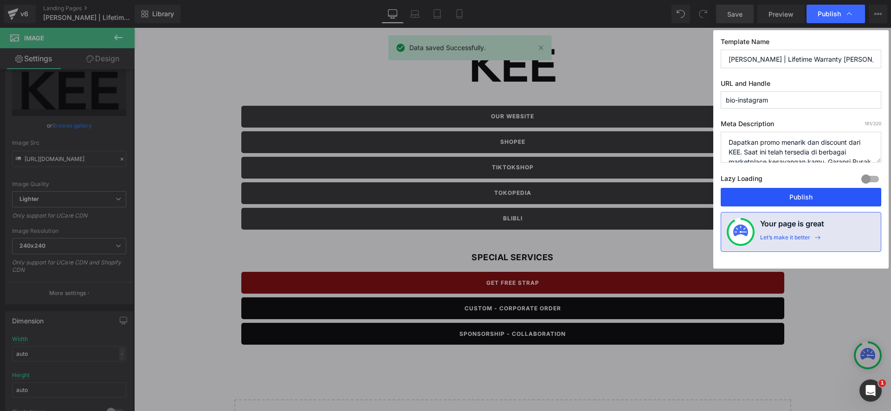
drag, startPoint x: 804, startPoint y: 204, endPoint x: 672, endPoint y: 175, distance: 134.9
click at [804, 204] on button "Publish" at bounding box center [801, 197] width 161 height 19
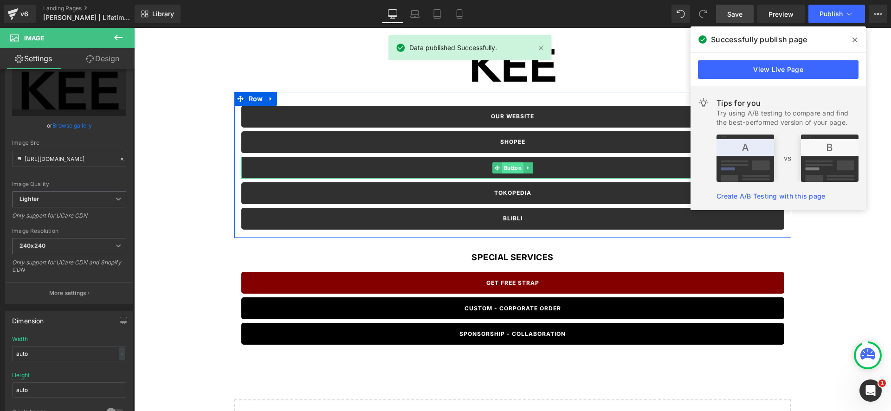
click at [509, 167] on span "Button" at bounding box center [512, 167] width 21 height 11
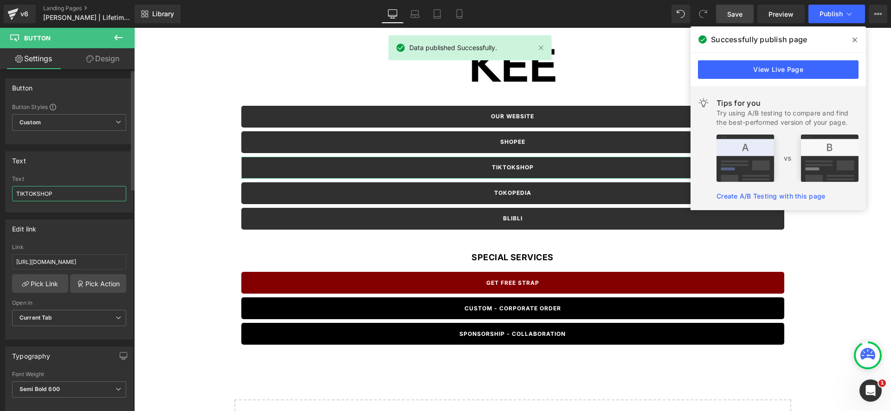
click at [36, 193] on input "TIKTOKSHOP" at bounding box center [69, 193] width 114 height 15
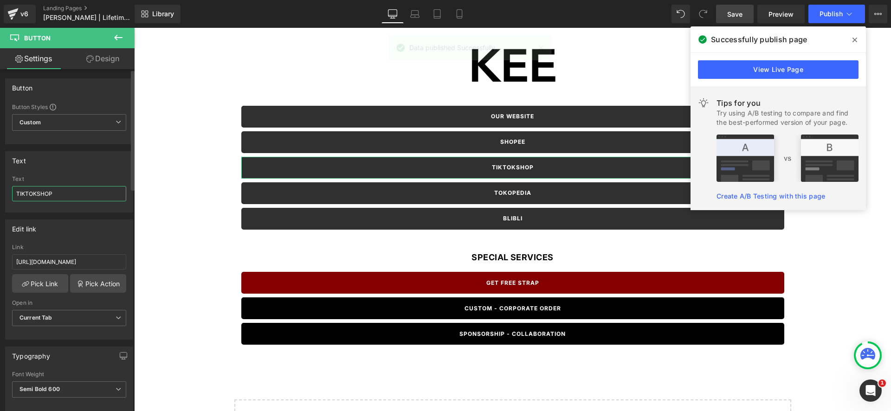
drag, startPoint x: 39, startPoint y: 192, endPoint x: 58, endPoint y: 189, distance: 19.3
click at [40, 192] on input "TIKTOKSHOP" at bounding box center [69, 193] width 114 height 15
click at [37, 195] on input "TIKTOKSHOP" at bounding box center [69, 193] width 114 height 15
click at [89, 175] on div "Text TIKTOK SHOP Text TIKTOK SHOP" at bounding box center [69, 181] width 128 height 61
click at [855, 39] on icon at bounding box center [854, 39] width 5 height 7
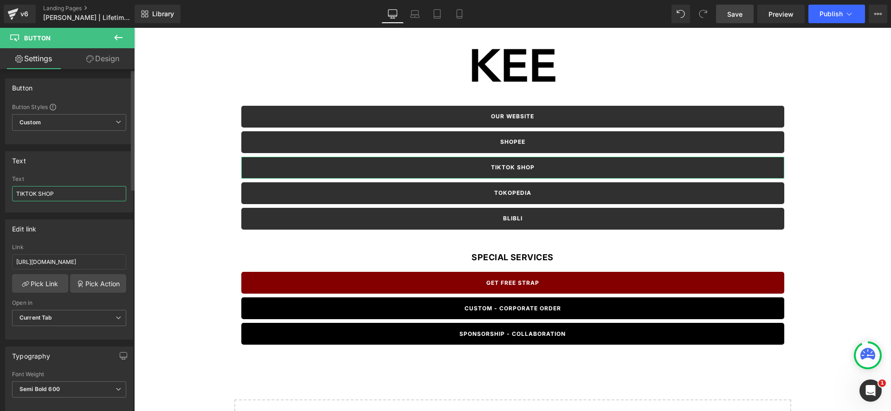
drag, startPoint x: 40, startPoint y: 194, endPoint x: 93, endPoint y: 176, distance: 56.3
click at [40, 194] on input "TIKTOK SHOP" at bounding box center [69, 193] width 114 height 15
click at [186, 218] on div "Image Row 100px OUR WEBSITE Button SHOPEE Button TIKTOKSHOP Button TOKOPEDIA Bu…" at bounding box center [512, 251] width 757 height 448
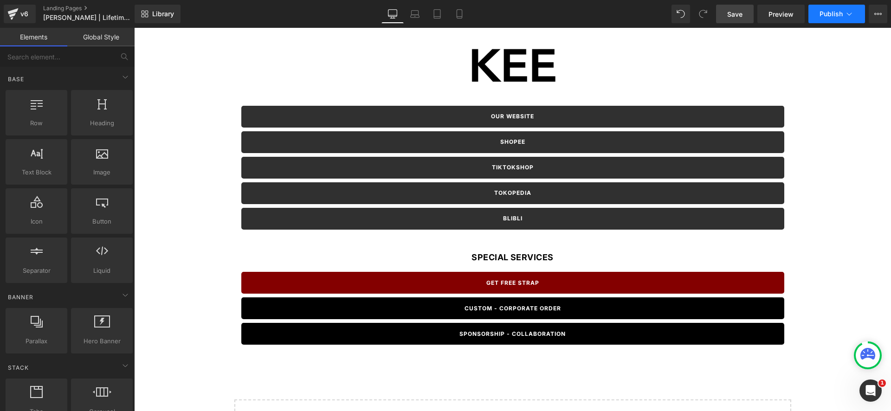
click at [823, 12] on span "Publish" at bounding box center [830, 13] width 23 height 7
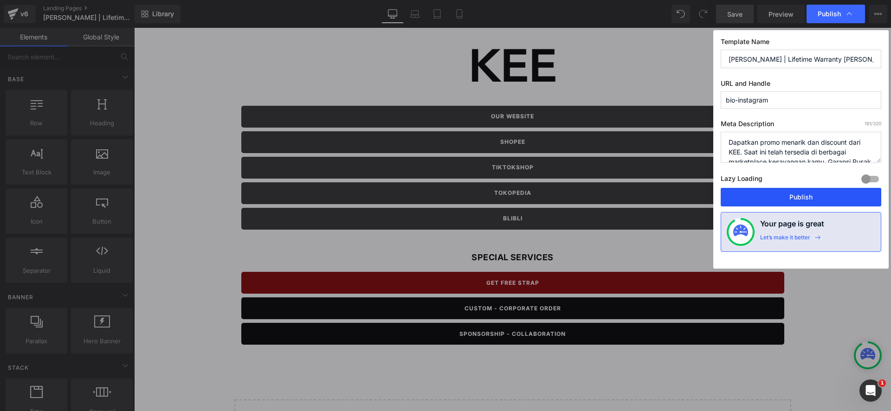
click at [778, 196] on button "Publish" at bounding box center [801, 197] width 161 height 19
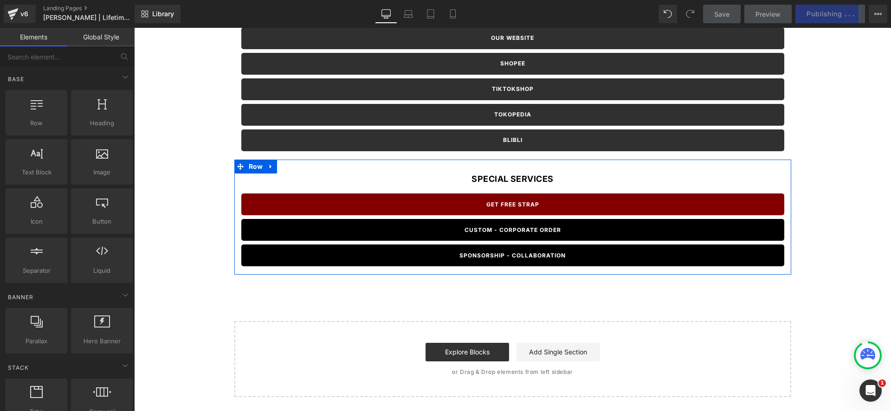
scroll to position [0, 0]
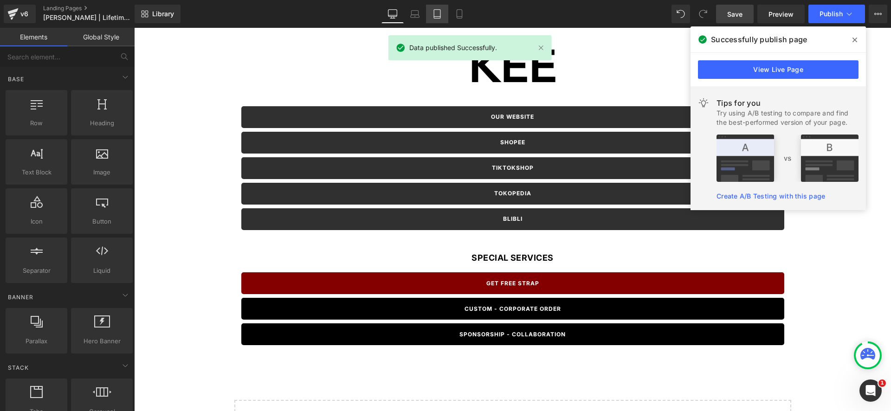
click at [436, 14] on icon at bounding box center [436, 13] width 9 height 9
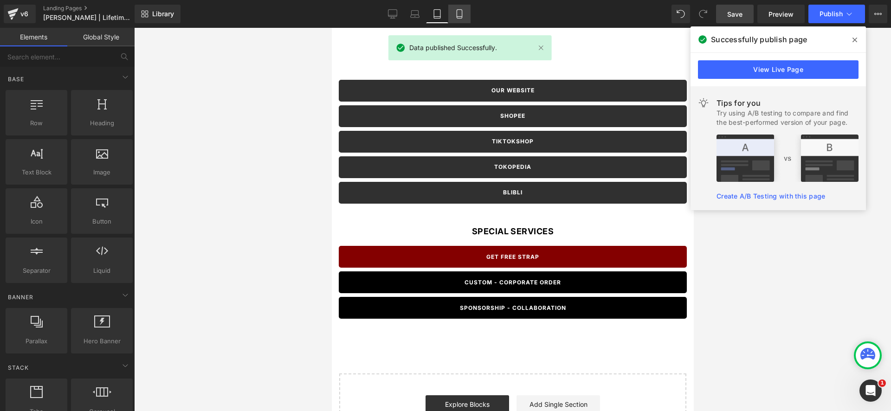
click at [454, 14] on link "Mobile" at bounding box center [459, 14] width 22 height 19
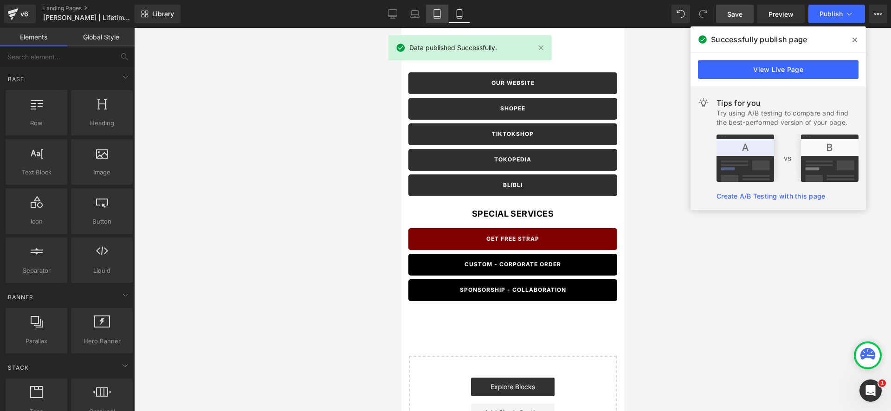
click at [433, 16] on icon at bounding box center [436, 13] width 9 height 9
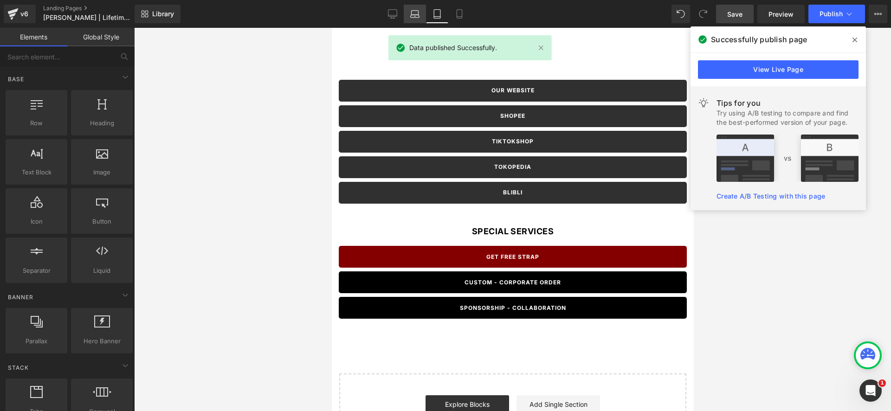
click at [421, 16] on link "Laptop" at bounding box center [415, 14] width 22 height 19
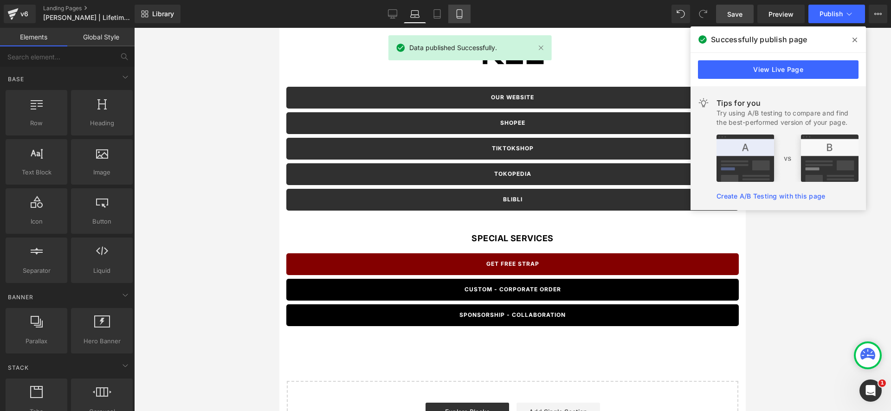
click at [456, 13] on icon at bounding box center [459, 13] width 9 height 9
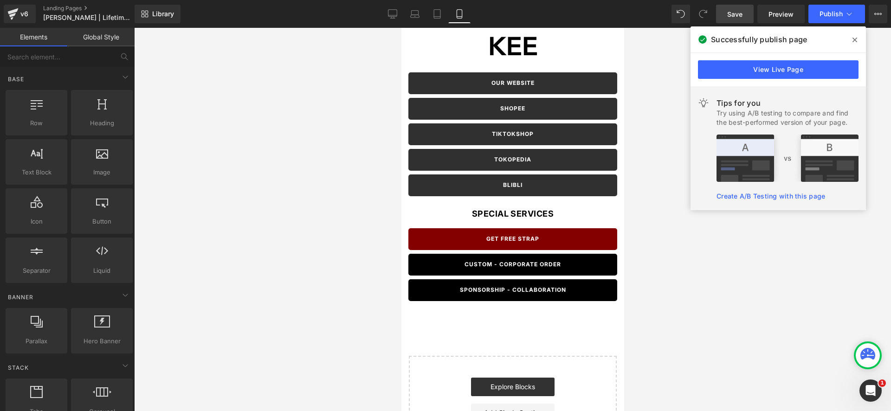
click at [855, 39] on icon at bounding box center [854, 39] width 5 height 7
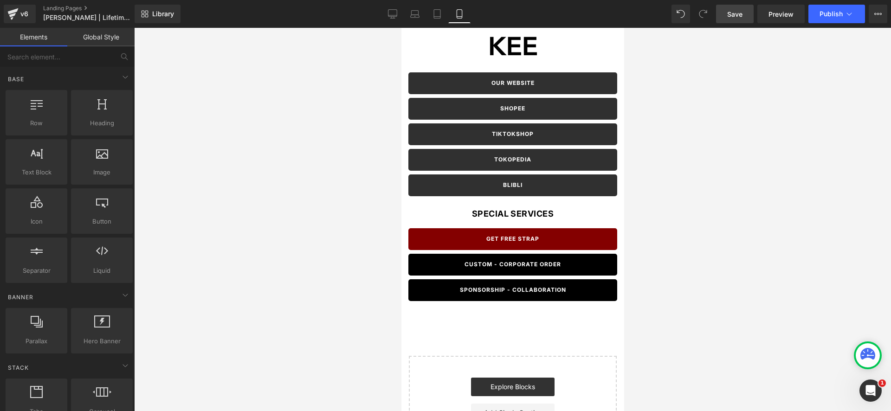
scroll to position [61, 0]
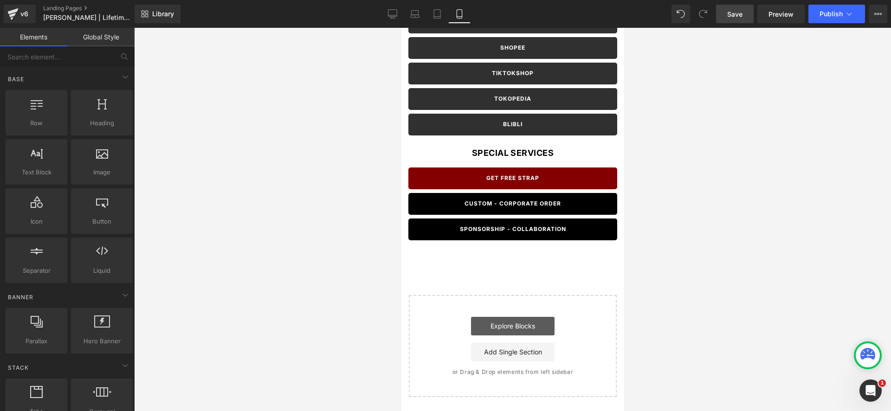
click at [510, 330] on link "Explore Blocks" at bounding box center [512, 326] width 84 height 19
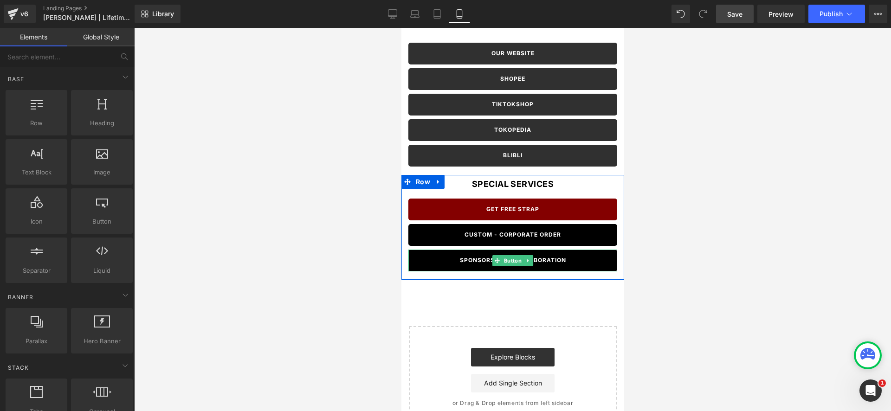
scroll to position [0, 0]
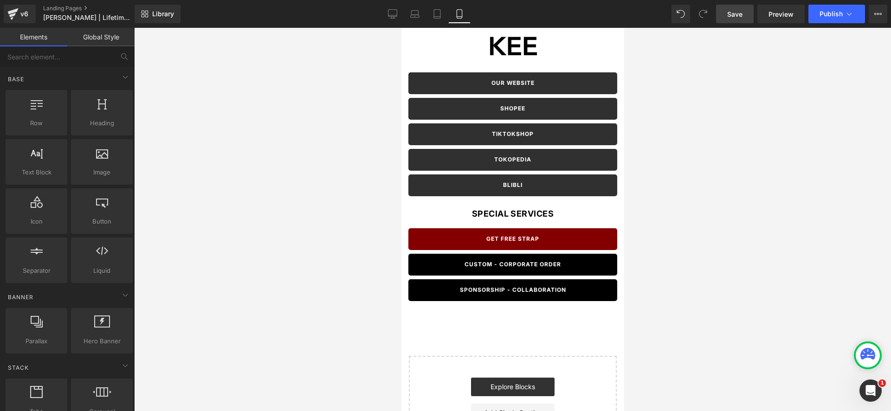
click at [735, 217] on div at bounding box center [512, 219] width 757 height 383
click at [834, 16] on span "Publish" at bounding box center [830, 13] width 23 height 7
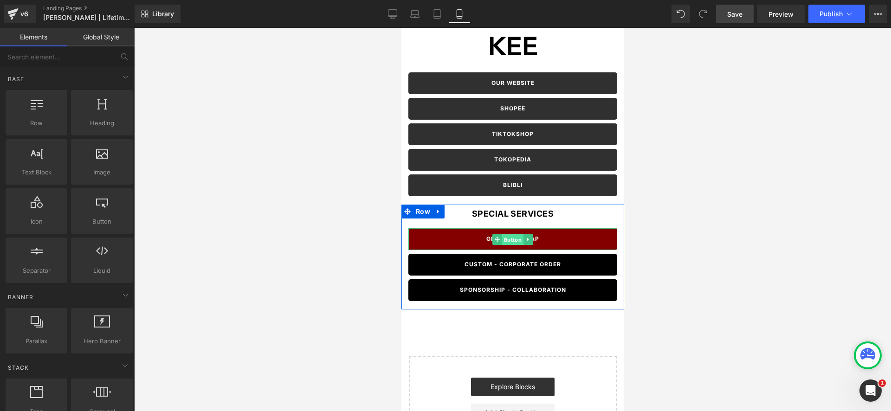
click at [515, 239] on span "Button" at bounding box center [512, 239] width 21 height 11
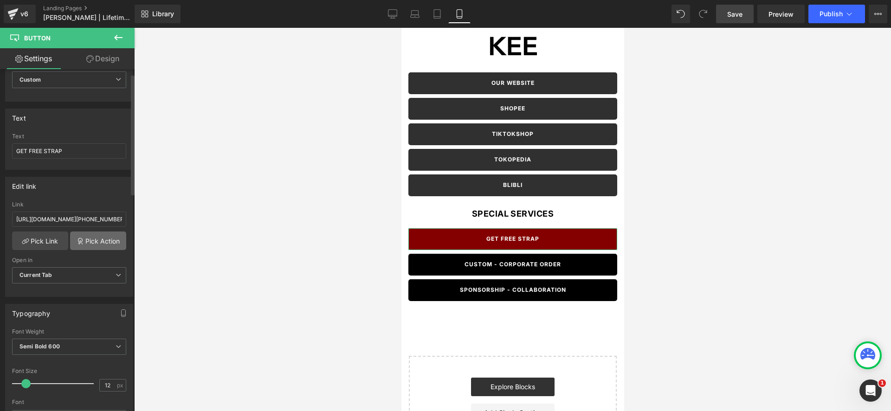
scroll to position [45, 0]
click at [80, 213] on input "[URL][DOMAIN_NAME][PHONE_NUMBER]" at bounding box center [69, 217] width 114 height 15
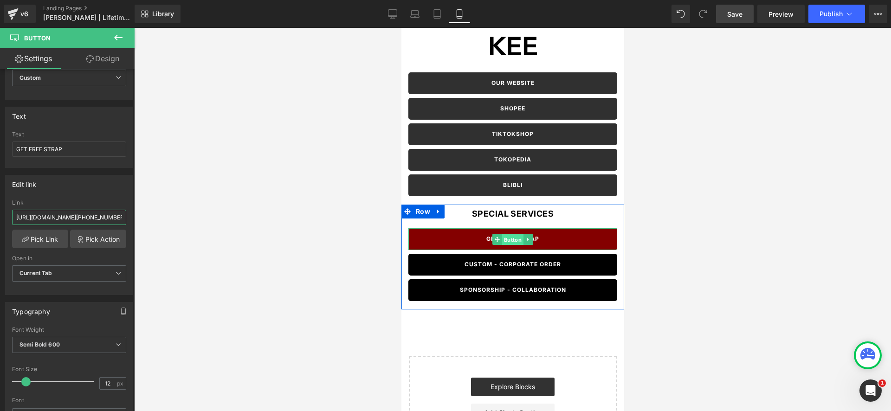
drag, startPoint x: 517, startPoint y: 239, endPoint x: 782, endPoint y: 265, distance: 266.2
click at [517, 239] on span "Button" at bounding box center [512, 239] width 21 height 11
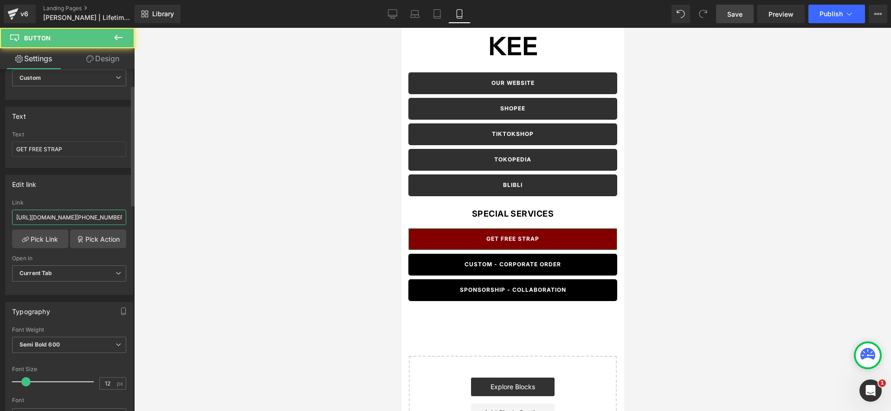
click at [74, 220] on input "[URL][DOMAIN_NAME][PHONE_NUMBER]" at bounding box center [69, 217] width 114 height 15
paste input "dengan+promo"
click at [77, 189] on div "Edit link" at bounding box center [69, 184] width 127 height 18
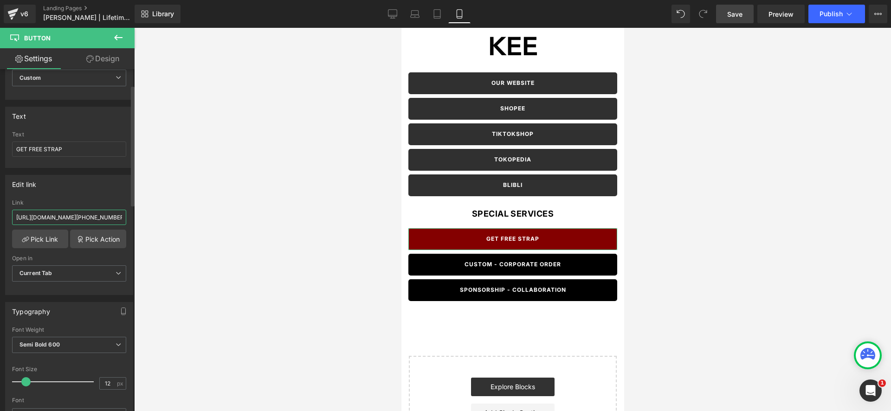
click at [81, 214] on input "[URL][DOMAIN_NAME][PHONE_NUMBER]" at bounding box center [69, 217] width 114 height 15
paste input "text"
click at [247, 244] on div at bounding box center [512, 219] width 757 height 383
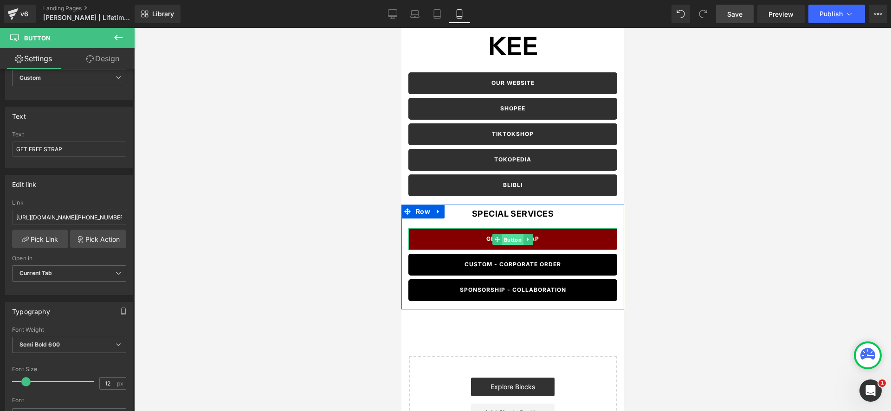
click at [518, 239] on span "Button" at bounding box center [512, 239] width 21 height 11
click at [69, 218] on input "[URL][DOMAIN_NAME][PHONE_NUMBER]" at bounding box center [69, 217] width 114 height 15
click at [16, 203] on div "Link" at bounding box center [69, 202] width 114 height 6
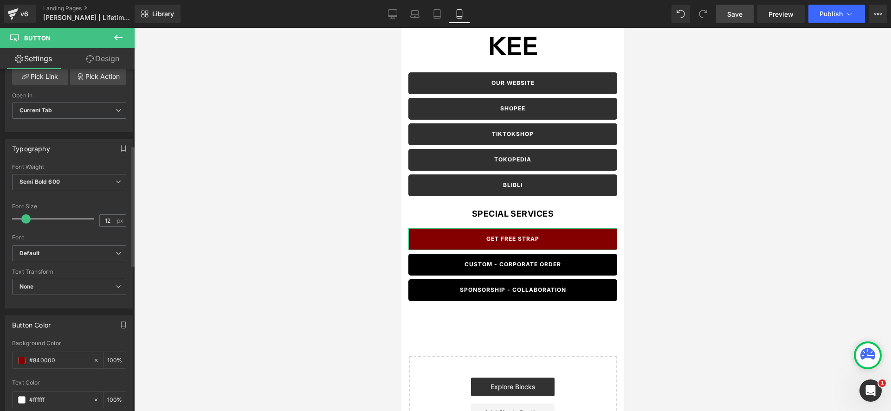
scroll to position [219, 0]
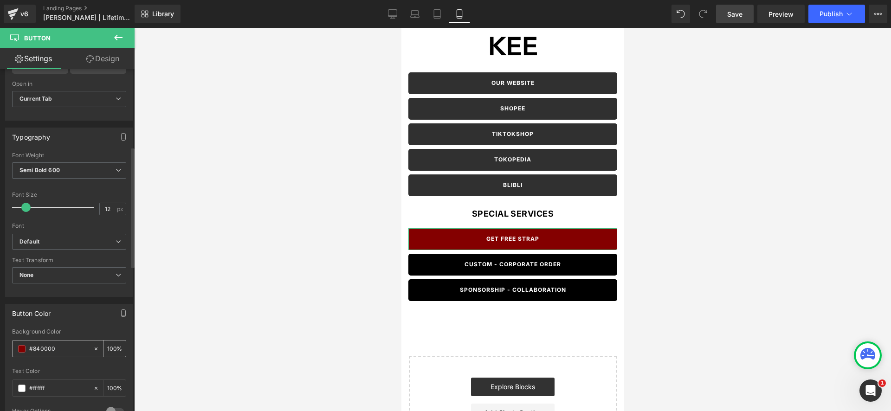
click at [23, 347] on span at bounding box center [21, 348] width 7 height 7
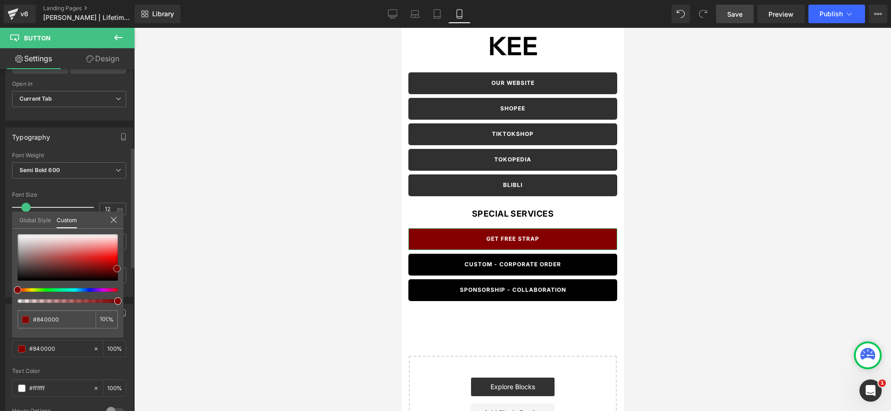
drag, startPoint x: 95, startPoint y: 262, endPoint x: 117, endPoint y: 272, distance: 24.5
click at [117, 270] on div at bounding box center [68, 257] width 100 height 46
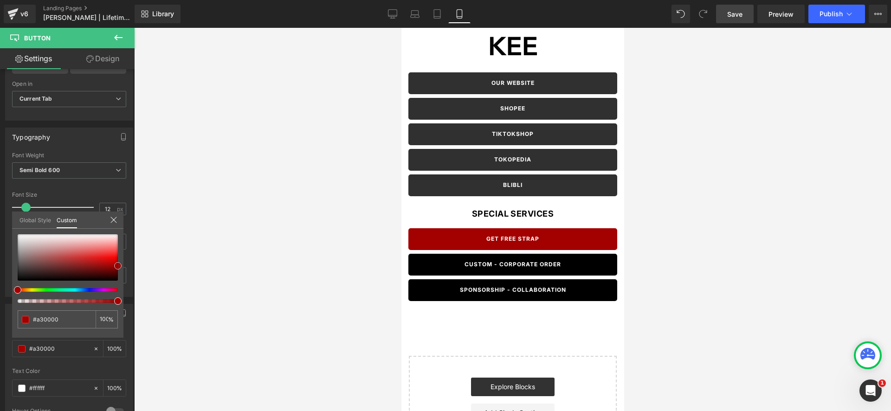
drag, startPoint x: 115, startPoint y: 270, endPoint x: 135, endPoint y: 266, distance: 20.8
click at [135, 266] on div "Button You are previewing how the will restyle your page. You can not edit Elem…" at bounding box center [445, 213] width 891 height 427
click at [270, 277] on div at bounding box center [512, 219] width 757 height 383
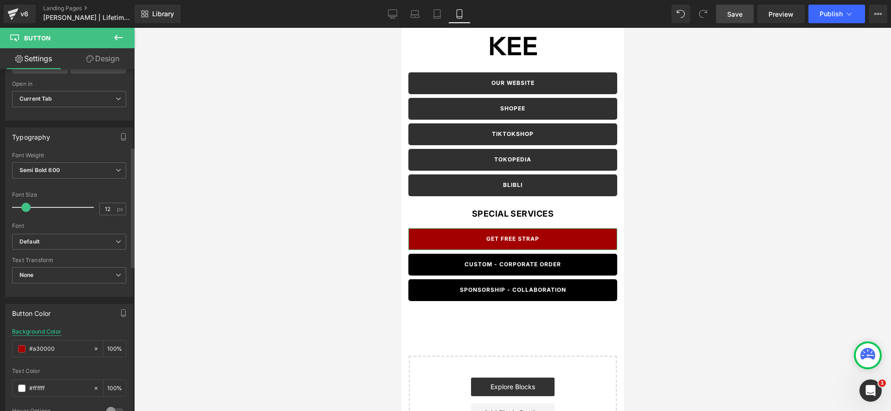
click at [38, 330] on div "Background Color" at bounding box center [36, 331] width 49 height 6
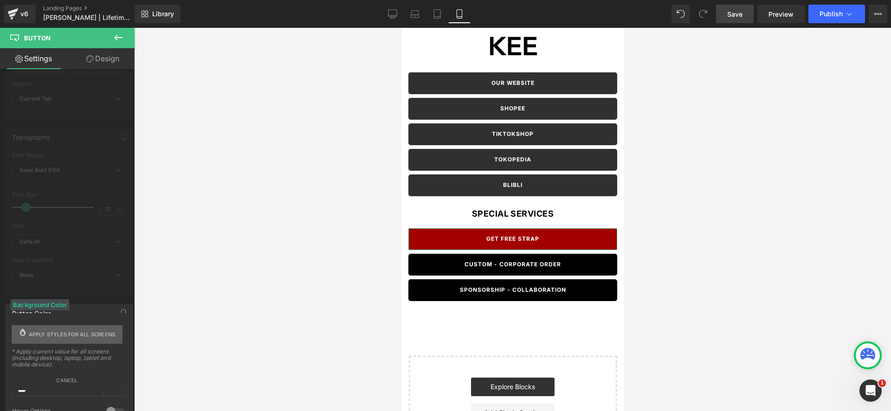
click at [65, 338] on span "Apply styles for all screens" at bounding box center [72, 334] width 87 height 19
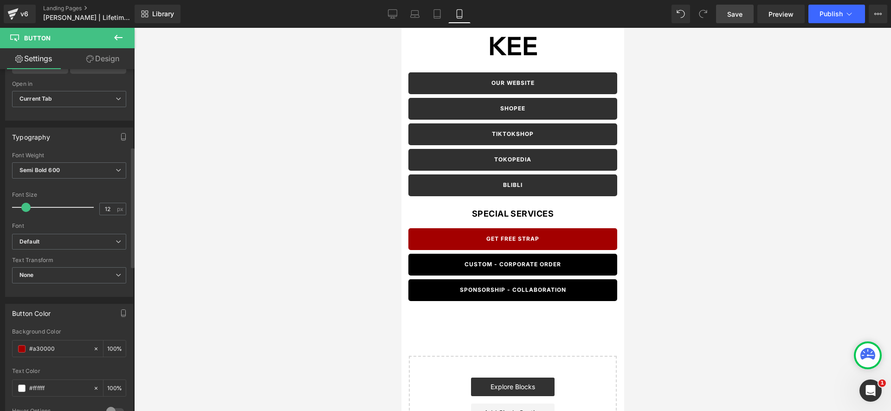
click at [748, 11] on link "Save" at bounding box center [735, 14] width 38 height 19
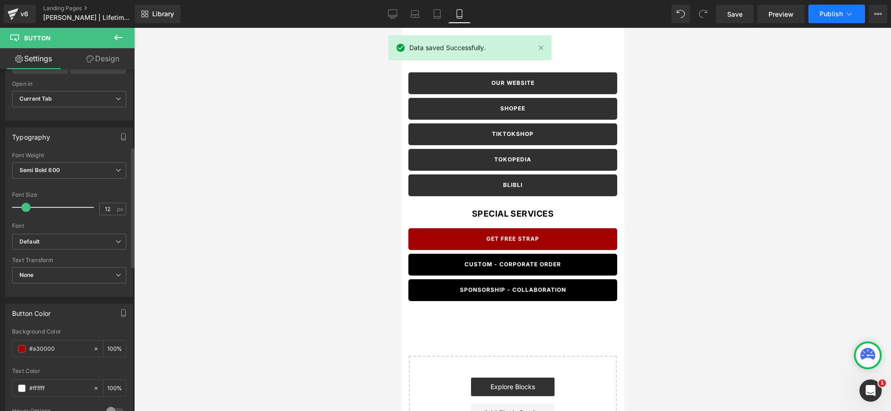
click at [829, 15] on span "Publish" at bounding box center [830, 13] width 23 height 7
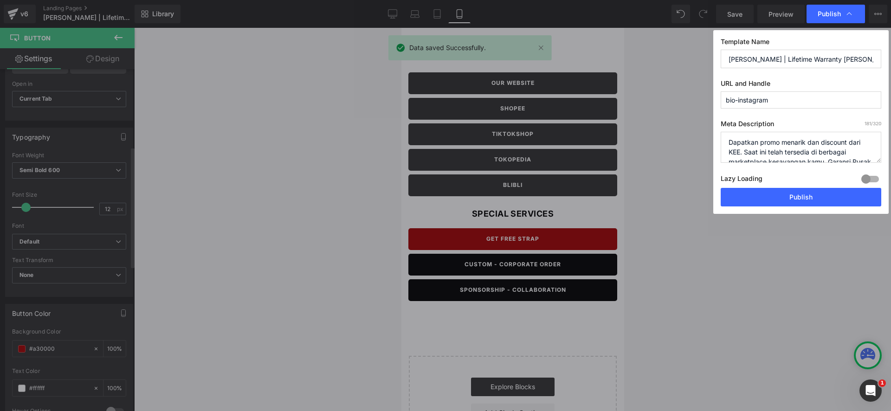
click at [767, 202] on button "Publish" at bounding box center [801, 197] width 161 height 19
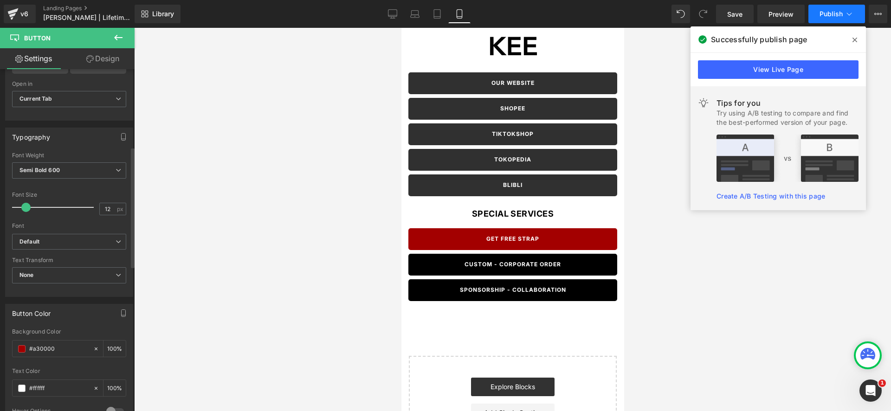
click at [841, 12] on span "Publish" at bounding box center [830, 13] width 23 height 7
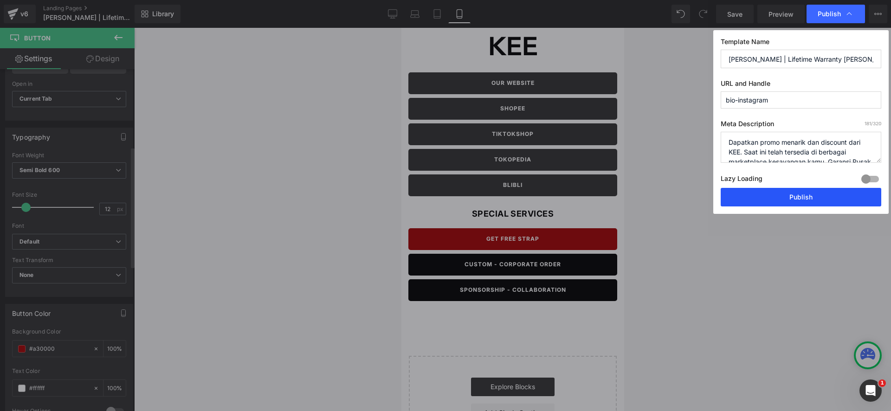
click at [808, 194] on button "Publish" at bounding box center [801, 197] width 161 height 19
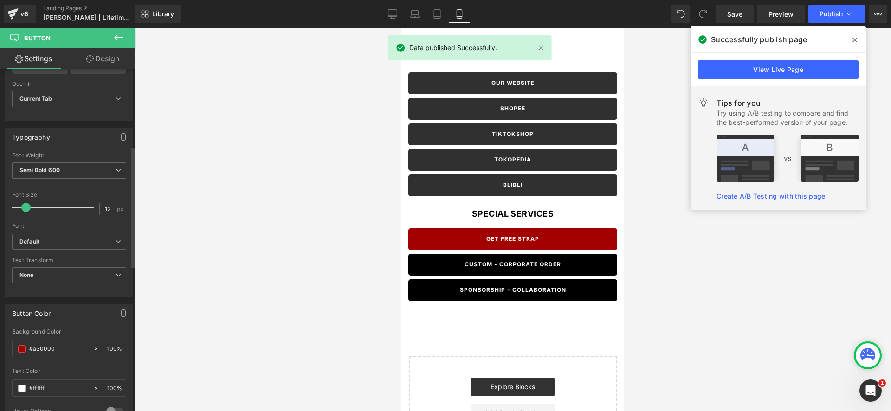
click at [857, 41] on span at bounding box center [854, 39] width 15 height 15
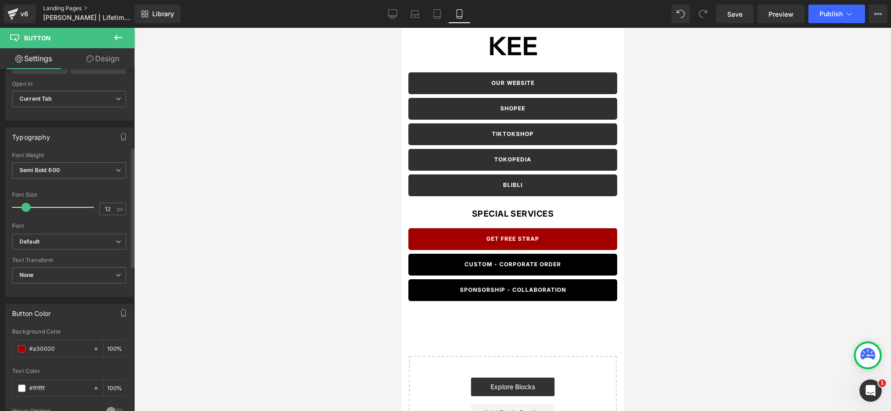
click at [71, 6] on link "Landing Pages" at bounding box center [96, 8] width 107 height 7
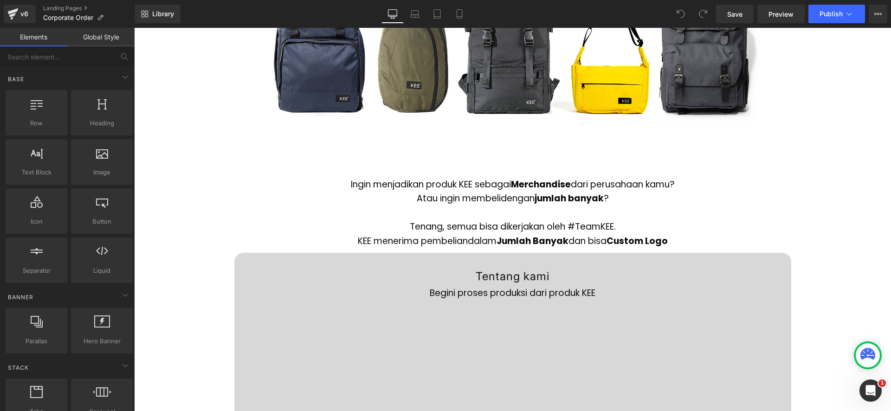
scroll to position [474, 0]
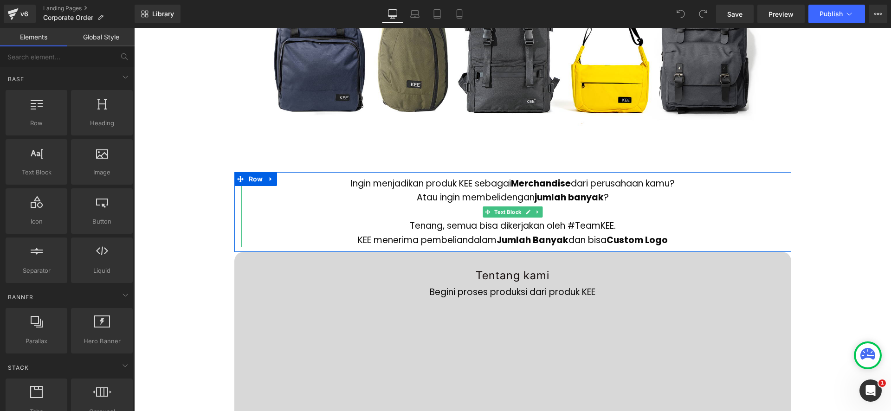
click at [414, 223] on p "Tenang, semua bisa dikerjakan oleh #TeamKEE." at bounding box center [512, 219] width 543 height 28
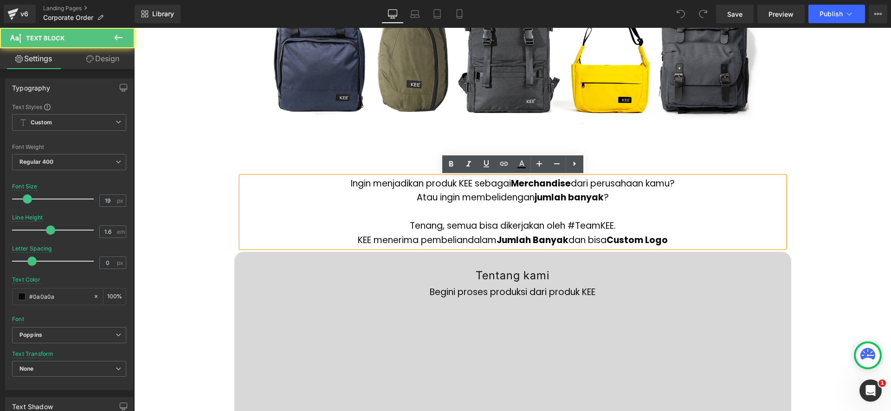
click at [356, 241] on p "KEE menerima pembelian dalam Jumlah Banyak dan bisa Custom Logo" at bounding box center [512, 240] width 543 height 14
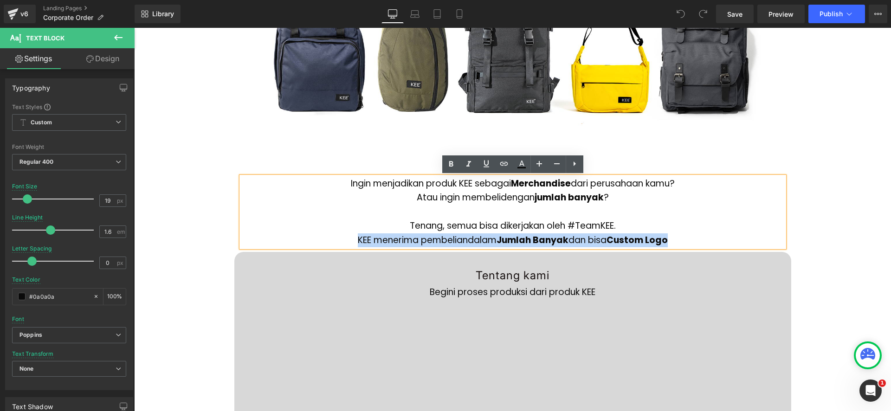
click at [356, 241] on p "KEE menerima pembelian dalam Jumlah Banyak dan bisa Custom Logo" at bounding box center [512, 240] width 543 height 14
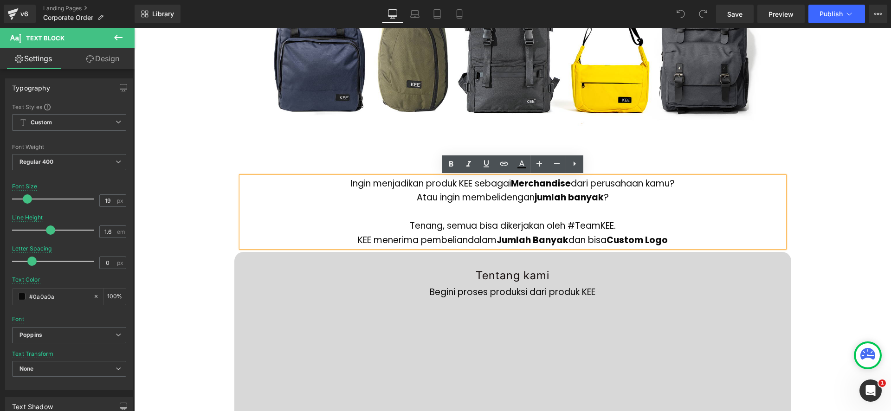
click at [359, 207] on p "Tenang, semua bisa dikerjakan oleh #TeamKEE." at bounding box center [512, 219] width 543 height 28
drag, startPoint x: 406, startPoint y: 198, endPoint x: 412, endPoint y: 199, distance: 6.8
click at [406, 198] on p "Atau ingin membeli dengan jumlah banyak ?" at bounding box center [512, 198] width 543 height 14
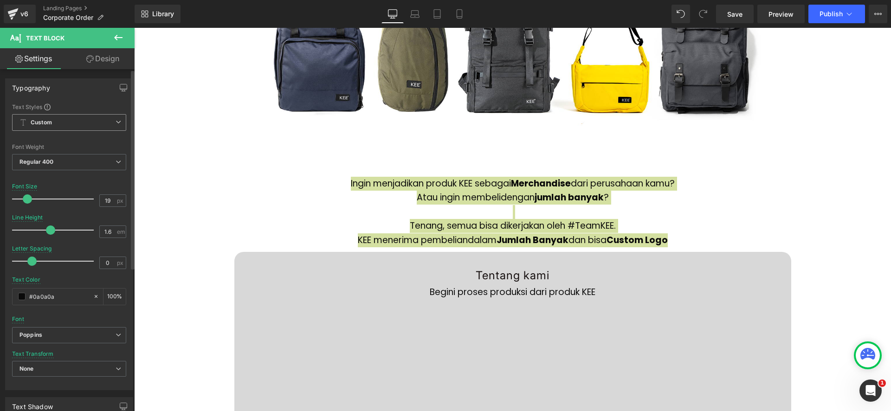
click at [55, 125] on span "Custom Setup Global Style" at bounding box center [69, 122] width 114 height 17
click at [55, 125] on span "Custom Setup Global Style" at bounding box center [67, 122] width 110 height 17
click at [88, 103] on div "Text Styles" at bounding box center [69, 106] width 114 height 7
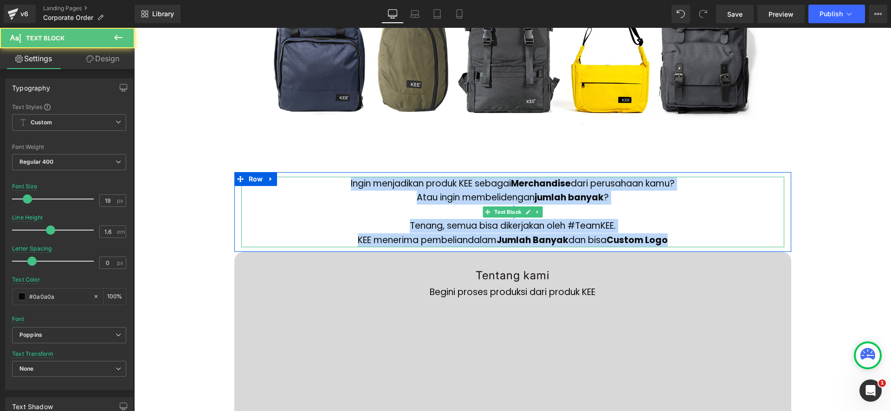
click at [405, 185] on p "Ingin menjadikan produk KEE sebagai Merchandise dari perusahaan kamu?" at bounding box center [512, 184] width 543 height 14
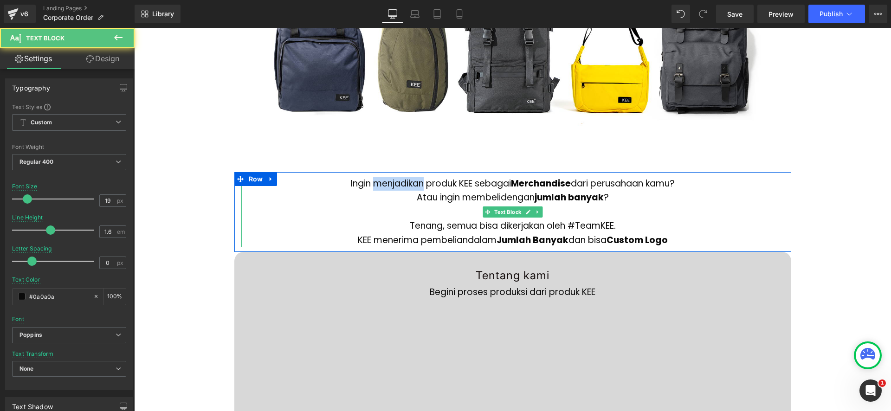
click at [405, 185] on p "Ingin menjadikan produk KEE sebagai Merchandise dari perusahaan kamu?" at bounding box center [512, 184] width 543 height 14
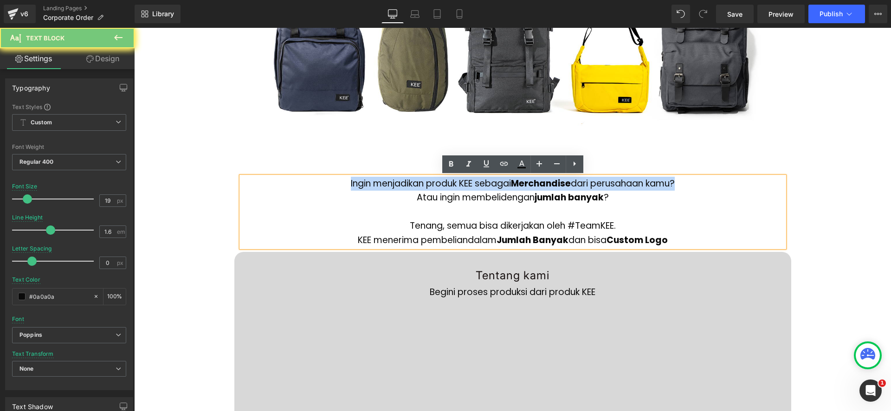
click at [405, 185] on p "Ingin menjadikan produk KEE sebagai Merchandise dari perusahaan kamu?" at bounding box center [512, 184] width 543 height 14
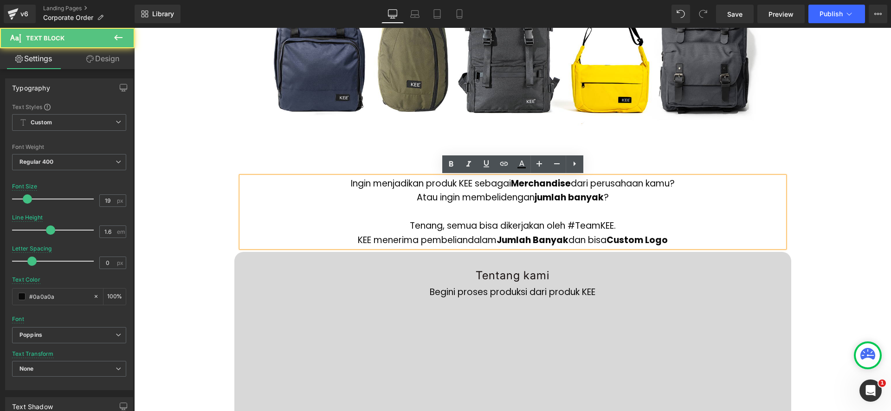
click at [361, 190] on div "Ingin menjadikan produk KEE sebagai Merchandise dari perusahaan kamu? Atau ingi…" at bounding box center [512, 212] width 543 height 71
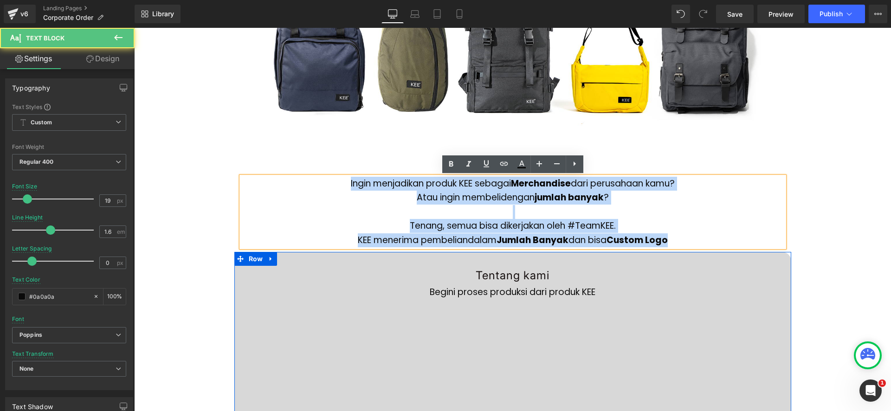
drag, startPoint x: 330, startPoint y: 182, endPoint x: 665, endPoint y: 259, distance: 343.2
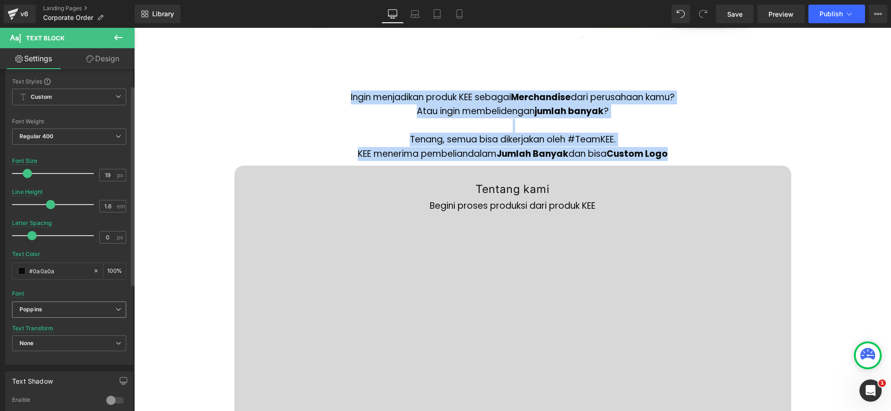
scroll to position [32, 0]
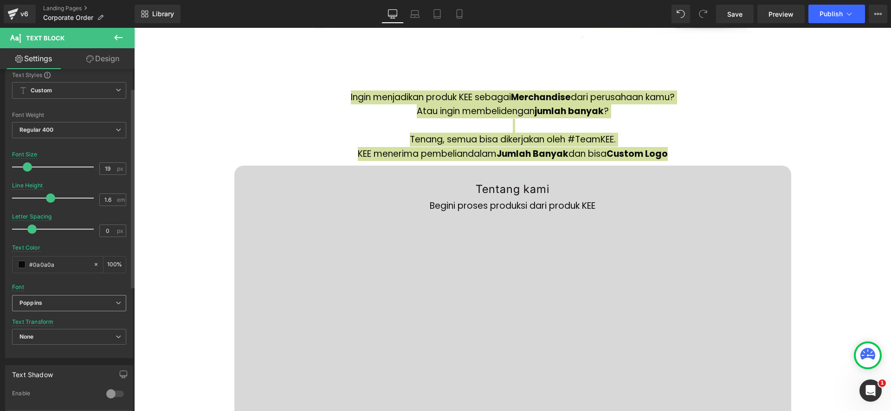
click at [54, 302] on b "Poppins" at bounding box center [67, 303] width 96 height 8
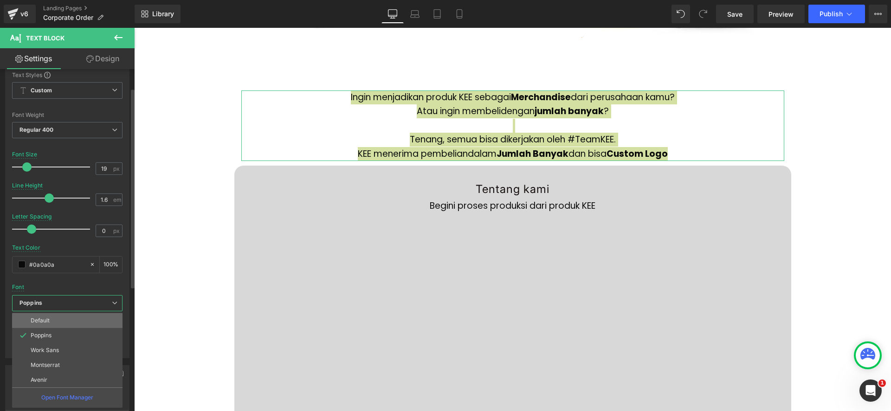
click at [77, 319] on li "Default" at bounding box center [67, 320] width 110 height 15
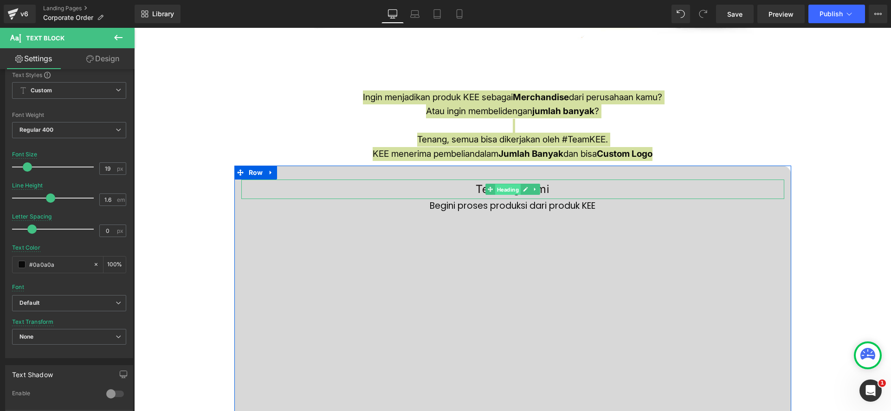
click at [503, 189] on span "Heading" at bounding box center [508, 189] width 26 height 11
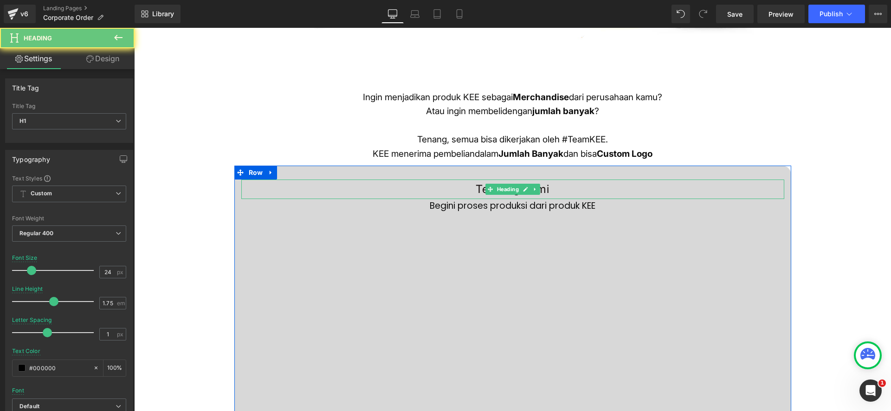
click at [448, 186] on h1 "Tentang kami" at bounding box center [512, 189] width 543 height 19
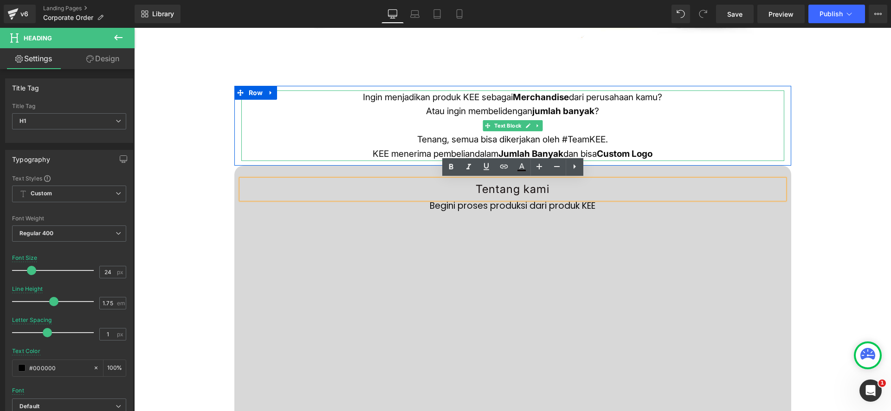
click at [417, 135] on p "Tenang, semua bisa dikerjakan oleh #TeamKEE." at bounding box center [512, 133] width 543 height 28
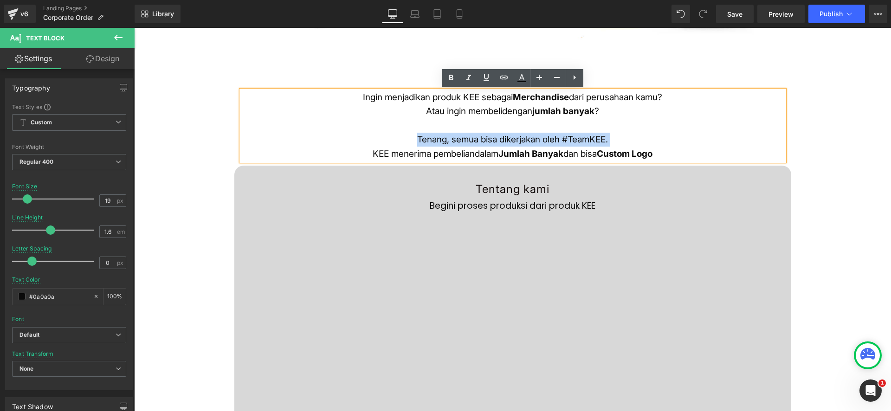
click at [417, 135] on p "Tenang, semua bisa dikerjakan oleh #TeamKEE." at bounding box center [512, 133] width 543 height 28
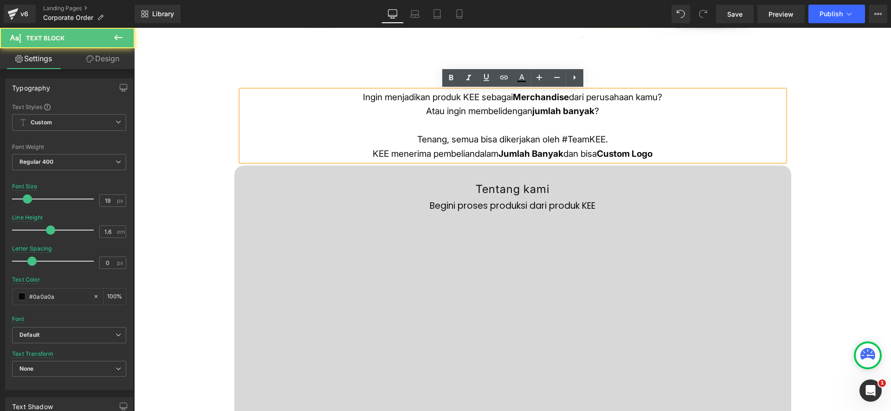
click at [404, 130] on p "Tenang, semua bisa dikerjakan oleh #TeamKEE." at bounding box center [512, 133] width 543 height 28
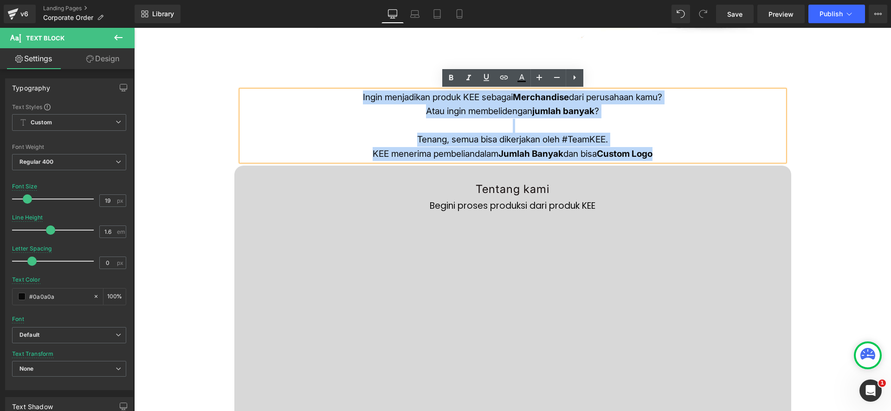
drag, startPoint x: 341, startPoint y: 101, endPoint x: 713, endPoint y: 158, distance: 375.6
click at [713, 158] on div "Ingin menjadikan produk KEE sebagai Merchandise dari perusahaan kamu? Atau ingi…" at bounding box center [512, 125] width 543 height 71
click at [713, 158] on p "KEE menerima pembelian dalam Jumlah Banyak dan bisa Custom Logo" at bounding box center [512, 154] width 543 height 14
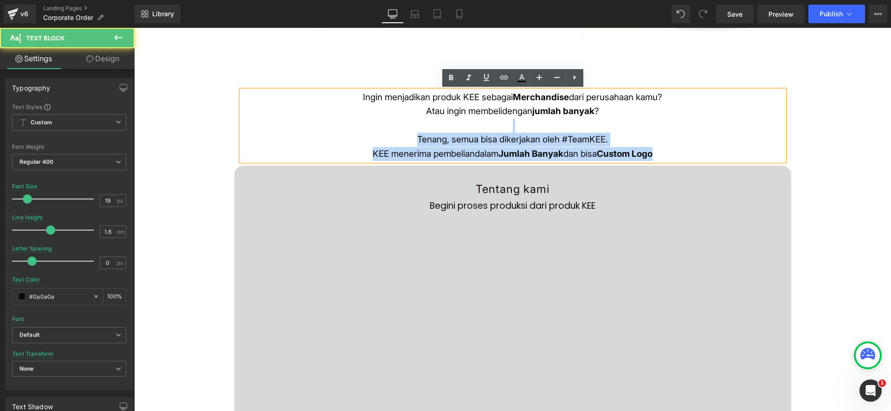
drag, startPoint x: 704, startPoint y: 155, endPoint x: 530, endPoint y: 134, distance: 175.3
click at [520, 133] on div "Ingin menjadikan produk KEE sebagai Merchandise dari perusahaan kamu? Atau ingi…" at bounding box center [512, 125] width 543 height 71
click at [578, 139] on p "Tenang, semua bisa dikerjakan oleh #TeamKEE." at bounding box center [512, 133] width 543 height 28
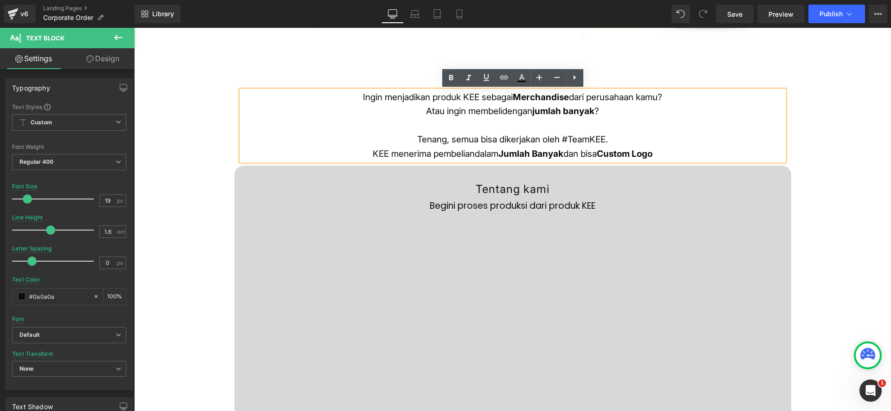
click at [618, 139] on p "Tenang, semua bisa dikerjakan oleh #TeamKEE." at bounding box center [512, 133] width 543 height 28
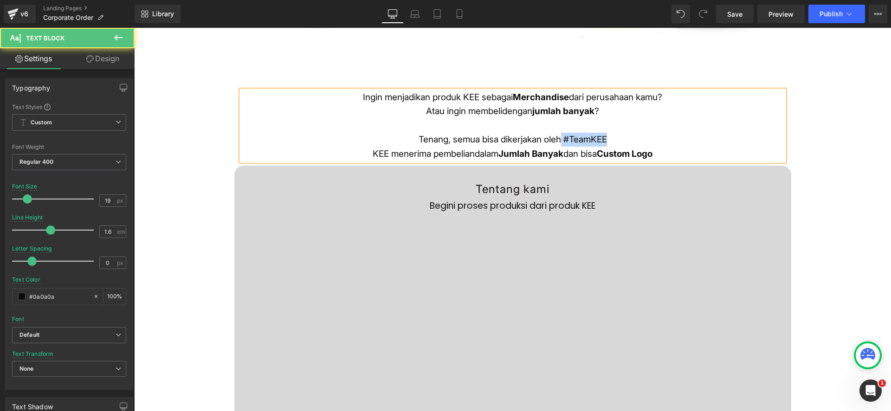
drag, startPoint x: 562, startPoint y: 139, endPoint x: 630, endPoint y: 145, distance: 67.5
click at [630, 145] on p "Tenang, semua bisa dikerjakan oleh #TeamKEE" at bounding box center [512, 133] width 543 height 28
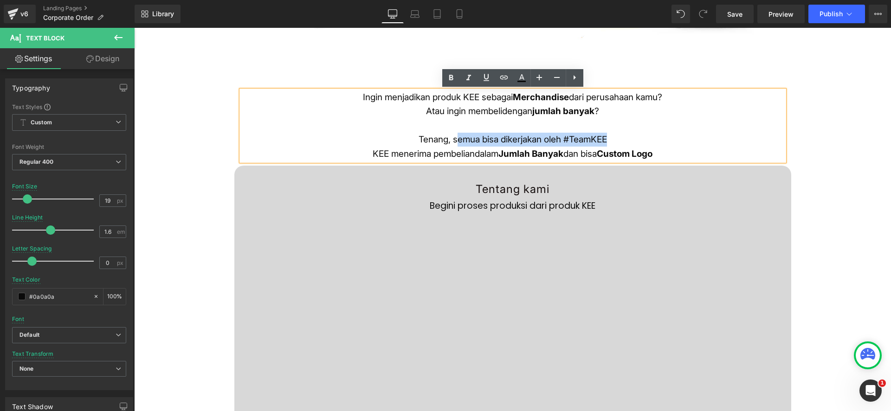
click at [455, 139] on p "Tenang, semua bisa dikerjakan oleh #TeamKEE" at bounding box center [512, 133] width 543 height 28
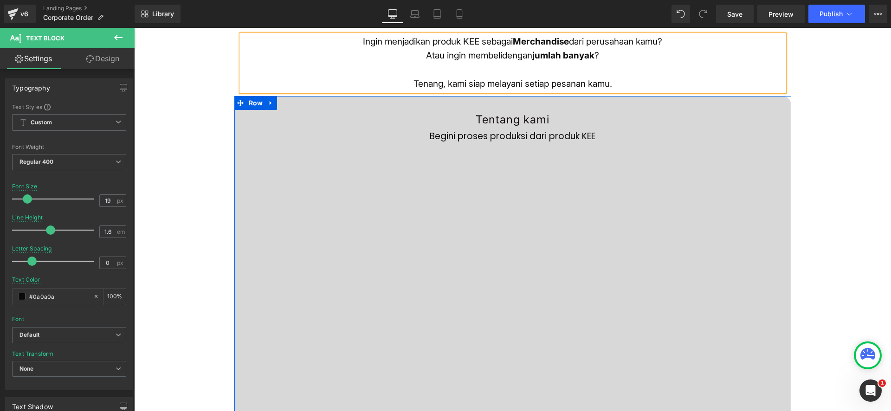
scroll to position [605, 0]
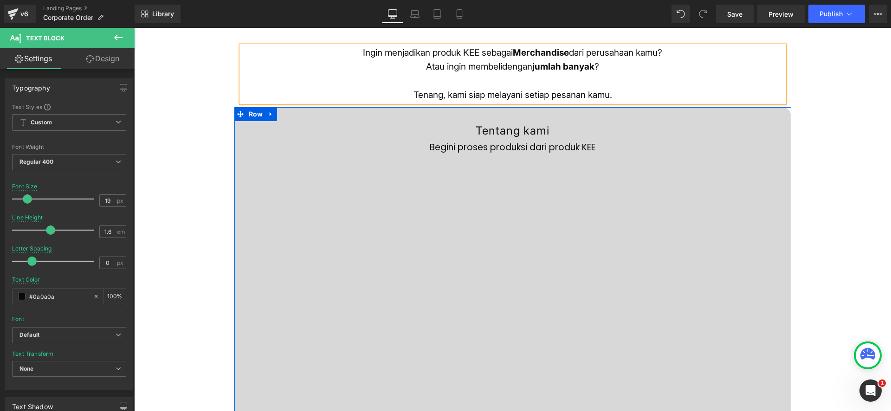
click at [463, 148] on p "Begini proses produksi dari produk KEE" at bounding box center [512, 148] width 543 height 14
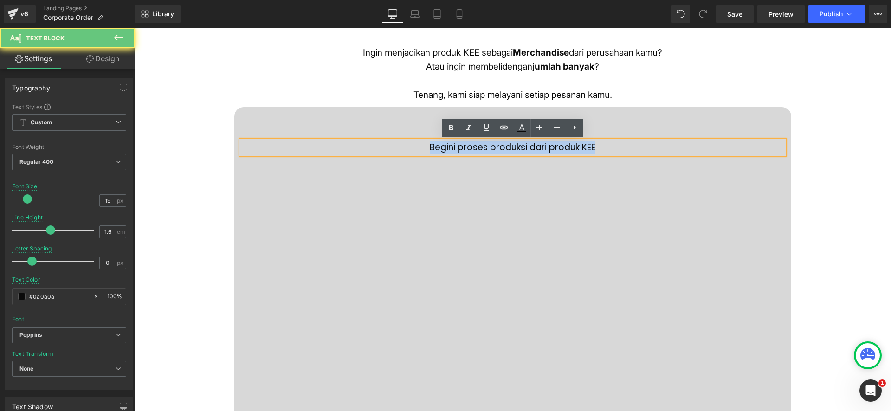
click at [463, 148] on p "Begini proses produksi dari produk KEE" at bounding box center [512, 148] width 543 height 14
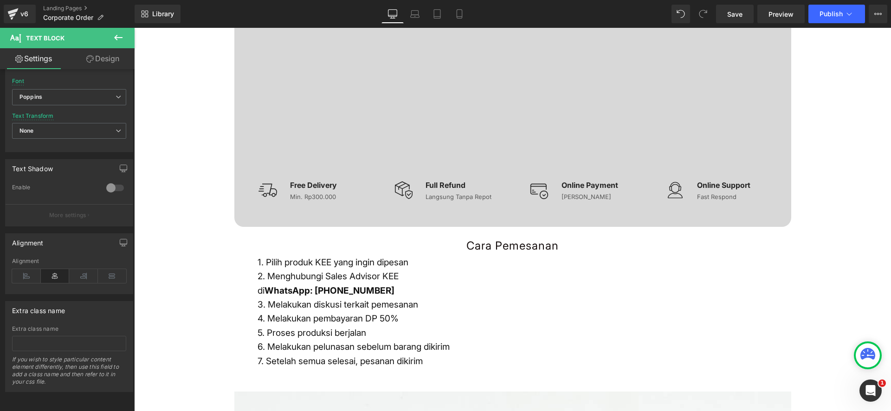
scroll to position [925, 0]
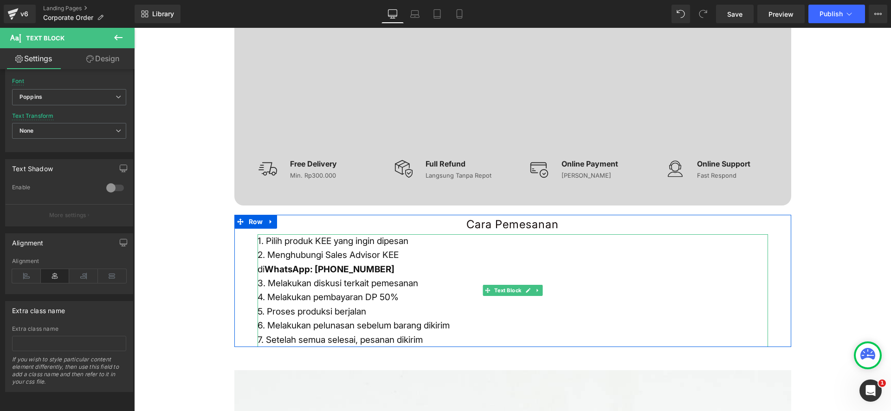
click at [348, 269] on strong "WhatsApp: +6287854340508" at bounding box center [329, 269] width 130 height 11
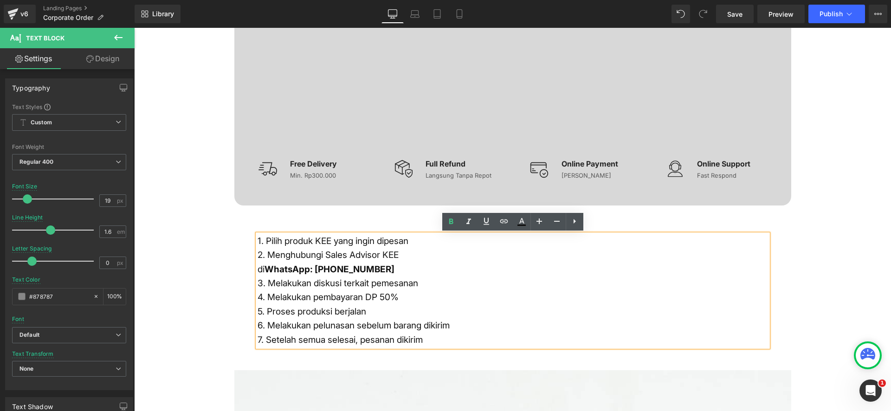
click at [347, 269] on strong "WhatsApp: +6287854340508" at bounding box center [329, 269] width 130 height 11
click at [355, 268] on strong "WhatsApp: +6287854340508" at bounding box center [329, 269] width 130 height 11
click at [360, 269] on strong "WhatsApp: +6287854340508" at bounding box center [329, 269] width 130 height 11
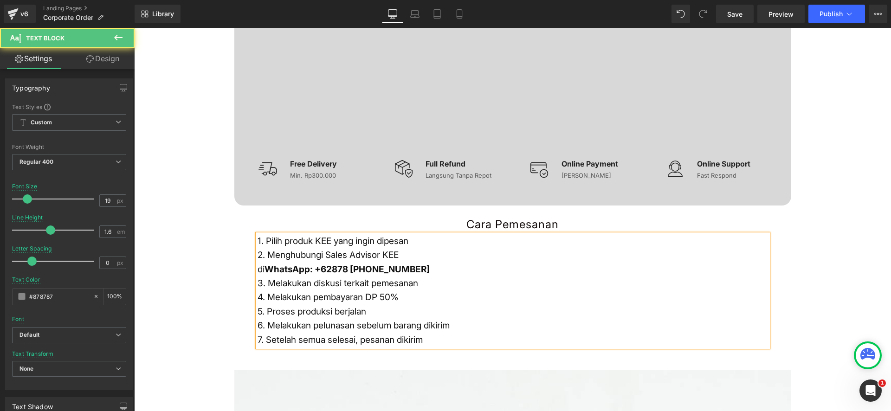
click at [384, 268] on strong "WhatsApp: +62878 54340508" at bounding box center [346, 269] width 165 height 11
click at [335, 257] on font "2. Menghubungi Sales Advisor KEE" at bounding box center [327, 255] width 141 height 11
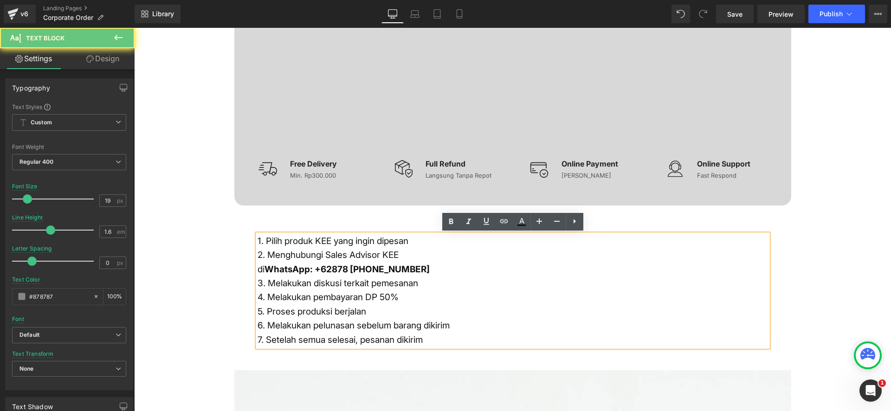
click at [304, 245] on font "1. Pilih produk KEE yang ingin dipesan" at bounding box center [332, 241] width 151 height 11
click at [182, 263] on div "Image Row Ingin menjadikan produk KEE sebagai Merchandise dari perusahaan kamu?…" at bounding box center [512, 219] width 757 height 2110
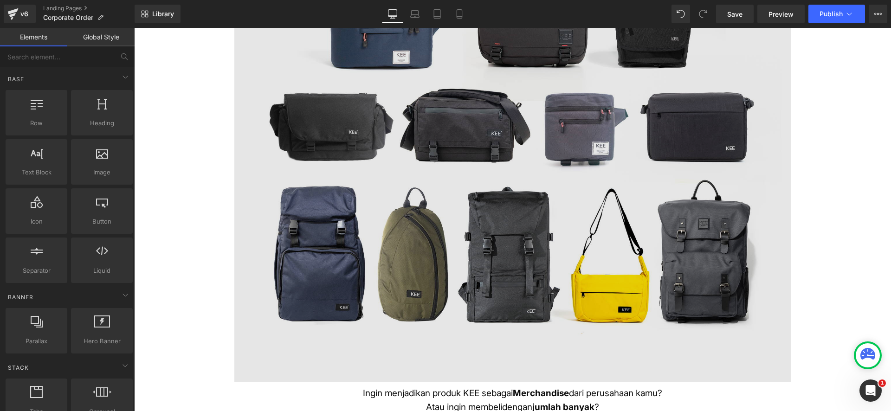
scroll to position [0, 0]
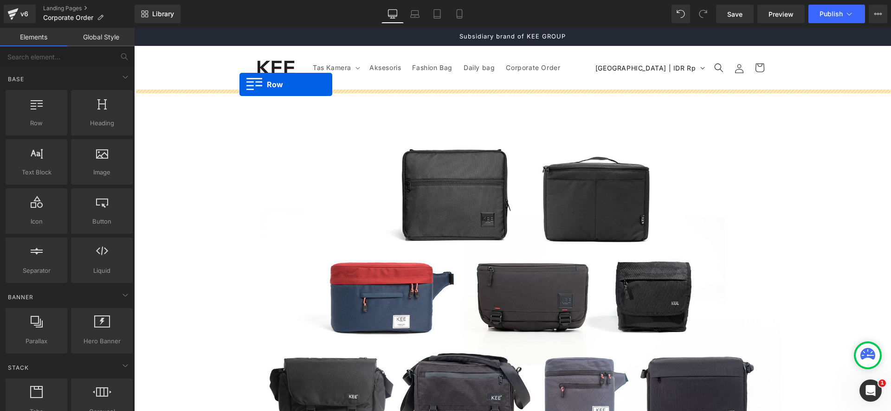
drag, startPoint x: 257, startPoint y: 123, endPoint x: 239, endPoint y: 84, distance: 42.5
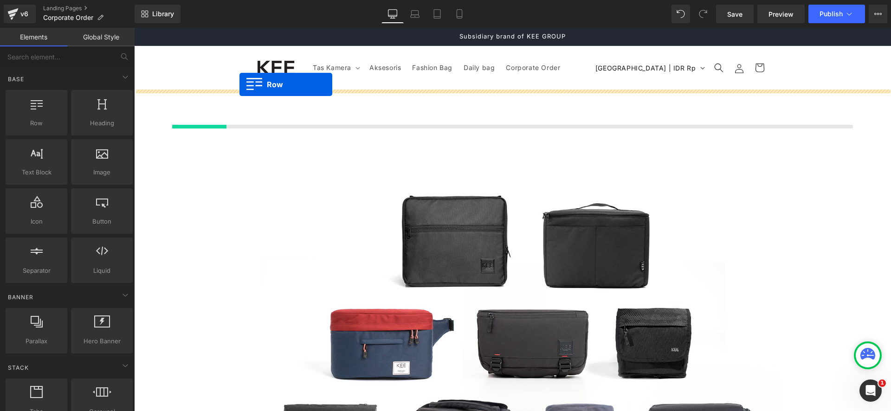
scroll to position [0, 0]
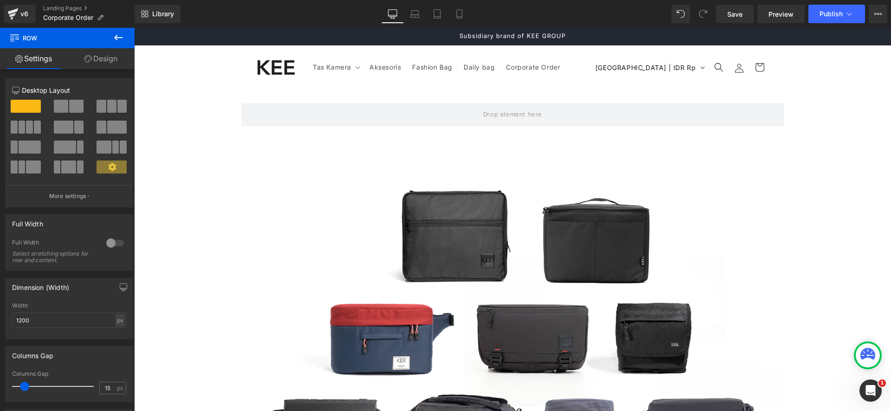
drag, startPoint x: 120, startPoint y: 37, endPoint x: 104, endPoint y: 76, distance: 42.2
click at [120, 37] on icon at bounding box center [118, 37] width 11 height 11
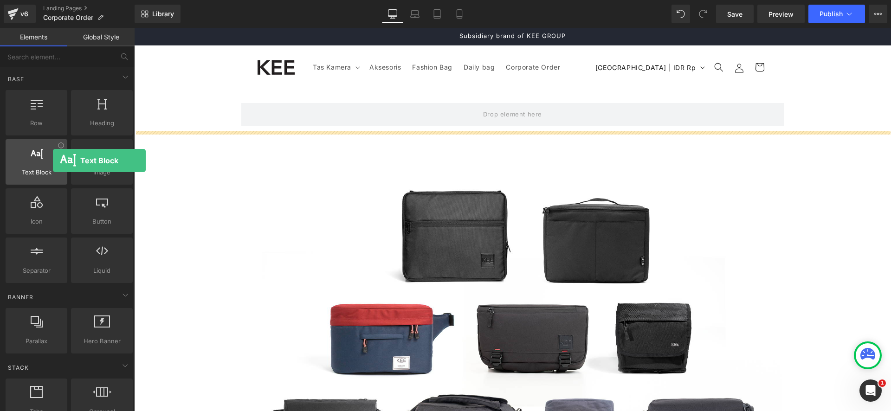
drag, startPoint x: 46, startPoint y: 163, endPoint x: 51, endPoint y: 154, distance: 9.8
click at [51, 159] on div at bounding box center [36, 157] width 56 height 21
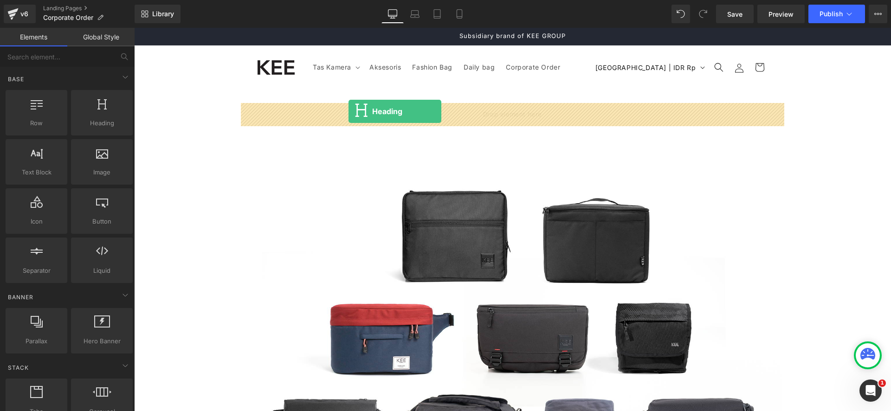
drag, startPoint x: 218, startPoint y: 149, endPoint x: 348, endPoint y: 111, distance: 135.9
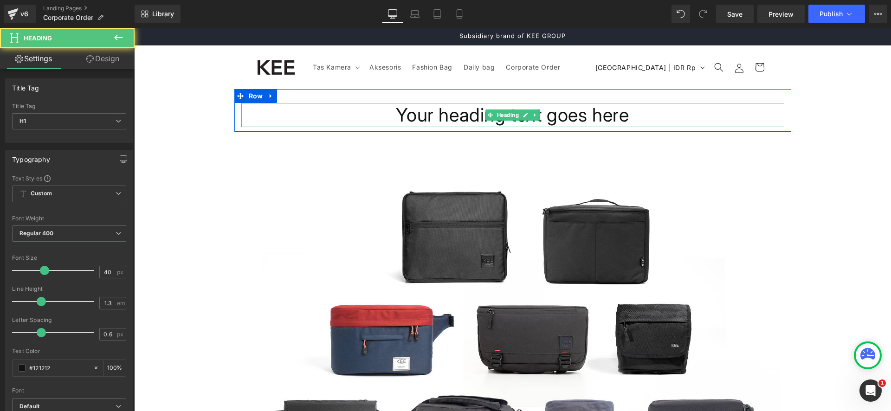
click at [499, 122] on h1 "Your heading text goes here" at bounding box center [512, 115] width 543 height 24
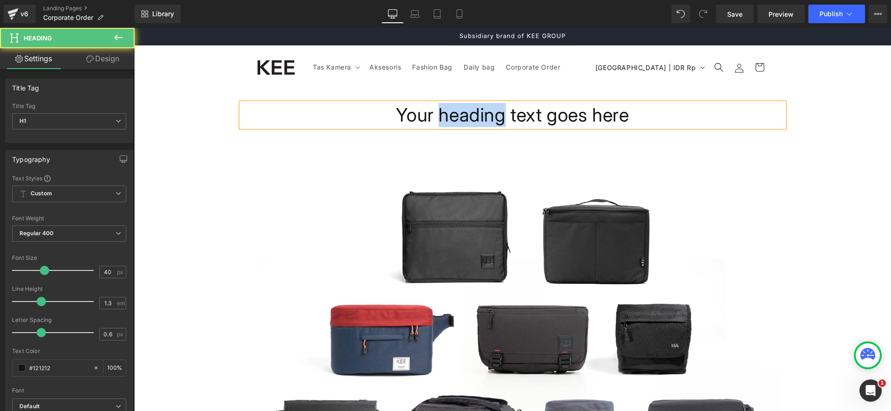
click at [499, 122] on h1 "Your heading text goes here" at bounding box center [512, 115] width 543 height 24
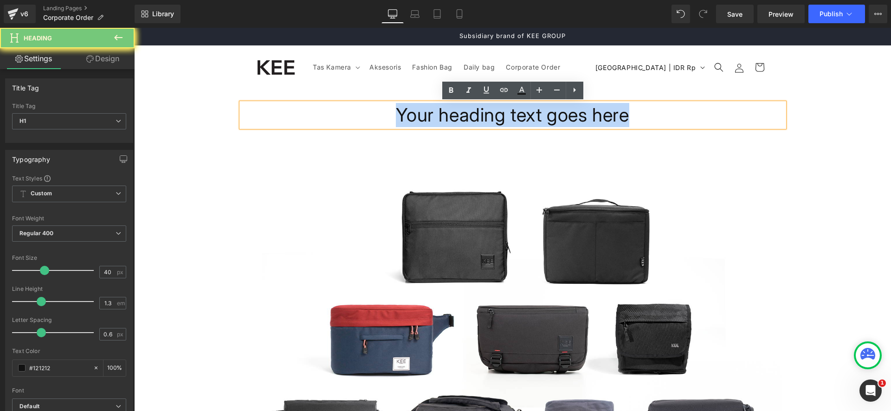
click at [499, 122] on h1 "Your heading text goes here" at bounding box center [512, 115] width 543 height 24
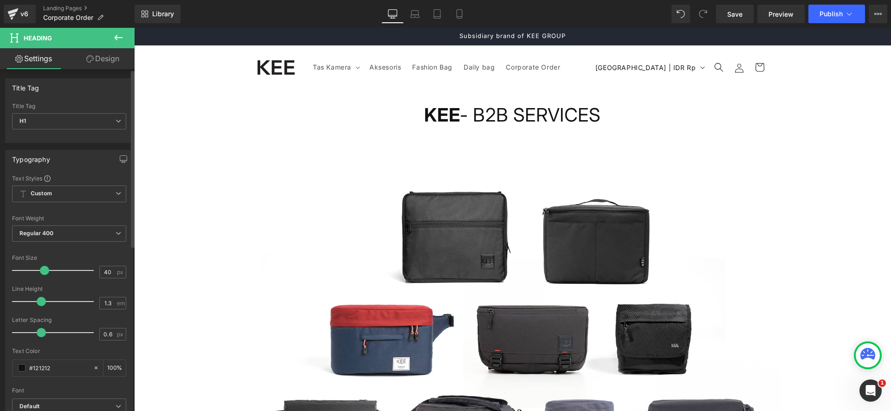
scroll to position [97, 0]
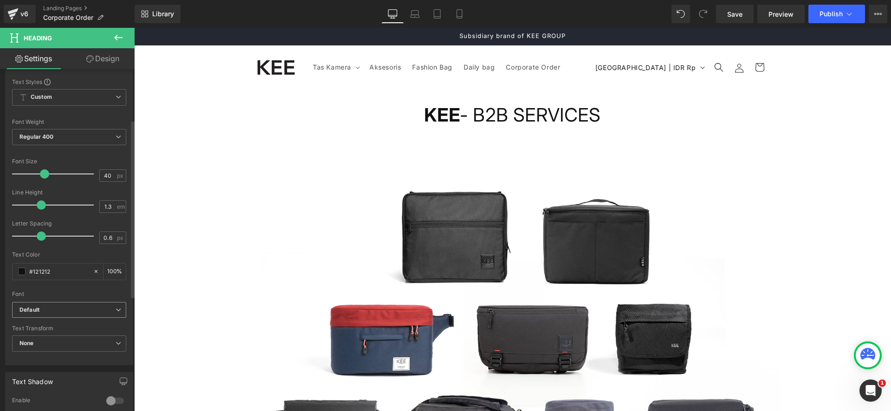
click at [69, 307] on b "Default" at bounding box center [67, 310] width 96 height 8
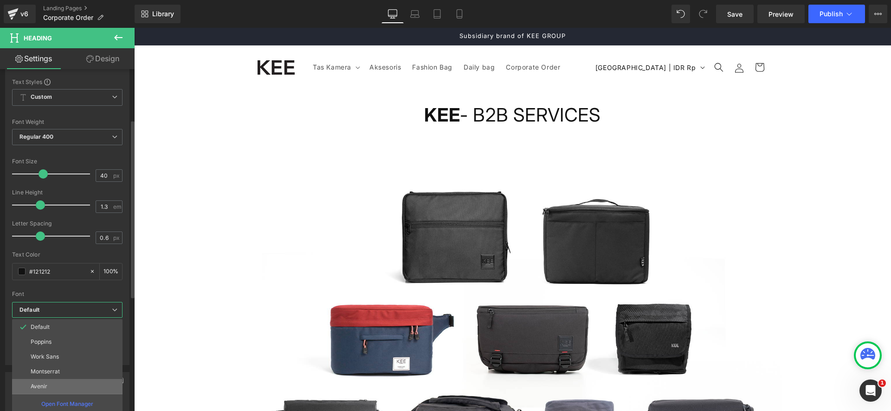
drag, startPoint x: 69, startPoint y: 386, endPoint x: 110, endPoint y: 281, distance: 113.6
click at [69, 386] on li "Avenir" at bounding box center [67, 386] width 110 height 15
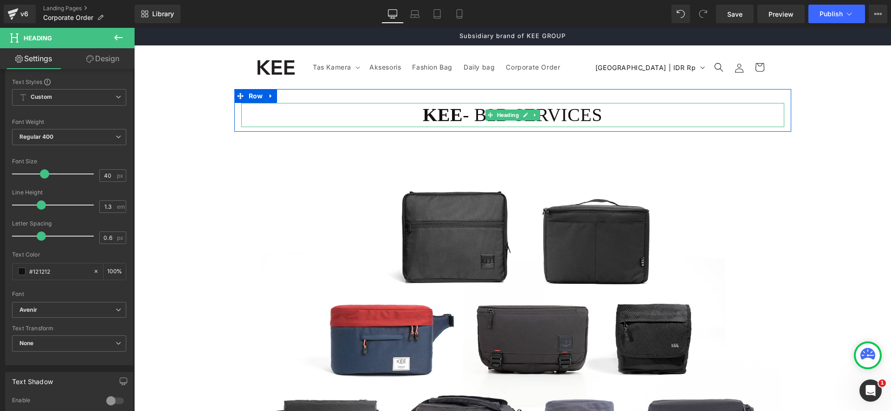
click at [432, 112] on strong "KEE" at bounding box center [443, 114] width 40 height 21
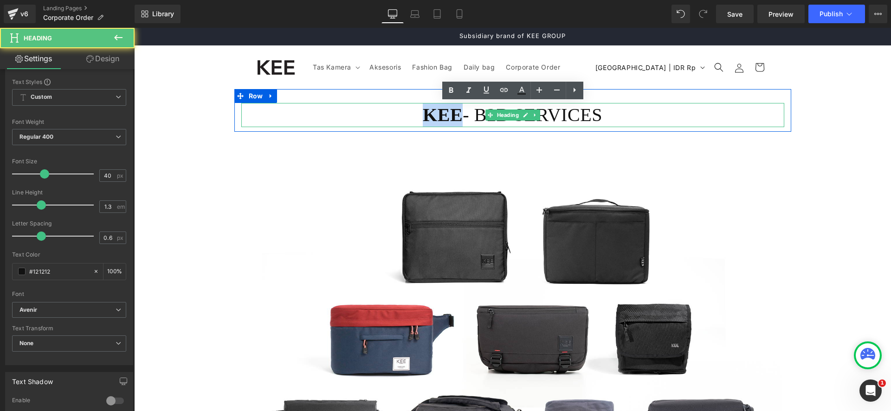
click at [432, 112] on strong "KEE" at bounding box center [443, 114] width 40 height 21
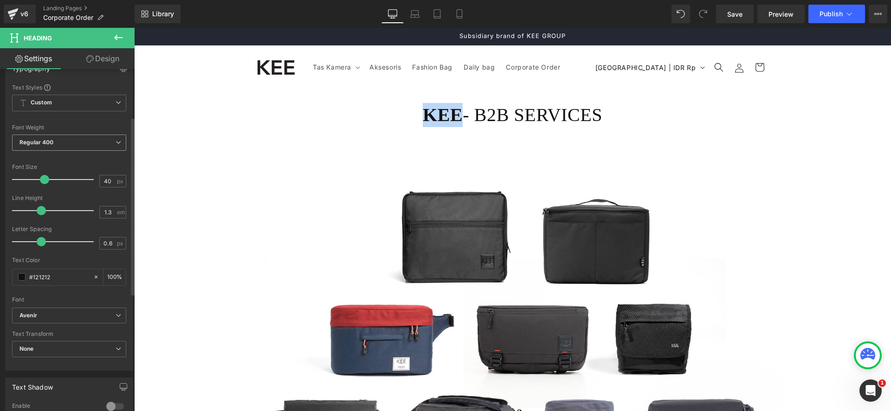
scroll to position [93, 0]
click at [100, 138] on span "Regular 400" at bounding box center [69, 140] width 114 height 16
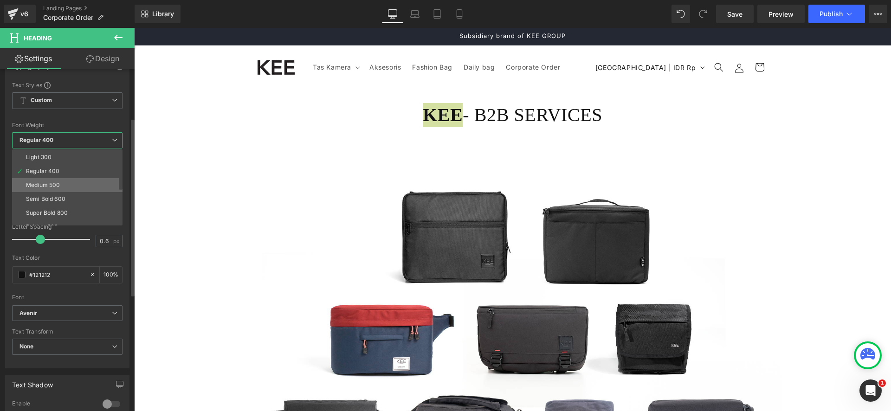
scroll to position [32, 0]
click at [96, 193] on li "Semi Bold 600" at bounding box center [69, 194] width 115 height 14
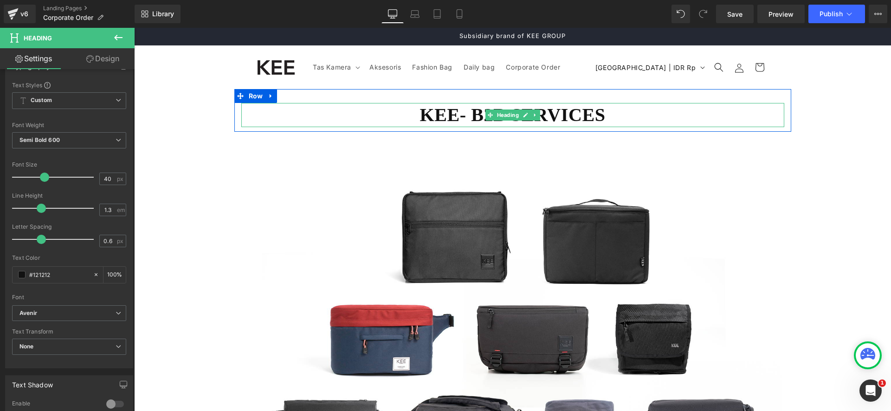
click at [477, 111] on h1 "KEE - B2B SERVICES" at bounding box center [512, 115] width 543 height 24
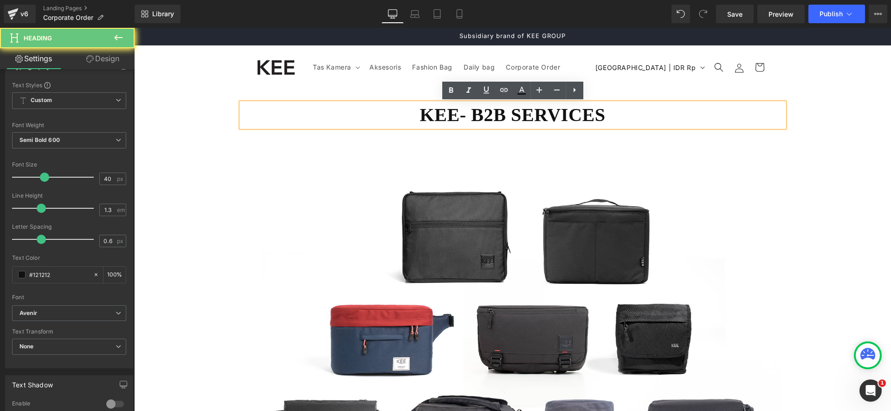
click at [480, 114] on h1 "KEE - B2B SERVICES" at bounding box center [512, 115] width 543 height 24
drag, startPoint x: 467, startPoint y: 115, endPoint x: 643, endPoint y: 116, distance: 175.8
click at [643, 116] on h1 "KEE - B2B SERVICES" at bounding box center [512, 115] width 543 height 24
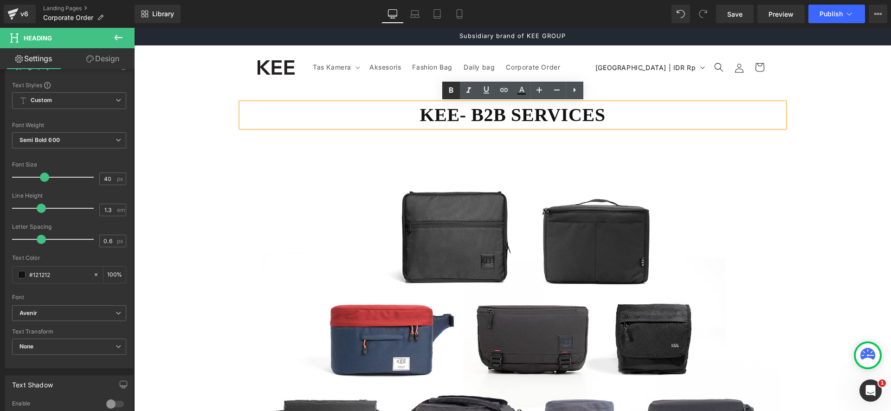
click at [450, 89] on icon at bounding box center [451, 90] width 4 height 6
click at [620, 116] on h1 "KEE - B2B SERVICES" at bounding box center [512, 115] width 543 height 24
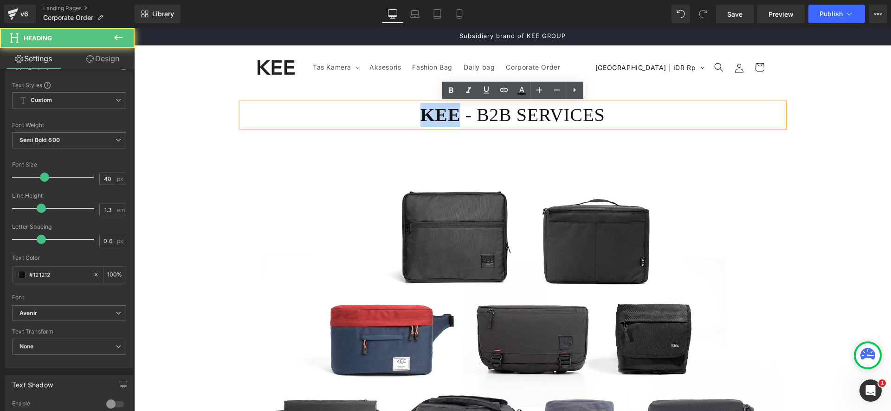
drag, startPoint x: 460, startPoint y: 116, endPoint x: 420, endPoint y: 115, distance: 39.9
click at [420, 115] on h1 "KEE - B2B SERVICES" at bounding box center [512, 115] width 543 height 24
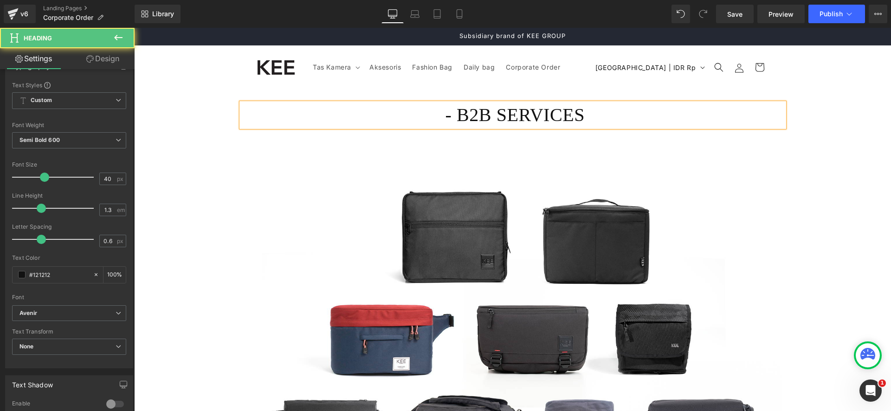
click at [454, 116] on span "- B2B SERVICES" at bounding box center [515, 114] width 140 height 21
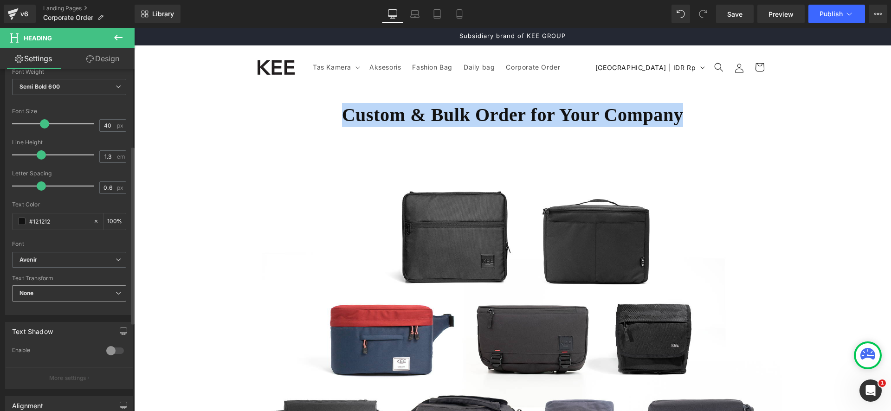
scroll to position [147, 0]
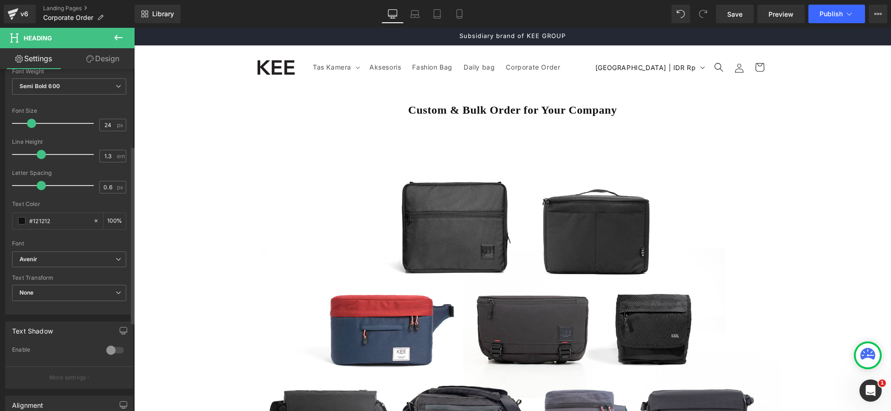
drag, startPoint x: 42, startPoint y: 125, endPoint x: 29, endPoint y: 135, distance: 16.2
click at [29, 135] on div "Font Size 24 px" at bounding box center [69, 123] width 114 height 31
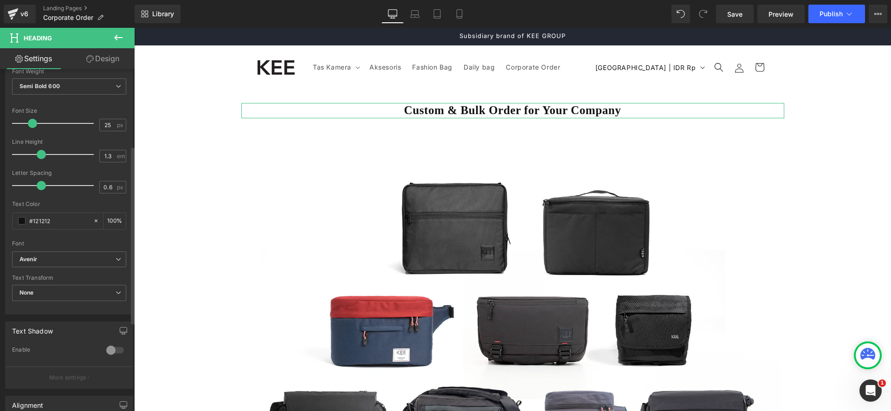
type input "26"
click at [33, 122] on span at bounding box center [32, 123] width 9 height 9
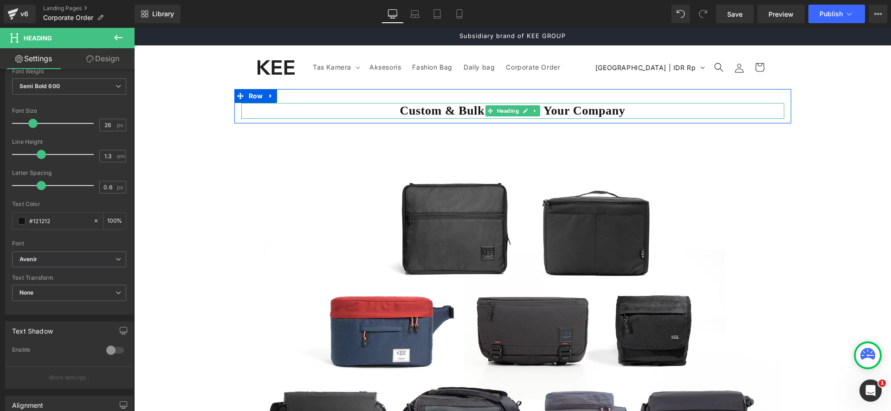
click at [425, 106] on h1 "Custom & Bulk Order for Your Company" at bounding box center [512, 111] width 543 height 16
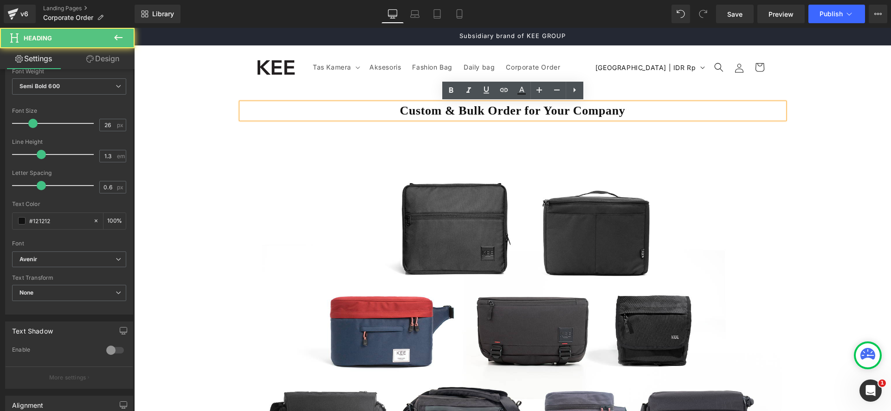
click at [583, 110] on h1 "Custom & Bulk Order for Your Company" at bounding box center [512, 111] width 543 height 16
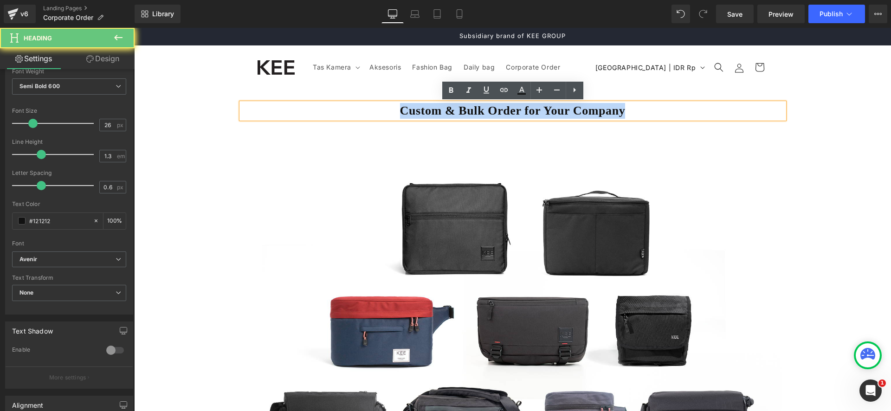
click at [583, 110] on h1 "Custom & Bulk Order for Your Company" at bounding box center [512, 111] width 543 height 16
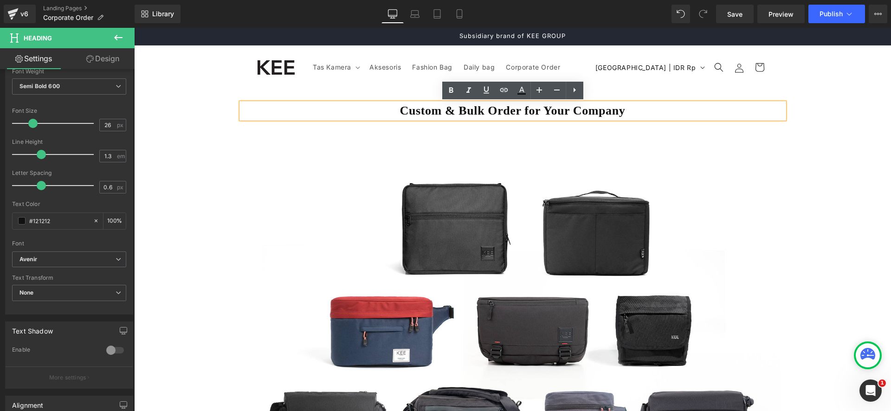
click at [557, 110] on h1 "Custom & Bulk Order for Your Company" at bounding box center [512, 111] width 543 height 16
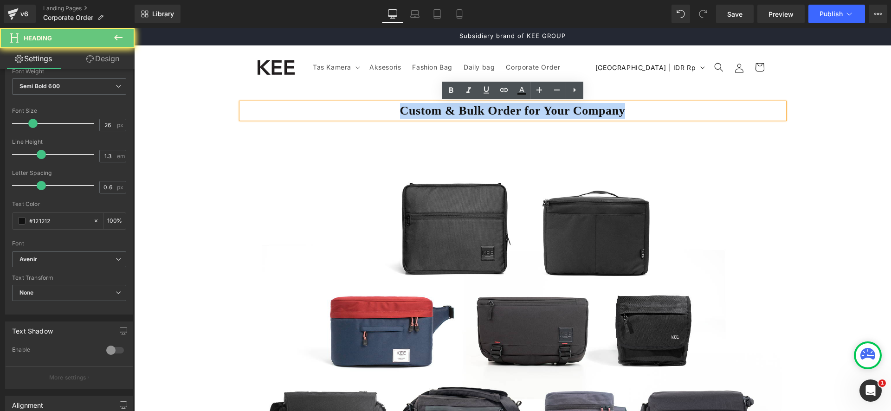
click at [557, 110] on h1 "Custom & Bulk Order for Your Company" at bounding box center [512, 111] width 543 height 16
click at [536, 106] on h1 "Custom & Bulk Order for Your Company" at bounding box center [512, 111] width 543 height 16
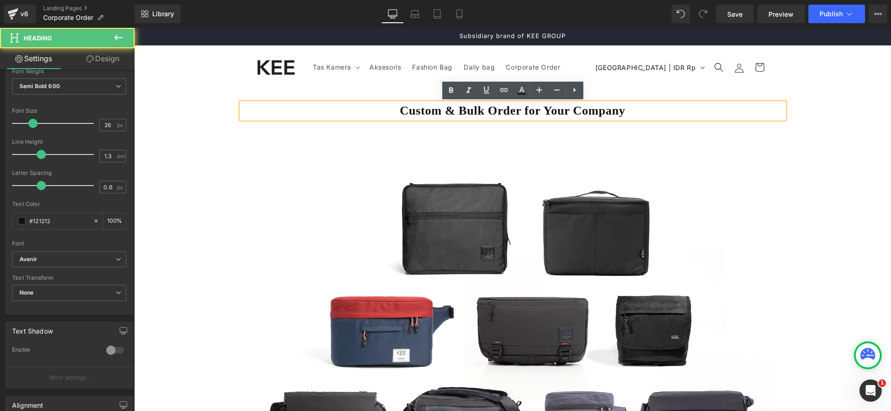
click at [521, 110] on h1 "Custom & Bulk Order for Your Company" at bounding box center [512, 111] width 543 height 16
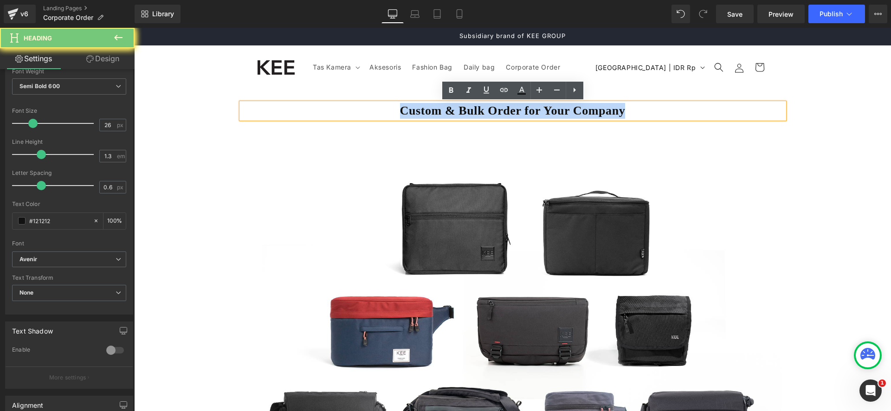
click at [521, 110] on h1 "Custom & Bulk Order for Your Company" at bounding box center [512, 111] width 543 height 16
click at [495, 111] on h1 "Custom & Bulk Order for Your Company" at bounding box center [512, 111] width 543 height 16
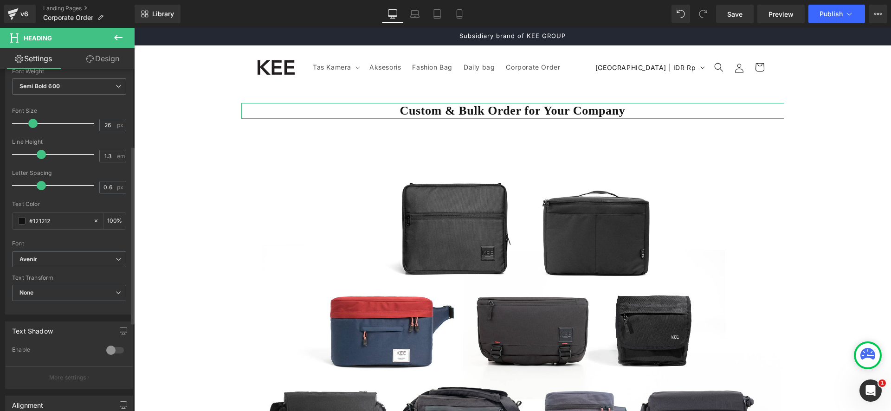
scroll to position [0, 0]
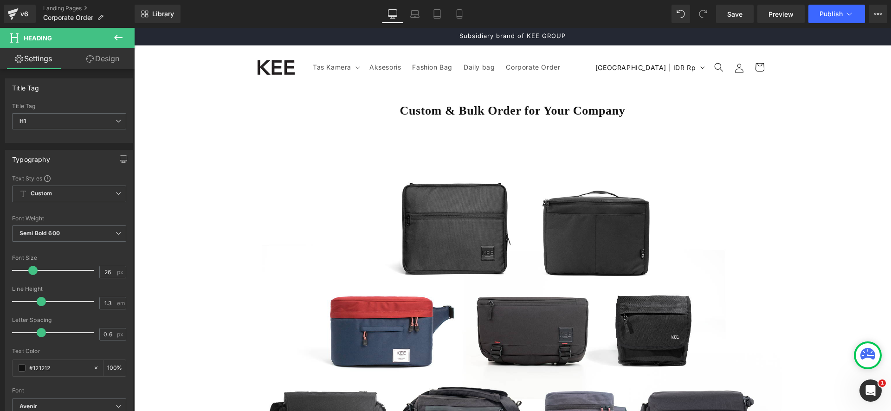
click at [116, 36] on icon at bounding box center [118, 37] width 11 height 11
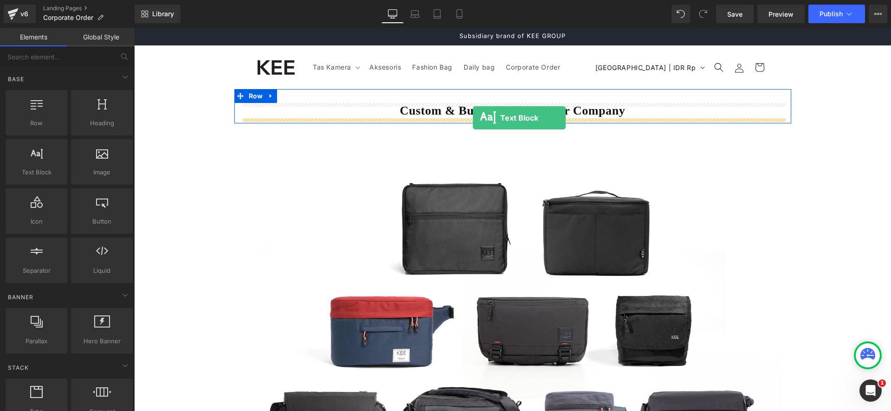
drag, startPoint x: 175, startPoint y: 196, endPoint x: 473, endPoint y: 118, distance: 307.3
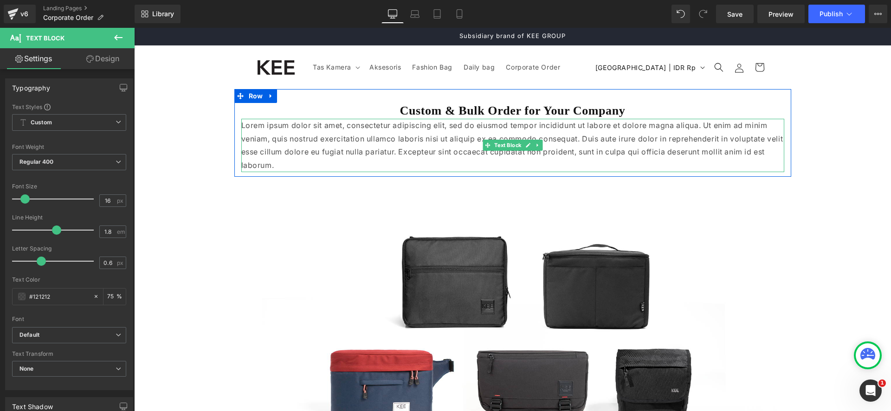
click at [445, 137] on p "Lorem ipsum dolor sit amet, consectetur adipiscing elit, sed do eiusmod tempor …" at bounding box center [512, 145] width 543 height 53
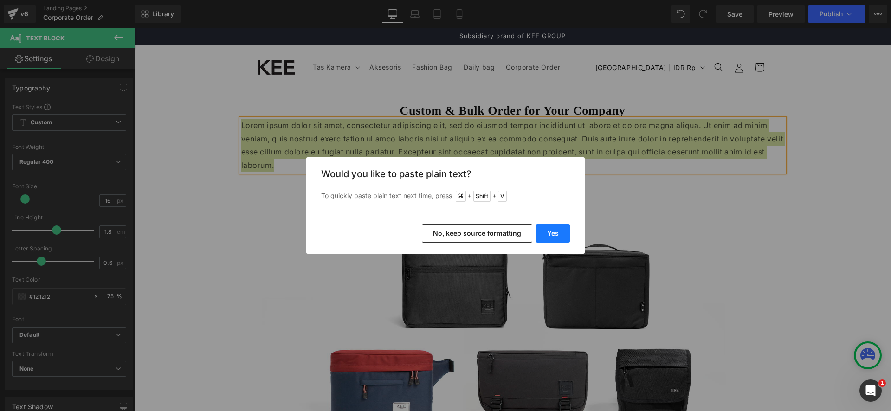
drag, startPoint x: 552, startPoint y: 233, endPoint x: 358, endPoint y: 185, distance: 200.0
click at [552, 233] on button "Yes" at bounding box center [553, 233] width 34 height 19
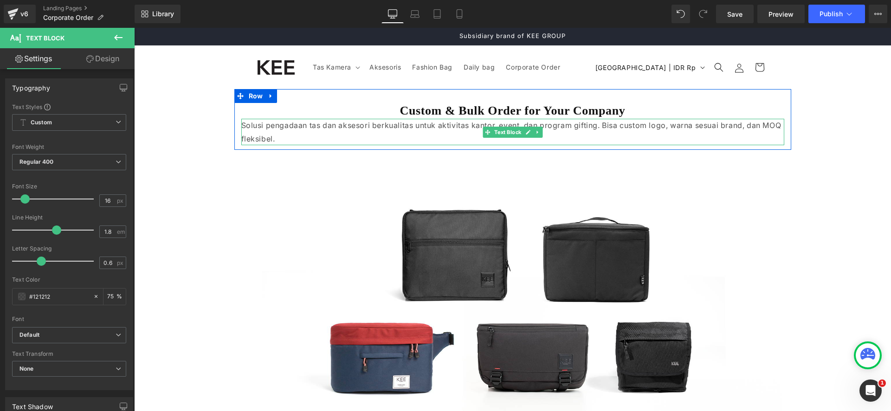
click at [376, 128] on p "Solusi pengadaan tas dan aksesori berkualitas untuk aktivitas kantor, event, da…" at bounding box center [512, 132] width 543 height 27
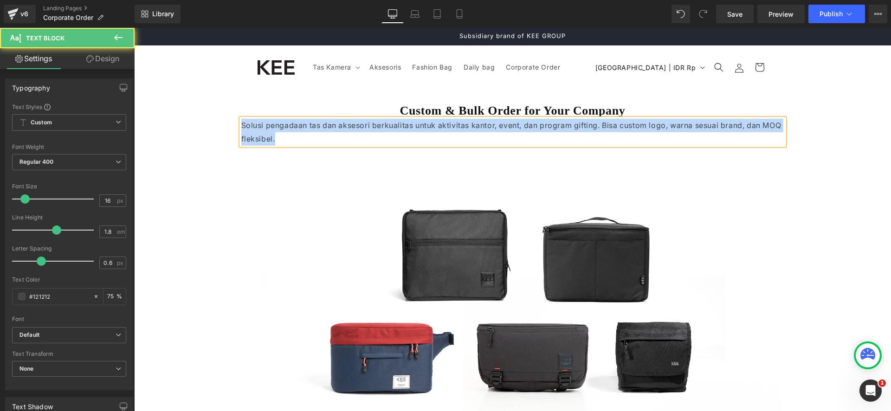
click at [484, 131] on p "Solusi pengadaan tas dan aksesori berkualitas untuk aktivitas kantor, event, da…" at bounding box center [512, 132] width 543 height 27
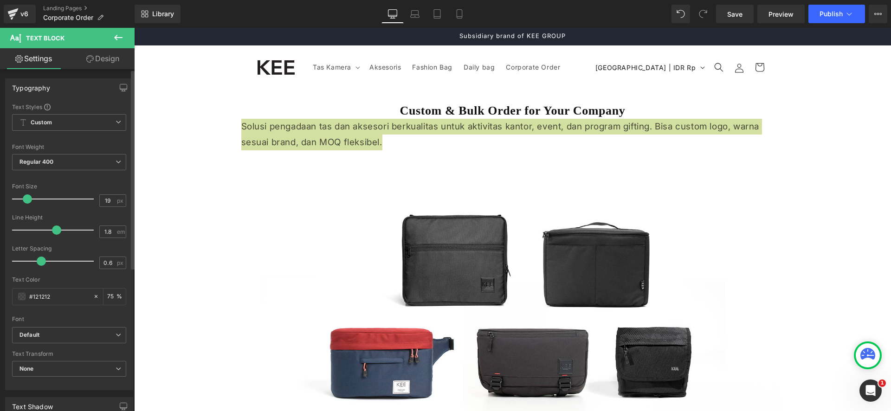
type input "18"
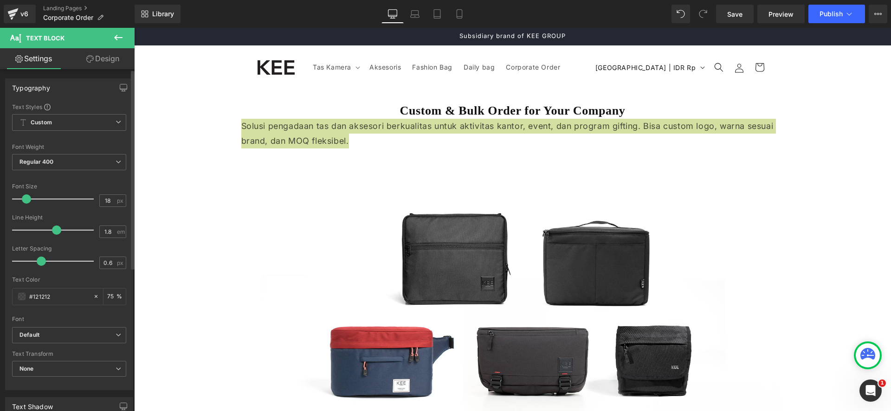
drag, startPoint x: 25, startPoint y: 200, endPoint x: 38, endPoint y: 218, distance: 22.3
click at [27, 199] on span at bounding box center [26, 198] width 9 height 9
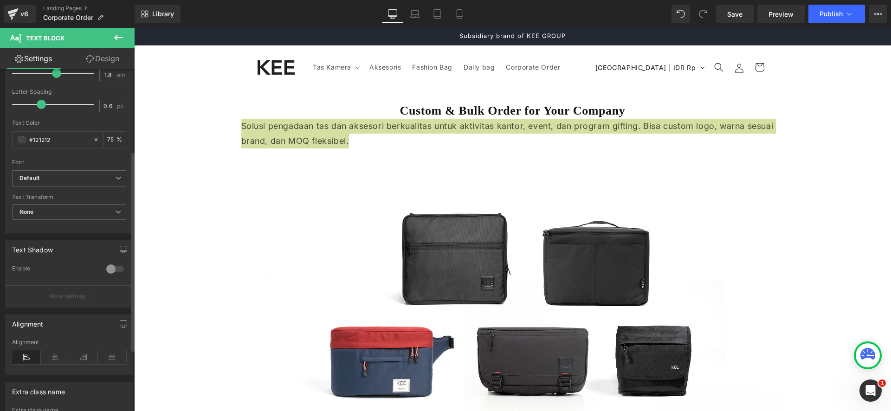
scroll to position [168, 0]
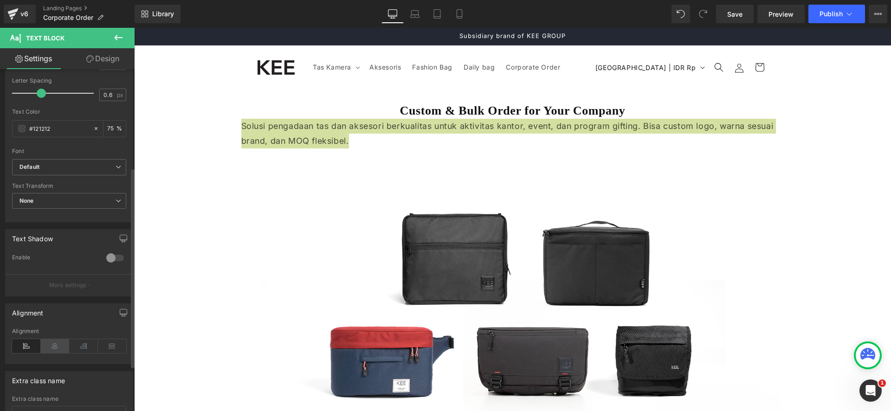
drag, startPoint x: 50, startPoint y: 349, endPoint x: 77, endPoint y: 273, distance: 80.3
click at [50, 349] on icon at bounding box center [55, 346] width 29 height 14
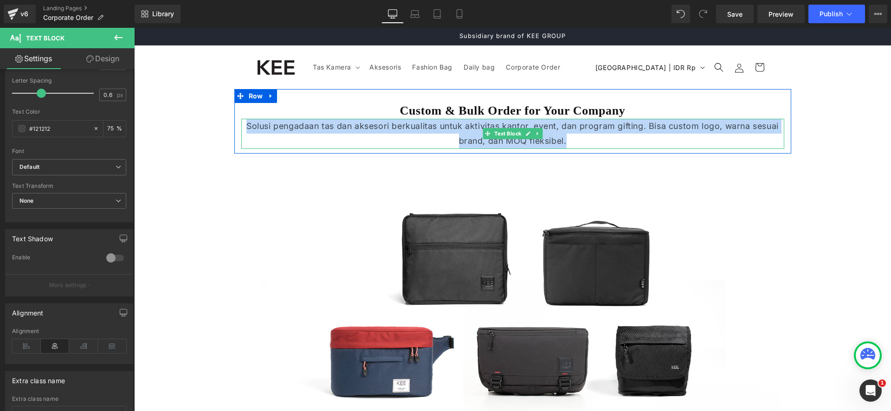
click at [401, 122] on p "Solusi pengadaan tas dan aksesori berkualitas untuk aktivitas kantor, event, da…" at bounding box center [512, 134] width 543 height 30
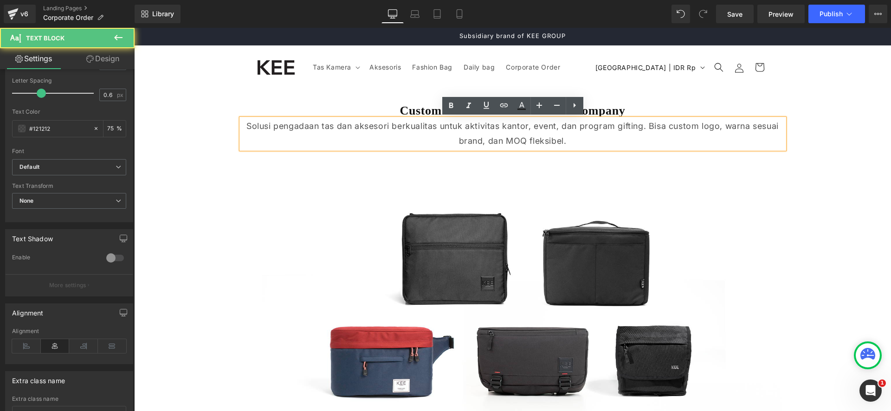
scroll to position [1, 0]
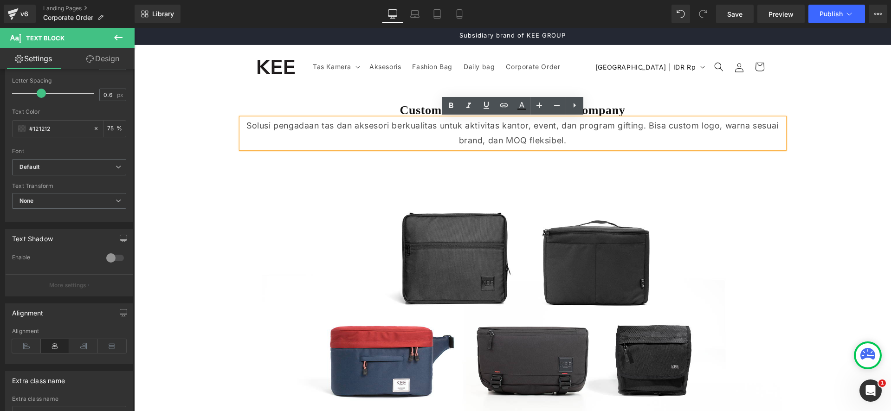
click at [650, 125] on p "Solusi pengadaan tas dan aksesori berkualitas untuk aktivitas kantor, event, da…" at bounding box center [512, 133] width 543 height 30
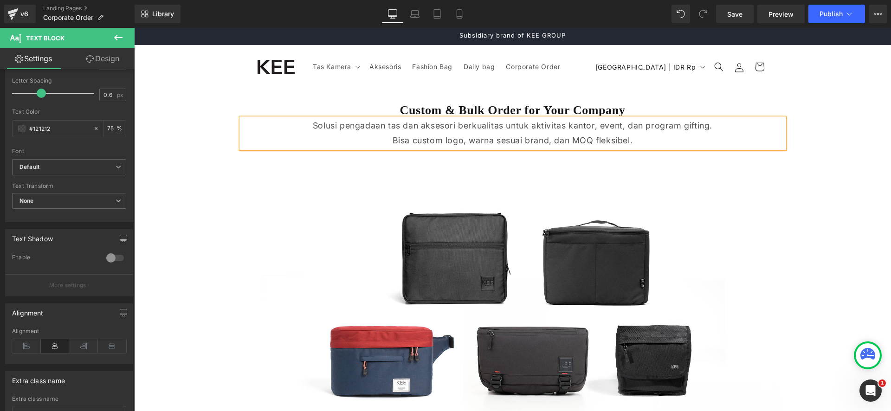
drag, startPoint x: 167, startPoint y: 138, endPoint x: 253, endPoint y: 126, distance: 87.2
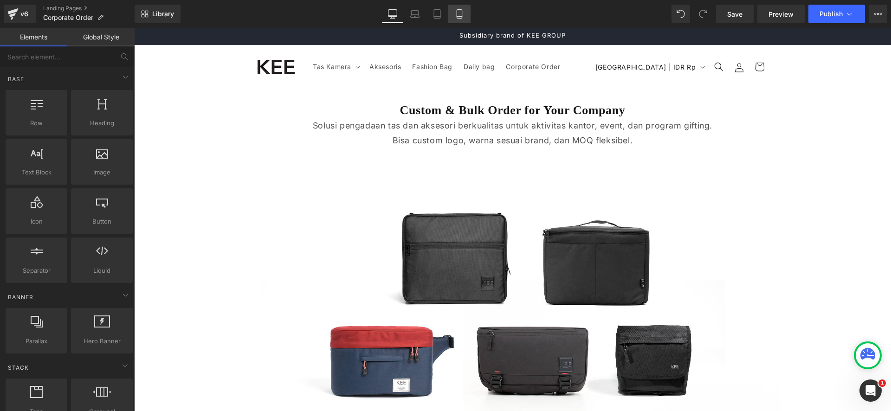
click at [456, 12] on icon at bounding box center [459, 13] width 9 height 9
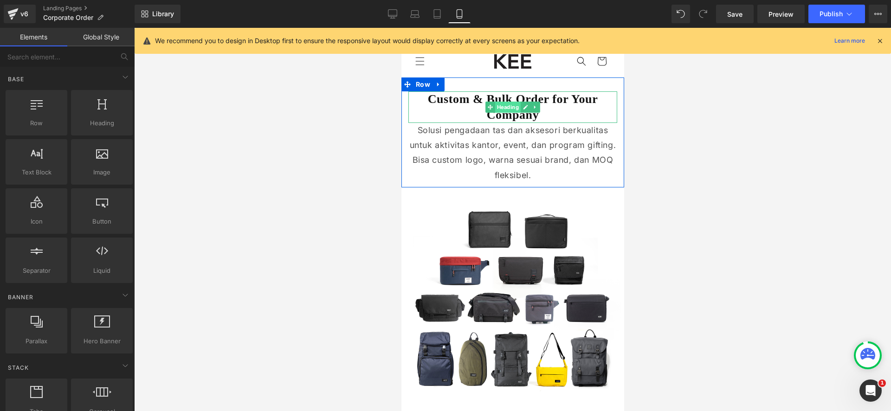
click at [506, 107] on span "Heading" at bounding box center [508, 107] width 26 height 11
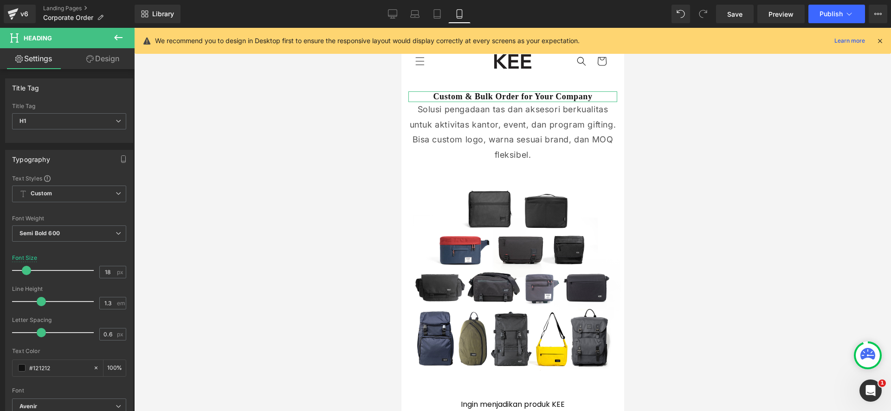
drag, startPoint x: 31, startPoint y: 273, endPoint x: 214, endPoint y: 216, distance: 191.9
click at [25, 275] on div at bounding box center [55, 270] width 77 height 19
type input "18"
drag, startPoint x: 28, startPoint y: 270, endPoint x: 134, endPoint y: 237, distance: 111.1
click at [28, 271] on span at bounding box center [26, 270] width 9 height 9
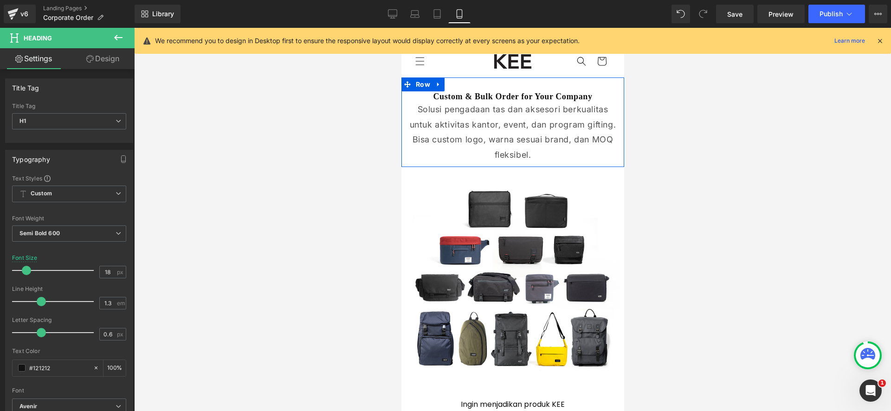
click at [446, 116] on p "Solusi pengadaan tas dan aksesori berkualitas untuk aktivitas kantor, event, da…" at bounding box center [512, 117] width 209 height 30
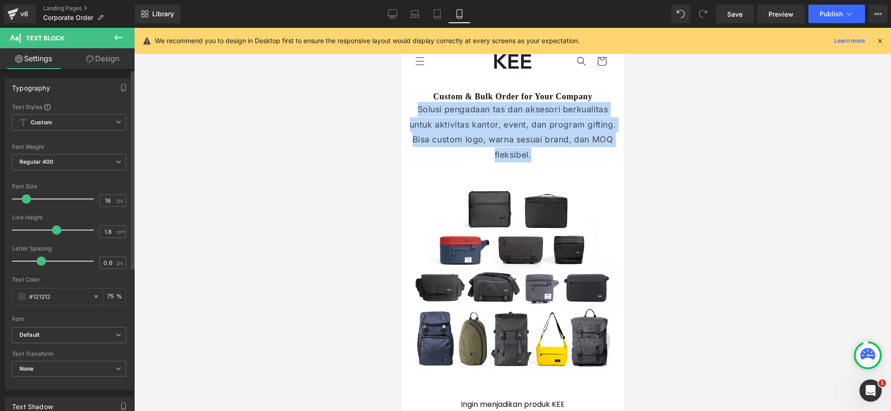
scroll to position [0, 0]
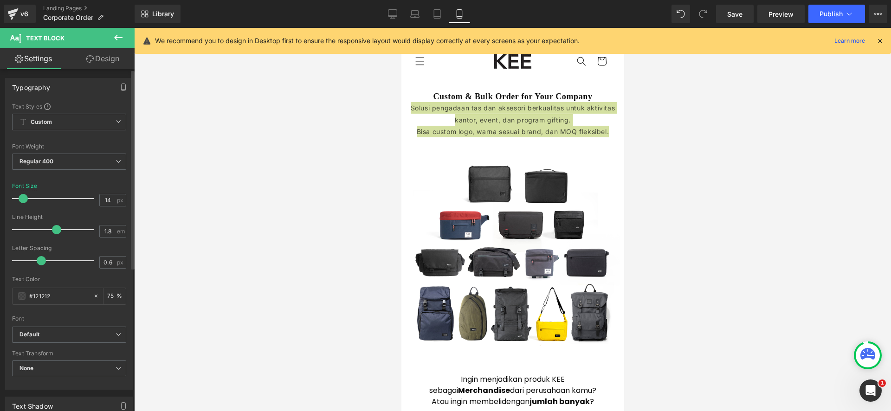
drag, startPoint x: 26, startPoint y: 199, endPoint x: 23, endPoint y: 207, distance: 9.2
click at [23, 207] on div at bounding box center [55, 198] width 77 height 19
click at [437, 17] on icon at bounding box center [436, 13] width 9 height 9
type input "18"
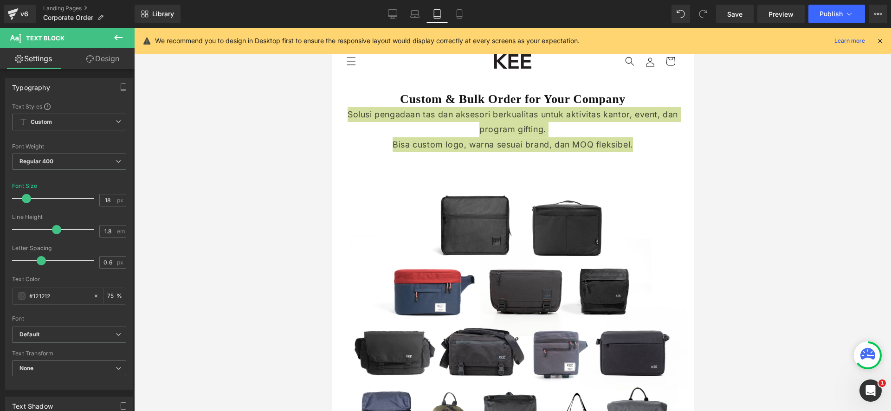
scroll to position [6, 0]
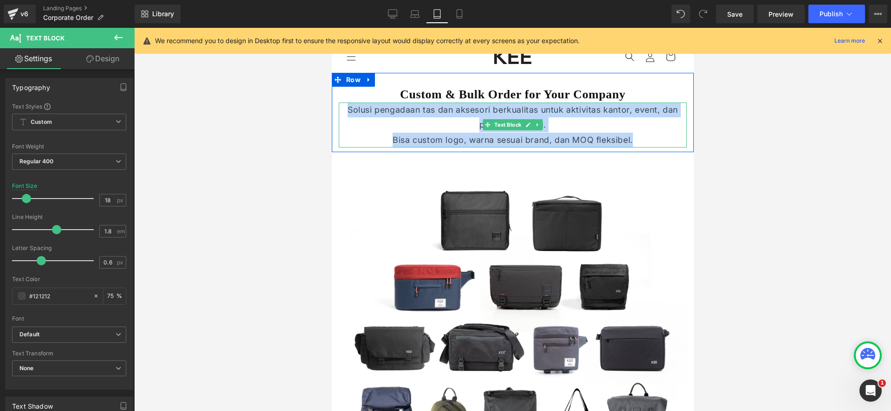
click at [643, 109] on p "Solusi pengadaan tas dan aksesori berkualitas untuk aktivitas kantor, event, da…" at bounding box center [512, 118] width 348 height 30
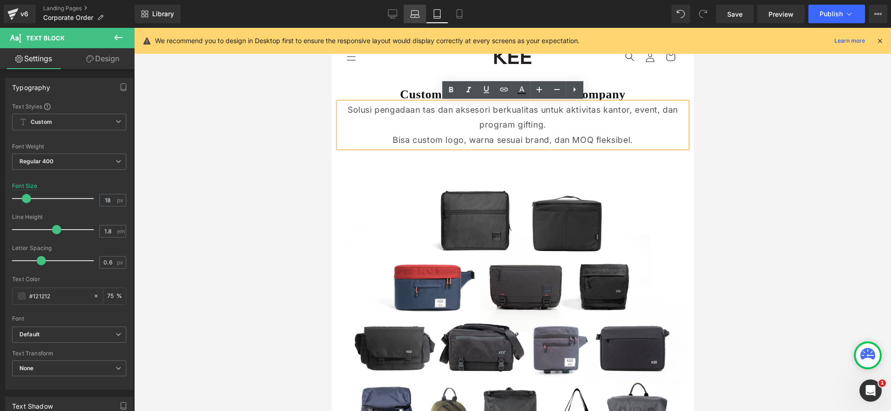
click at [418, 19] on link "Laptop" at bounding box center [415, 14] width 22 height 19
type input "75"
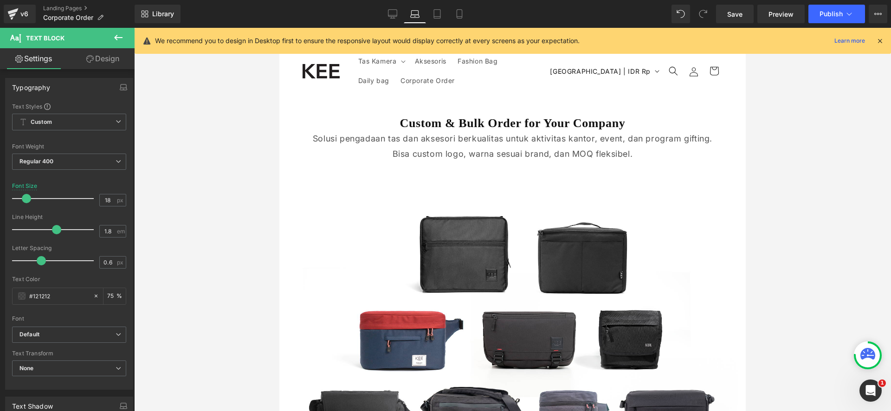
scroll to position [34, 0]
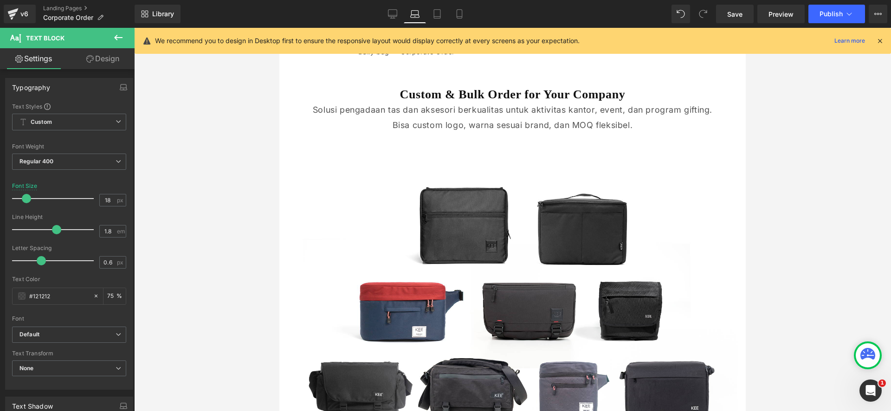
click at [474, 14] on div "Library Laptop Desktop Laptop Tablet Mobile Save Preview Publish Scheduled View…" at bounding box center [513, 14] width 756 height 19
click at [470, 14] on link "Mobile" at bounding box center [459, 14] width 22 height 19
type input "14"
type input "75"
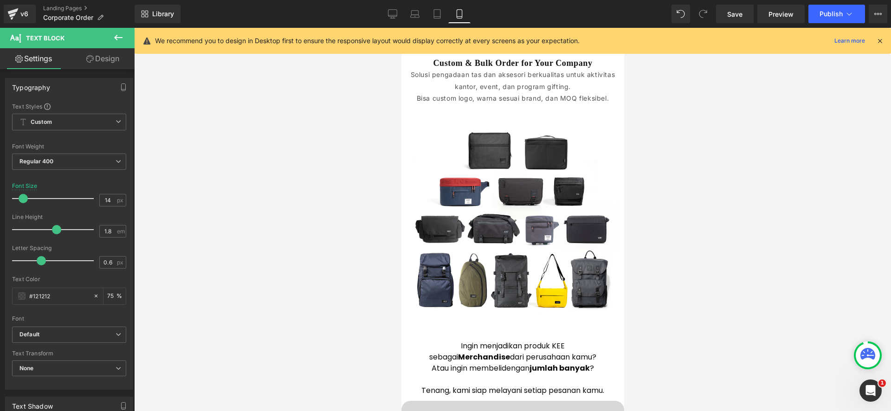
scroll to position [0, 0]
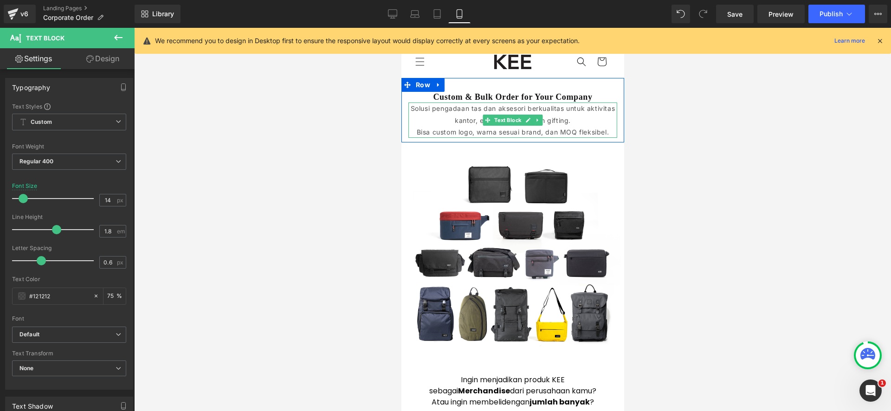
click at [585, 112] on p "Solusi pengadaan tas dan aksesori berkualitas untuk aktivitas kantor, event, da…" at bounding box center [512, 114] width 209 height 23
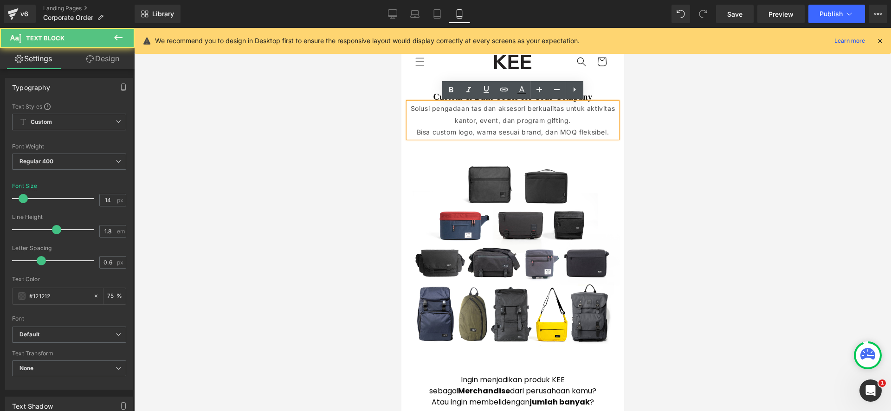
drag, startPoint x: 432, startPoint y: 108, endPoint x: 437, endPoint y: 109, distance: 5.1
click at [432, 108] on p "Solusi pengadaan tas dan aksesori berkualitas untuk aktivitas kantor, event, da…" at bounding box center [512, 114] width 209 height 23
click at [451, 109] on p "Solusi pengadaan tas dan aksesori berkualitas untuk aktivitas kantor, event, da…" at bounding box center [512, 114] width 209 height 23
drag, startPoint x: 480, startPoint y: 108, endPoint x: 507, endPoint y: 108, distance: 26.9
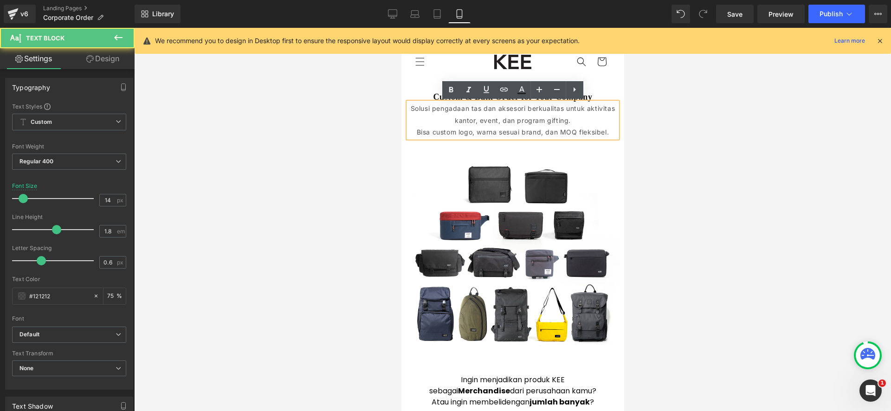
click at [480, 108] on p "Solusi pengadaan tas dan aksesori berkualitas untuk aktivitas kantor, event, da…" at bounding box center [512, 114] width 209 height 23
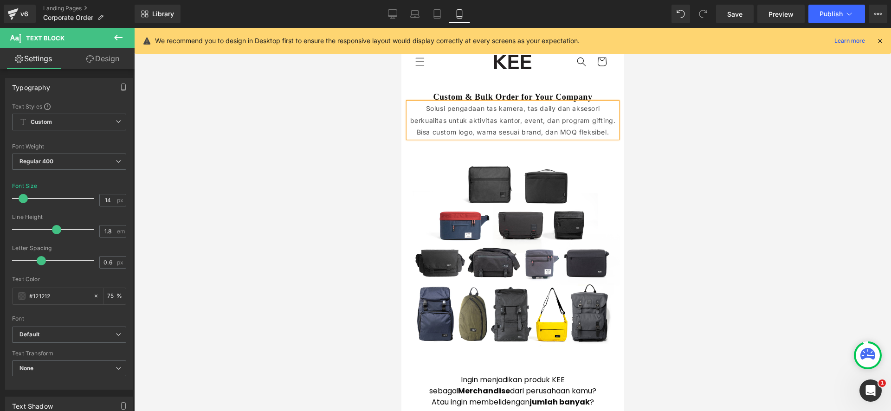
click at [592, 109] on p "Solusi pengadaan tas kamera, tas daily dan aksesori berkualitas untuk aktivitas…" at bounding box center [512, 114] width 209 height 23
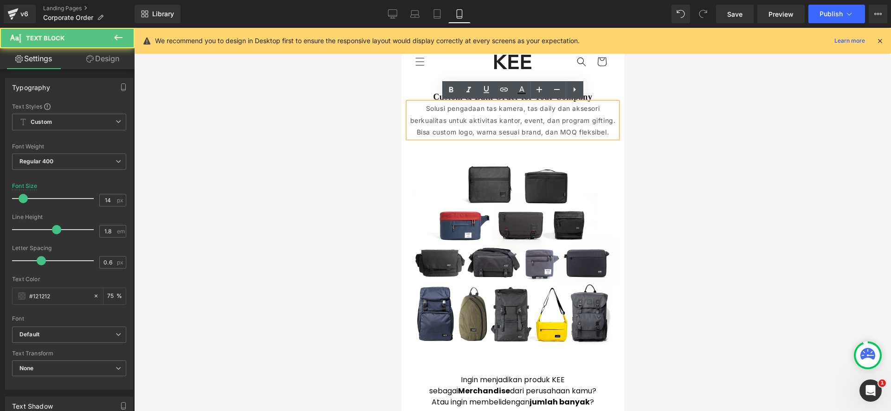
click at [592, 109] on p "Solusi pengadaan tas kamera, tas daily dan aksesori berkualitas untuk aktivitas…" at bounding box center [512, 114] width 209 height 23
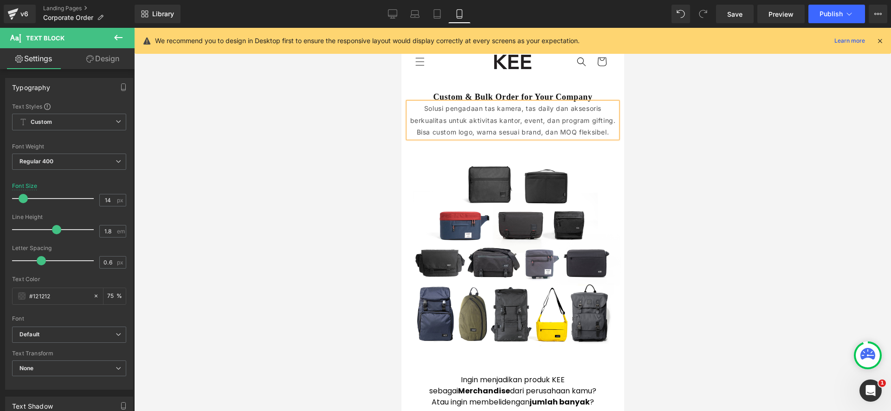
click at [439, 131] on p "Bisa custom logo, warna sesuai brand, dan MOQ fleksibel." at bounding box center [512, 132] width 209 height 12
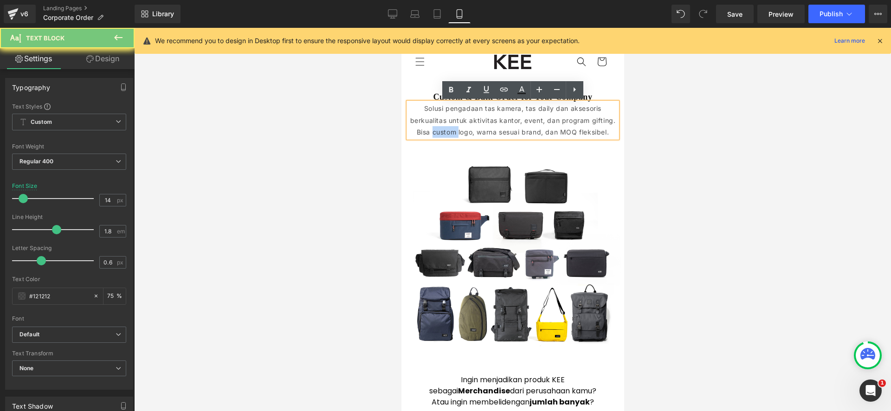
click at [455, 133] on p "Bisa custom logo, warna sesuai brand, dan MOQ fleksibel." at bounding box center [512, 132] width 209 height 12
click at [464, 133] on p "Bisa custom logo, warna sesuai brand, dan MOQ fleksibel." at bounding box center [512, 132] width 209 height 12
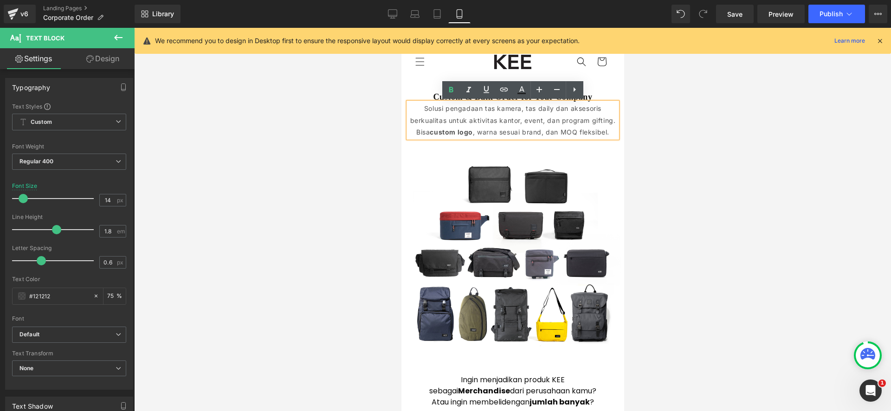
click at [502, 133] on p "Bisa custom logo , warna sesuai brand, dan MOQ fleksibel." at bounding box center [512, 132] width 209 height 12
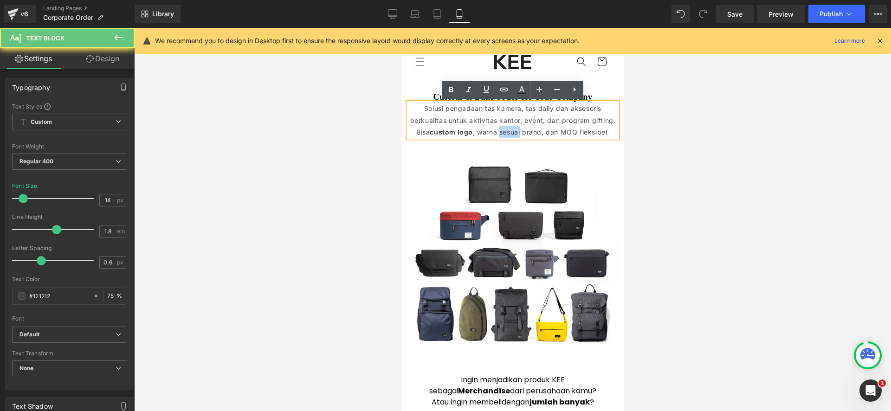
click at [502, 133] on p "Bisa custom logo , warna sesuai brand, dan MOQ fleksibel." at bounding box center [512, 132] width 209 height 12
click at [487, 131] on p "Bisa custom logo , warna sesuai brand, dan MOQ fleksibel." at bounding box center [512, 132] width 209 height 12
drag, startPoint x: 487, startPoint y: 131, endPoint x: 518, endPoint y: 134, distance: 31.6
click at [487, 131] on p "Bisa custom logo , warna sesuai brand, dan MOQ fleksibel." at bounding box center [512, 132] width 209 height 12
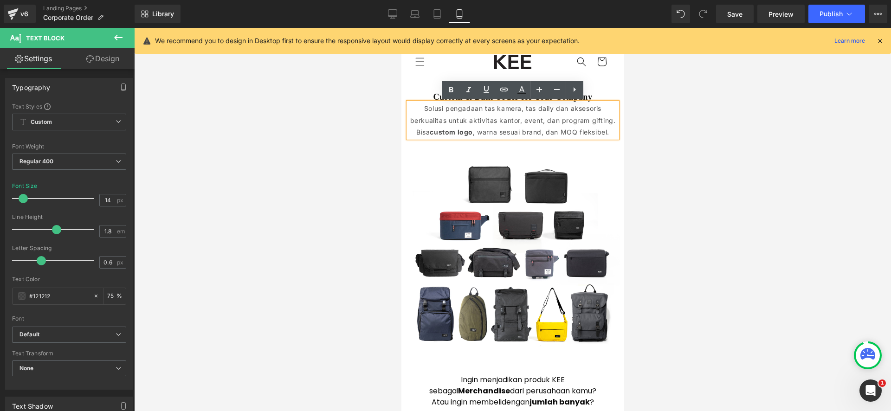
click at [526, 131] on p "Bisa custom logo , warna sesuai brand, dan MOQ fleksibel." at bounding box center [512, 132] width 209 height 12
drag, startPoint x: 526, startPoint y: 131, endPoint x: 508, endPoint y: 131, distance: 17.2
click at [526, 131] on p "Bisa custom logo , warna sesuai brand, dan MOQ fleksibel." at bounding box center [512, 132] width 209 height 12
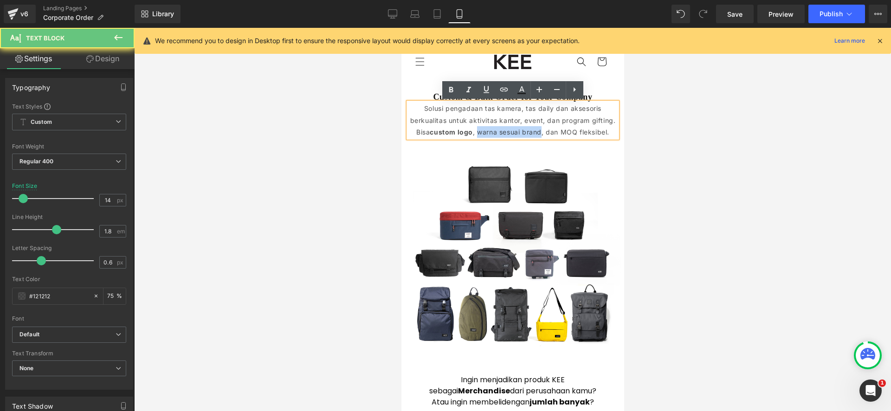
click at [484, 130] on p "Bisa custom logo , warna sesuai brand, dan MOQ fleksibel." at bounding box center [512, 132] width 209 height 12
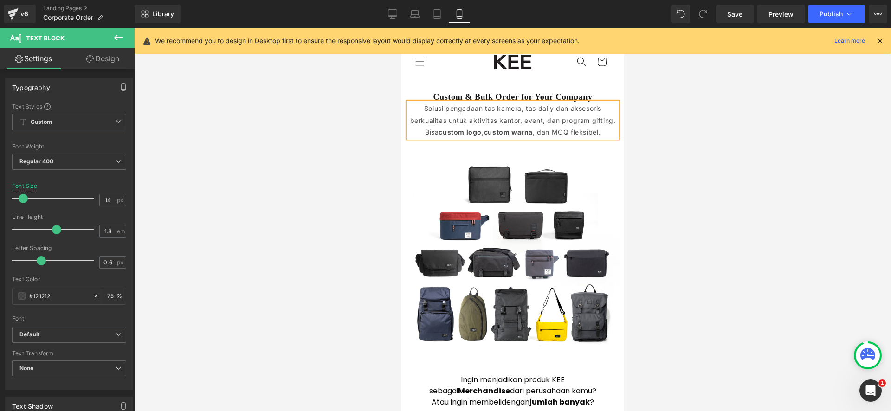
scroll to position [1, 0]
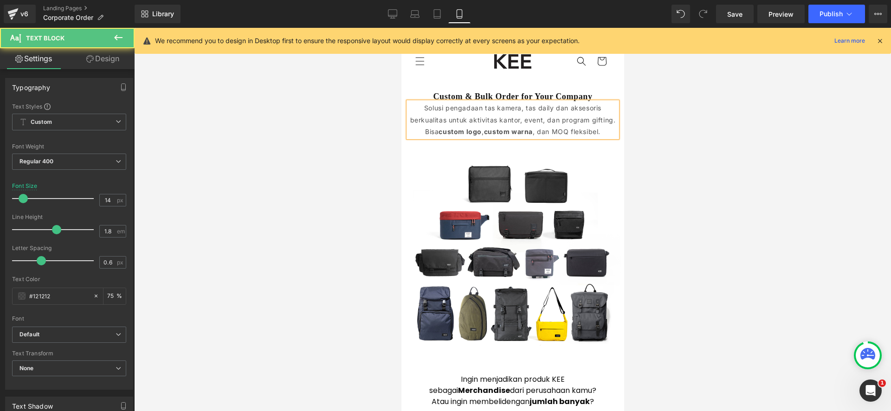
click at [565, 131] on p "Bisa custom logo , custom warna , dan MOQ fleksibel." at bounding box center [512, 132] width 209 height 12
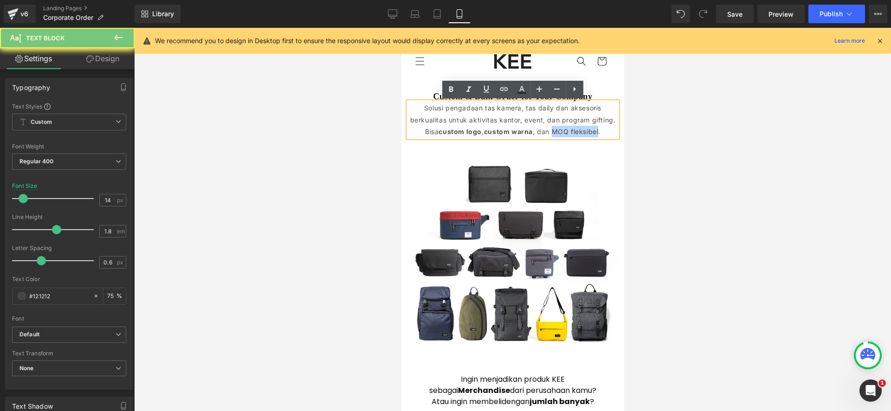
click at [585, 132] on p "Bisa custom logo , custom warna , dan MOQ fleksibel." at bounding box center [512, 132] width 209 height 12
click at [547, 119] on p "Solusi pengadaan tas kamera, tas daily dan aksesoris berkualitas untuk aktivita…" at bounding box center [512, 113] width 209 height 23
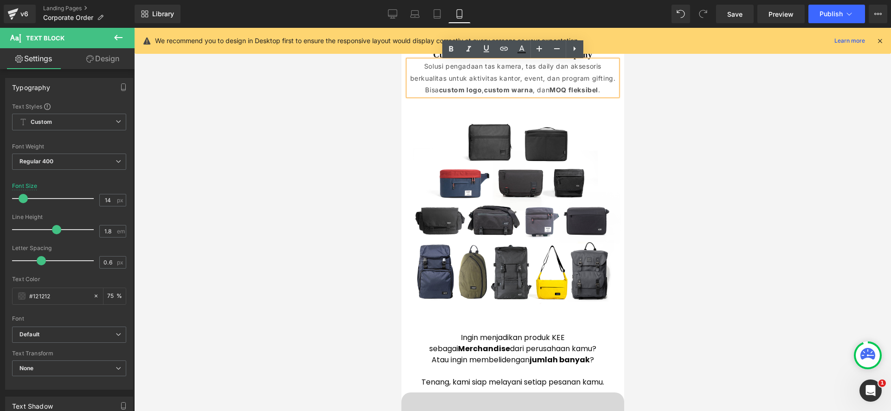
scroll to position [43, 0]
click at [600, 77] on p "Solusi pengadaan tas kamera, tas daily dan aksesoris berkualitas untuk aktivita…" at bounding box center [512, 71] width 209 height 23
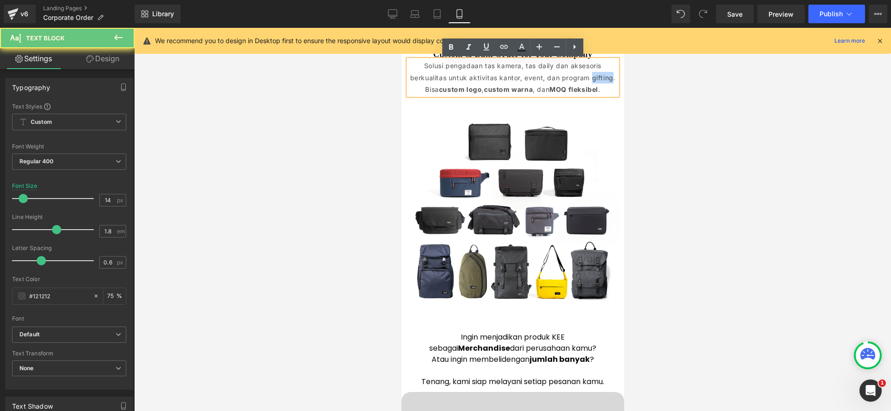
click at [600, 77] on p "Solusi pengadaan tas kamera, tas daily dan aksesoris berkualitas untuk aktivita…" at bounding box center [512, 71] width 209 height 23
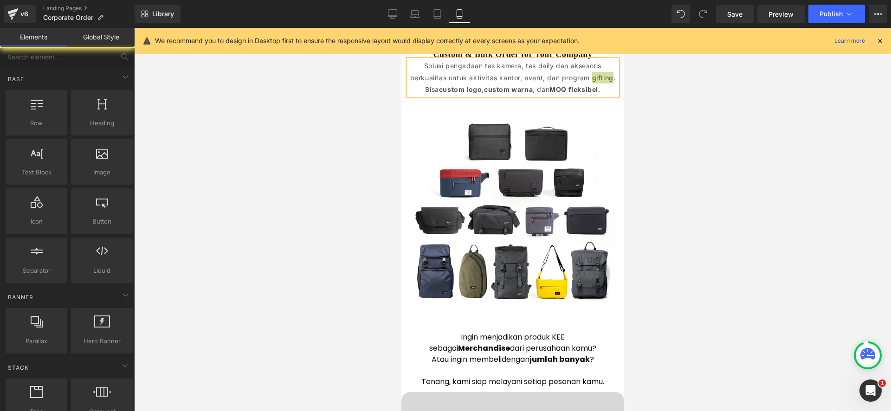
drag, startPoint x: 688, startPoint y: 198, endPoint x: 631, endPoint y: 242, distance: 72.1
click at [688, 198] on div at bounding box center [512, 219] width 757 height 383
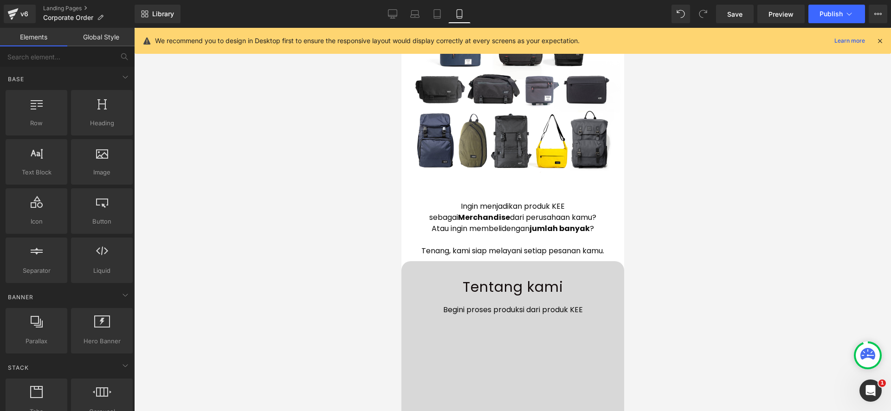
scroll to position [175, 0]
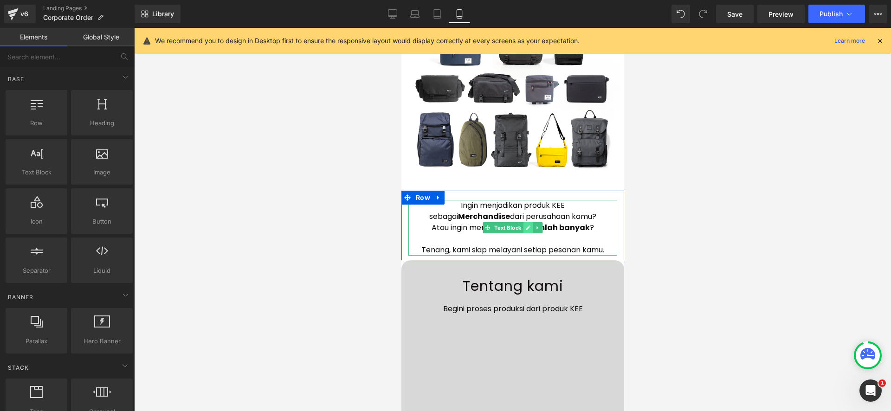
click at [532, 226] on link at bounding box center [528, 227] width 10 height 11
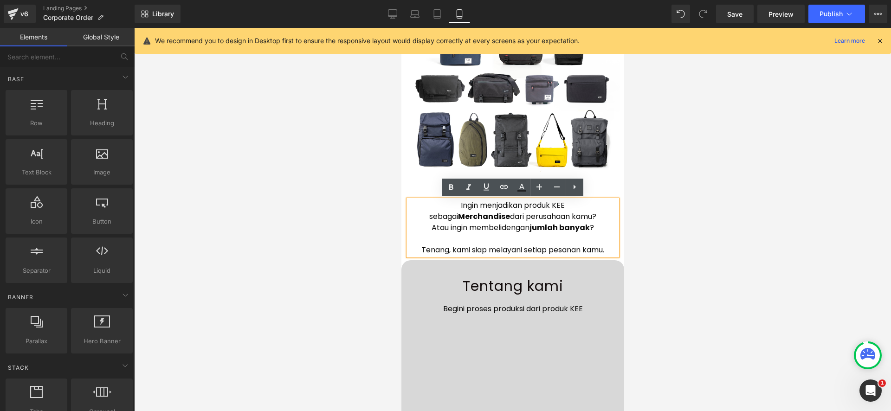
drag, startPoint x: 370, startPoint y: 219, endPoint x: 398, endPoint y: 213, distance: 28.4
click at [372, 219] on div at bounding box center [512, 219] width 757 height 383
click at [349, 216] on div at bounding box center [512, 219] width 757 height 383
click at [666, 239] on div at bounding box center [512, 219] width 757 height 383
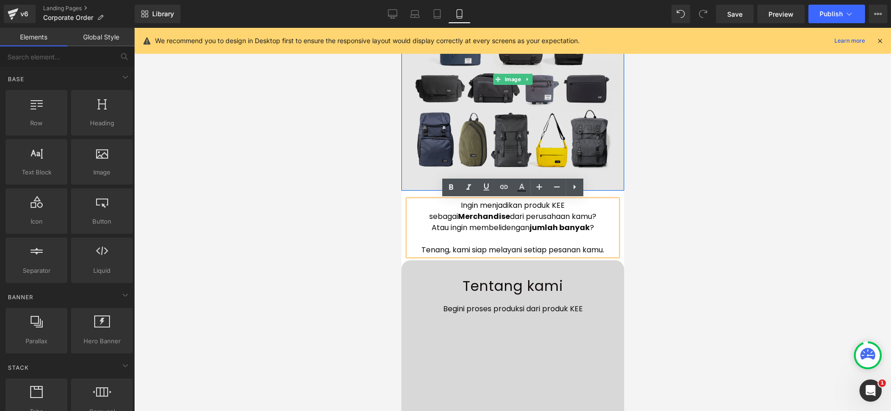
click at [415, 114] on img at bounding box center [512, 79] width 223 height 223
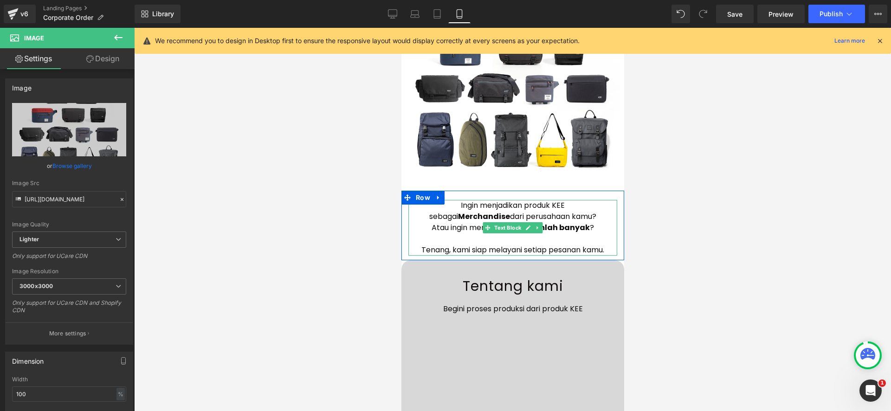
click at [534, 227] on link at bounding box center [538, 227] width 10 height 11
click at [539, 228] on link at bounding box center [542, 227] width 10 height 11
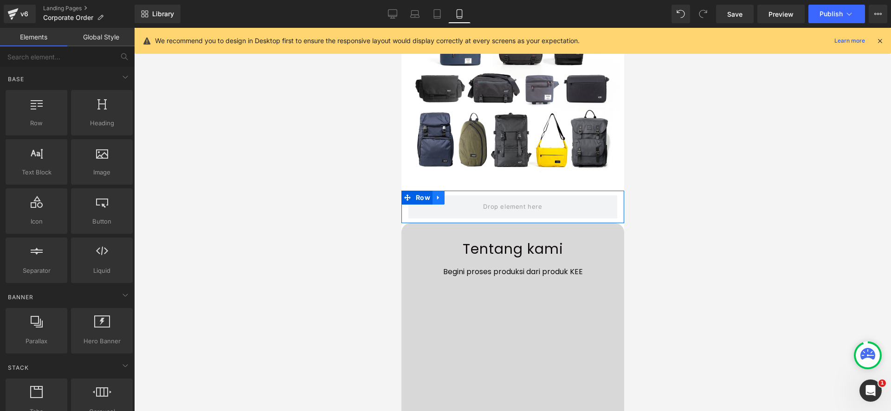
click at [440, 198] on icon at bounding box center [438, 197] width 6 height 7
click at [461, 199] on icon at bounding box center [462, 197] width 6 height 6
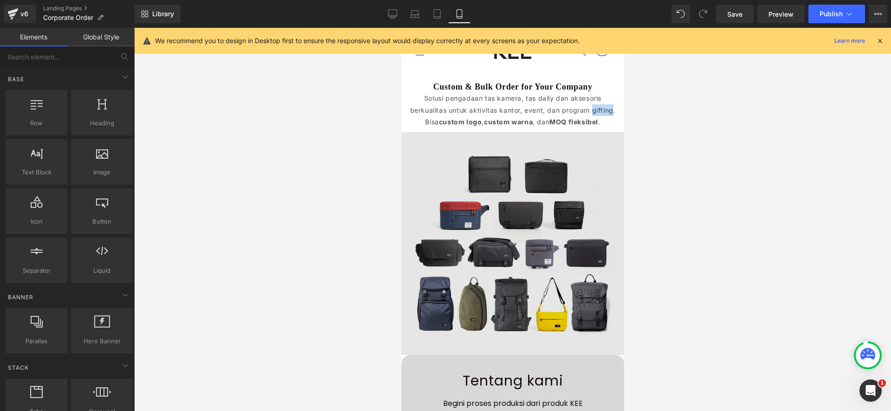
scroll to position [0, 0]
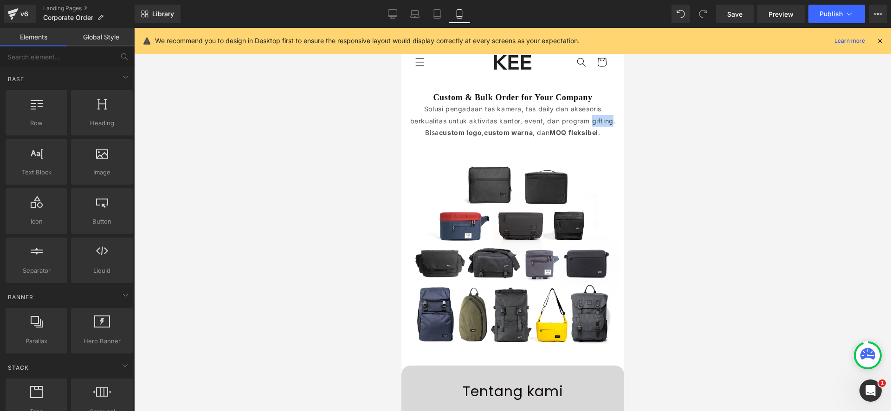
click at [509, 132] on strong "custom warna" at bounding box center [507, 133] width 49 height 8
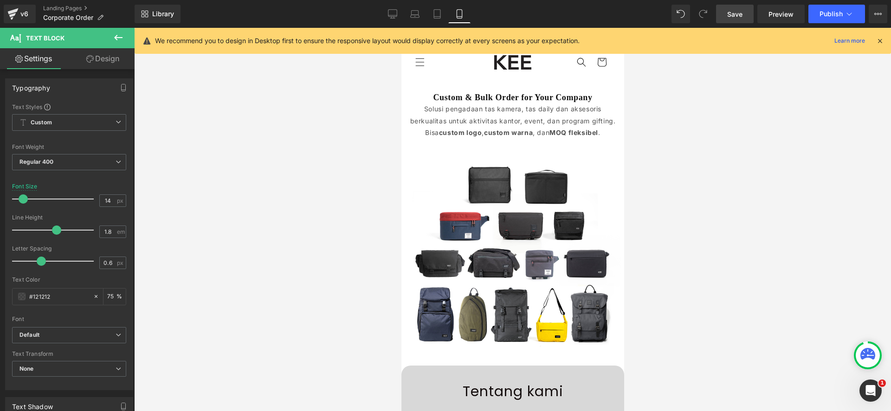
click at [724, 11] on link "Save" at bounding box center [735, 14] width 38 height 19
